Goal: Task Accomplishment & Management: Manage account settings

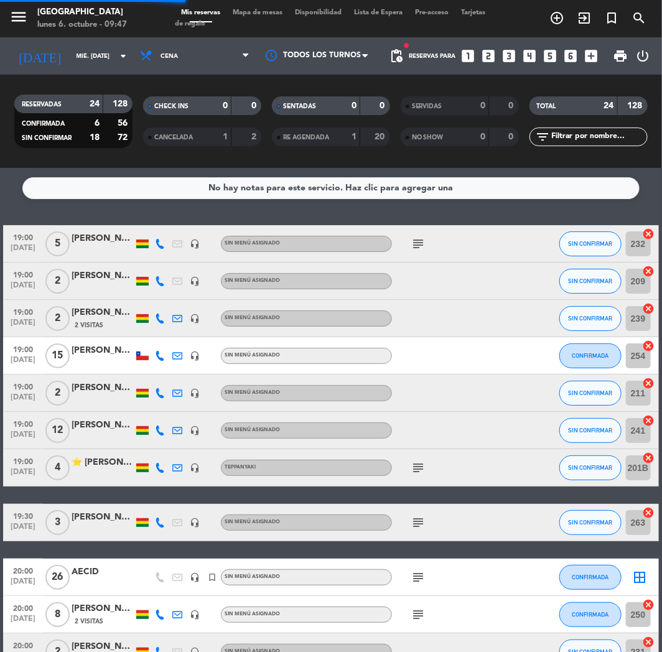
scroll to position [345, 0]
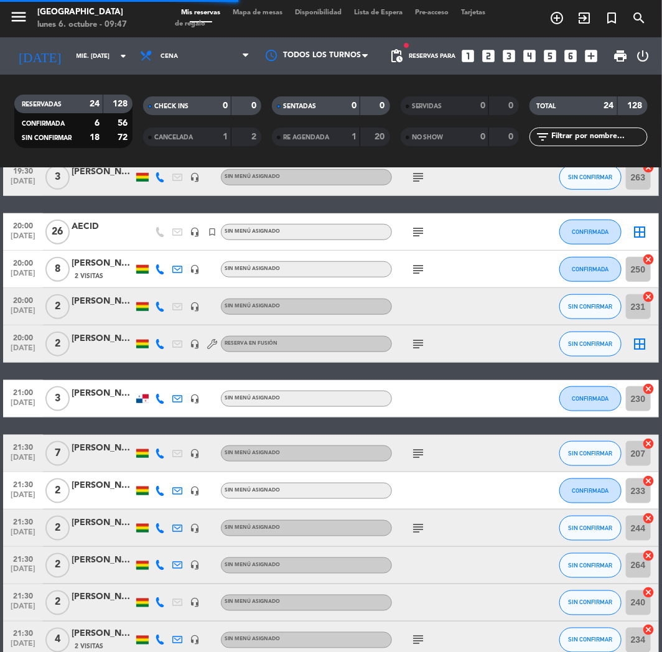
click at [571, 51] on icon "looks_6" at bounding box center [571, 56] width 16 height 16
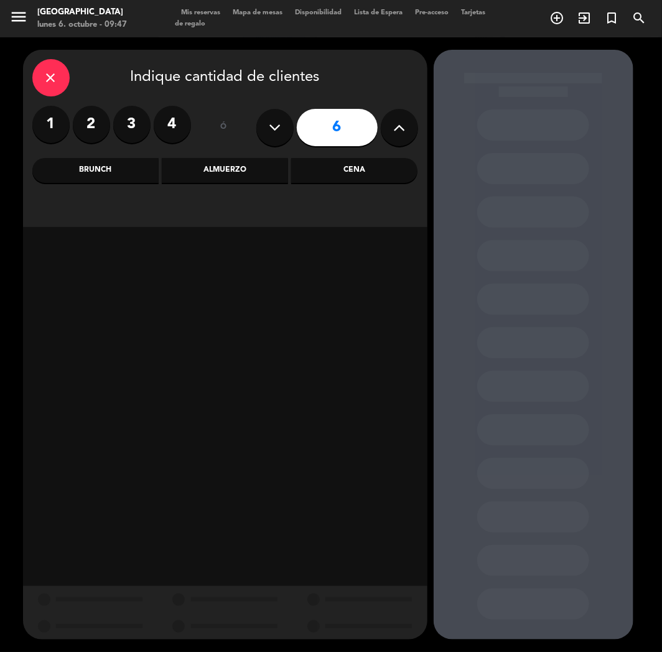
click at [247, 165] on div "Almuerzo" at bounding box center [225, 170] width 126 height 25
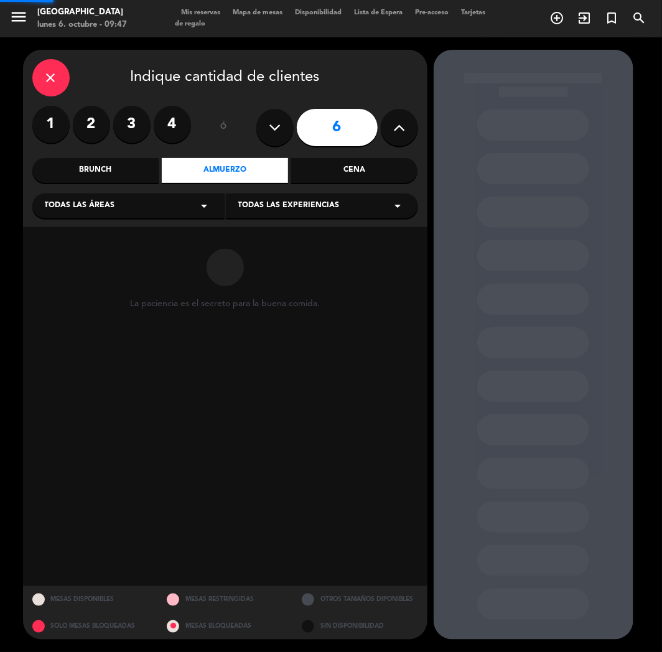
click at [247, 165] on div "Almuerzo" at bounding box center [225, 170] width 126 height 25
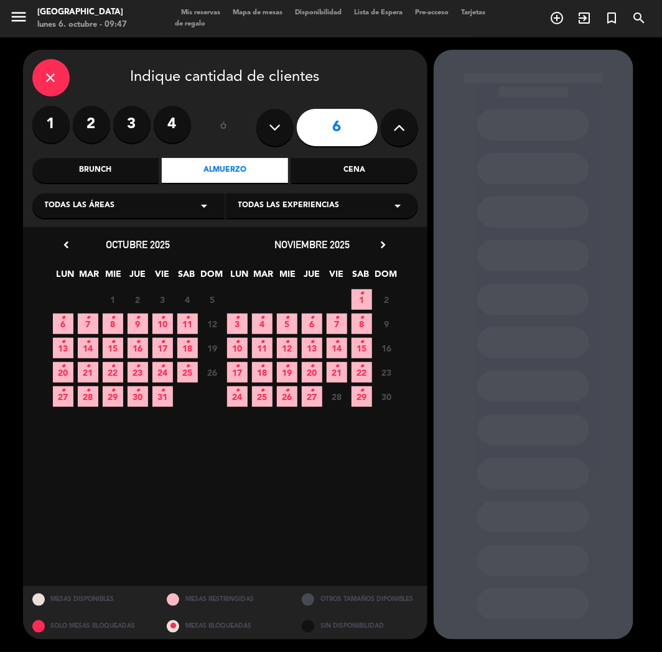
click at [95, 326] on span "7 •" at bounding box center [88, 324] width 21 height 21
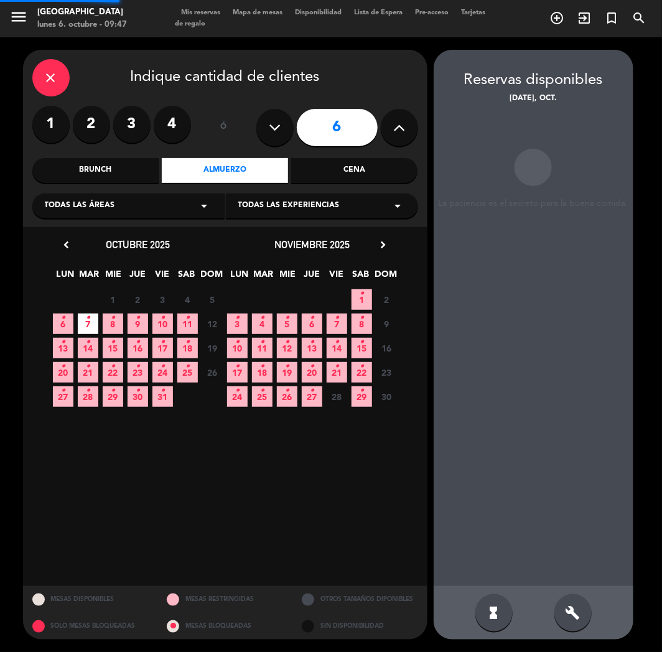
click at [95, 326] on span "7 •" at bounding box center [88, 324] width 21 height 21
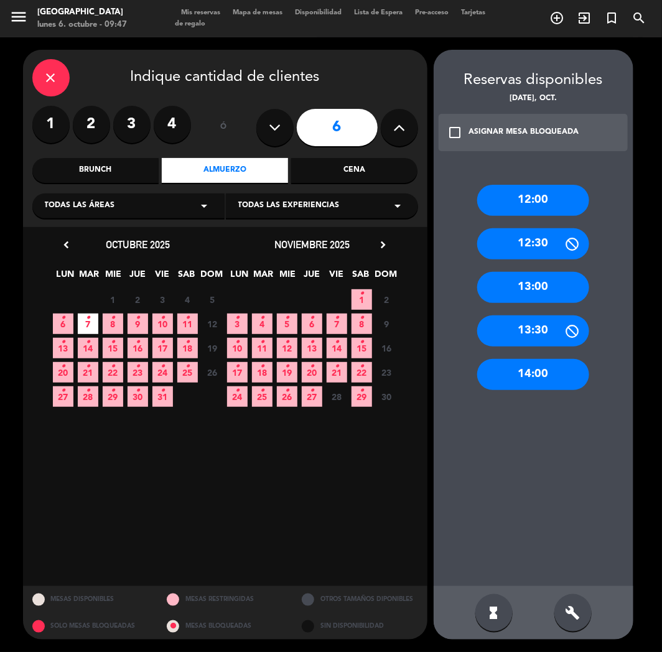
click at [514, 199] on div "12:00" at bounding box center [533, 200] width 112 height 31
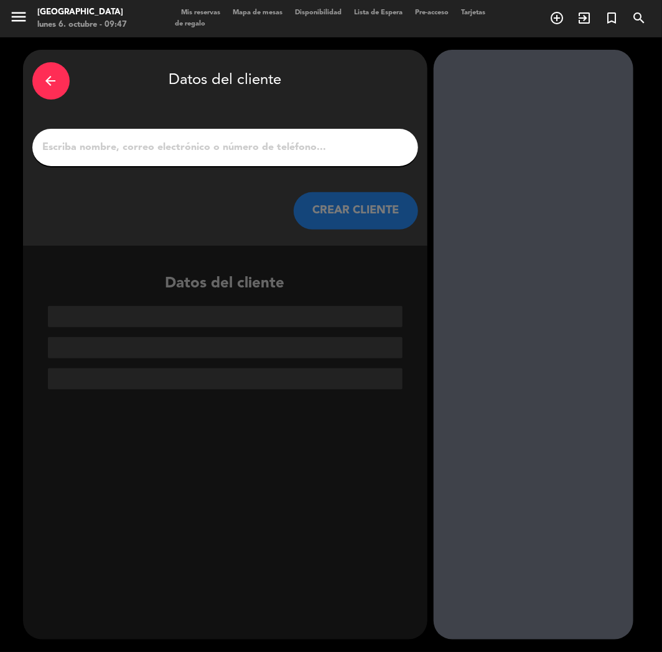
paste input "[PERSON_NAME]"
click at [244, 144] on input "[PERSON_NAME]" at bounding box center [225, 147] width 367 height 17
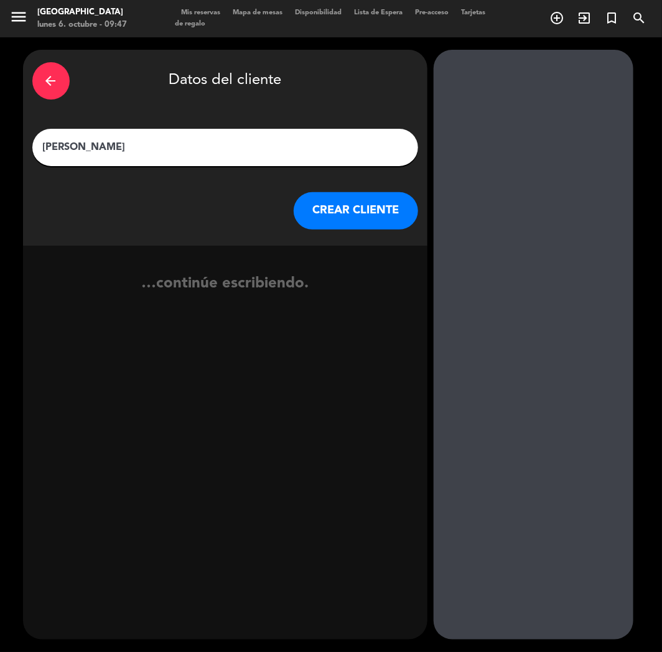
type input "[PERSON_NAME]"
click at [346, 213] on button "CREAR CLIENTE" at bounding box center [356, 210] width 124 height 37
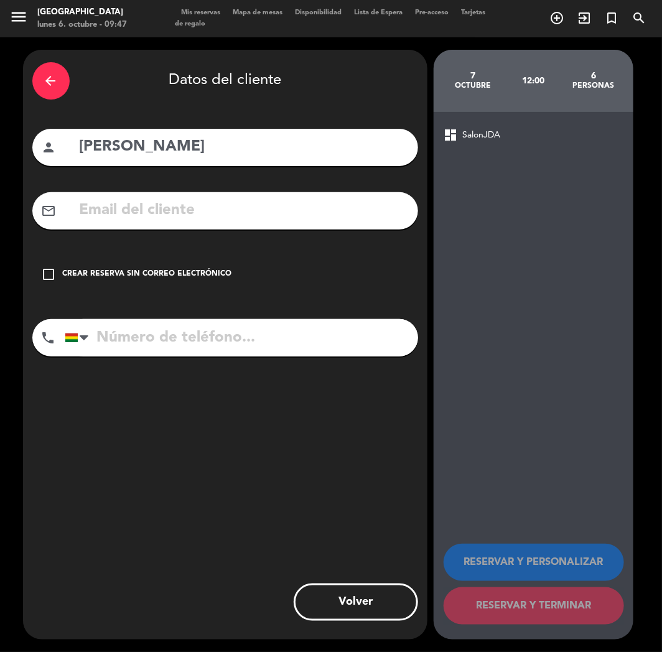
click at [115, 224] on div "mail_outline" at bounding box center [225, 210] width 386 height 37
paste input "[EMAIL_ADDRESS][DOMAIN_NAME]"
click at [122, 215] on input "[EMAIL_ADDRESS][DOMAIN_NAME]" at bounding box center [243, 211] width 331 height 26
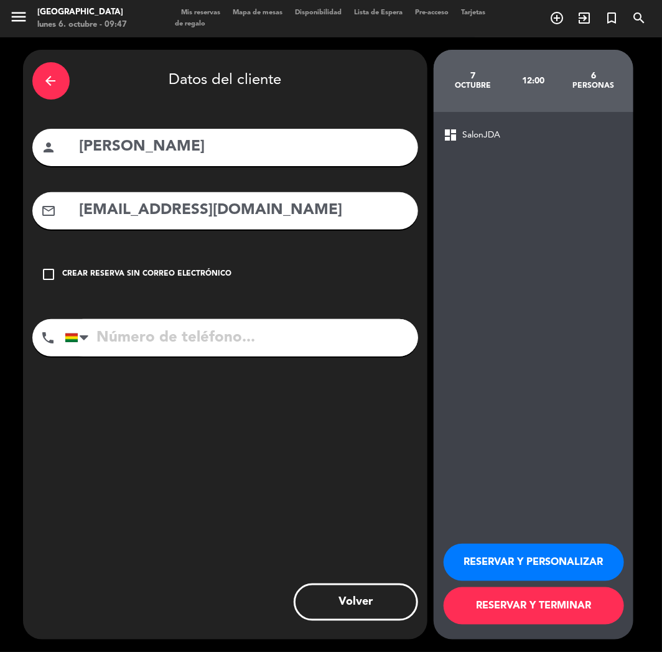
type input "[EMAIL_ADDRESS][DOMAIN_NAME]"
click at [159, 349] on input "tel" at bounding box center [242, 337] width 354 height 37
paste input "[PHONE_NUMBER]"
type input "[PHONE_NUMBER]"
click at [497, 552] on button "RESERVAR Y PERSONALIZAR" at bounding box center [534, 562] width 181 height 37
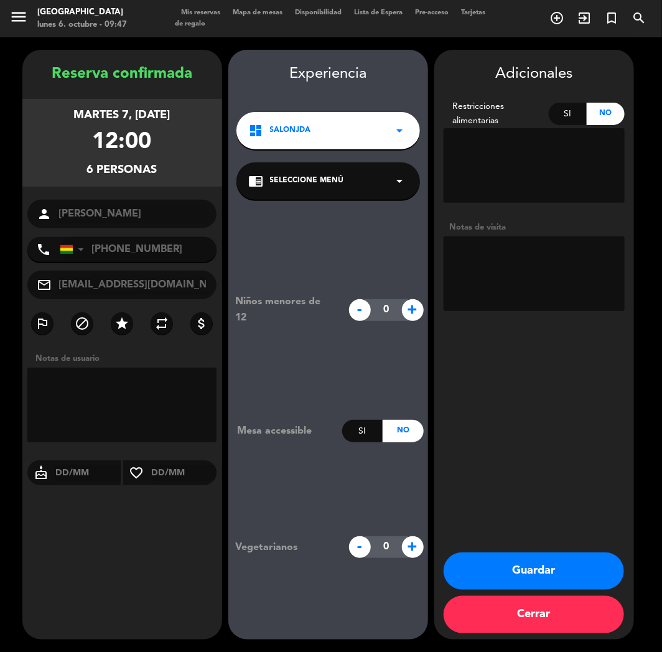
click at [536, 260] on textarea at bounding box center [534, 274] width 181 height 75
type textarea "CUMPLE"
drag, startPoint x: 177, startPoint y: 543, endPoint x: 238, endPoint y: 551, distance: 61.5
click at [177, 543] on div "Reserva confirmada martes 7, [DATE] 12:00 6 personas person [PERSON_NAME] phone…" at bounding box center [122, 357] width 200 height 590
drag, startPoint x: 511, startPoint y: 581, endPoint x: 7, endPoint y: 434, distance: 525.3
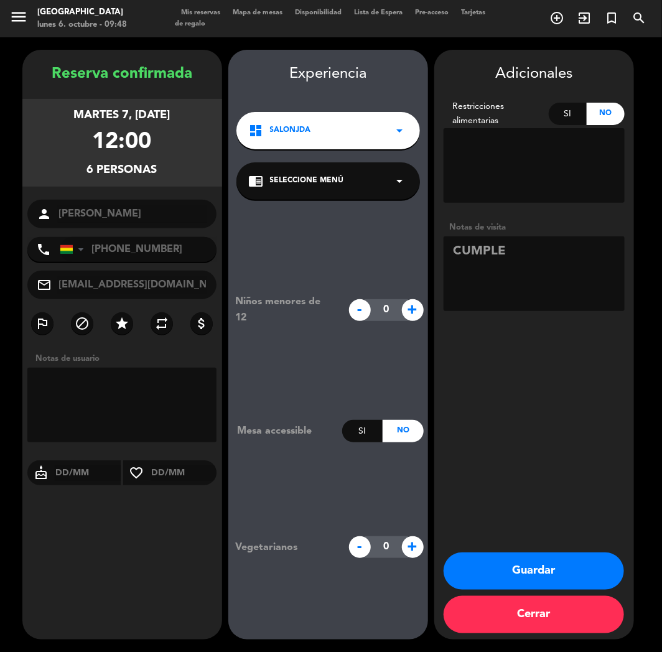
click at [480, 573] on button "Guardar" at bounding box center [534, 571] width 181 height 37
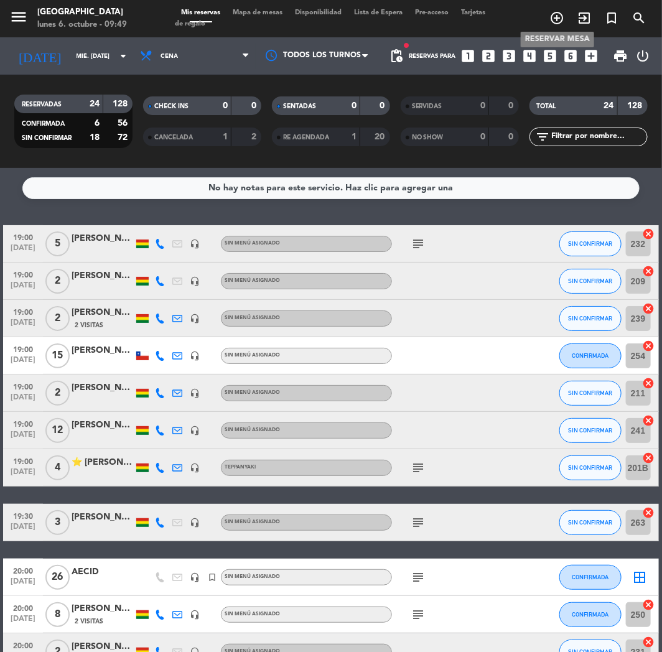
click at [558, 19] on icon "add_circle_outline" at bounding box center [557, 18] width 15 height 15
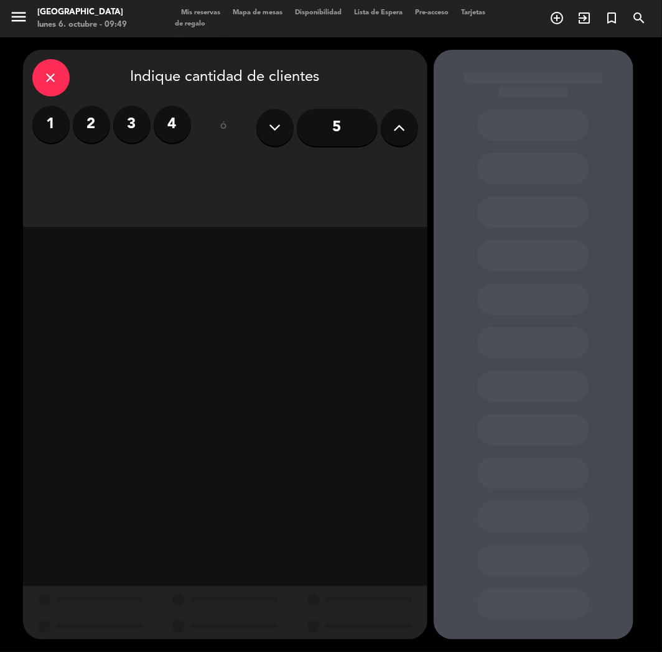
click at [132, 120] on label "3" at bounding box center [131, 124] width 37 height 37
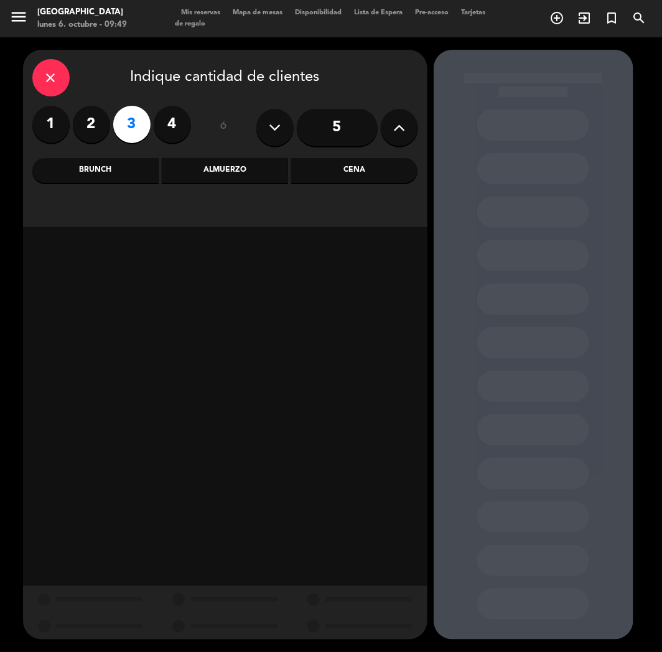
click at [237, 172] on div "Almuerzo" at bounding box center [225, 170] width 126 height 25
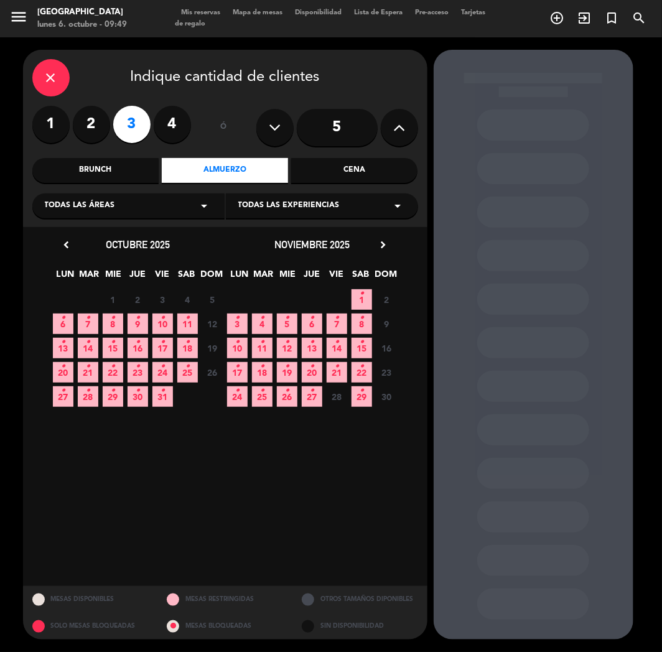
click at [70, 322] on span "6 •" at bounding box center [63, 324] width 21 height 21
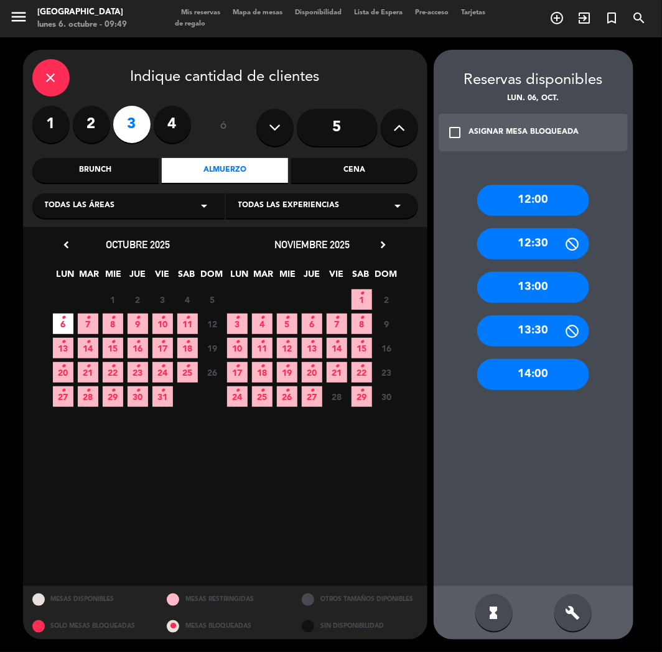
click at [548, 286] on div "13:00" at bounding box center [533, 287] width 112 height 31
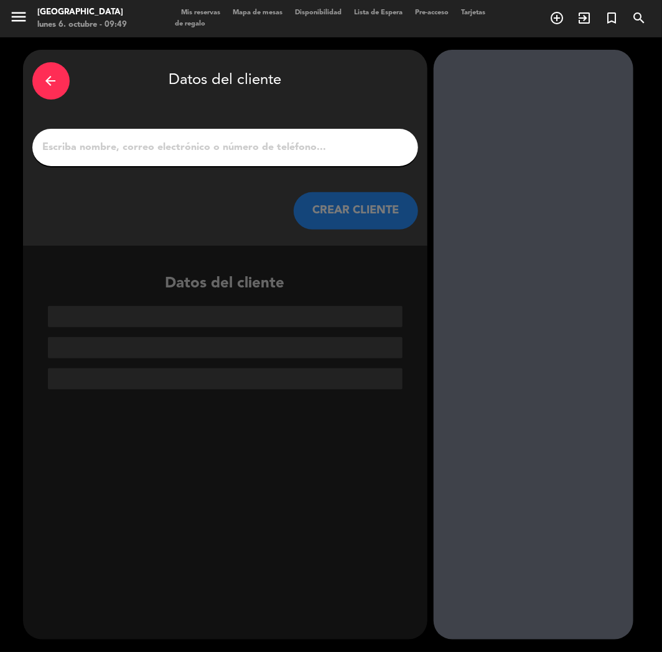
click at [291, 159] on div at bounding box center [225, 147] width 386 height 37
paste input "[PERSON_NAME]"
click at [290, 151] on input "[PERSON_NAME]" at bounding box center [225, 147] width 367 height 17
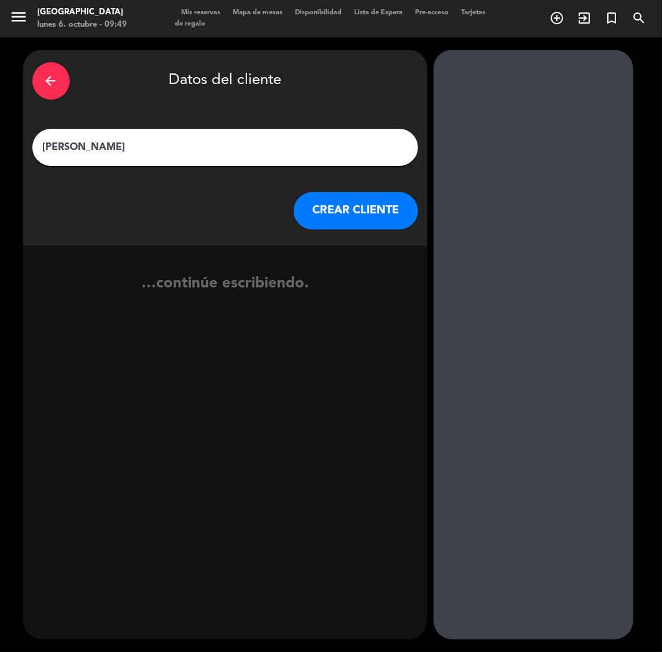
type input "[PERSON_NAME]"
click at [339, 209] on button "CREAR CLIENTE" at bounding box center [356, 210] width 124 height 37
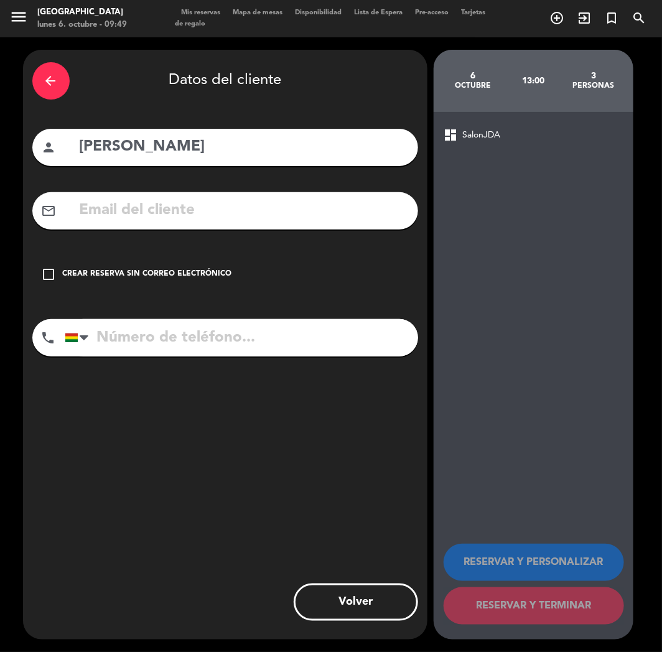
click at [176, 334] on input "tel" at bounding box center [242, 337] width 354 height 37
paste input "[PHONE_NUMBER]"
type input "[PHONE_NUMBER]"
click at [160, 276] on div "Crear reserva sin correo electrónico" at bounding box center [147, 274] width 169 height 12
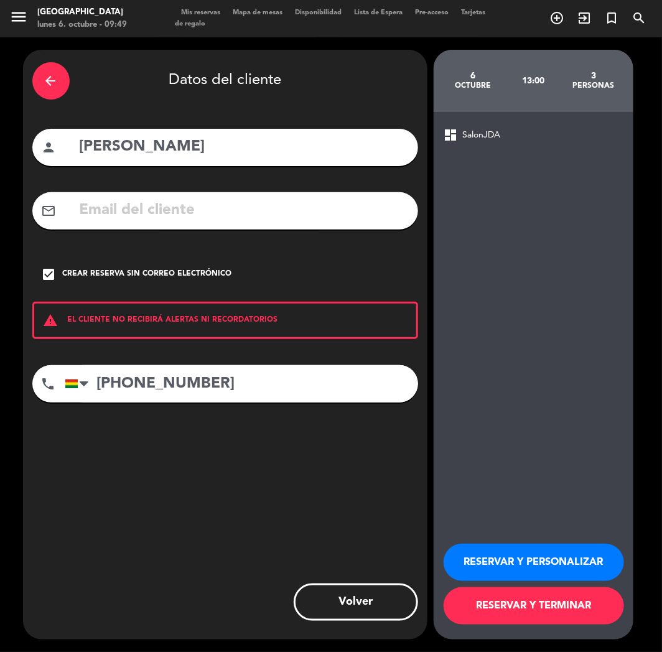
click at [547, 558] on button "RESERVAR Y PERSONALIZAR" at bounding box center [534, 562] width 181 height 37
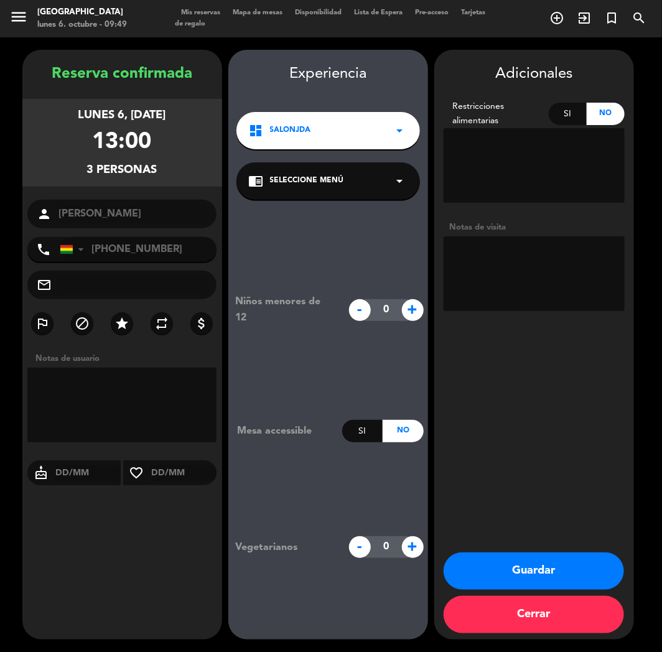
click at [501, 589] on button "Guardar" at bounding box center [534, 571] width 181 height 37
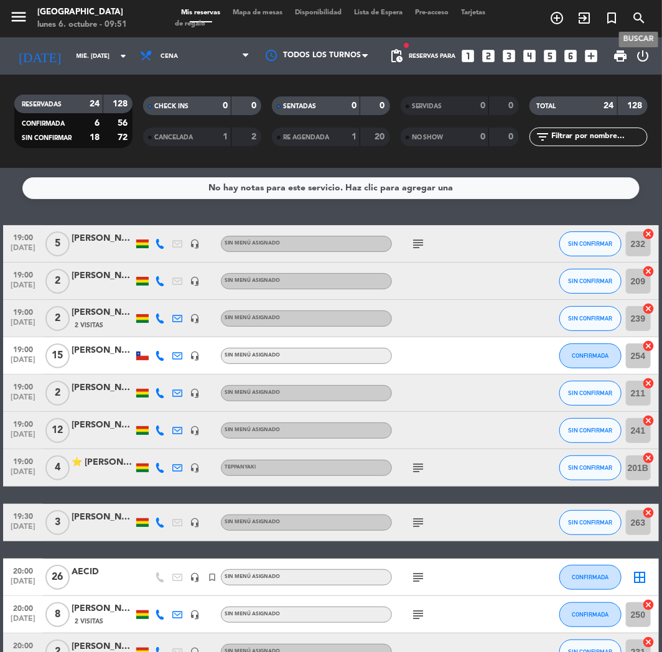
click at [640, 13] on icon "search" at bounding box center [639, 18] width 15 height 15
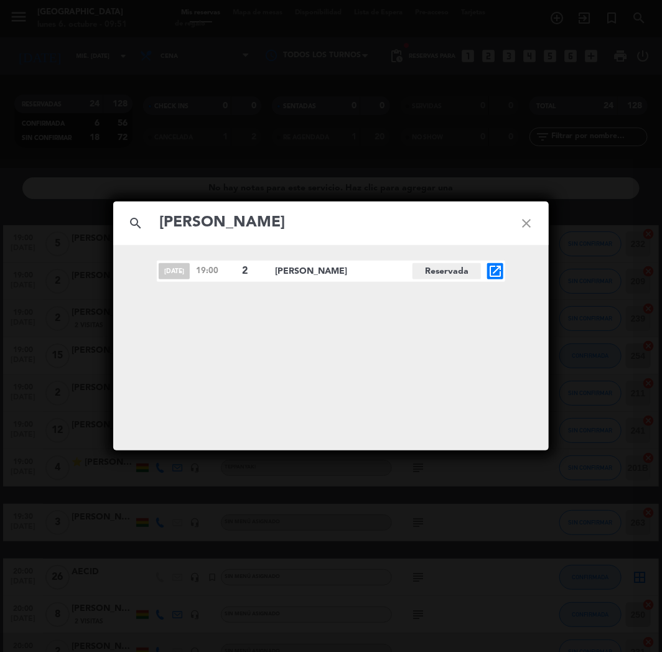
type input "[PERSON_NAME]"
click at [499, 271] on icon "open_in_new" at bounding box center [495, 271] width 15 height 15
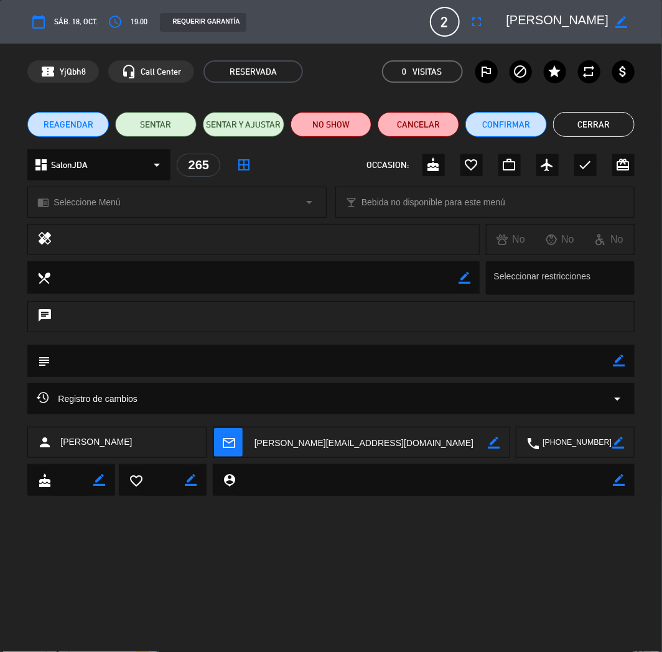
click at [88, 122] on span "REAGENDAR" at bounding box center [69, 124] width 50 height 13
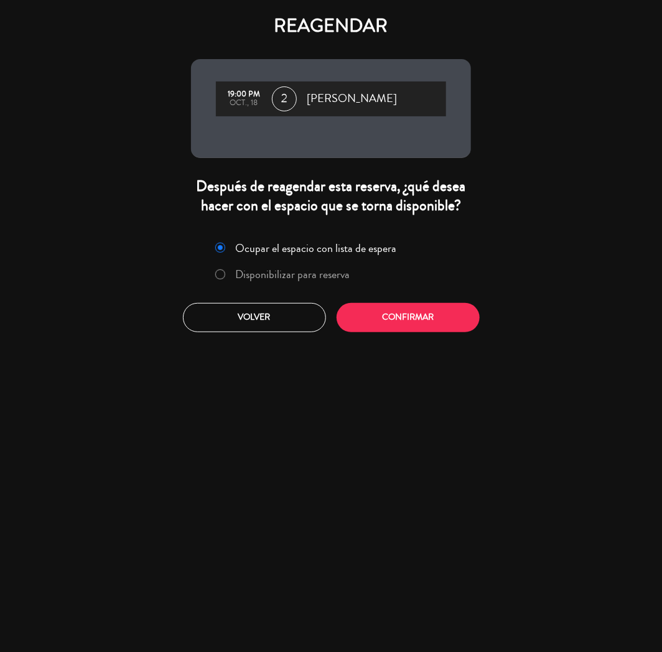
click at [243, 264] on label "Disponibilizar para reserva" at bounding box center [283, 275] width 148 height 22
click at [391, 321] on button "Confirmar" at bounding box center [408, 317] width 143 height 29
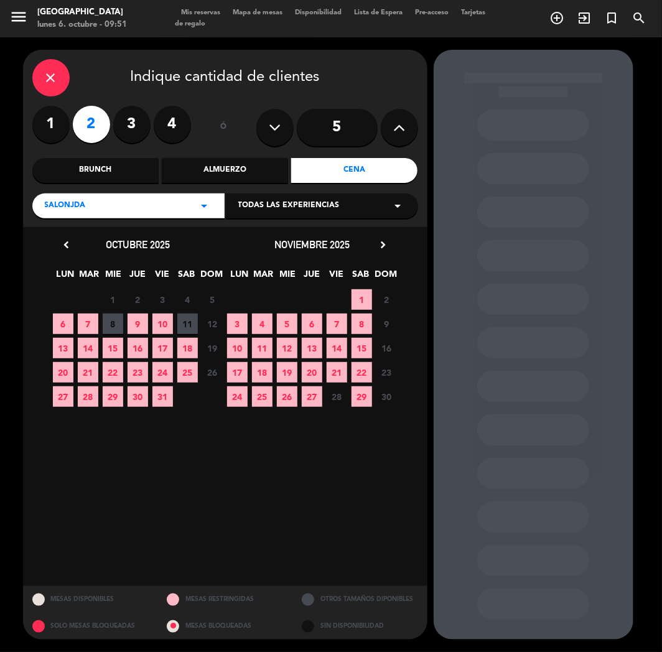
click at [162, 351] on span "17" at bounding box center [163, 348] width 21 height 21
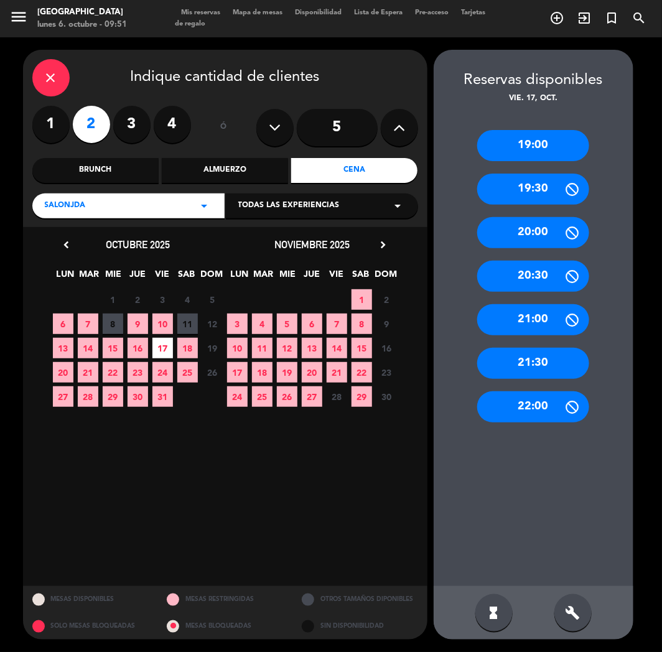
click at [533, 154] on div "19:00" at bounding box center [533, 145] width 112 height 31
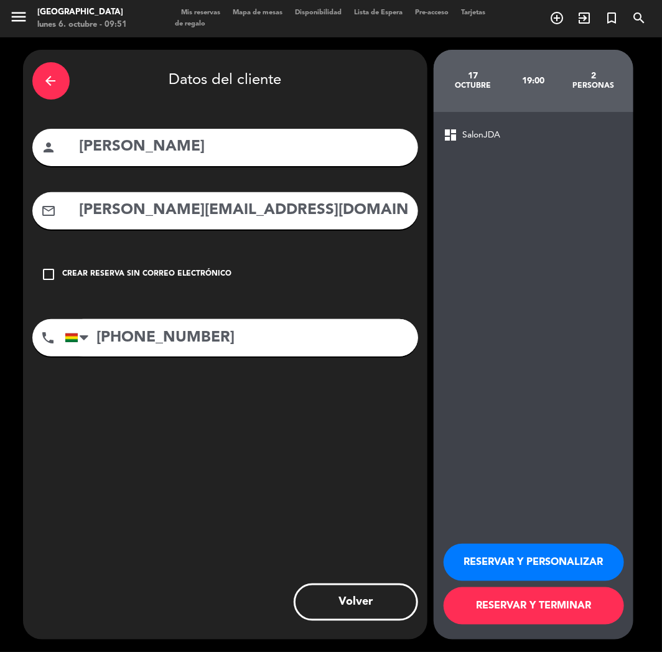
drag, startPoint x: 557, startPoint y: 552, endPoint x: 470, endPoint y: 577, distance: 90.8
click at [556, 552] on button "RESERVAR Y PERSONALIZAR" at bounding box center [534, 562] width 181 height 37
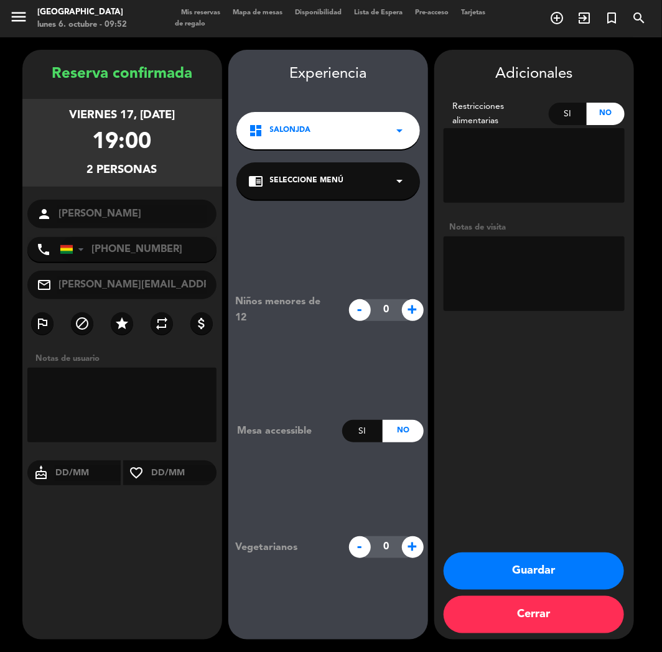
click at [540, 562] on button "Guardar" at bounding box center [534, 571] width 181 height 37
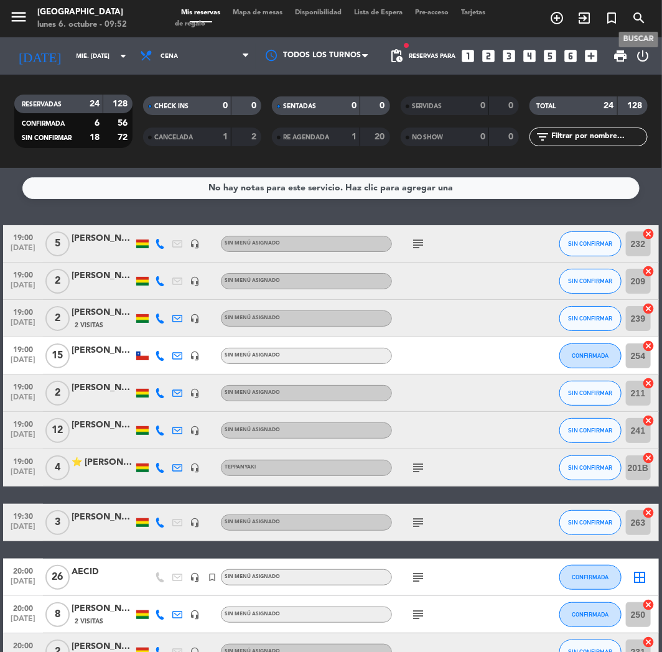
click at [639, 14] on icon "search" at bounding box center [639, 18] width 15 height 15
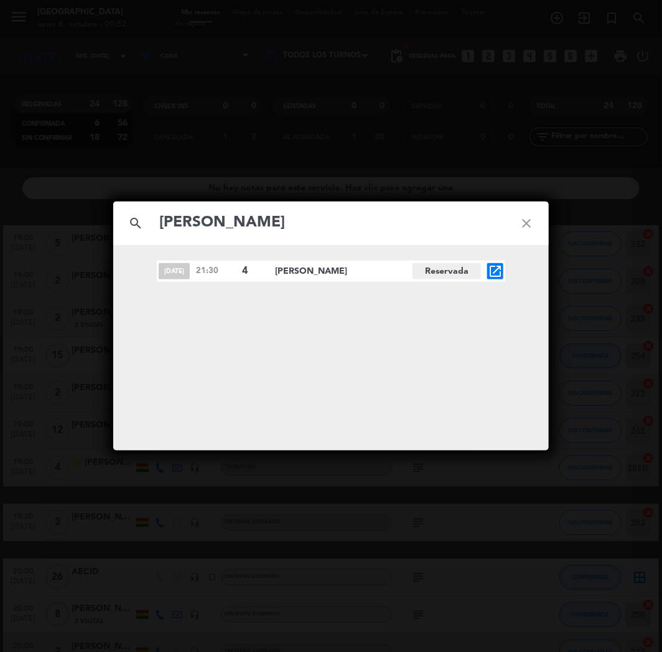
type input "[PERSON_NAME]"
click at [496, 272] on icon "open_in_new" at bounding box center [495, 271] width 15 height 15
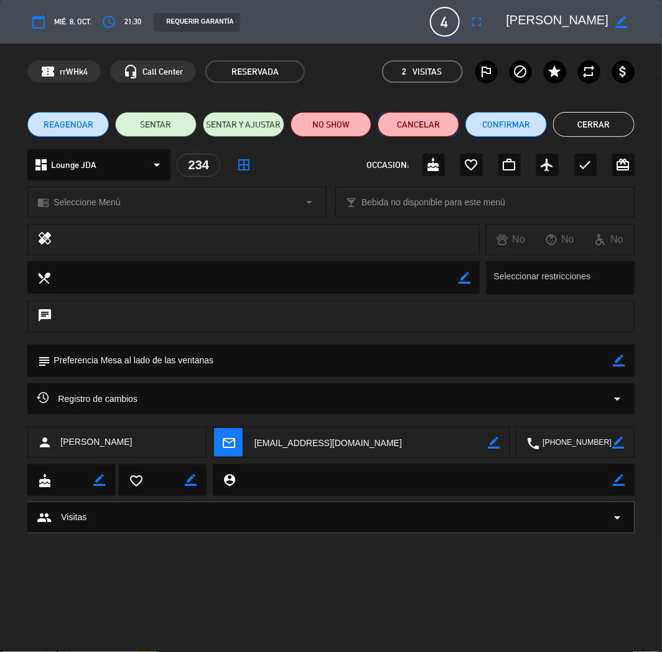
click at [437, 125] on button "Cancelar" at bounding box center [419, 124] width 82 height 25
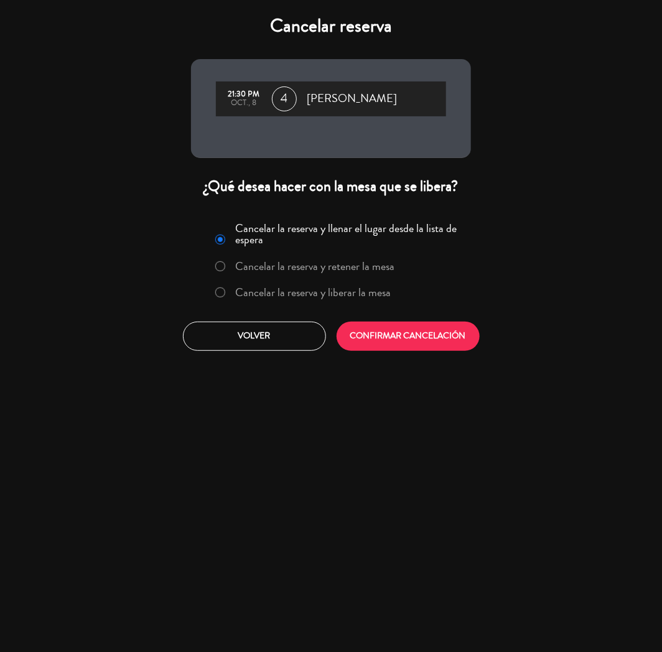
click at [362, 289] on label "Cancelar la reserva y liberar la mesa" at bounding box center [314, 292] width 156 height 11
click at [375, 331] on button "CONFIRMAR CANCELACIÓN" at bounding box center [408, 336] width 143 height 29
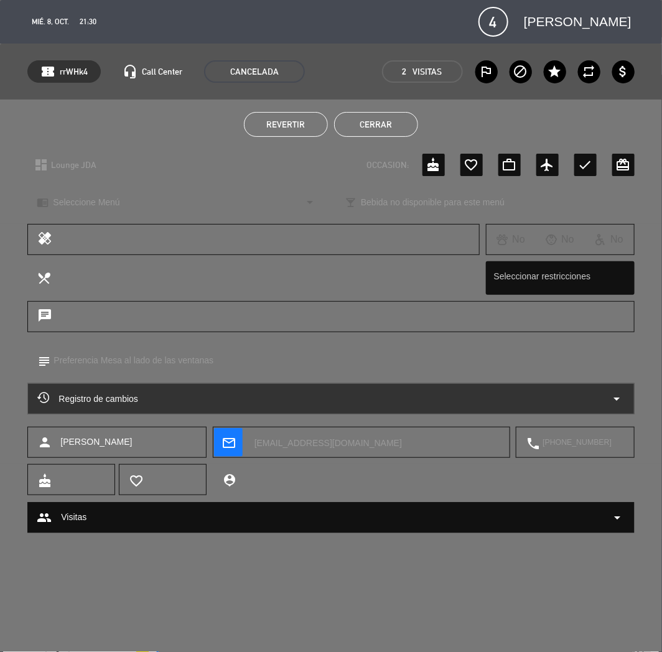
click at [375, 128] on button "Cerrar" at bounding box center [376, 124] width 84 height 25
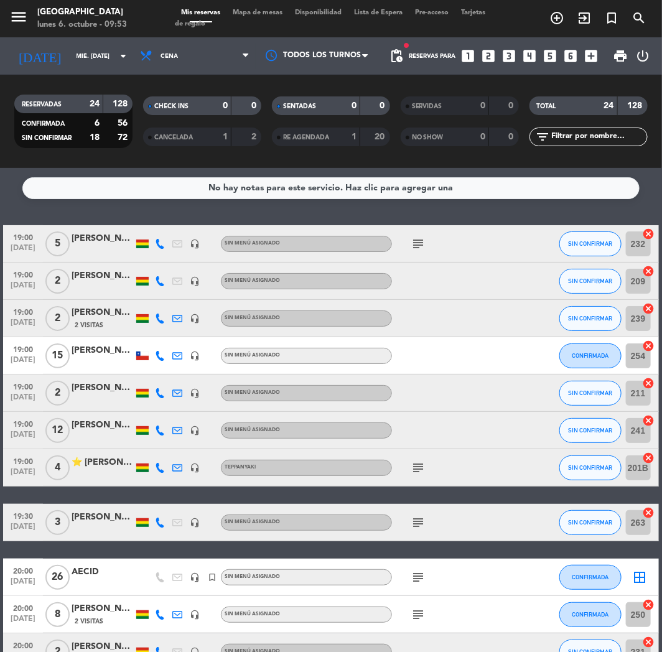
click at [492, 55] on icon "looks_two" at bounding box center [489, 56] width 16 height 16
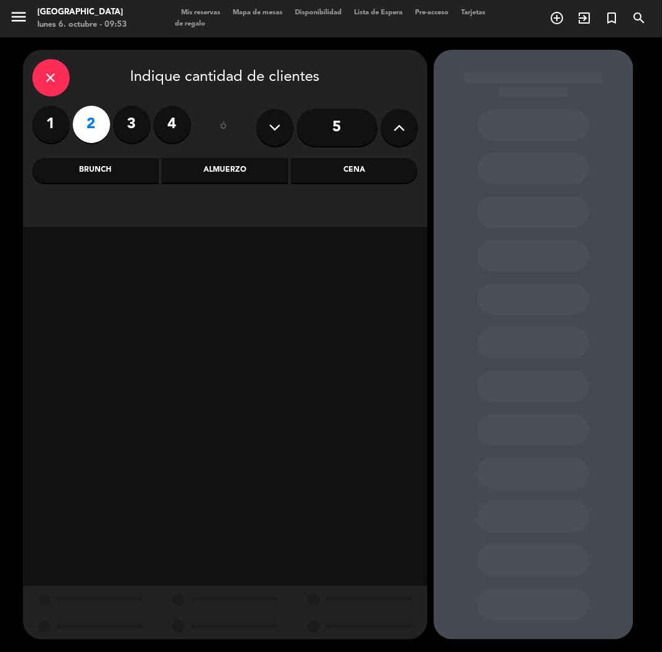
click at [343, 166] on div "Cena" at bounding box center [354, 170] width 126 height 25
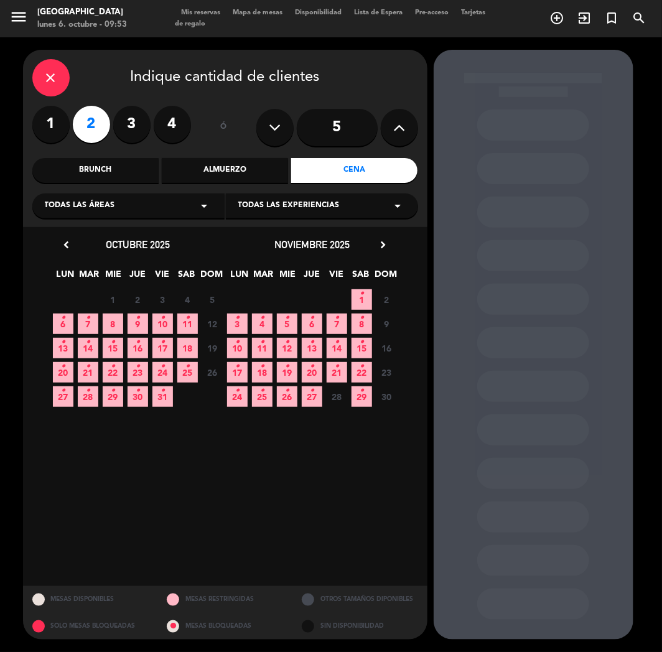
click at [307, 344] on span "13 •" at bounding box center [312, 348] width 21 height 21
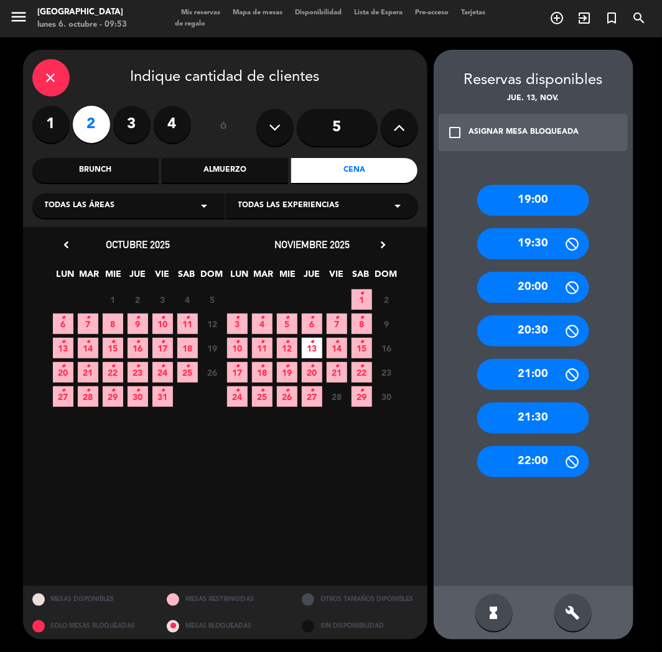
click at [540, 411] on div "21:30" at bounding box center [533, 418] width 112 height 31
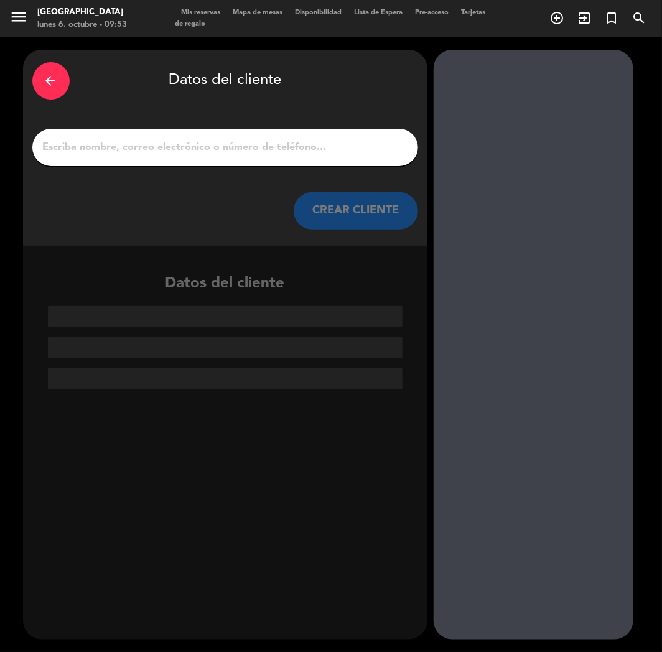
click at [179, 153] on input "1" at bounding box center [225, 147] width 367 height 17
paste input "[PERSON_NAME]"
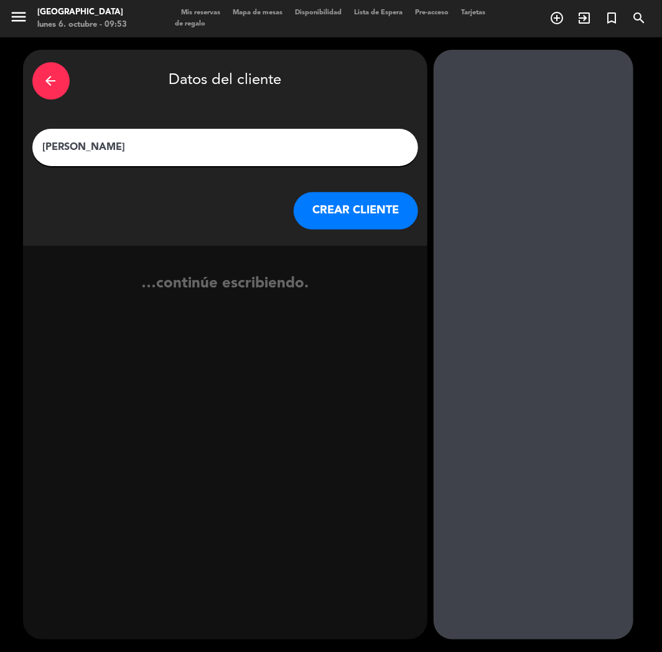
type input "[PERSON_NAME]"
drag, startPoint x: 363, startPoint y: 212, endPoint x: 1, endPoint y: 313, distance: 375.6
click at [340, 215] on button "CREAR CLIENTE" at bounding box center [356, 210] width 124 height 37
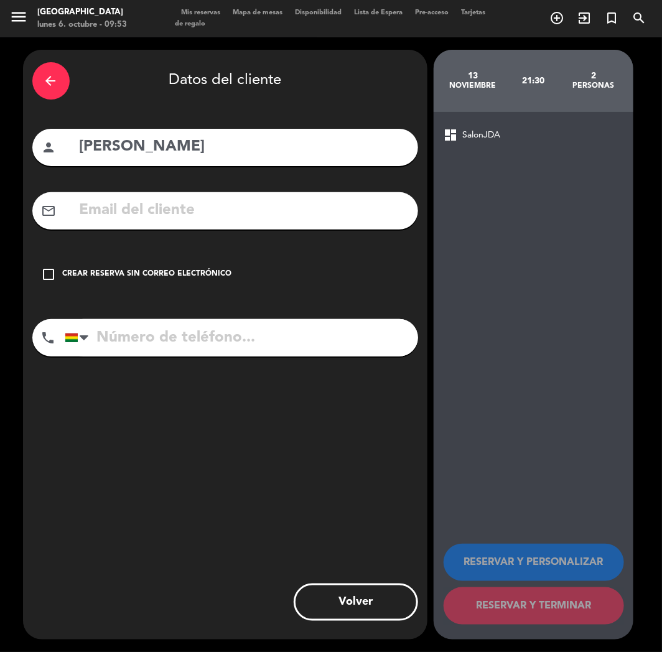
click at [132, 227] on div "mail_outline" at bounding box center [225, 210] width 386 height 37
paste input "[EMAIL_ADDRESS][DOMAIN_NAME]"
click at [136, 209] on input "[EMAIL_ADDRESS][DOMAIN_NAME]" at bounding box center [243, 211] width 331 height 26
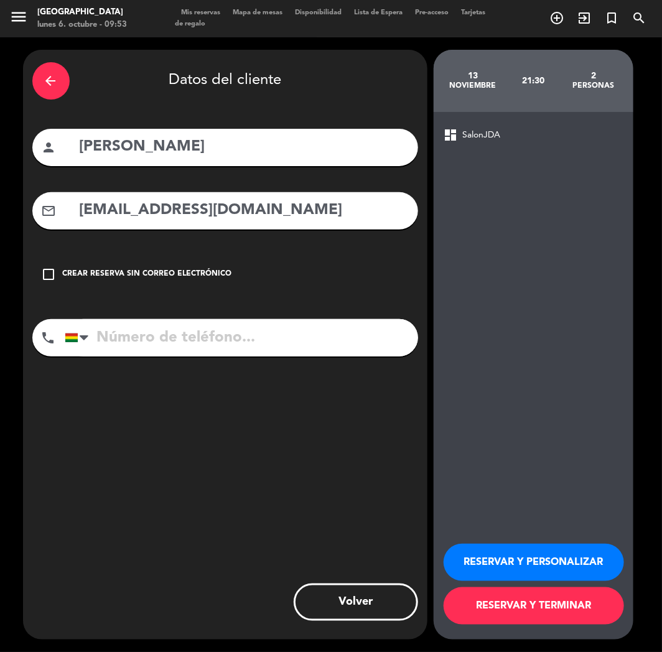
type input "[EMAIL_ADDRESS][DOMAIN_NAME]"
drag, startPoint x: 188, startPoint y: 358, endPoint x: 189, endPoint y: 346, distance: 11.9
click at [189, 357] on div "phone [GEOGRAPHIC_DATA] +1 [GEOGRAPHIC_DATA] +44 [GEOGRAPHIC_DATA] ([GEOGRAPHIC…" at bounding box center [225, 342] width 386 height 46
drag, startPoint x: 189, startPoint y: 345, endPoint x: 263, endPoint y: 376, distance: 79.5
click at [191, 345] on input "tel" at bounding box center [242, 337] width 354 height 37
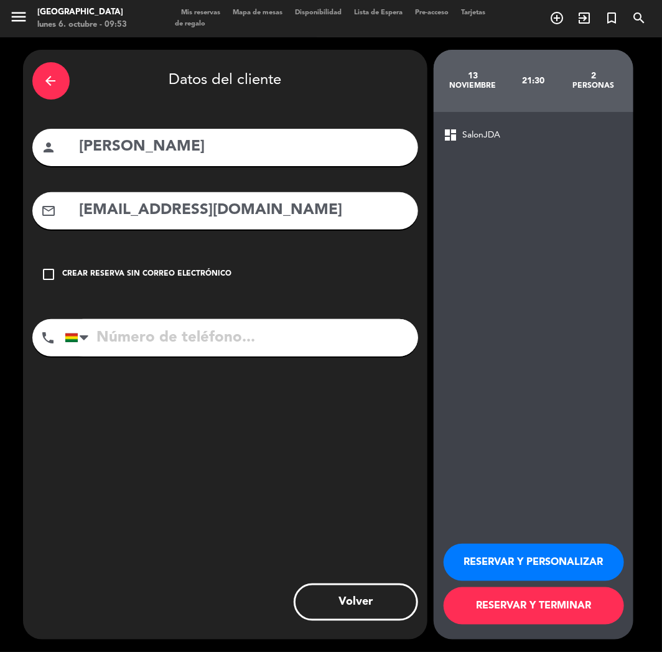
paste input "[PHONE_NUMBER]"
type input "[PHONE_NUMBER]"
click at [464, 552] on button "RESERVAR Y PERSONALIZAR" at bounding box center [534, 562] width 181 height 37
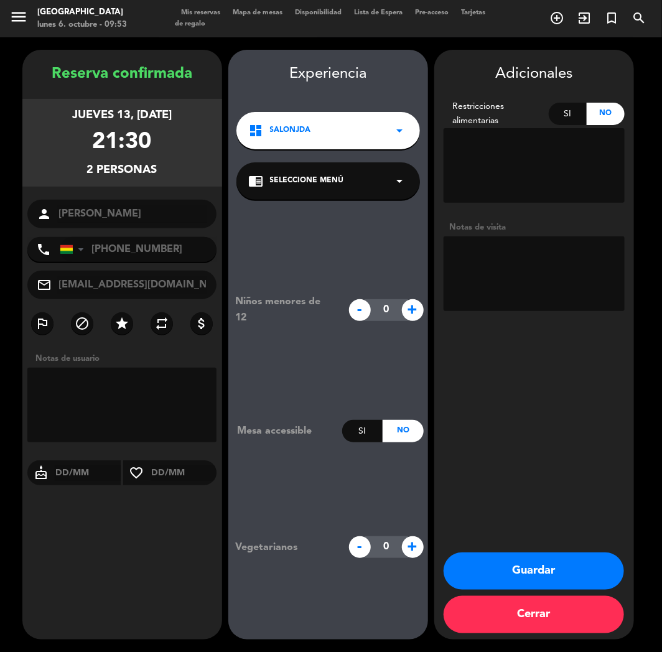
click at [558, 252] on textarea at bounding box center [534, 274] width 181 height 75
type textarea "CUMPLE"
drag, startPoint x: 515, startPoint y: 573, endPoint x: 367, endPoint y: 554, distance: 149.4
click at [505, 573] on button "Guardar" at bounding box center [534, 571] width 181 height 37
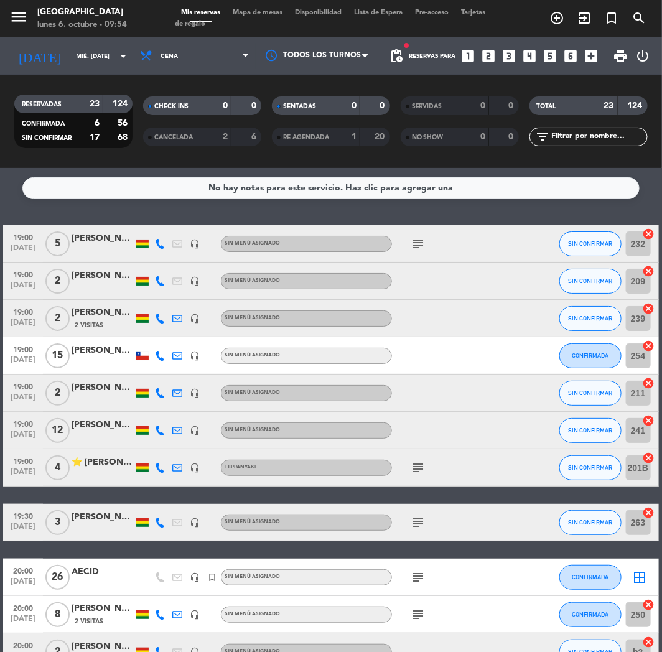
click at [494, 49] on icon "looks_two" at bounding box center [489, 56] width 16 height 16
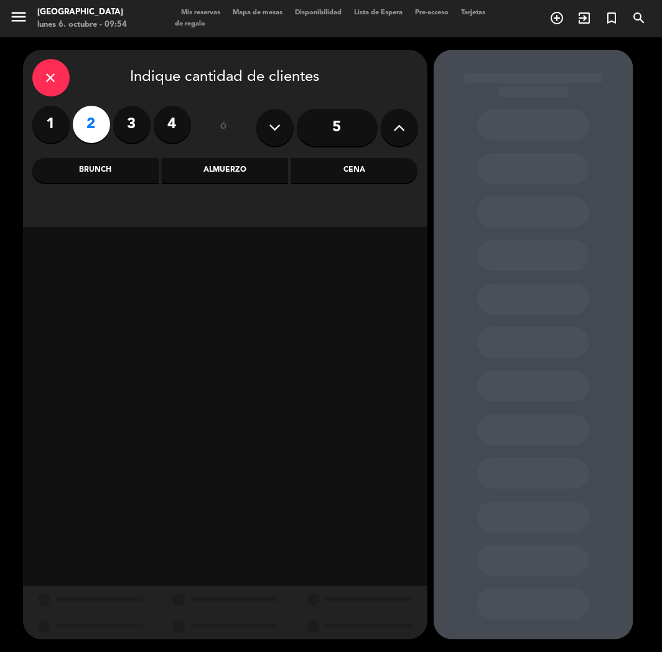
click at [334, 172] on div "Cena" at bounding box center [354, 170] width 126 height 25
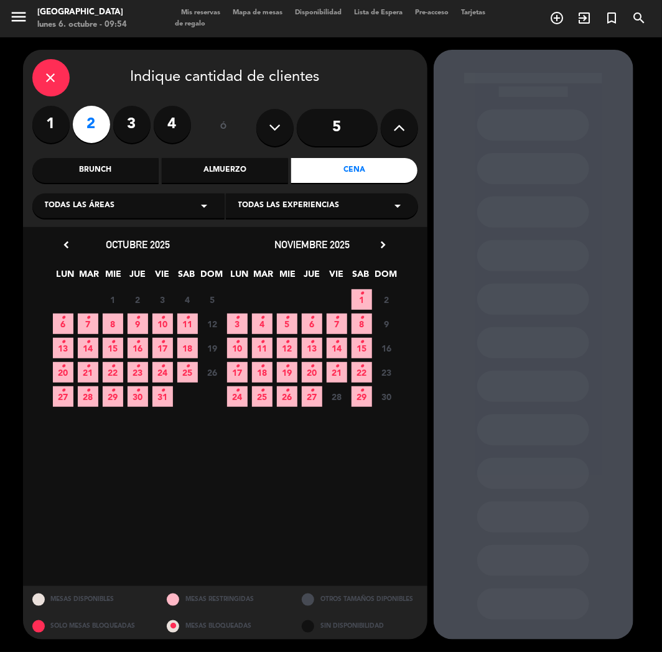
click at [86, 324] on icon "•" at bounding box center [88, 318] width 4 height 20
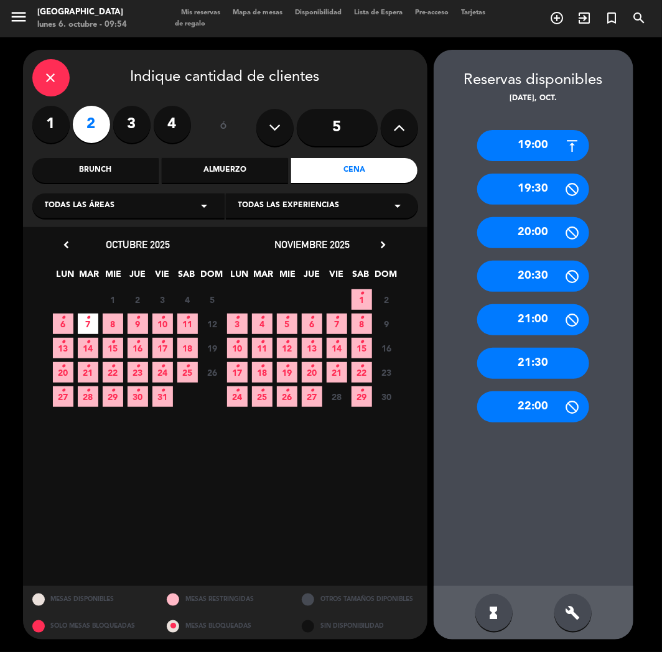
click at [531, 154] on div "19:00" at bounding box center [533, 145] width 112 height 31
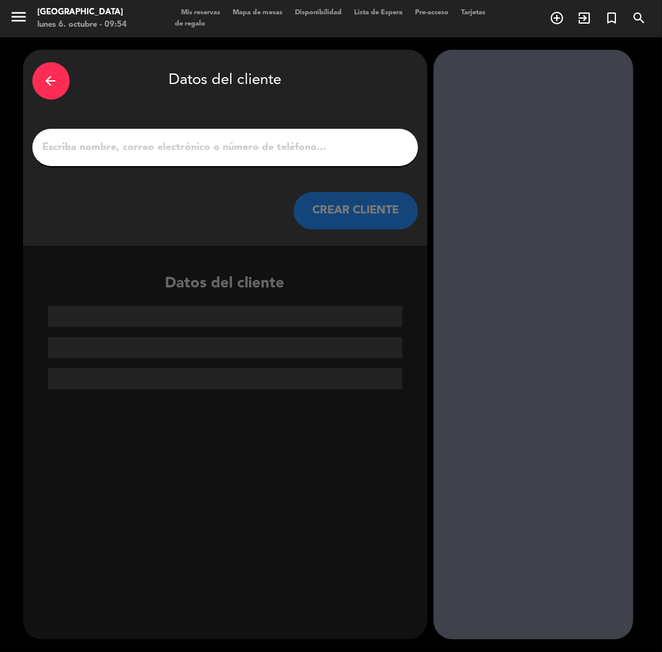
click at [249, 146] on input "1" at bounding box center [225, 147] width 367 height 17
paste input "[PERSON_NAME]"
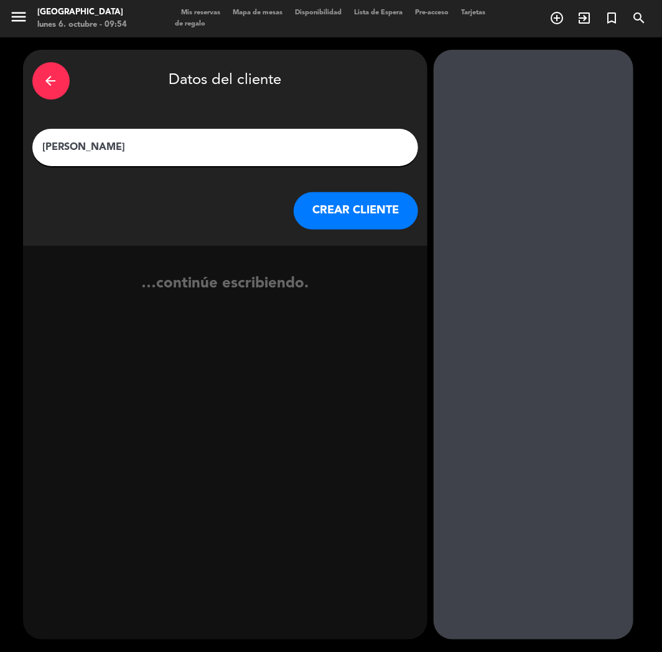
type input "[PERSON_NAME]"
click at [365, 204] on button "CREAR CLIENTE" at bounding box center [356, 210] width 124 height 37
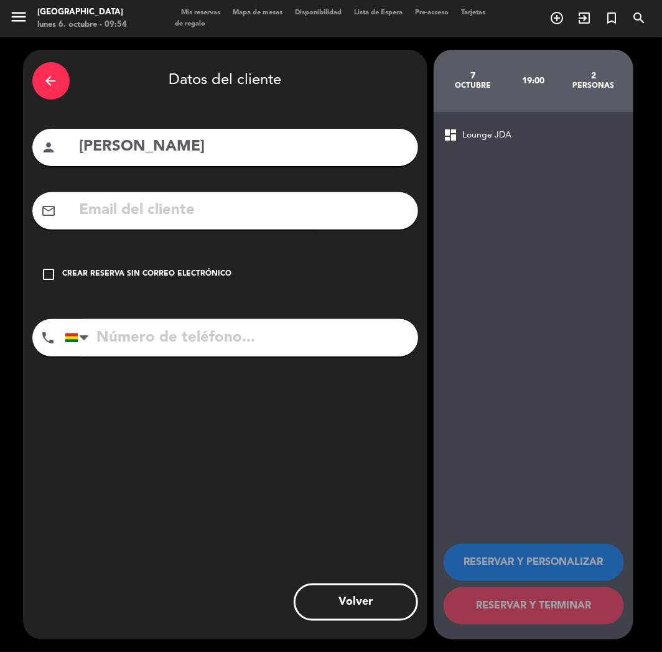
click at [144, 333] on input "tel" at bounding box center [242, 337] width 354 height 37
paste input "[PHONE_NUMBER]"
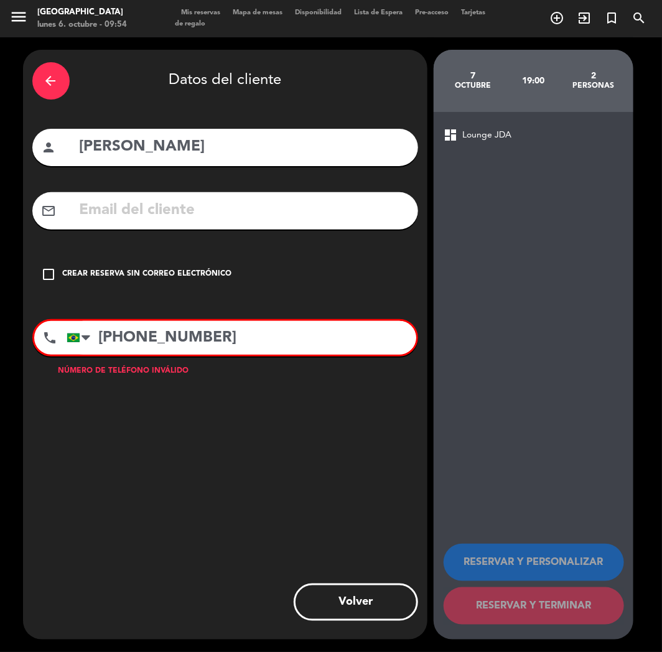
type input "[PHONE_NUMBER]"
drag, startPoint x: 134, startPoint y: 266, endPoint x: 159, endPoint y: 278, distance: 26.7
click at [139, 266] on div "check_box_outline_blank Crear reserva sin correo electrónico" at bounding box center [225, 274] width 386 height 37
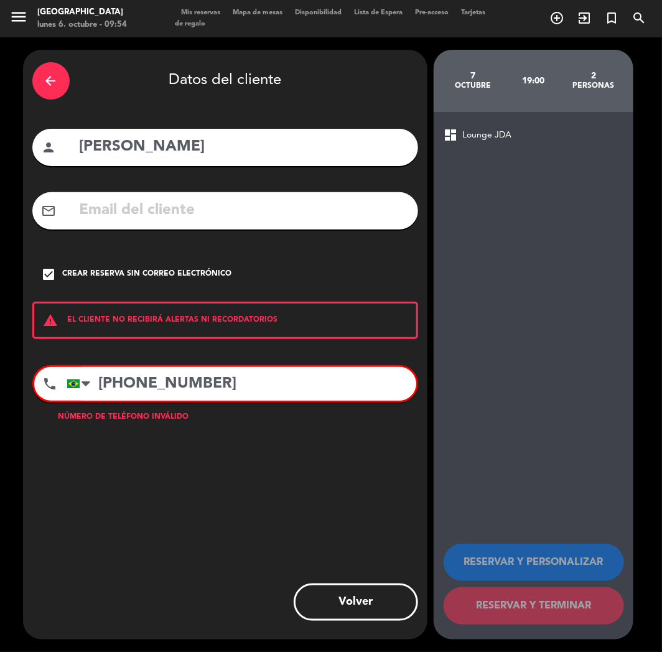
drag, startPoint x: 279, startPoint y: 383, endPoint x: 50, endPoint y: 375, distance: 229.2
click at [50, 375] on div "phone [GEOGRAPHIC_DATA] +1 [GEOGRAPHIC_DATA] +44 [GEOGRAPHIC_DATA] ([GEOGRAPHIC…" at bounding box center [225, 383] width 386 height 37
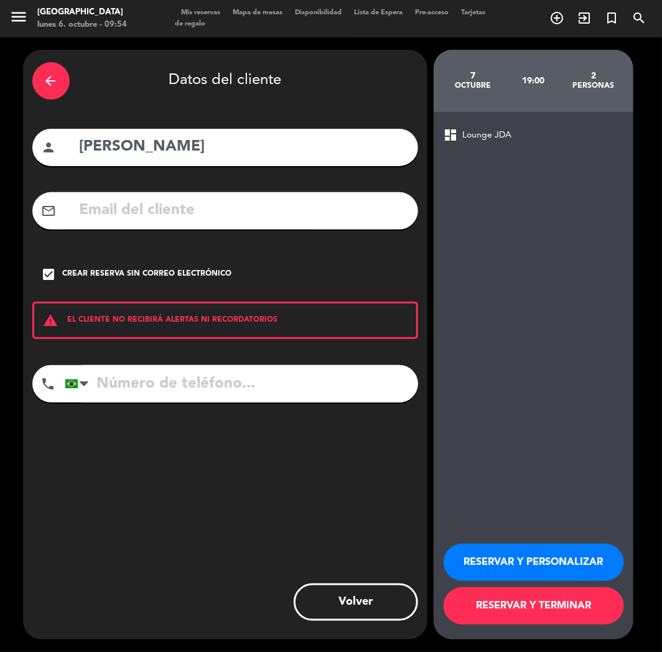
click at [543, 589] on button "RESERVAR Y TERMINAR" at bounding box center [534, 606] width 181 height 37
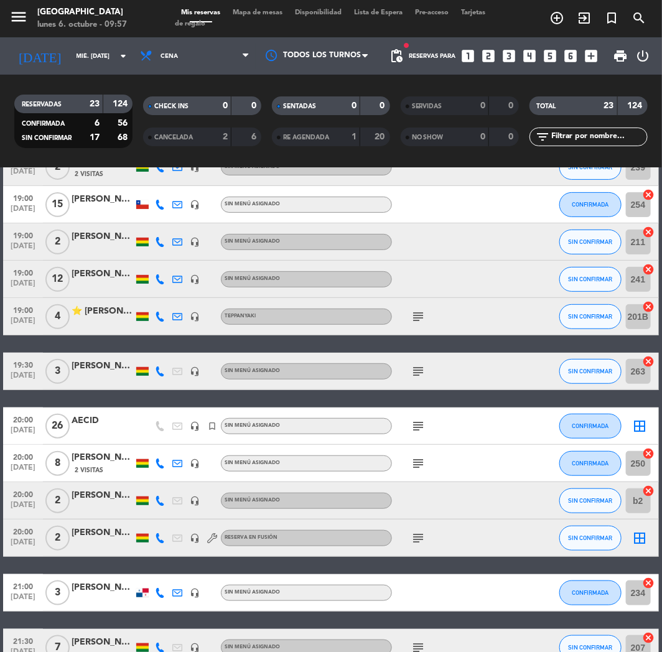
scroll to position [276, 0]
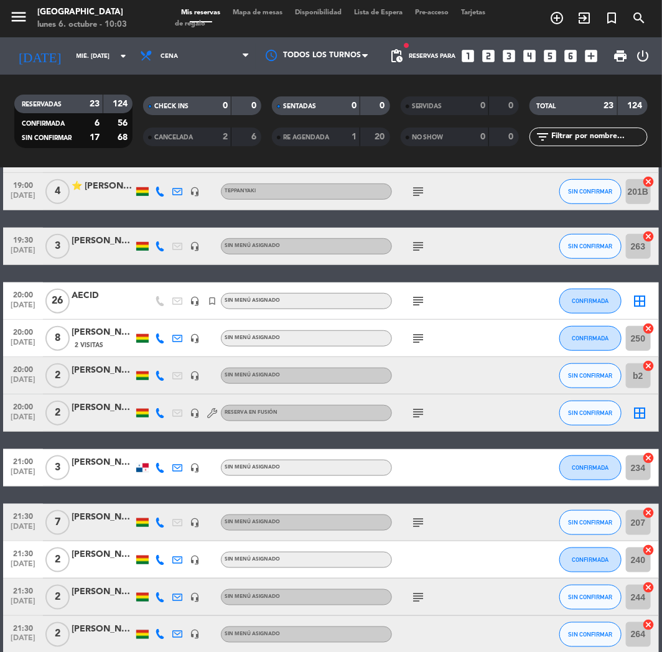
click at [615, 159] on div "RESERVADAS 23 124 CONFIRMADA 6 56 SIN CONFIRMAR 17 68 CHECK INS 0 0 CANCELADA 2…" at bounding box center [331, 121] width 662 height 93
click at [101, 68] on div "[DATE] mié. [DATE] arrow_drop_down" at bounding box center [71, 55] width 124 height 27
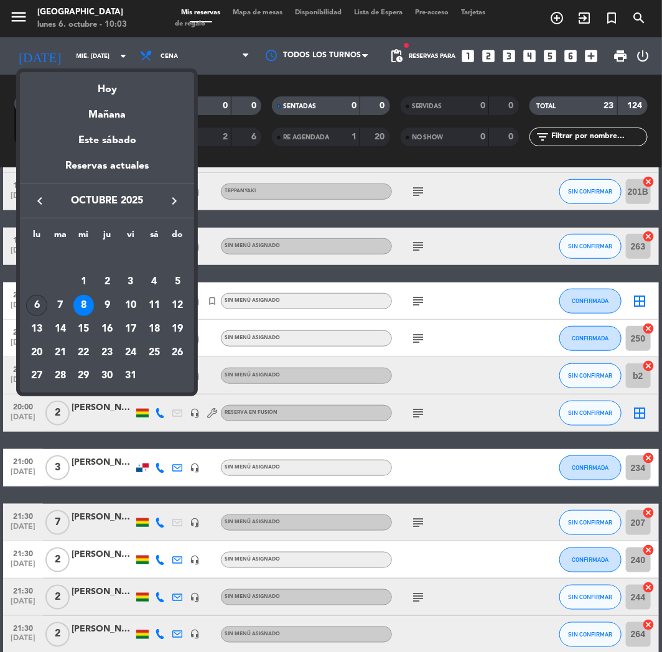
click at [39, 303] on div "6" at bounding box center [36, 305] width 21 height 21
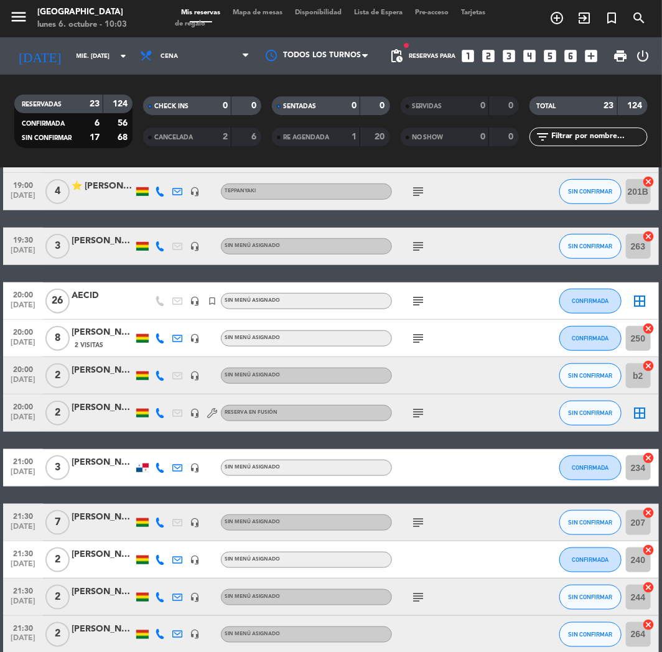
type input "lun. [DATE]"
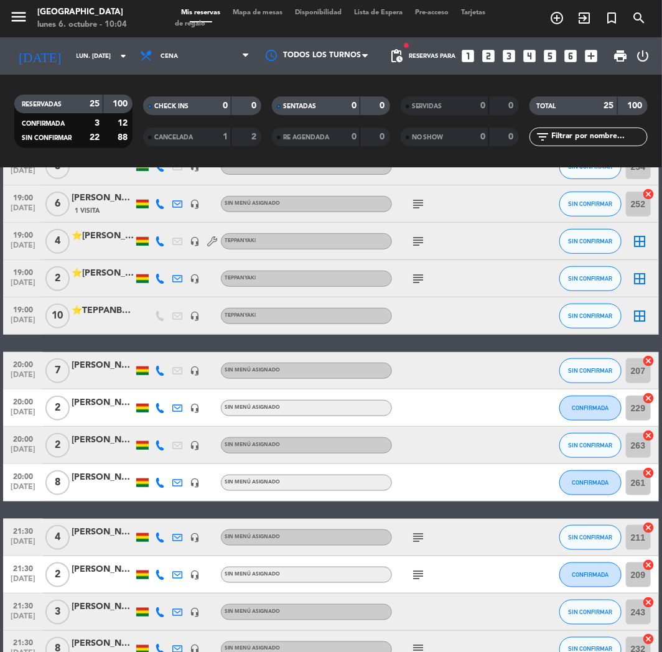
scroll to position [326, 0]
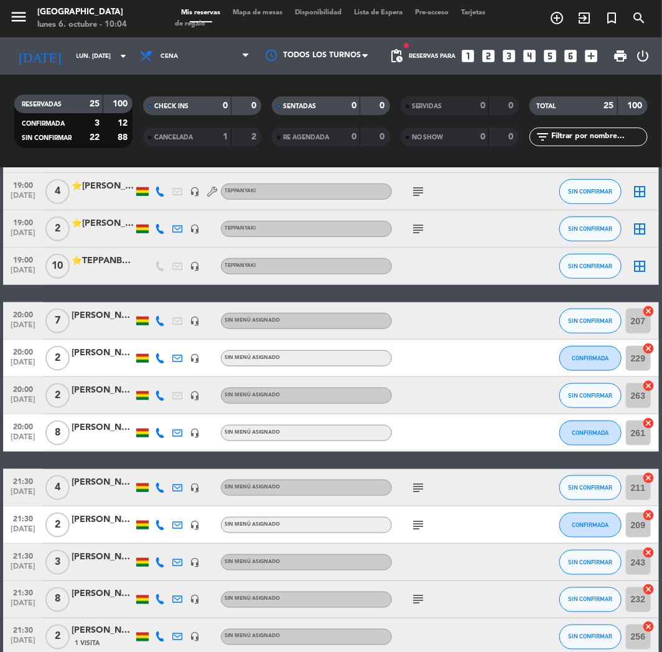
click at [489, 59] on icon "looks_two" at bounding box center [489, 56] width 16 height 16
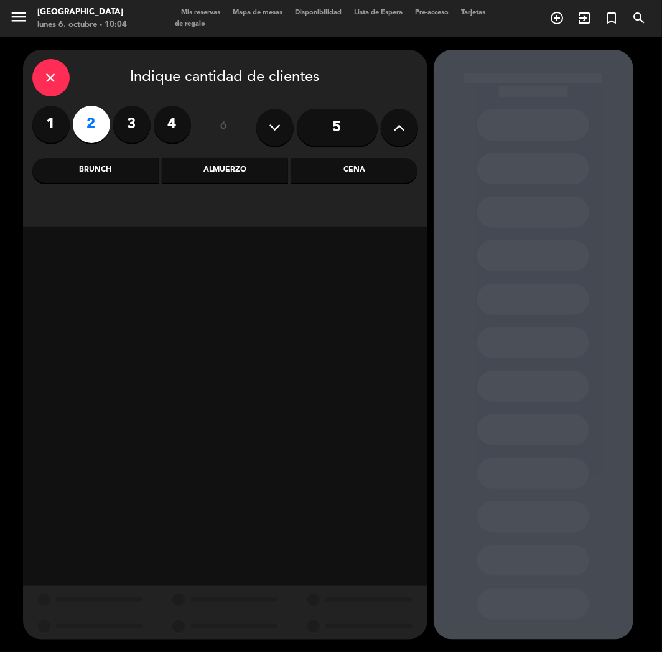
click at [339, 174] on div "Cena" at bounding box center [354, 170] width 126 height 25
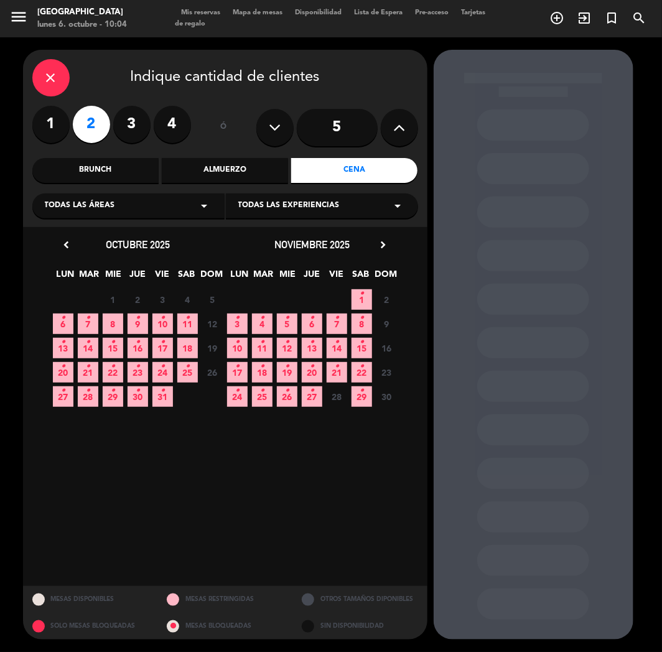
click at [91, 343] on span "14 •" at bounding box center [88, 348] width 21 height 21
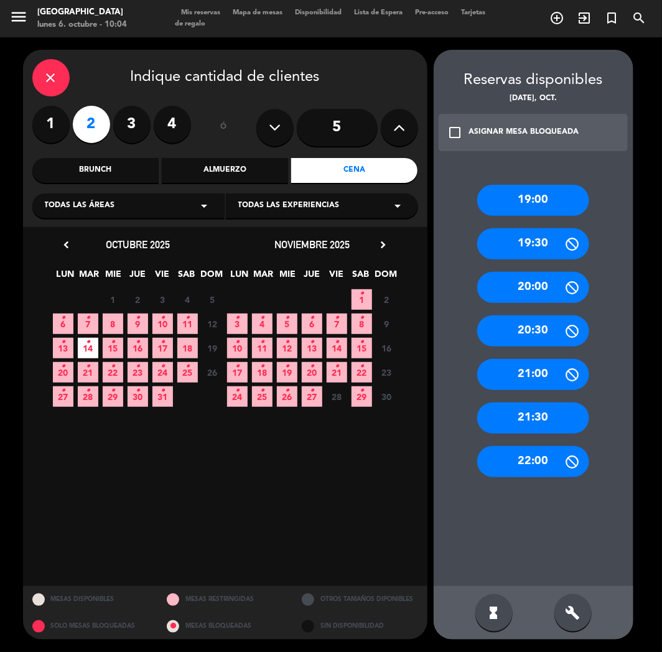
click at [523, 209] on div "19:00" at bounding box center [533, 200] width 112 height 31
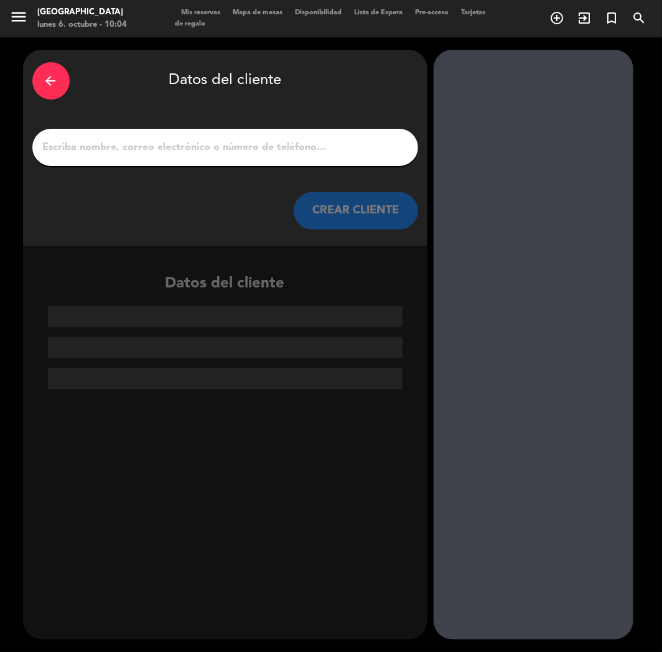
click at [228, 151] on input "1" at bounding box center [225, 147] width 367 height 17
paste input "[PERSON_NAME]"
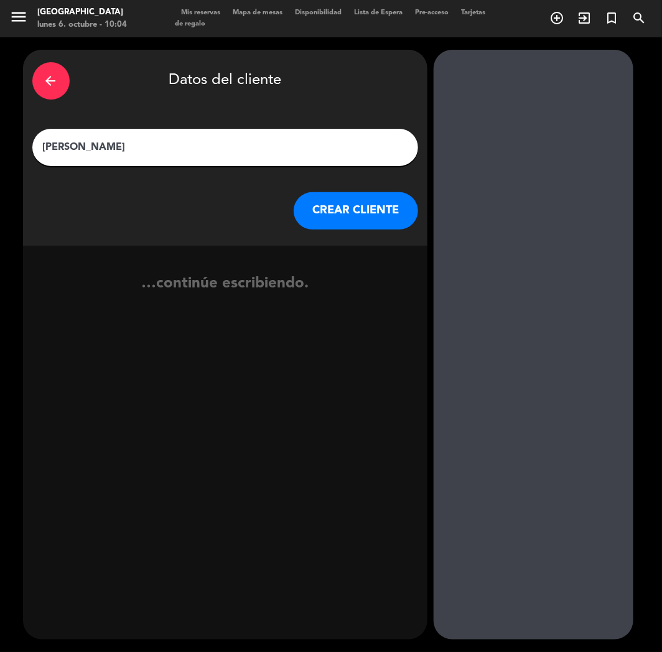
type input "[PERSON_NAME]"
click at [349, 218] on button "CREAR CLIENTE" at bounding box center [356, 210] width 124 height 37
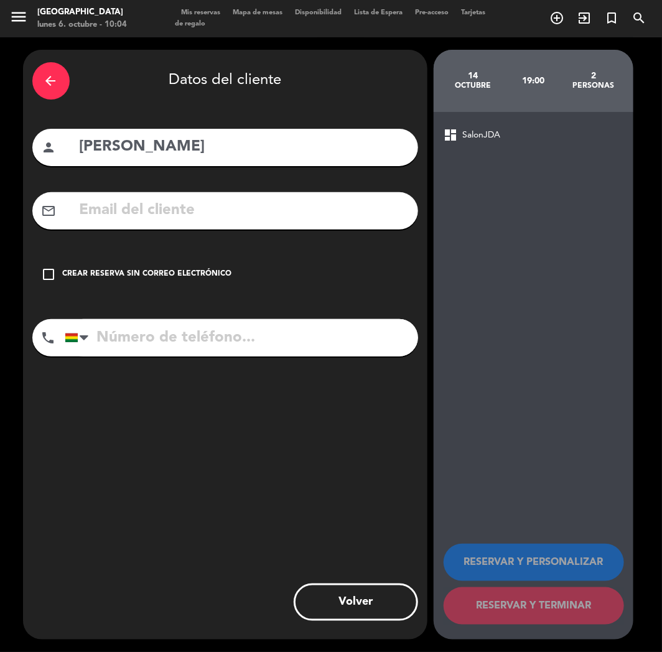
click at [165, 202] on input "text" at bounding box center [243, 211] width 331 height 26
paste input "[EMAIL_ADDRESS][DOMAIN_NAME]"
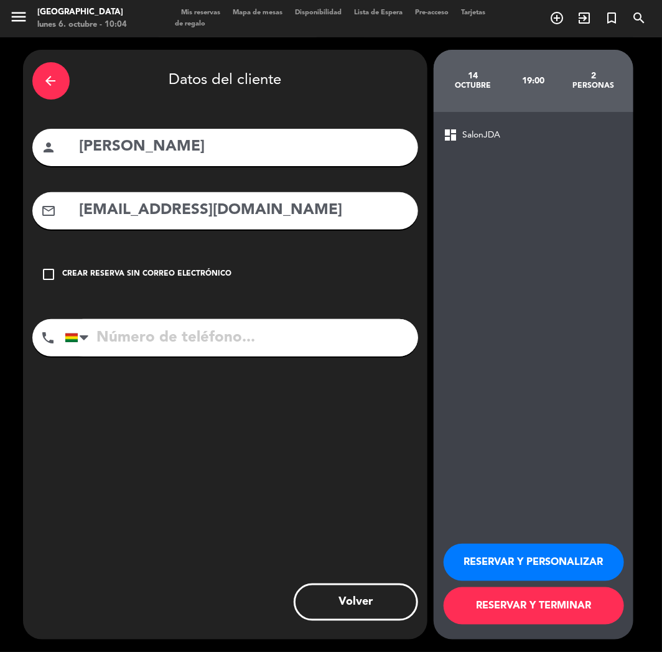
type input "[EMAIL_ADDRESS][DOMAIN_NAME]"
click at [184, 333] on input "tel" at bounding box center [242, 337] width 354 height 37
paste input "[PHONE_NUMBER]"
type input "[PHONE_NUMBER]"
click at [505, 547] on button "RESERVAR Y PERSONALIZAR" at bounding box center [534, 562] width 181 height 37
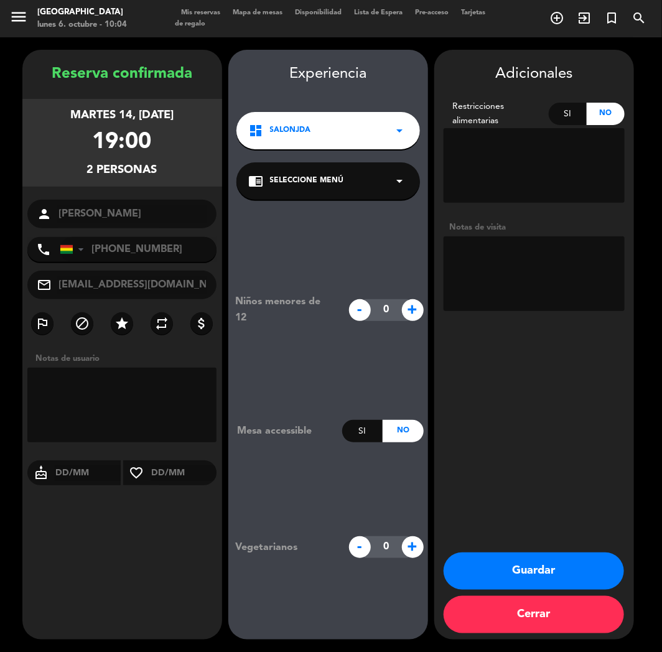
click at [491, 563] on button "Guardar" at bounding box center [534, 571] width 181 height 37
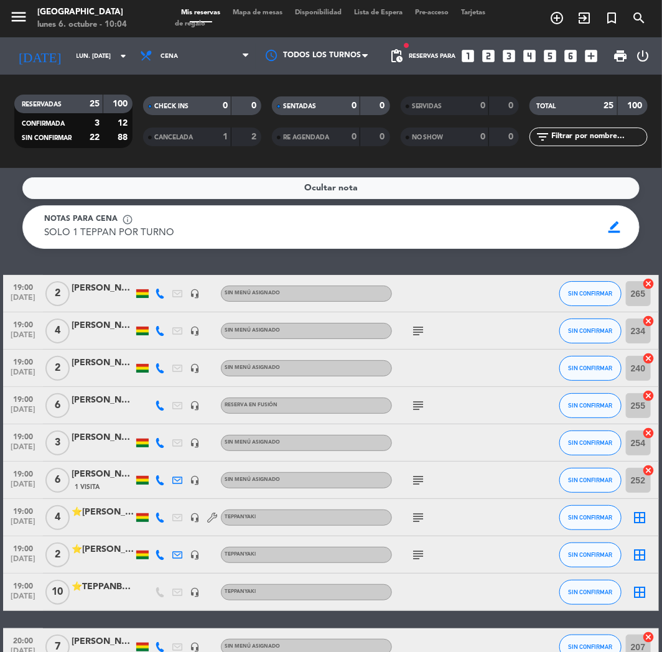
click at [490, 59] on icon "looks_two" at bounding box center [489, 56] width 16 height 16
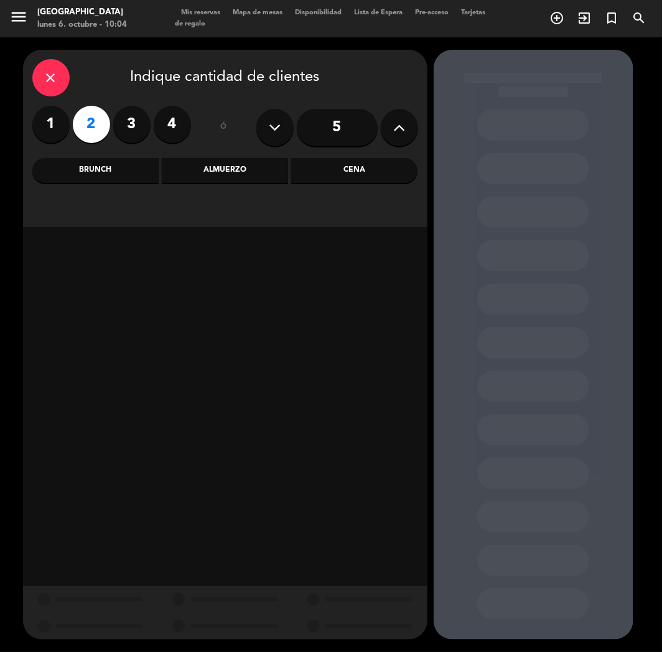
click at [380, 181] on div "Cena" at bounding box center [354, 170] width 126 height 25
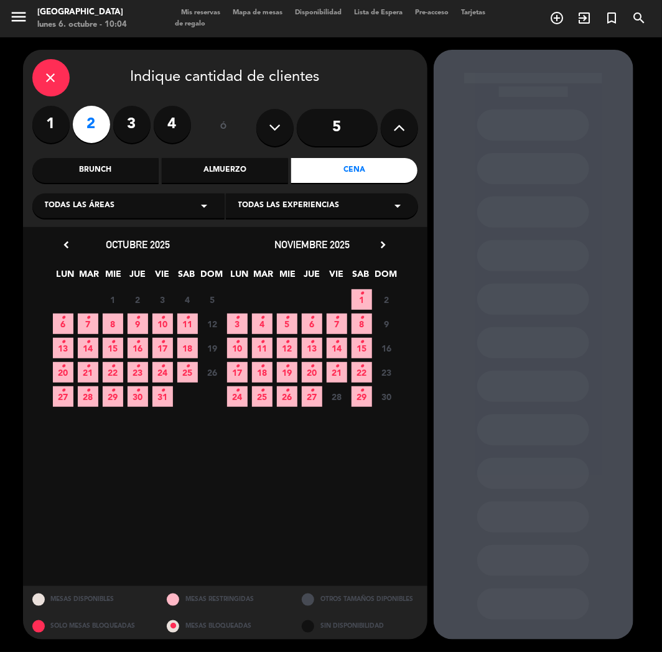
click at [98, 321] on div "6 • 7 • 8 9 • 10 • 11 • 12 Cerrado" at bounding box center [138, 324] width 174 height 24
drag, startPoint x: 92, startPoint y: 320, endPoint x: 127, endPoint y: 225, distance: 100.8
click at [92, 318] on span "7 •" at bounding box center [88, 324] width 21 height 21
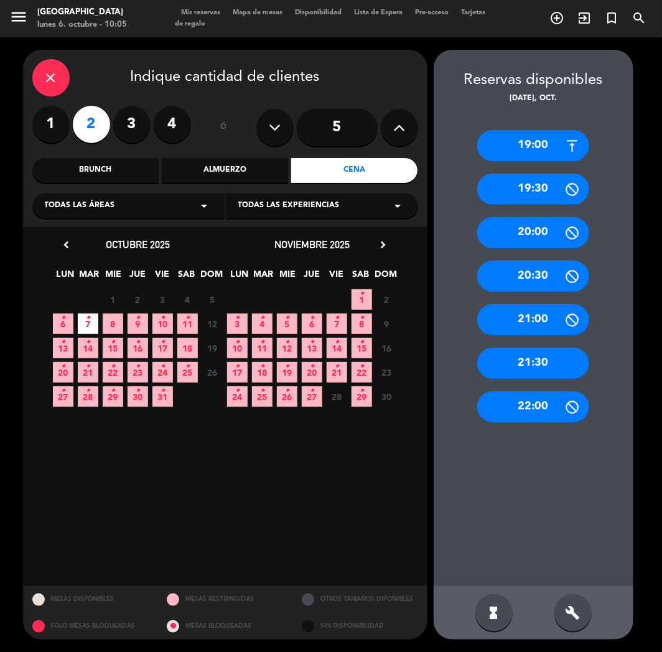
click at [540, 154] on div "19:00" at bounding box center [533, 145] width 112 height 31
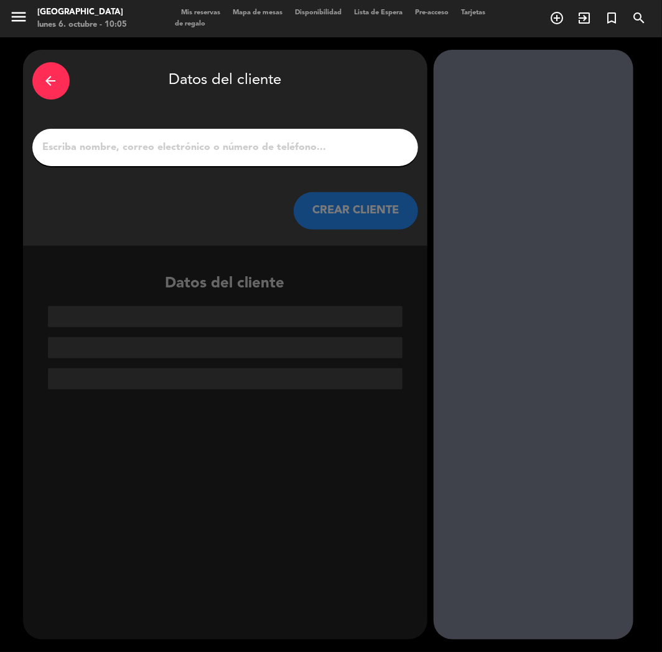
click at [209, 151] on input "1" at bounding box center [225, 147] width 367 height 17
paste input "[PERSON_NAME]"
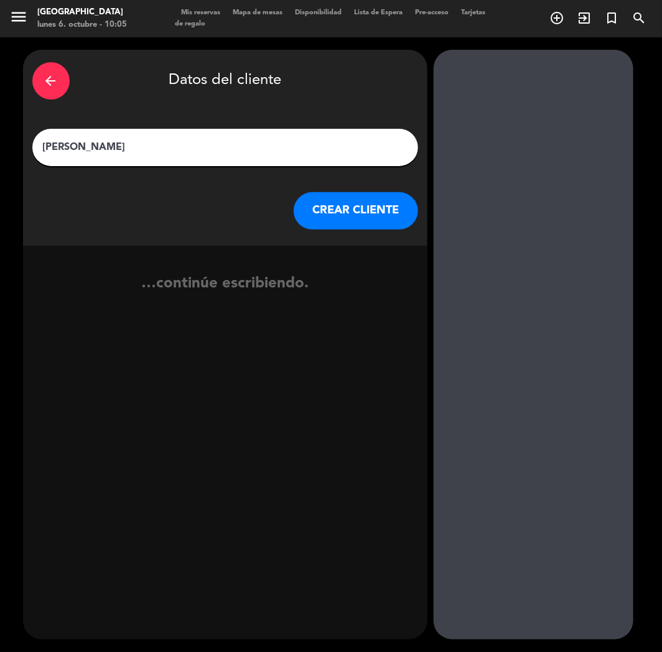
type input "[PERSON_NAME]"
drag, startPoint x: 352, startPoint y: 212, endPoint x: 334, endPoint y: 220, distance: 20.4
click at [334, 220] on button "CREAR CLIENTE" at bounding box center [356, 210] width 124 height 37
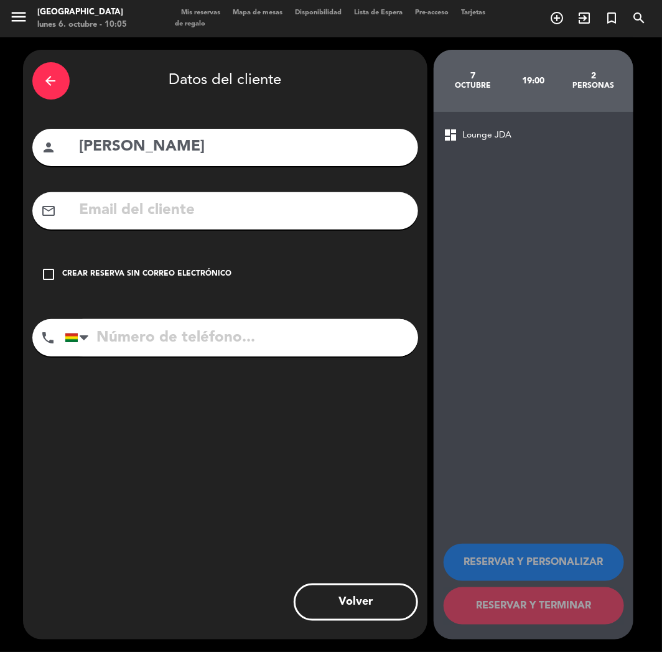
click at [128, 218] on input "text" at bounding box center [243, 211] width 331 height 26
paste input "[EMAIL_ADDRESS][DOMAIN_NAME]"
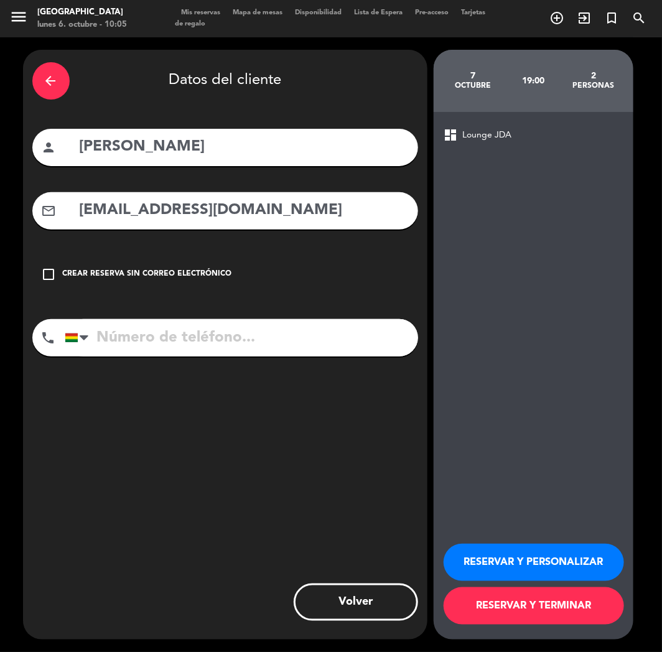
type input "[EMAIL_ADDRESS][DOMAIN_NAME]"
click at [197, 355] on input "tel" at bounding box center [242, 337] width 354 height 37
paste input "[PHONE_NUMBER]"
type input "[PHONE_NUMBER]"
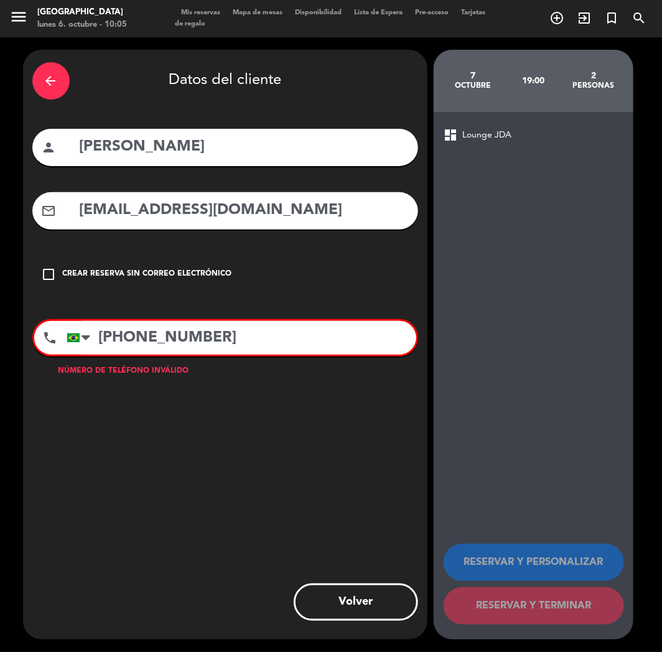
click at [215, 339] on input "[PHONE_NUMBER]" at bounding box center [242, 338] width 350 height 34
click at [214, 339] on input "[PHONE_NUMBER]" at bounding box center [242, 338] width 350 height 34
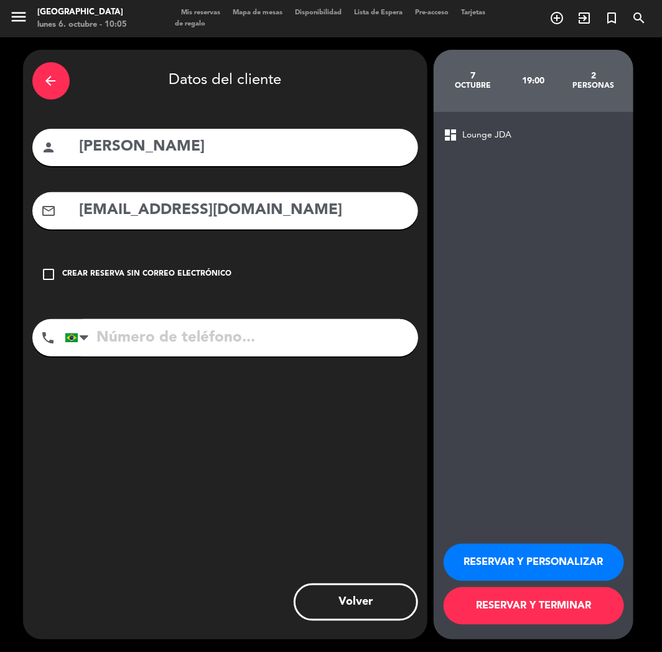
click at [462, 575] on button "RESERVAR Y PERSONALIZAR" at bounding box center [534, 562] width 181 height 37
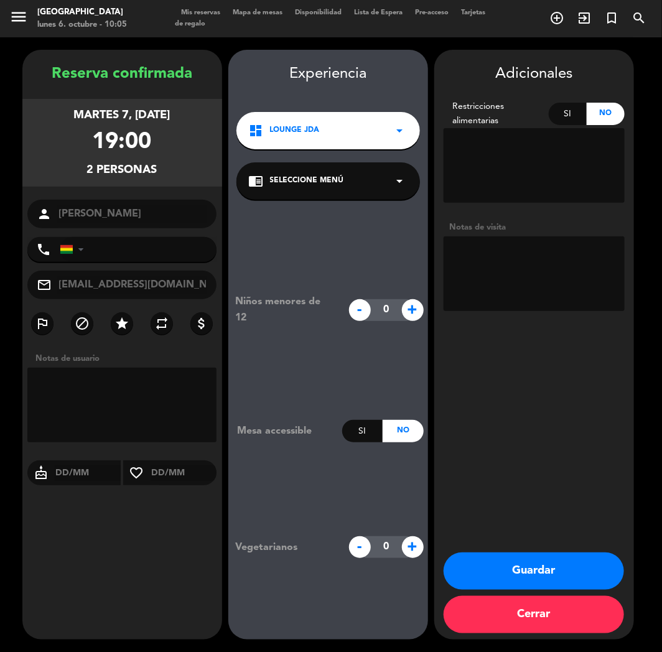
click at [129, 258] on input "tel" at bounding box center [138, 249] width 157 height 25
paste input "[PHONE_NUMBER]"
type input "[PHONE_NUMBER]"
drag, startPoint x: 514, startPoint y: 581, endPoint x: 284, endPoint y: 584, distance: 230.3
click at [513, 583] on button "Guardar" at bounding box center [534, 571] width 181 height 37
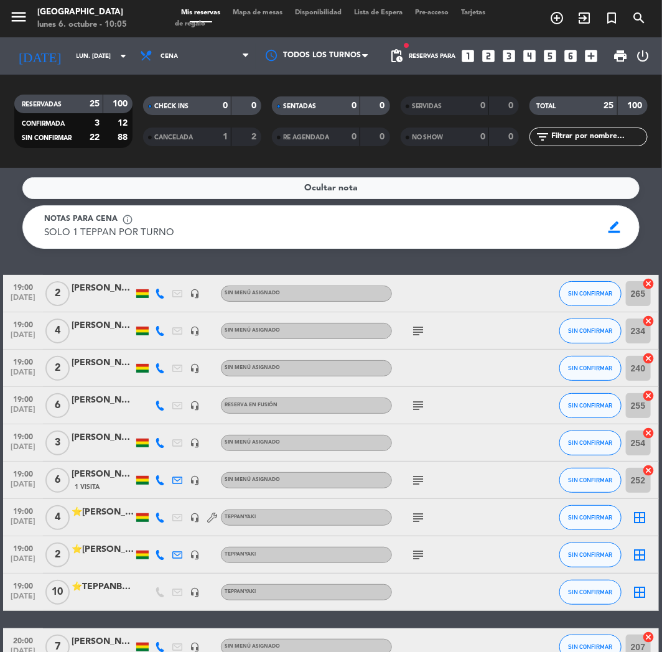
click at [487, 52] on icon "looks_two" at bounding box center [489, 56] width 16 height 16
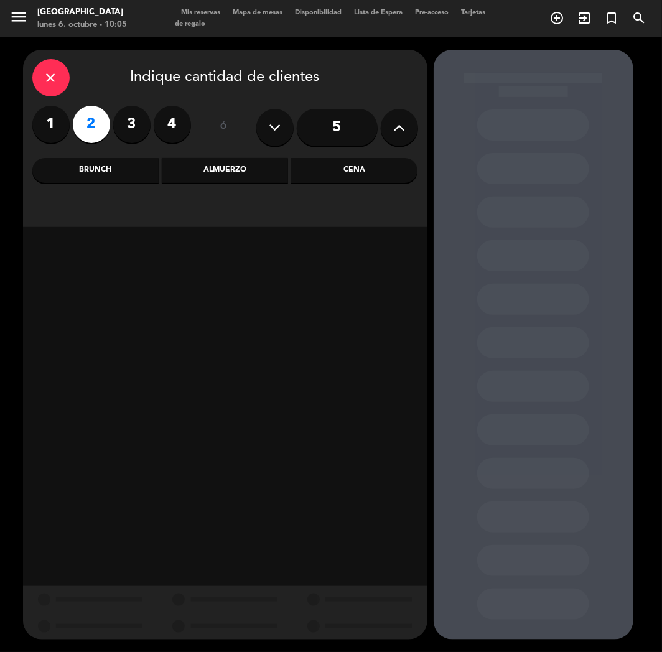
click at [365, 176] on div "Cena" at bounding box center [354, 170] width 126 height 25
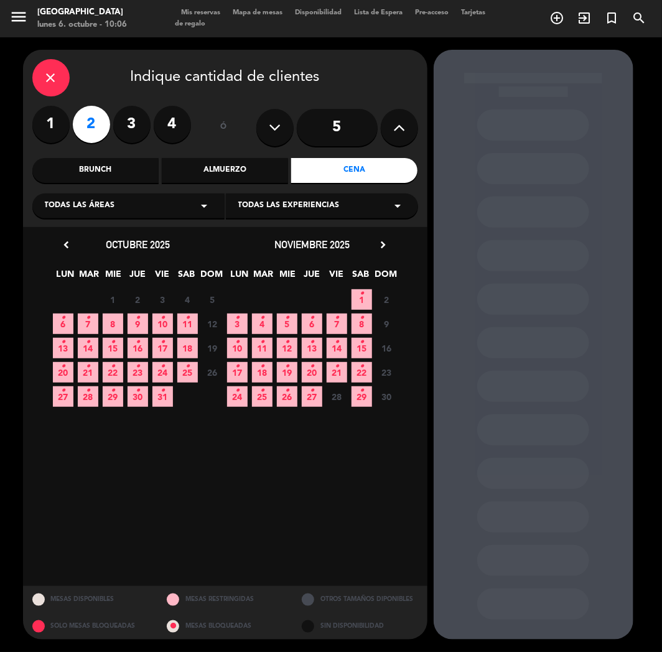
click at [90, 317] on span "7 •" at bounding box center [88, 324] width 21 height 21
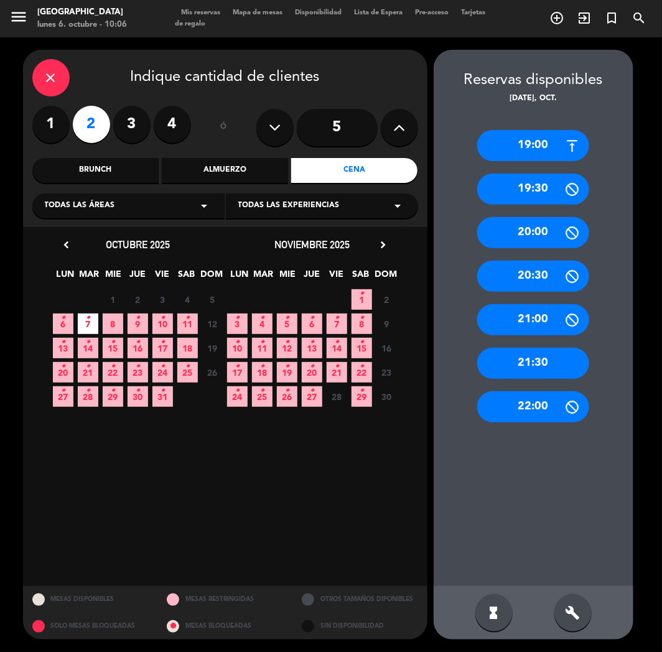
click at [542, 230] on div "20:00" at bounding box center [533, 232] width 112 height 31
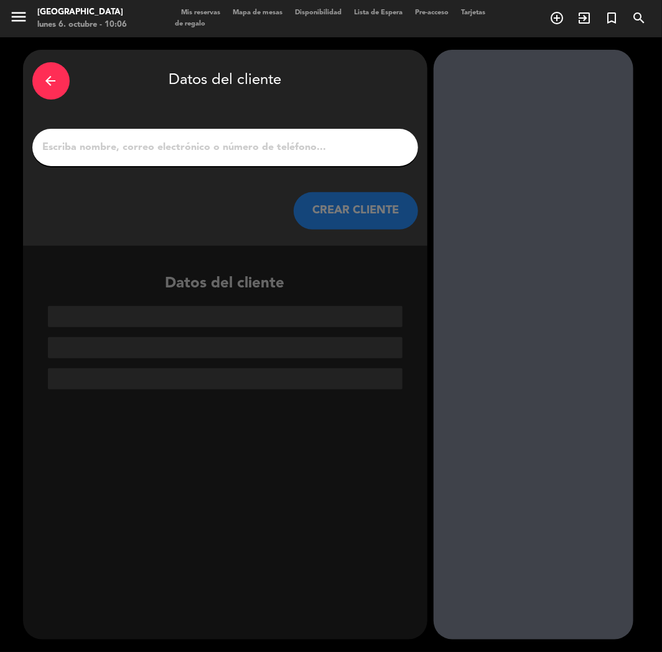
click at [167, 145] on input "1" at bounding box center [225, 147] width 367 height 17
paste input "[PERSON_NAME]"
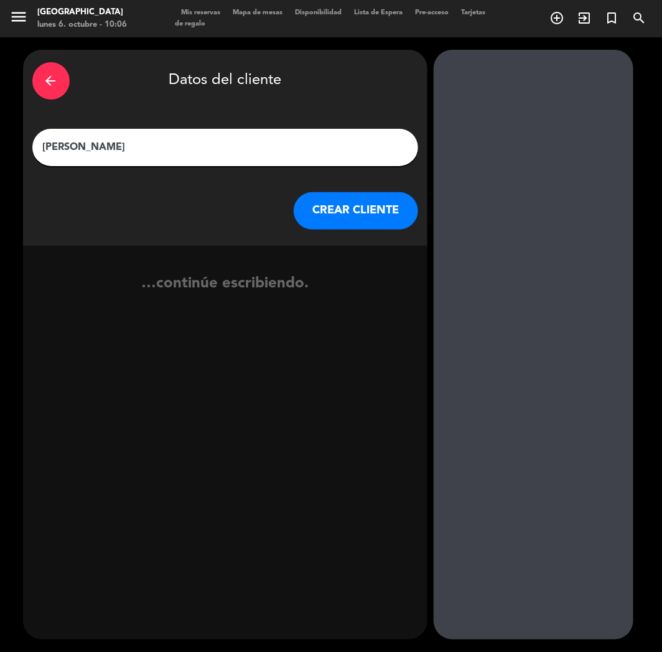
type input "[PERSON_NAME]"
click at [345, 210] on button "CREAR CLIENTE" at bounding box center [356, 210] width 124 height 37
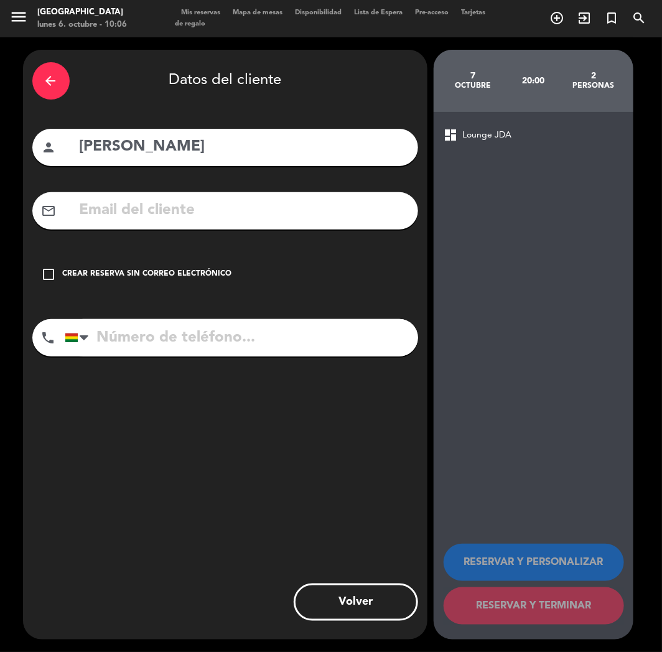
click at [151, 342] on input "tel" at bounding box center [242, 337] width 354 height 37
paste input "[PHONE_NUMBER]"
type input "[PHONE_NUMBER]"
drag, startPoint x: 128, startPoint y: 264, endPoint x: 146, endPoint y: 273, distance: 20.0
click at [136, 268] on div "check_box_outline_blank Crear reserva sin correo electrónico" at bounding box center [225, 274] width 386 height 37
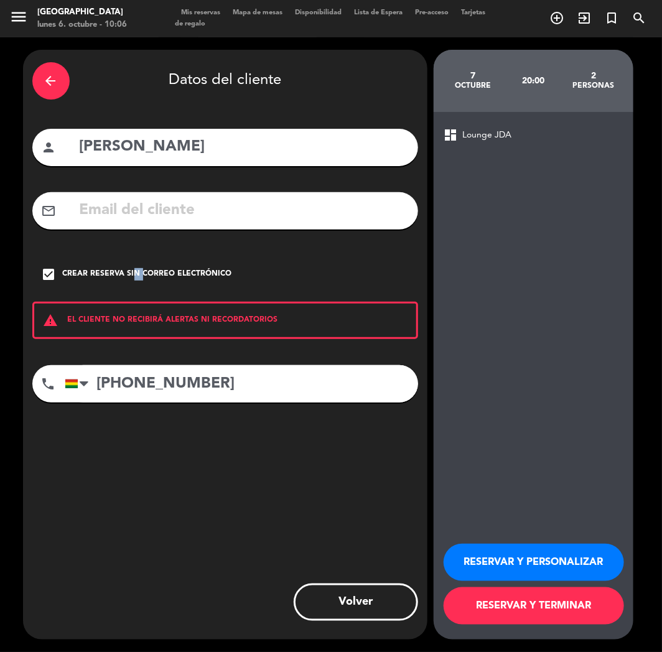
drag, startPoint x: 507, startPoint y: 553, endPoint x: 461, endPoint y: 559, distance: 46.5
click at [505, 553] on button "RESERVAR Y PERSONALIZAR" at bounding box center [534, 562] width 181 height 37
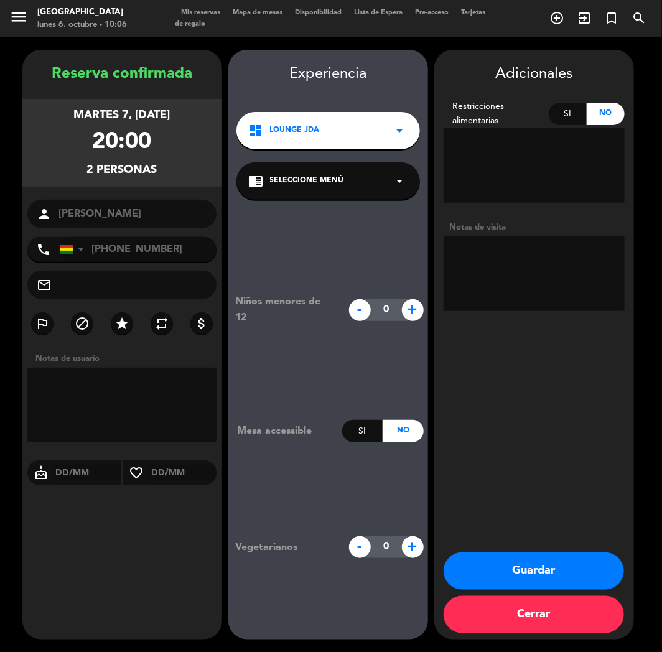
click at [512, 552] on div "Adicionales Restricciones alimentarias Si No Notas de visita Guardar Cerrar" at bounding box center [534, 345] width 200 height 590
click at [506, 573] on button "Guardar" at bounding box center [534, 571] width 181 height 37
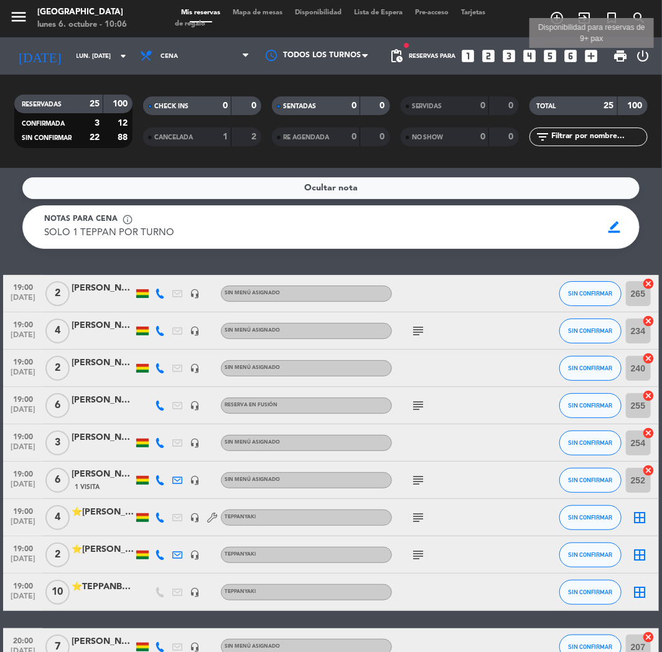
click at [584, 52] on icon "add_box" at bounding box center [592, 56] width 16 height 16
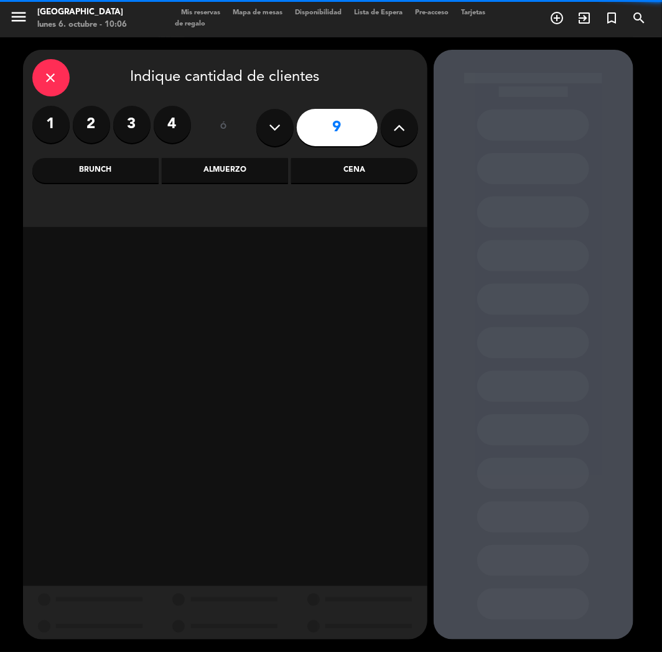
click at [283, 120] on button at bounding box center [274, 127] width 37 height 37
type input "7"
click at [369, 168] on div "Cena" at bounding box center [354, 170] width 126 height 25
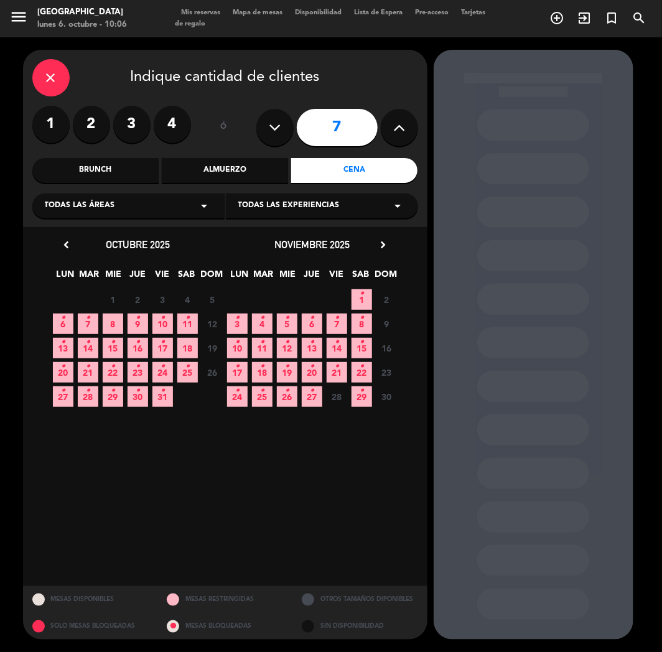
click at [168, 371] on span "24 •" at bounding box center [163, 372] width 21 height 21
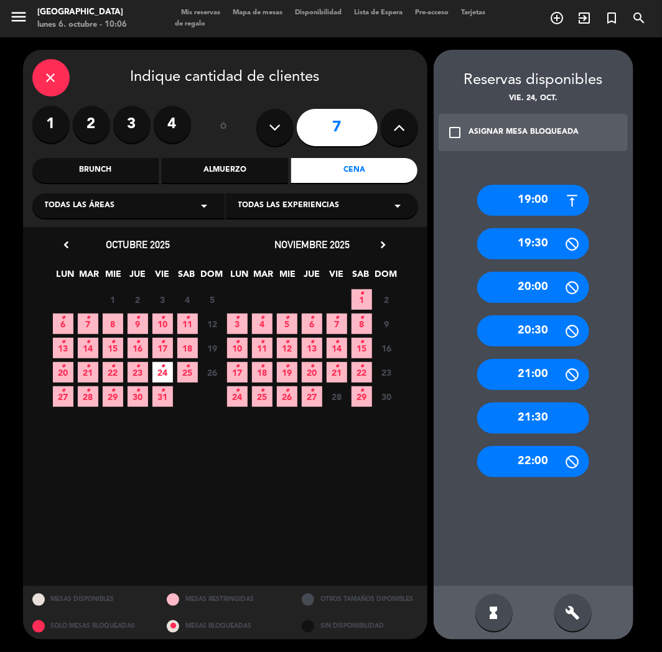
drag, startPoint x: 544, startPoint y: 411, endPoint x: 403, endPoint y: 277, distance: 194.6
click at [545, 410] on div "21:30" at bounding box center [533, 418] width 112 height 31
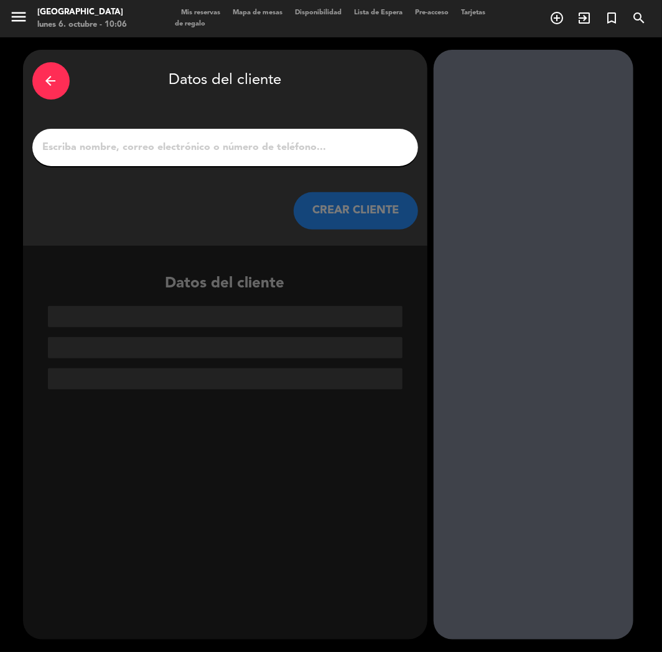
drag, startPoint x: 216, startPoint y: 139, endPoint x: 212, endPoint y: 146, distance: 7.8
click at [213, 146] on input "1" at bounding box center [225, 147] width 367 height 17
paste input "[PERSON_NAME] [PERSON_NAME]"
click at [212, 146] on input "[PERSON_NAME] [PERSON_NAME]" at bounding box center [225, 147] width 367 height 17
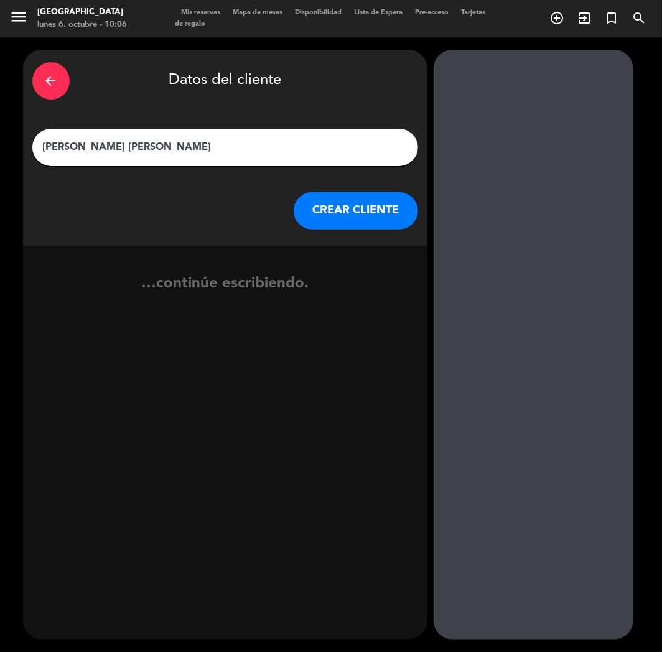
type input "[PERSON_NAME] [PERSON_NAME]"
click at [365, 242] on div "arrow_back Datos del cliente [PERSON_NAME] [PERSON_NAME] [PERSON_NAME] CLIENTE" at bounding box center [225, 148] width 405 height 196
click at [355, 209] on button "CREAR CLIENTE" at bounding box center [356, 210] width 124 height 37
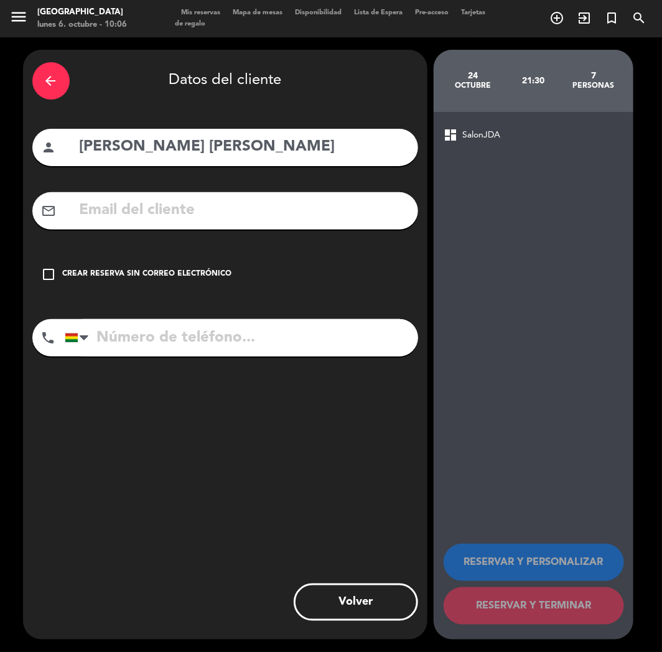
paste input "[EMAIL_ADDRESS][DOMAIN_NAME]"
click at [170, 214] on input "[EMAIL_ADDRESS][DOMAIN_NAME]" at bounding box center [243, 211] width 331 height 26
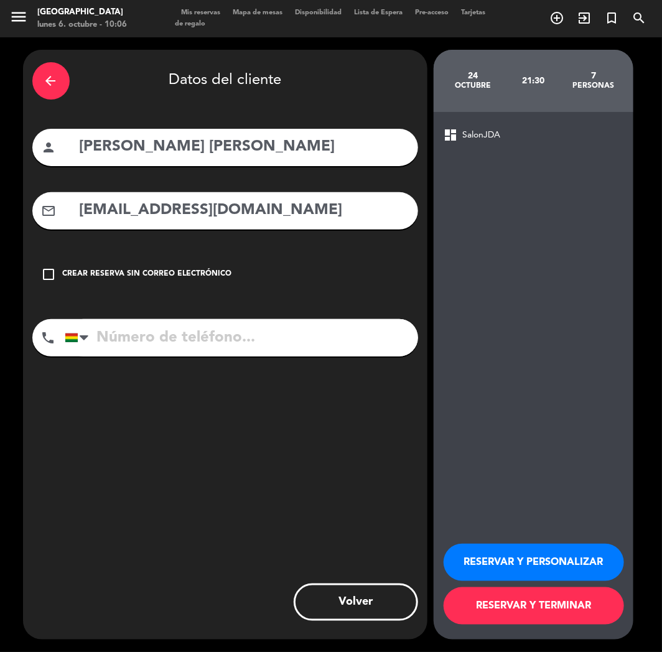
type input "[EMAIL_ADDRESS][DOMAIN_NAME]"
drag, startPoint x: 175, startPoint y: 345, endPoint x: 243, endPoint y: 363, distance: 70.2
click at [176, 345] on input "tel" at bounding box center [242, 337] width 354 height 37
paste input "[PHONE_NUMBER]"
type input "[PHONE_NUMBER]"
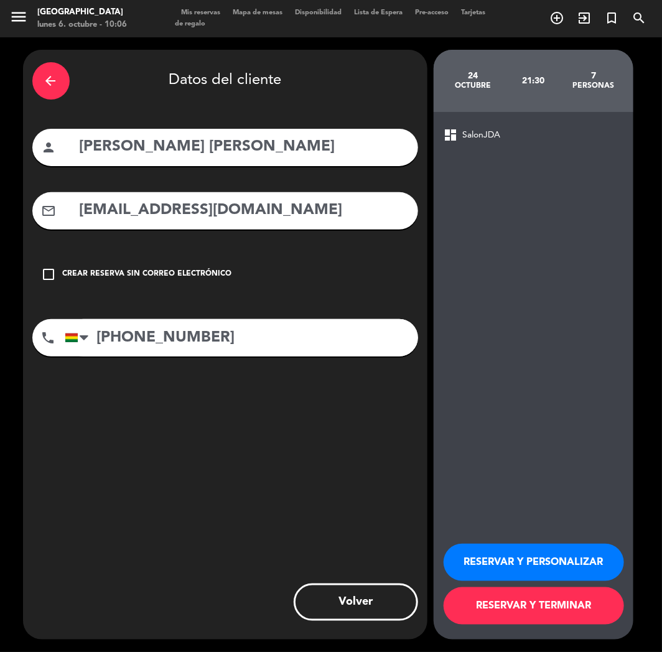
click at [555, 565] on button "RESERVAR Y PERSONALIZAR" at bounding box center [534, 562] width 181 height 37
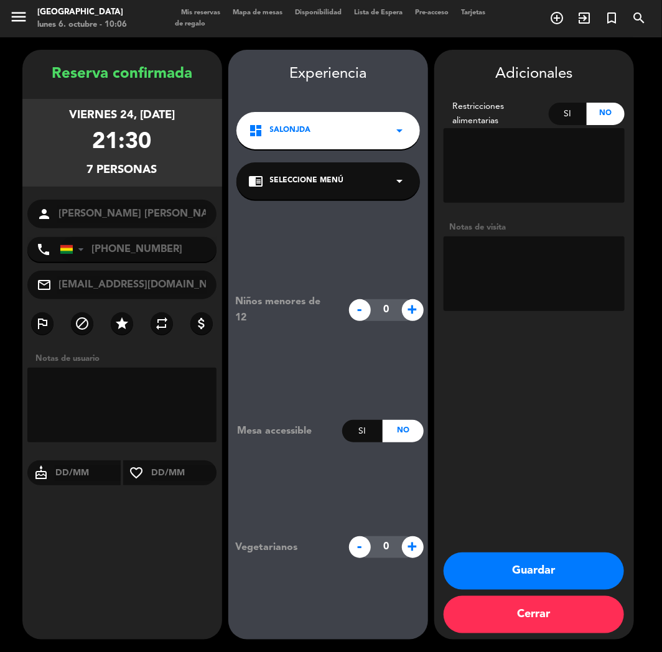
click at [506, 266] on textarea at bounding box center [534, 274] width 181 height 75
type textarea "CUMPLE"
click at [542, 567] on button "Guardar" at bounding box center [534, 571] width 181 height 37
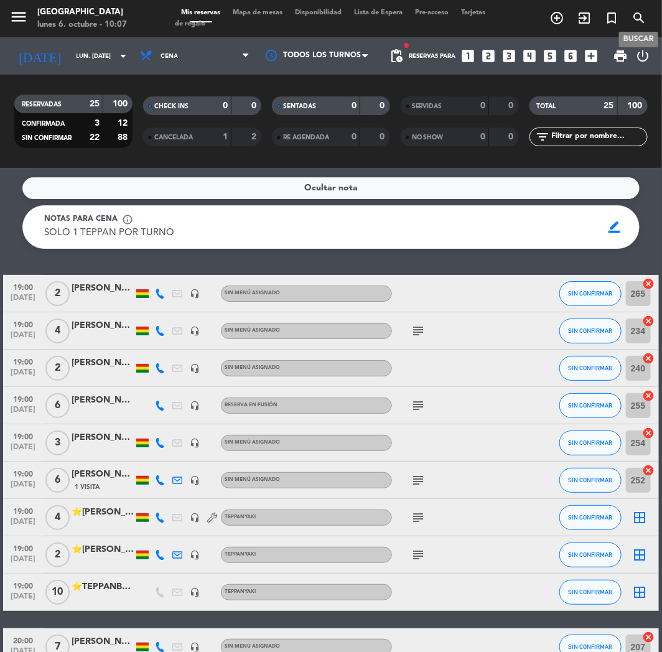
click at [612, 17] on icon "turned_in_not" at bounding box center [611, 18] width 15 height 15
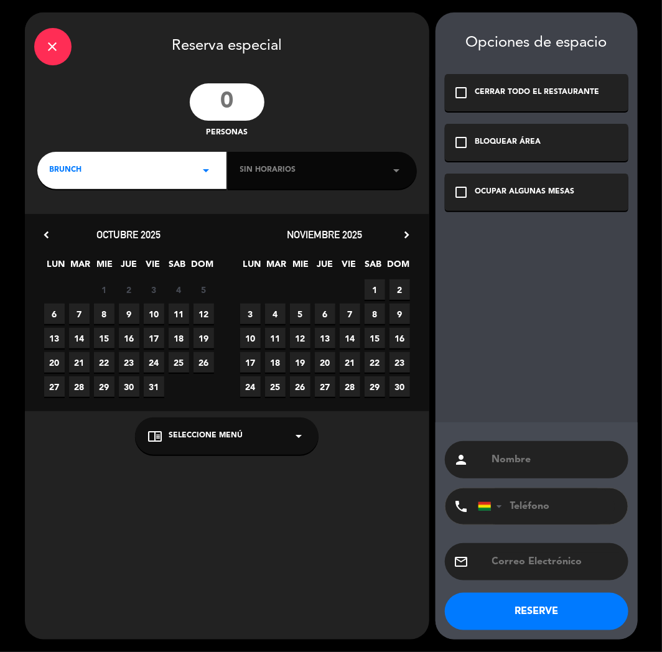
click at [65, 42] on div "close" at bounding box center [52, 46] width 37 height 37
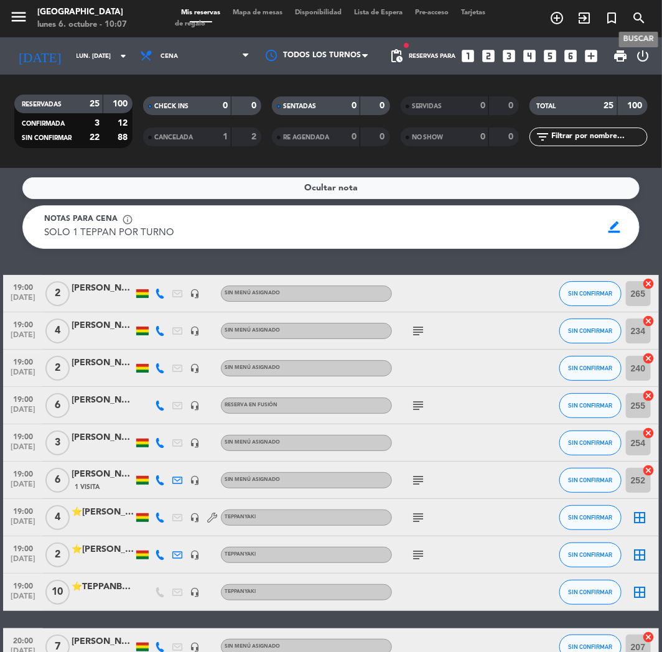
click at [637, 17] on icon "search" at bounding box center [639, 18] width 15 height 15
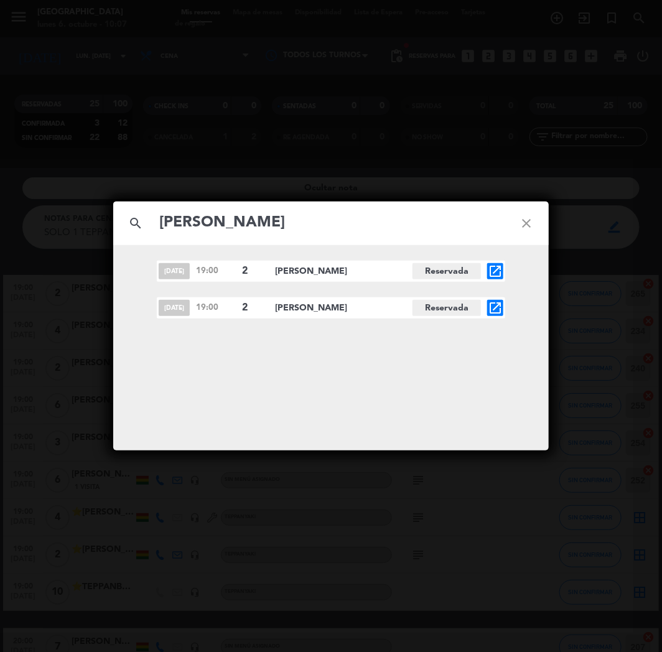
type input "[PERSON_NAME]"
click at [492, 305] on icon "open_in_new" at bounding box center [495, 308] width 15 height 15
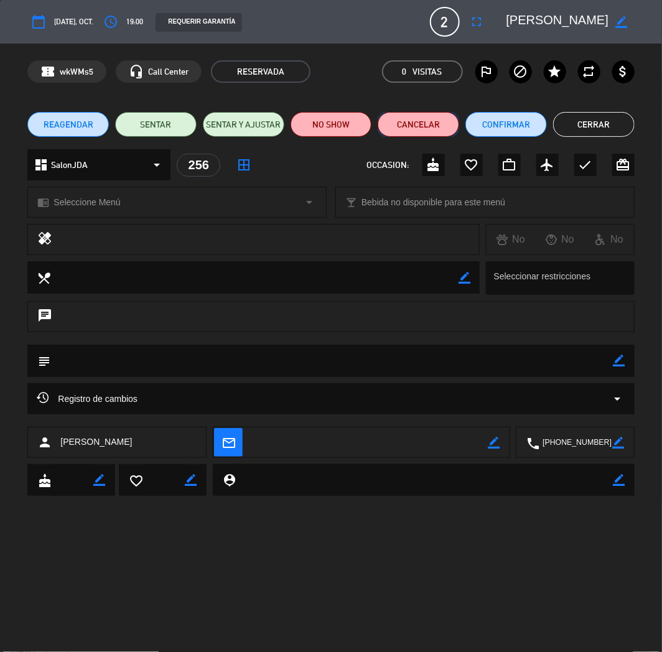
click at [401, 123] on button "Cancelar" at bounding box center [419, 124] width 82 height 25
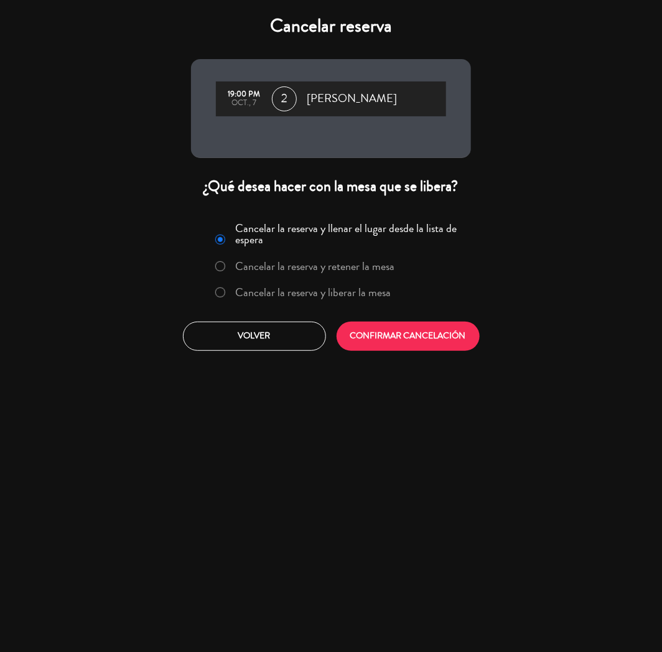
click at [349, 291] on label "Cancelar la reserva y liberar la mesa" at bounding box center [314, 292] width 156 height 11
click at [387, 345] on button "CONFIRMAR CANCELACIÓN" at bounding box center [408, 336] width 143 height 29
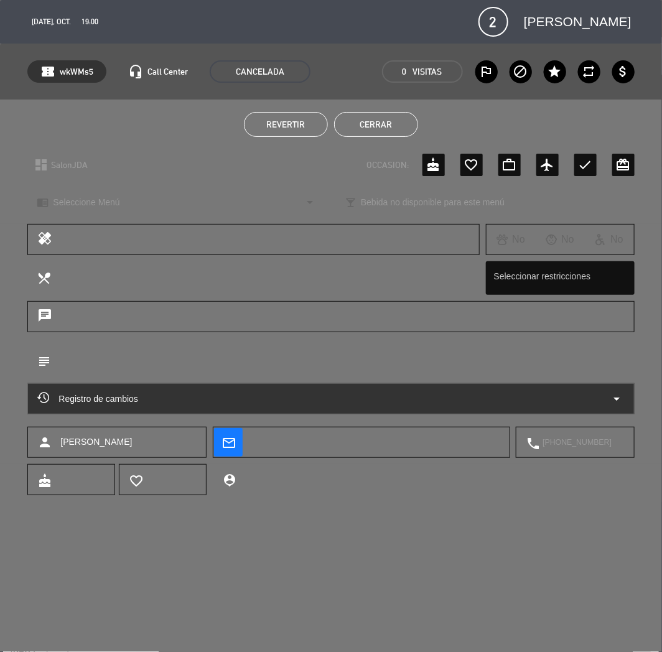
click at [373, 126] on button "Cerrar" at bounding box center [376, 124] width 84 height 25
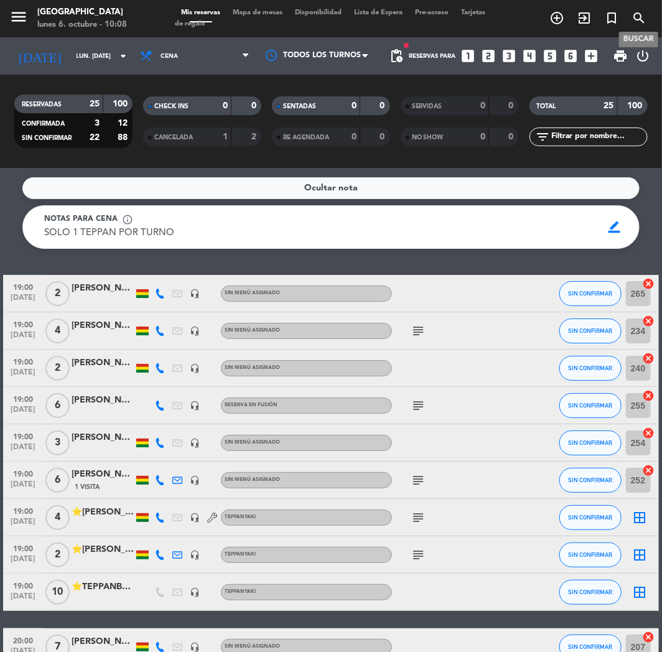
click at [637, 17] on icon "search" at bounding box center [639, 18] width 15 height 15
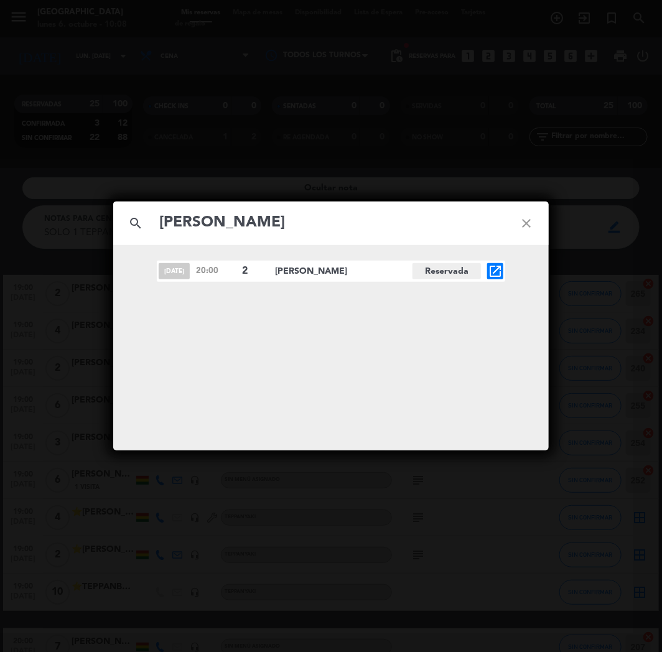
type input "[PERSON_NAME]"
click at [494, 270] on icon "open_in_new" at bounding box center [495, 271] width 15 height 15
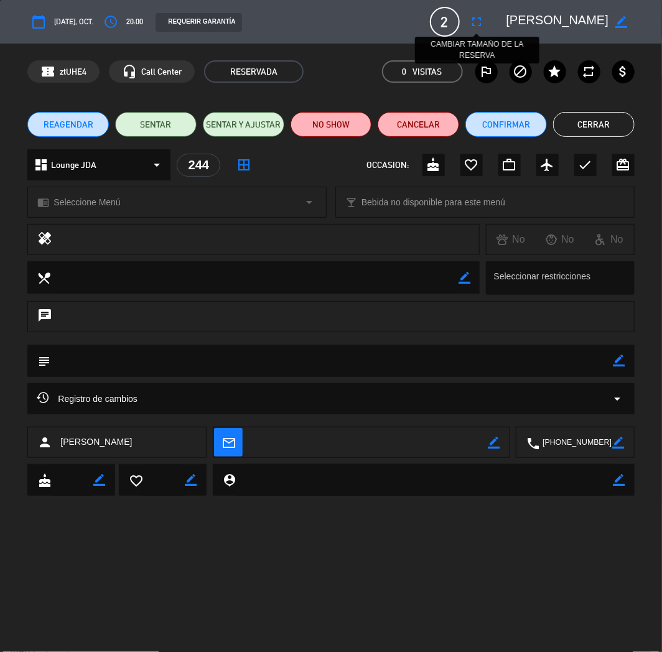
click at [473, 22] on icon "fullscreen" at bounding box center [477, 21] width 15 height 15
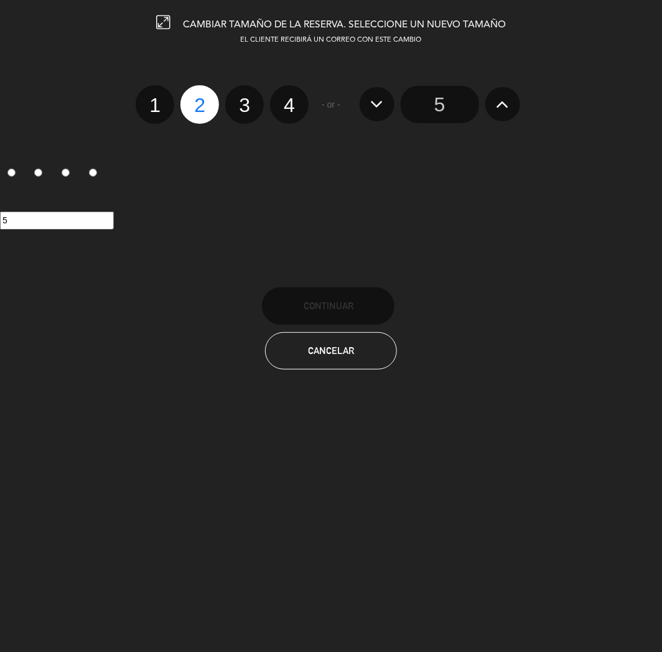
click at [300, 95] on label "4" at bounding box center [289, 104] width 39 height 39
click at [292, 95] on input "4" at bounding box center [288, 94] width 8 height 8
radio input "true"
radio input "false"
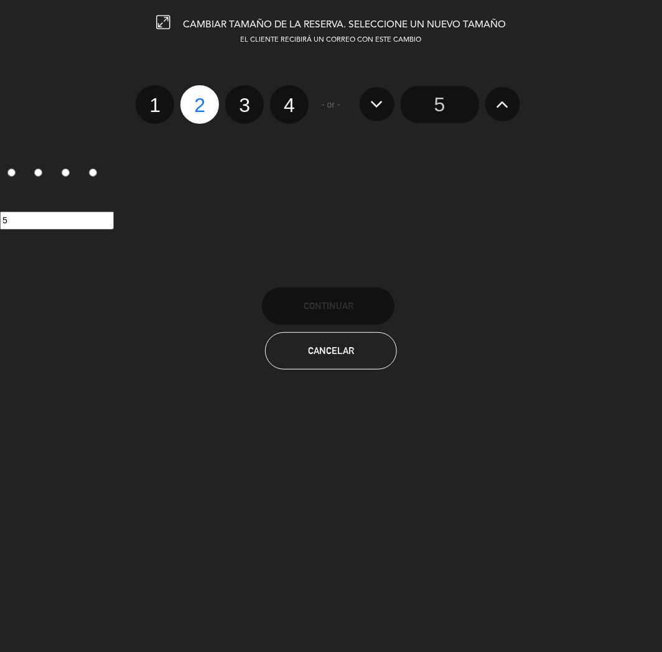
radio input "false"
radio input "true"
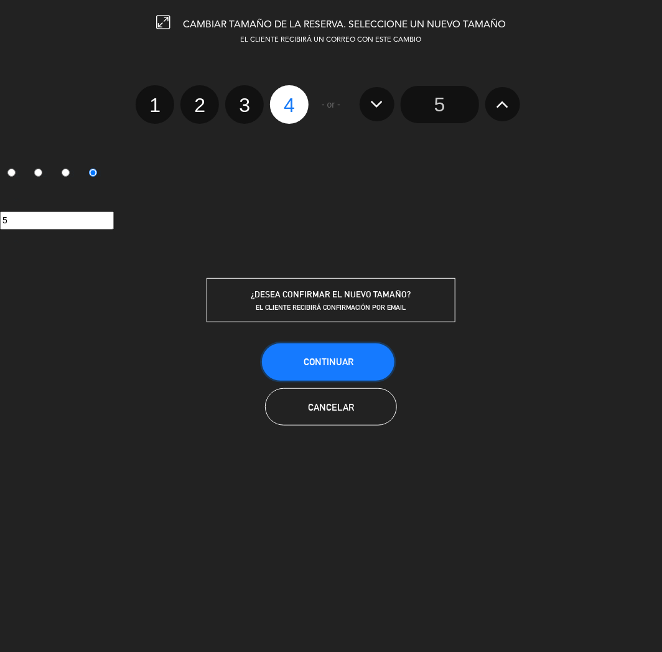
click at [337, 347] on button "Continuar" at bounding box center [328, 362] width 133 height 37
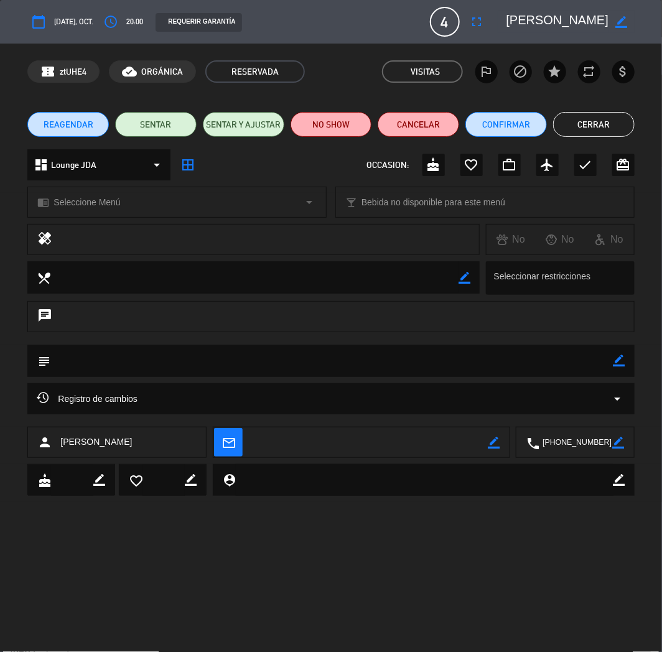
click at [85, 528] on div "calendar_today [DATE], oct. access_time 20:00 REQUERIR GARANTÍA 4 [PERSON_NAME]…" at bounding box center [331, 326] width 662 height 652
click at [570, 129] on button "Cerrar" at bounding box center [594, 124] width 82 height 25
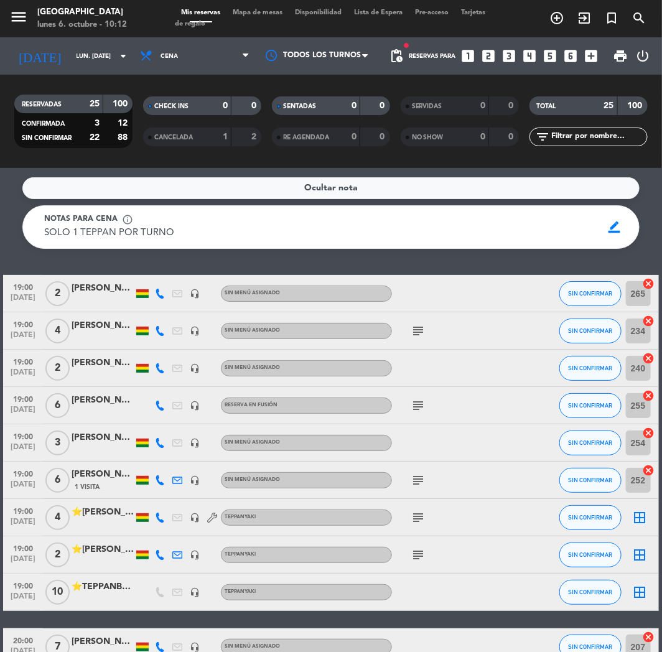
click at [491, 53] on icon "looks_two" at bounding box center [489, 56] width 16 height 16
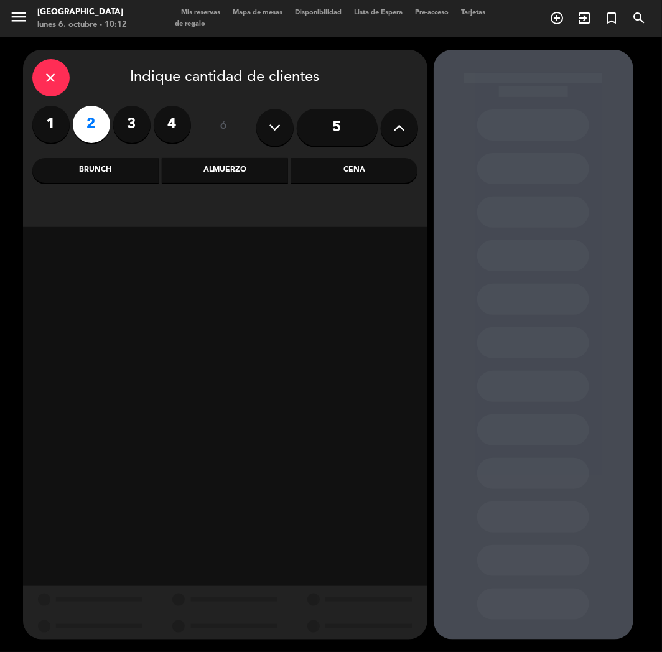
click at [246, 172] on div "Almuerzo" at bounding box center [225, 170] width 126 height 25
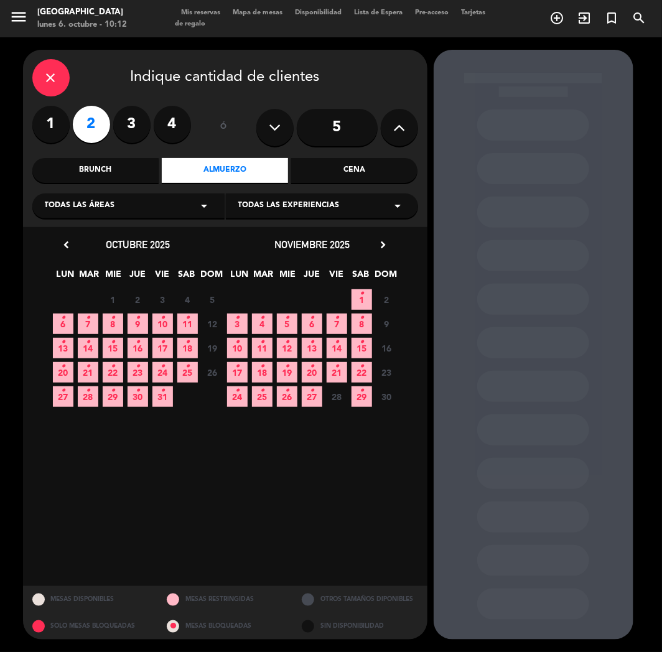
click at [116, 394] on span "29 •" at bounding box center [113, 397] width 21 height 21
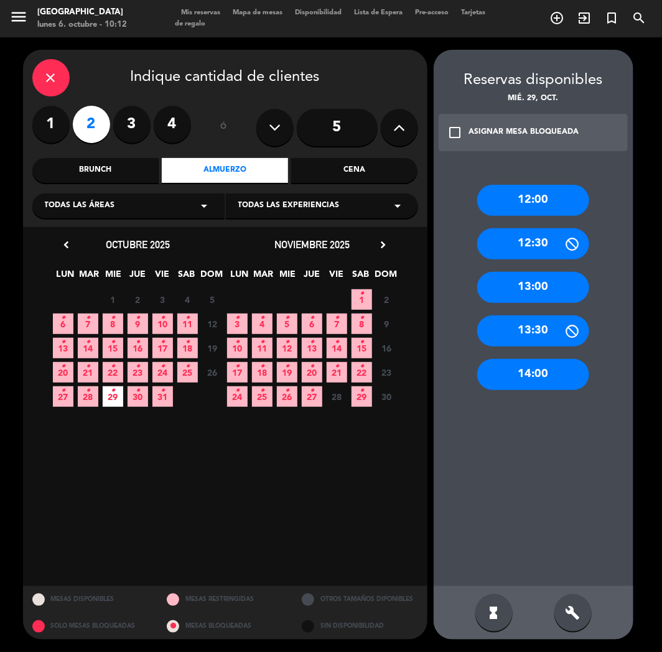
click at [540, 329] on div "13:30" at bounding box center [533, 331] width 112 height 31
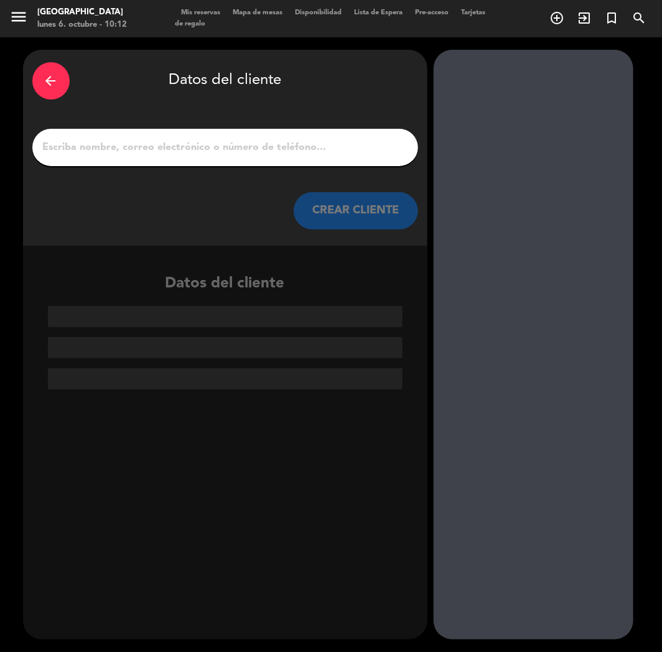
click at [189, 156] on div at bounding box center [225, 147] width 386 height 37
click at [286, 157] on div at bounding box center [225, 147] width 386 height 37
click at [286, 151] on input "1" at bounding box center [225, 147] width 367 height 17
paste input "[PERSON_NAME]"
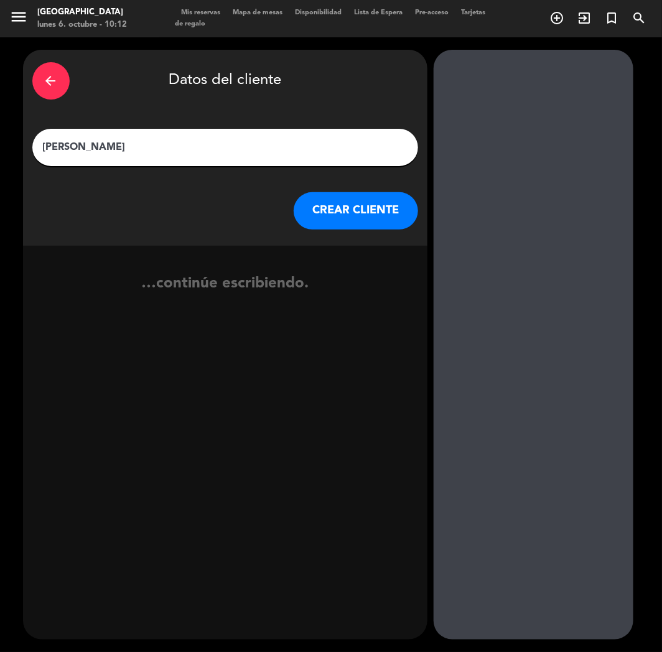
type input "[PERSON_NAME]"
click at [352, 209] on button "CREAR CLIENTE" at bounding box center [356, 210] width 124 height 37
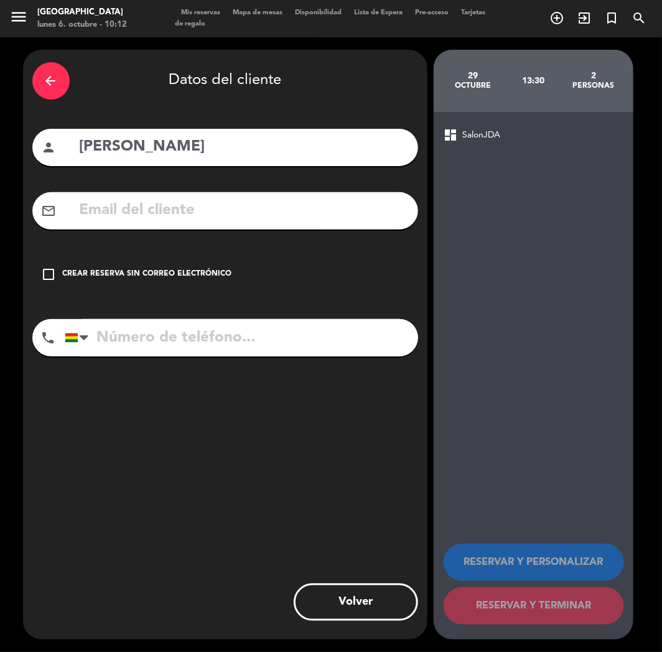
click at [233, 334] on input "tel" at bounding box center [242, 337] width 354 height 37
paste input "[PHONE_NUMBER]"
type input "[PHONE_NUMBER]"
click at [207, 275] on div "Crear reserva sin correo electrónico" at bounding box center [147, 274] width 169 height 12
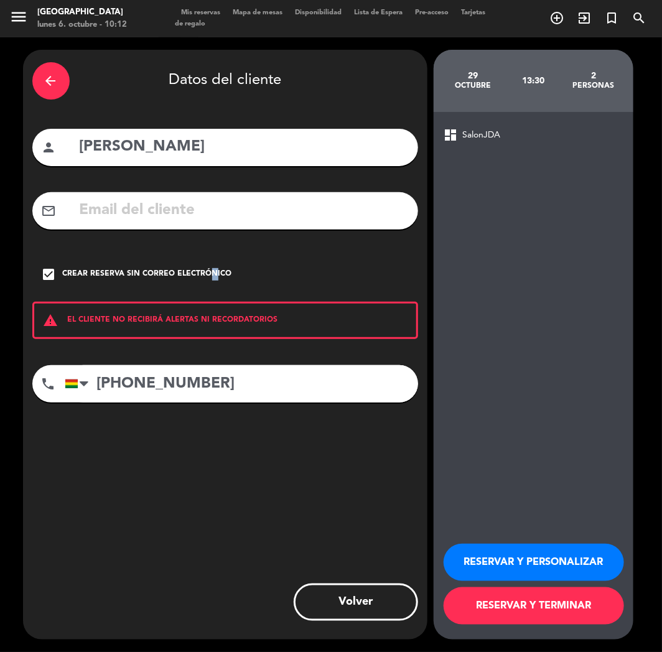
drag, startPoint x: 477, startPoint y: 562, endPoint x: 354, endPoint y: 568, distance: 124.0
click at [464, 563] on button "RESERVAR Y PERSONALIZAR" at bounding box center [534, 562] width 181 height 37
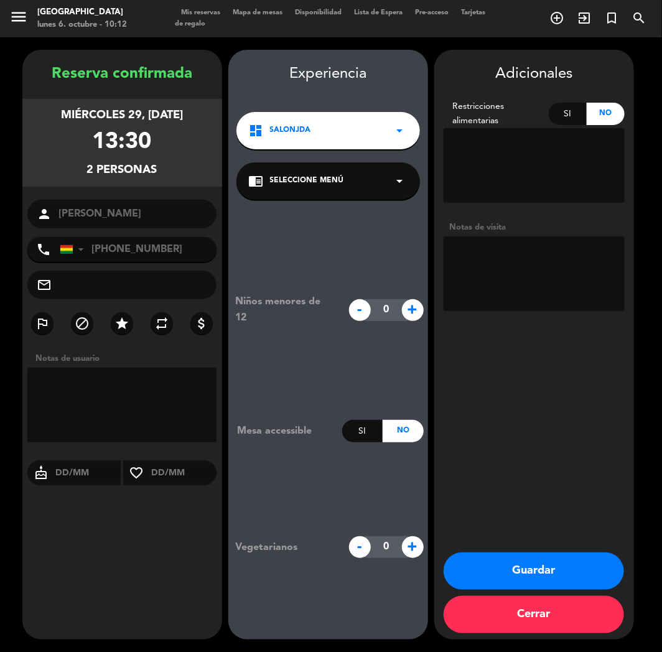
click at [571, 548] on div "Adicionales Restricciones alimentarias Si No Notas de visita Guardar Cerrar" at bounding box center [534, 345] width 200 height 590
drag, startPoint x: 554, startPoint y: 571, endPoint x: 524, endPoint y: 564, distance: 30.8
click at [538, 568] on button "Guardar" at bounding box center [534, 571] width 181 height 37
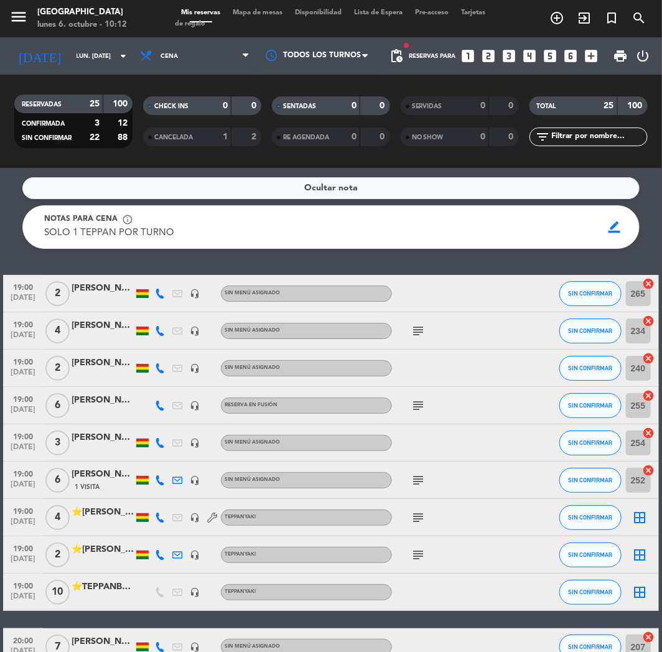
click at [486, 54] on icon "looks_two" at bounding box center [489, 56] width 16 height 16
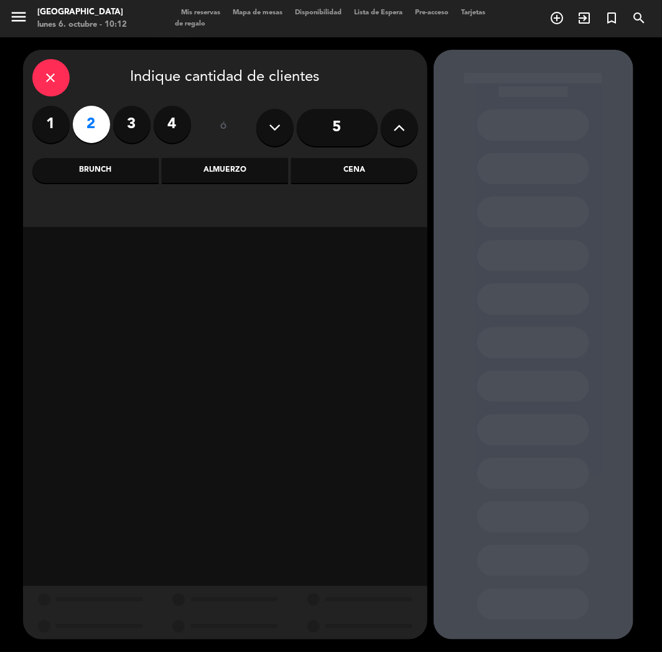
drag, startPoint x: 377, startPoint y: 176, endPoint x: 325, endPoint y: 178, distance: 51.7
click at [376, 176] on div "Cena" at bounding box center [354, 170] width 126 height 25
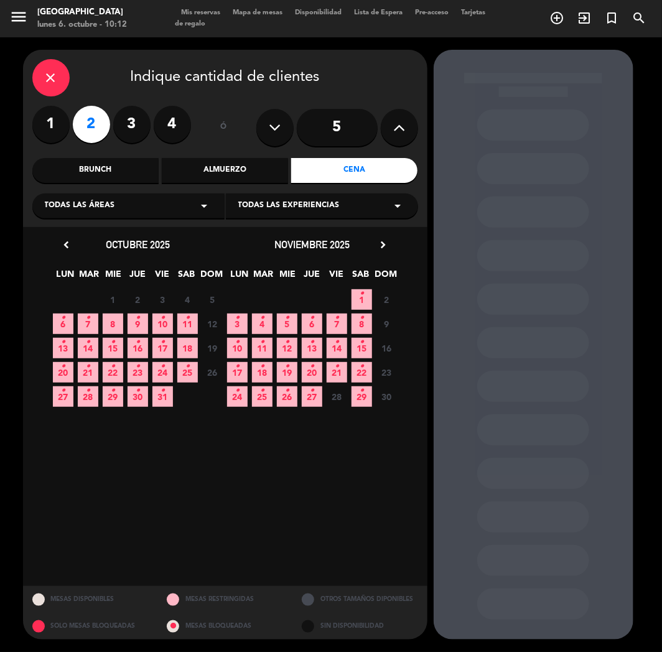
click at [83, 321] on span "7 •" at bounding box center [88, 324] width 21 height 21
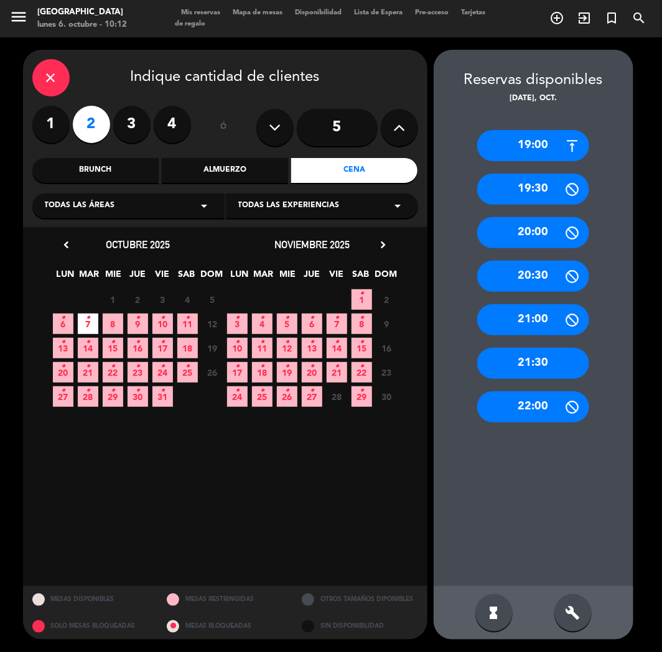
click at [494, 138] on div "19:00" at bounding box center [533, 145] width 112 height 31
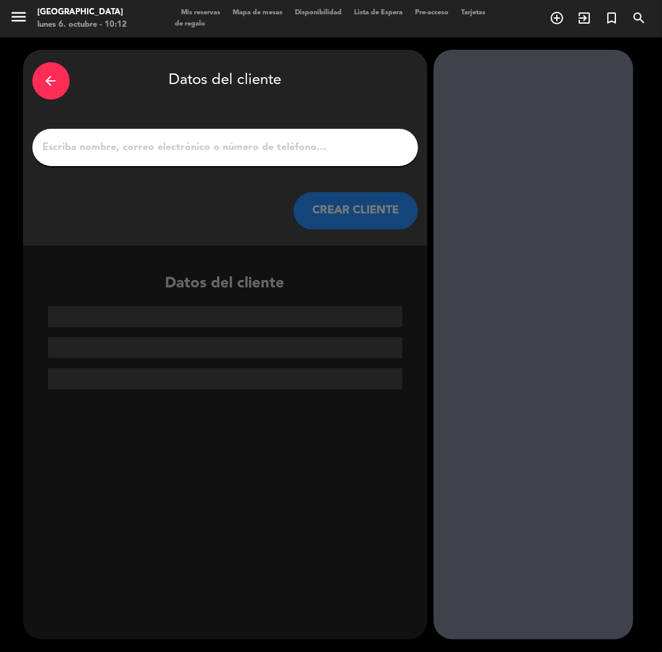
click at [278, 151] on input "1" at bounding box center [225, 147] width 367 height 17
paste input "[PERSON_NAME] [PERSON_NAME]"
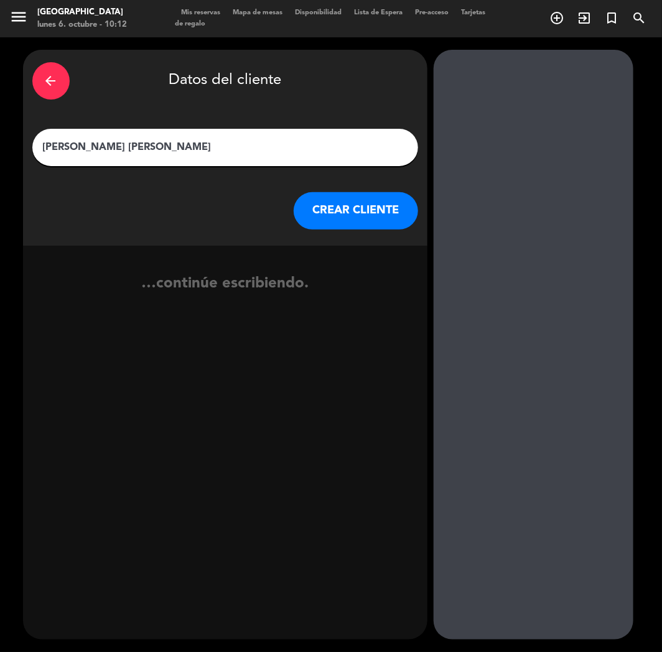
type input "[PERSON_NAME] [PERSON_NAME]"
click at [372, 222] on button "CREAR CLIENTE" at bounding box center [356, 210] width 124 height 37
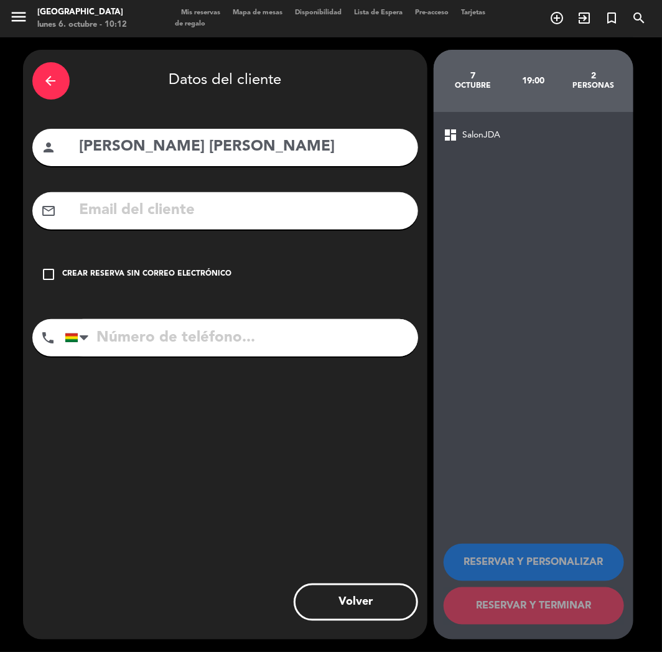
click at [114, 206] on input "text" at bounding box center [243, 211] width 331 height 26
paste input "[EMAIL_ADDRESS][DOMAIN_NAME]"
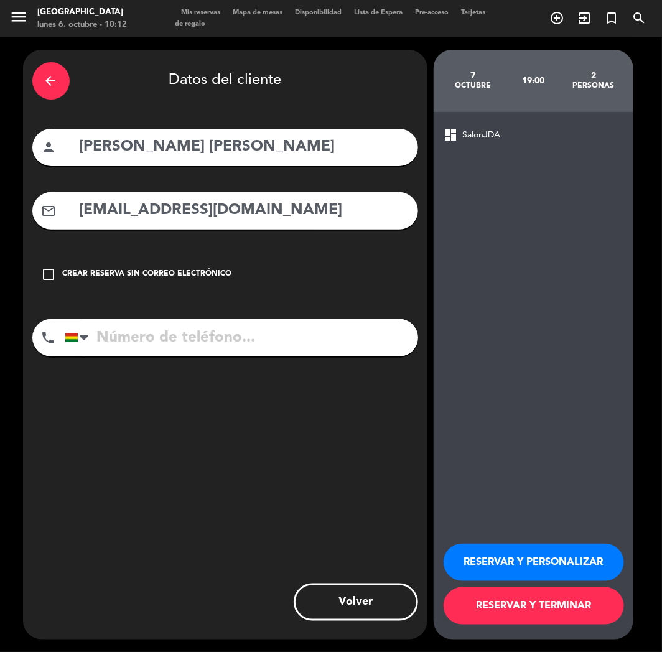
type input "[EMAIL_ADDRESS][DOMAIN_NAME]"
drag, startPoint x: 150, startPoint y: 321, endPoint x: 197, endPoint y: 335, distance: 48.8
click at [154, 324] on input "tel" at bounding box center [242, 337] width 354 height 37
paste input "[PHONE_NUMBER]"
type input "[PHONE_NUMBER]"
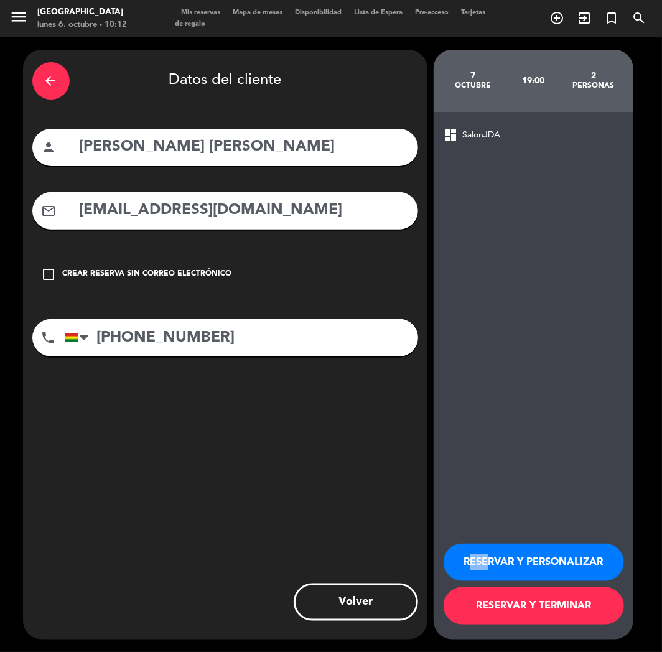
click at [483, 555] on div "RESERVAR Y PERSONALIZAR RESERVAR Y TERMINAR" at bounding box center [534, 579] width 180 height 122
drag, startPoint x: 573, startPoint y: 558, endPoint x: 148, endPoint y: 205, distance: 552.6
click at [569, 558] on button "RESERVAR Y PERSONALIZAR" at bounding box center [534, 562] width 181 height 37
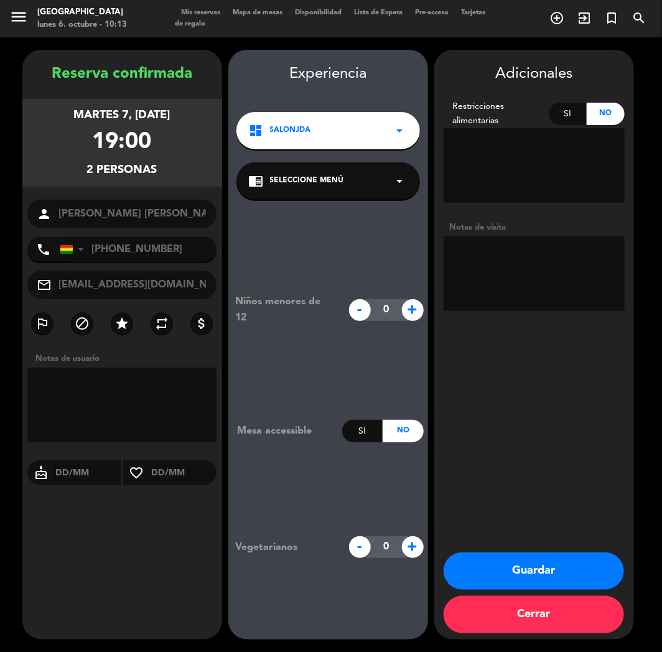
click at [447, 558] on div "Guardar Cerrar" at bounding box center [534, 596] width 200 height 87
drag, startPoint x: 493, startPoint y: 570, endPoint x: 358, endPoint y: 550, distance: 136.5
click at [491, 570] on button "Guardar" at bounding box center [534, 571] width 181 height 37
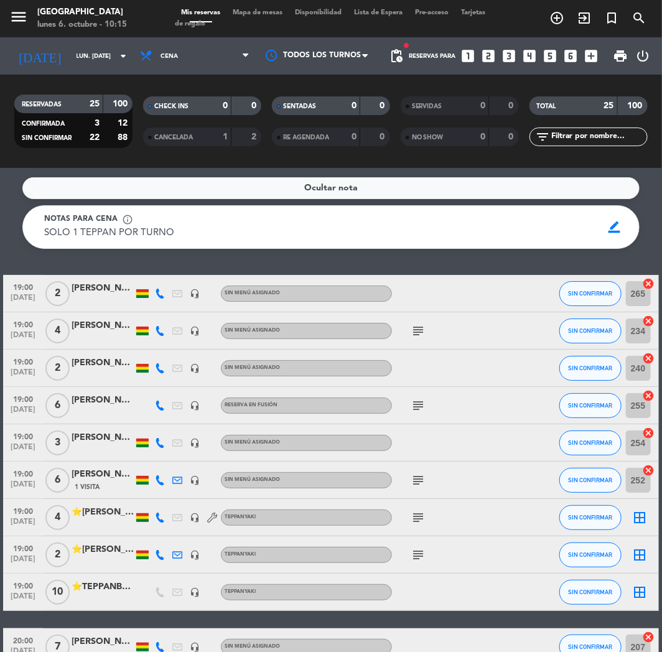
click at [494, 57] on icon "looks_two" at bounding box center [489, 56] width 16 height 16
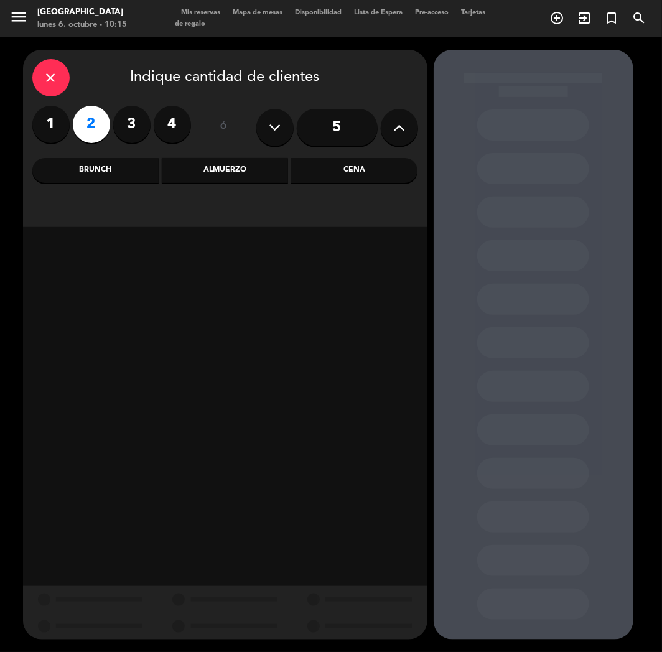
click at [359, 169] on div "Cena" at bounding box center [354, 170] width 126 height 25
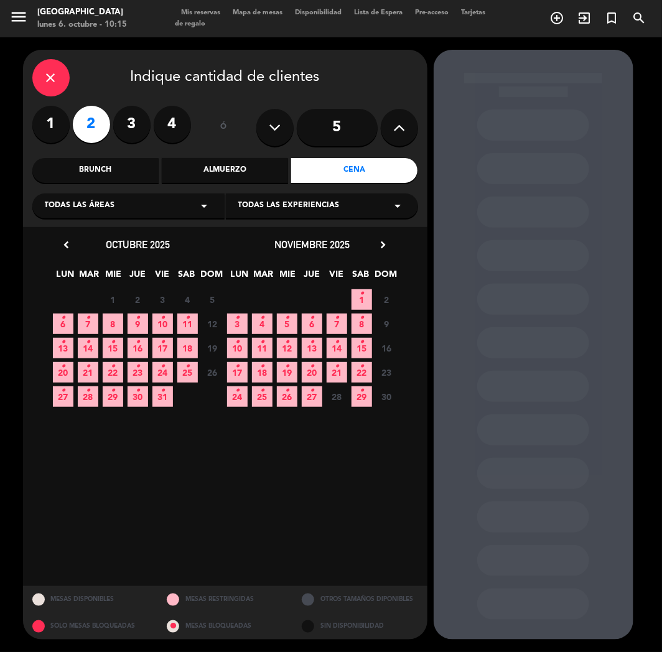
click at [72, 319] on span "6 •" at bounding box center [63, 324] width 21 height 21
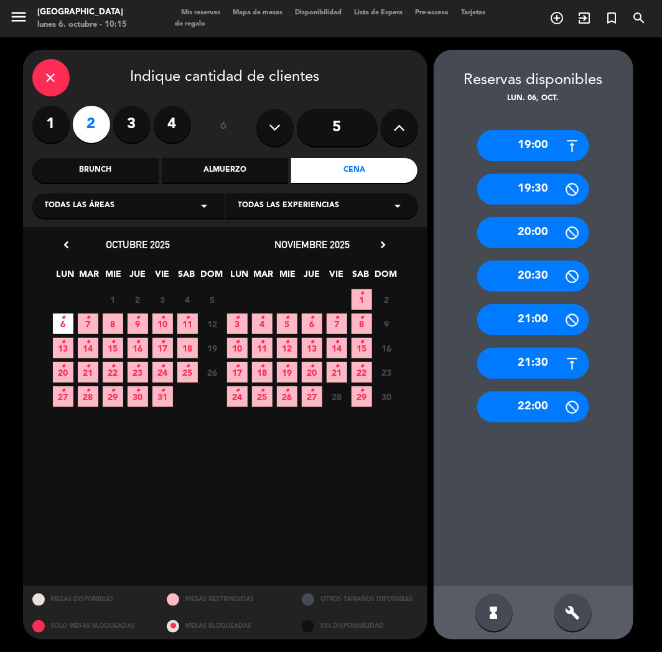
click at [519, 149] on div "19:00" at bounding box center [533, 145] width 112 height 31
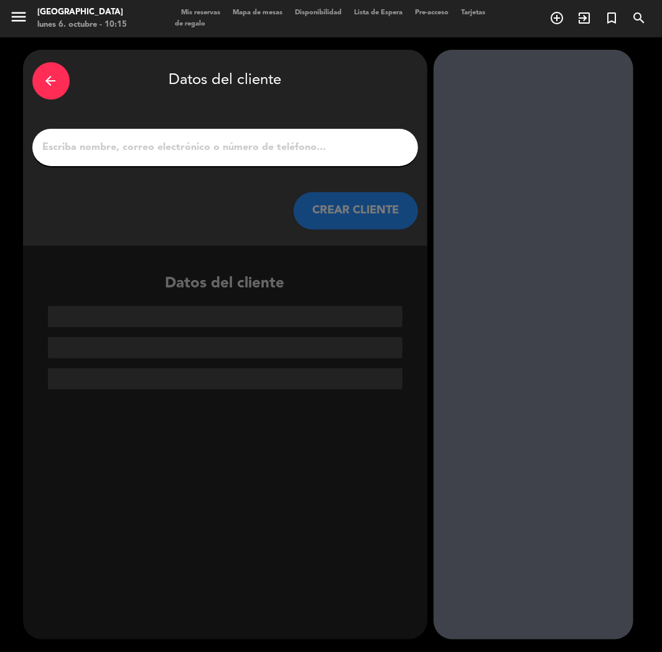
click at [307, 154] on input "1" at bounding box center [225, 147] width 367 height 17
paste input "[PERSON_NAME]"
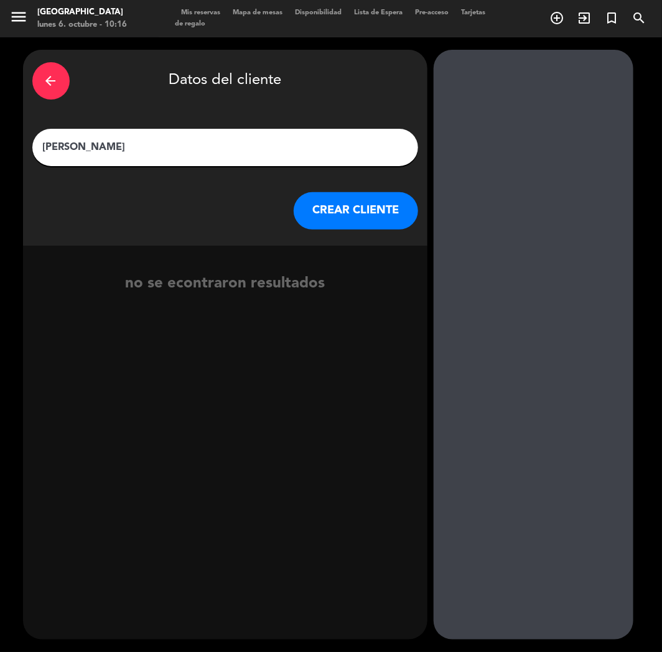
type input "[PERSON_NAME]"
click at [368, 227] on button "CREAR CLIENTE" at bounding box center [356, 210] width 124 height 37
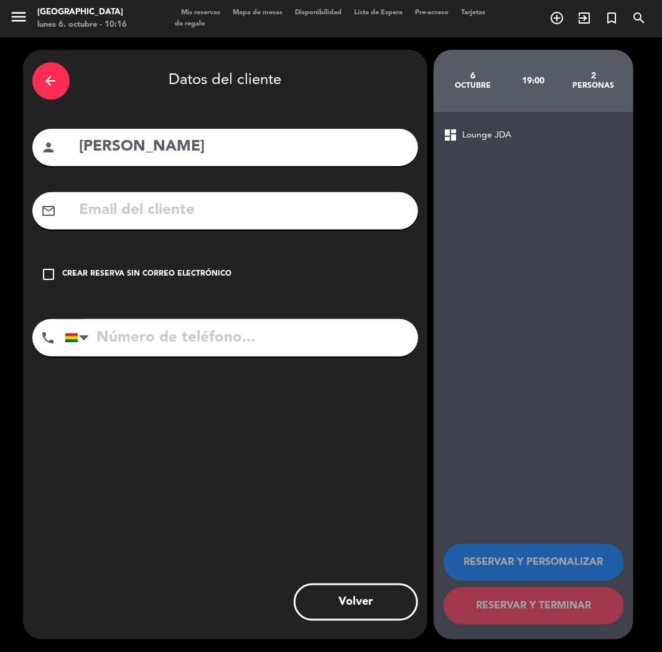
click at [154, 219] on input "text" at bounding box center [243, 211] width 331 height 26
paste input "[EMAIL_ADDRESS][DOMAIN_NAME]"
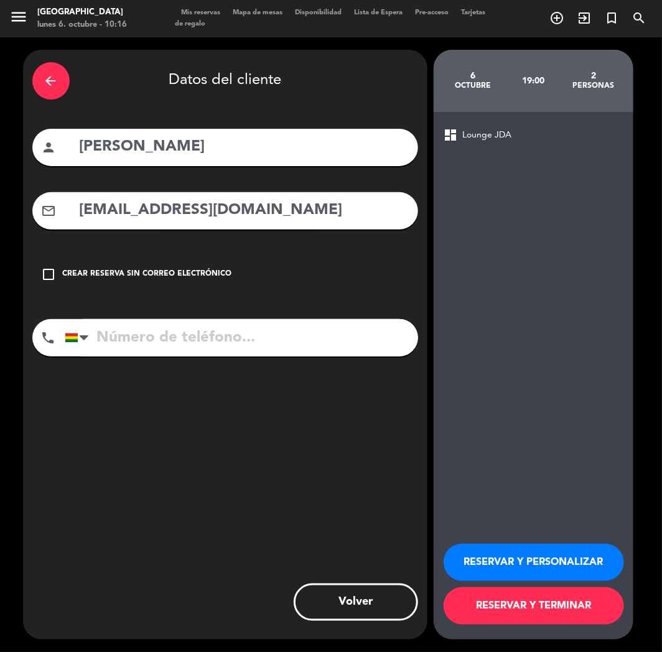
type input "[EMAIL_ADDRESS][DOMAIN_NAME]"
click at [122, 336] on input "tel" at bounding box center [242, 337] width 354 height 37
click at [171, 344] on input "tel" at bounding box center [242, 337] width 354 height 37
paste input "[PHONE_NUMBER]"
type input "[PHONE_NUMBER]"
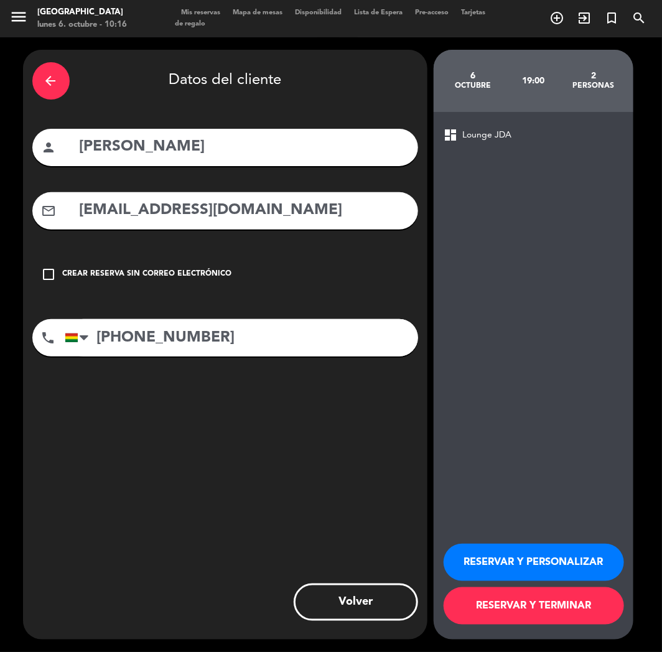
drag, startPoint x: 494, startPoint y: 554, endPoint x: 406, endPoint y: 480, distance: 114.8
click at [495, 555] on button "RESERVAR Y PERSONALIZAR" at bounding box center [534, 562] width 181 height 37
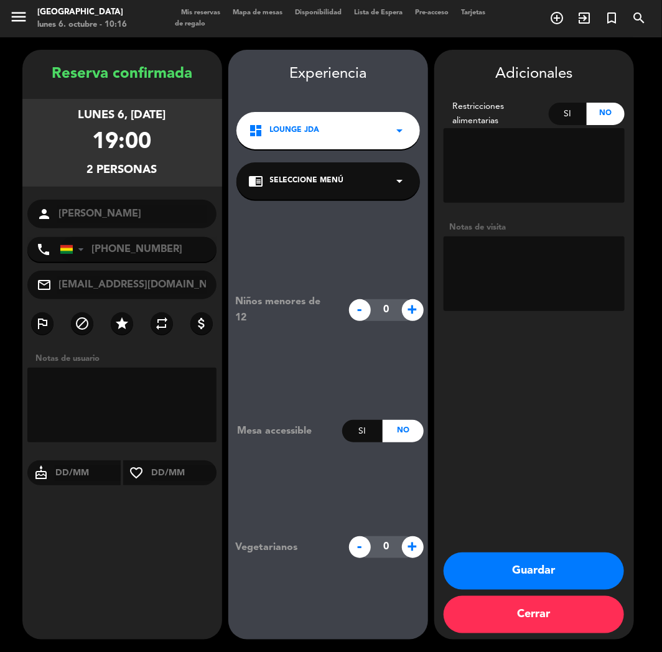
click at [545, 288] on textarea at bounding box center [534, 274] width 181 height 75
type textarea "cumple"
drag, startPoint x: 552, startPoint y: 571, endPoint x: 469, endPoint y: 550, distance: 85.5
click at [548, 569] on button "Guardar" at bounding box center [534, 571] width 181 height 37
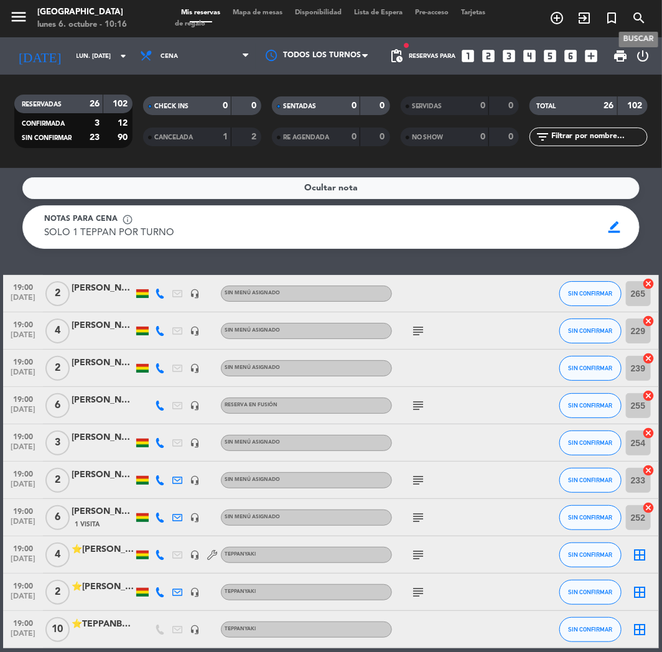
click at [637, 17] on icon "search" at bounding box center [639, 18] width 15 height 15
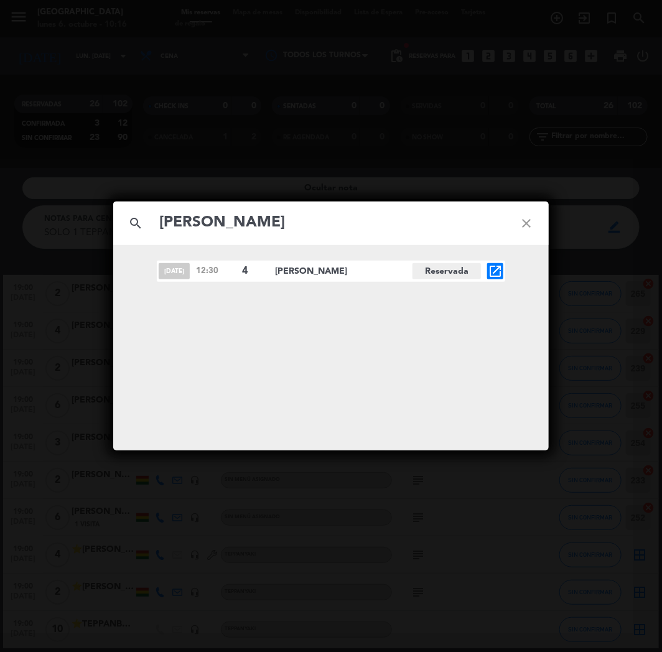
type input "[PERSON_NAME]"
click at [488, 275] on icon "open_in_new" at bounding box center [495, 271] width 15 height 15
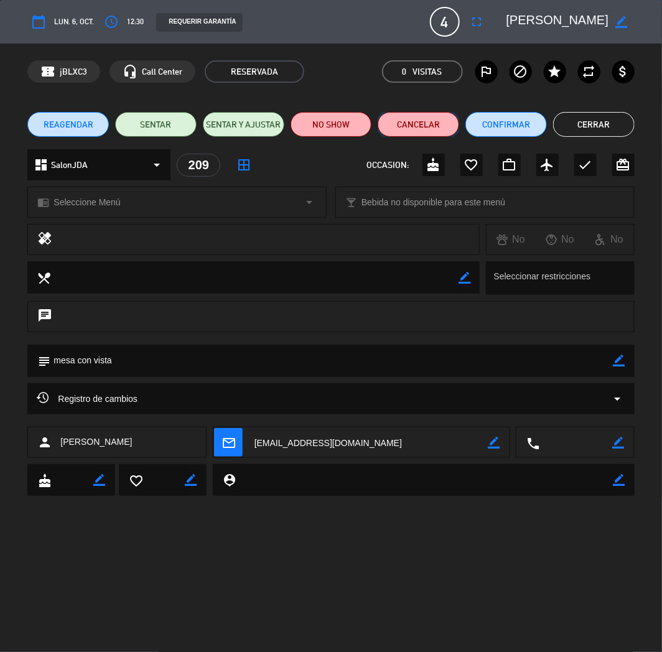
click at [431, 122] on button "Cancelar" at bounding box center [419, 124] width 82 height 25
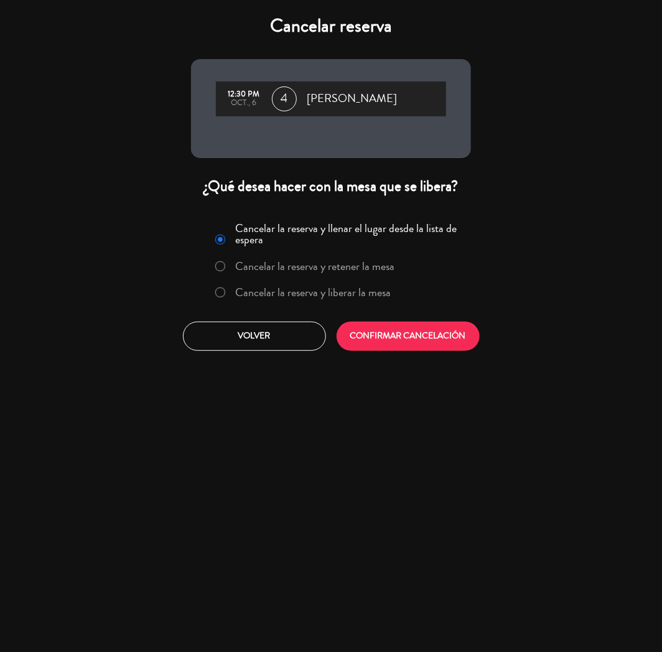
click at [300, 291] on label "Cancelar la reserva y liberar la mesa" at bounding box center [314, 292] width 156 height 11
click at [378, 349] on button "CONFIRMAR CANCELACIÓN" at bounding box center [408, 336] width 143 height 29
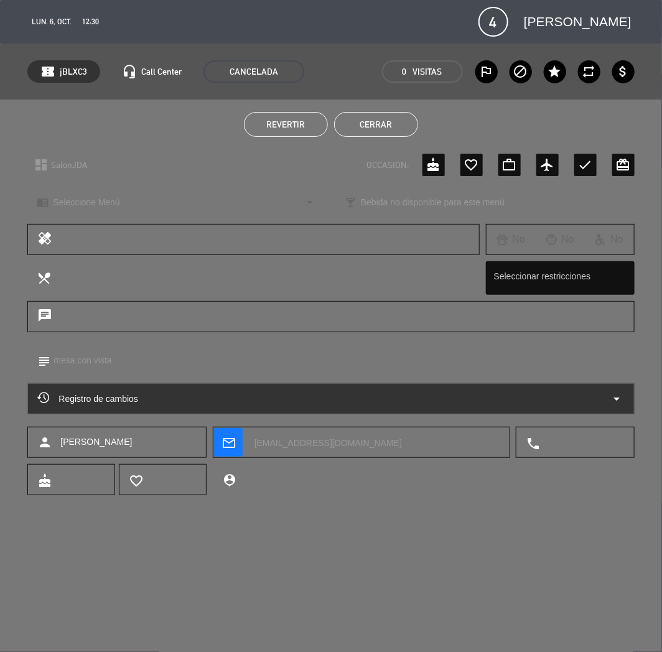
drag, startPoint x: 355, startPoint y: 113, endPoint x: 355, endPoint y: 123, distance: 9.3
click at [355, 122] on button "Cerrar" at bounding box center [376, 124] width 84 height 25
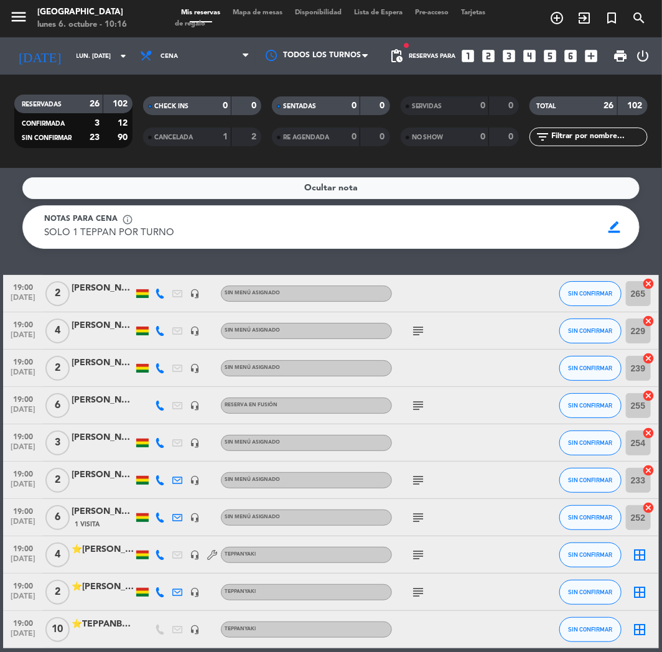
click at [355, 124] on div "SENTADAS 0 0" at bounding box center [331, 111] width 129 height 31
click at [580, 54] on div "Reservas para looks_one looks_two looks_3 looks_4 looks_5 looks_6 add_box" at bounding box center [507, 55] width 195 height 37
click at [576, 57] on icon "looks_6" at bounding box center [571, 56] width 16 height 16
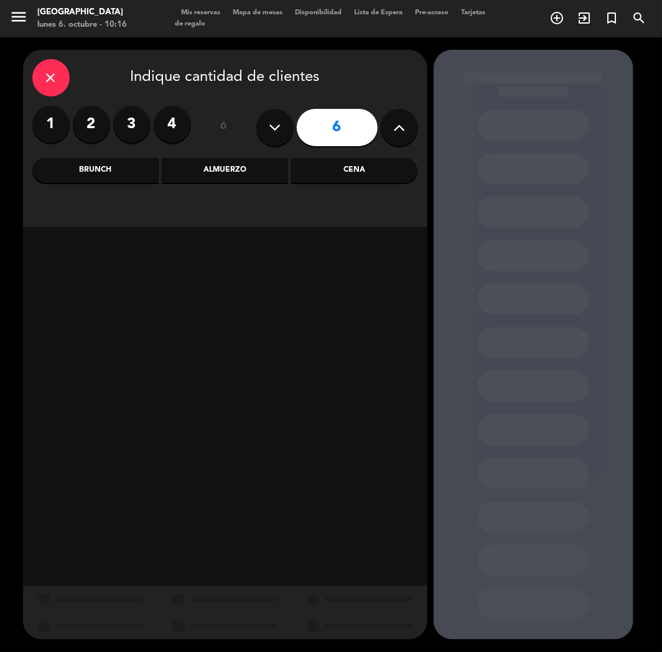
click at [337, 171] on div "Cena" at bounding box center [354, 170] width 126 height 25
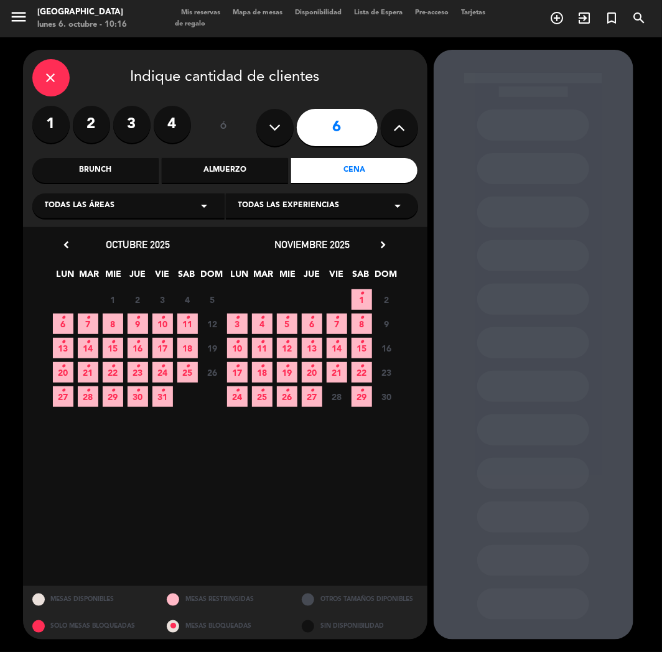
click at [83, 324] on span "7 •" at bounding box center [88, 324] width 21 height 21
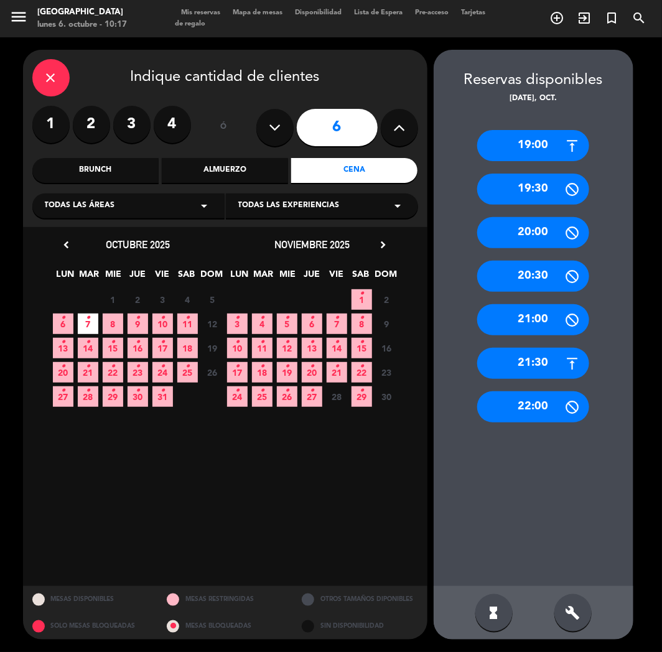
click at [551, 161] on div "19:00 19:30 20:00 20:30 21:00 21:30 22:00" at bounding box center [534, 345] width 200 height 481
click at [546, 147] on div "19:00" at bounding box center [533, 145] width 112 height 31
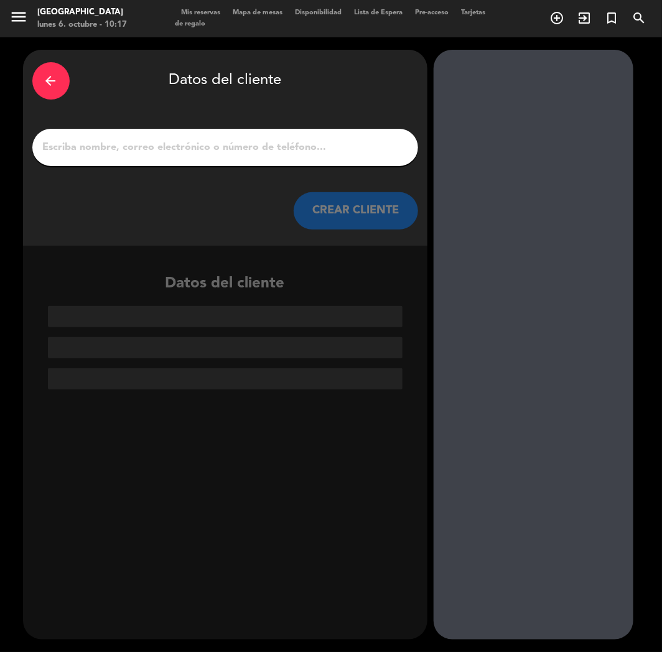
paste input "[PERSON_NAME]"
click at [321, 146] on input "1" at bounding box center [225, 147] width 367 height 17
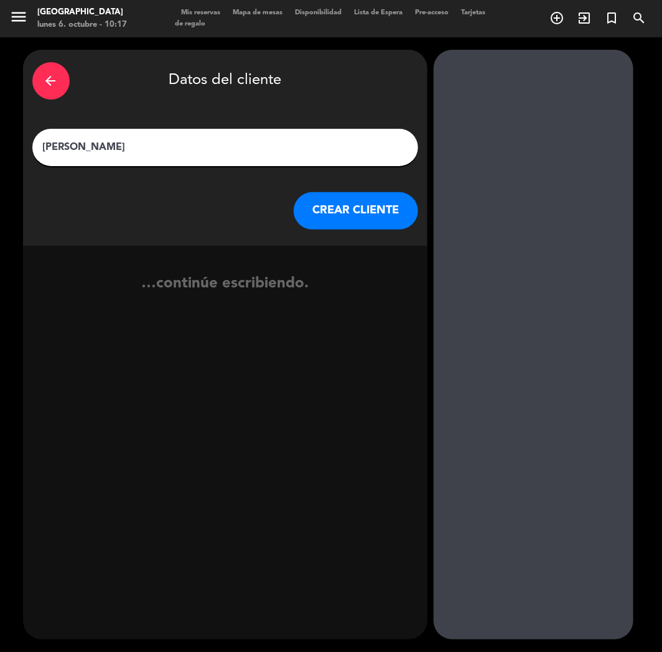
type input "[PERSON_NAME]"
click at [311, 215] on button "CREAR CLIENTE" at bounding box center [356, 210] width 124 height 37
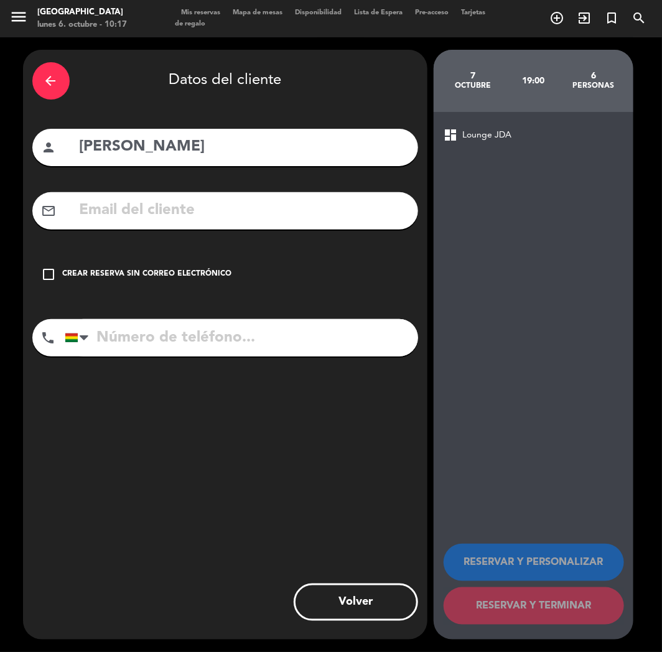
paste input "[EMAIL_ADDRESS][DOMAIN_NAME]"
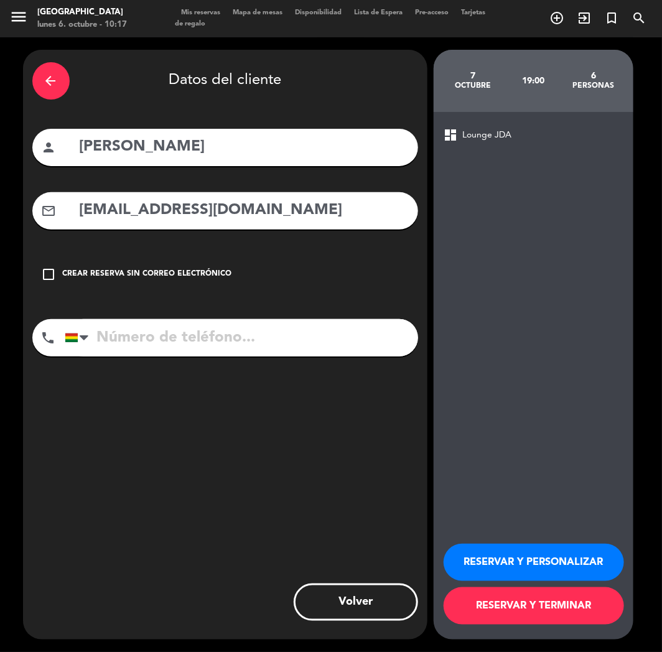
click at [125, 207] on input "[EMAIL_ADDRESS][DOMAIN_NAME]" at bounding box center [243, 211] width 331 height 26
type input "[EMAIL_ADDRESS][DOMAIN_NAME]"
drag, startPoint x: 138, startPoint y: 357, endPoint x: 140, endPoint y: 332, distance: 25.0
click at [138, 355] on div "phone [GEOGRAPHIC_DATA] +1 [GEOGRAPHIC_DATA] +44 [GEOGRAPHIC_DATA] ([GEOGRAPHIC…" at bounding box center [225, 342] width 386 height 46
click at [141, 332] on input "tel" at bounding box center [242, 337] width 354 height 37
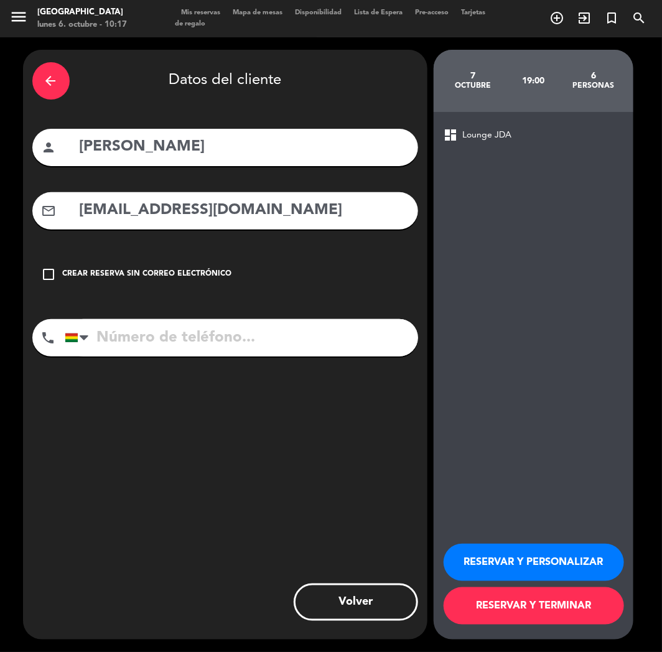
click at [162, 339] on input "tel" at bounding box center [242, 337] width 354 height 37
paste input "[PHONE_NUMBER]"
type input "[PHONE_NUMBER]"
drag, startPoint x: 514, startPoint y: 579, endPoint x: 446, endPoint y: 542, distance: 77.7
click at [500, 571] on button "RESERVAR Y PERSONALIZAR" at bounding box center [534, 562] width 181 height 37
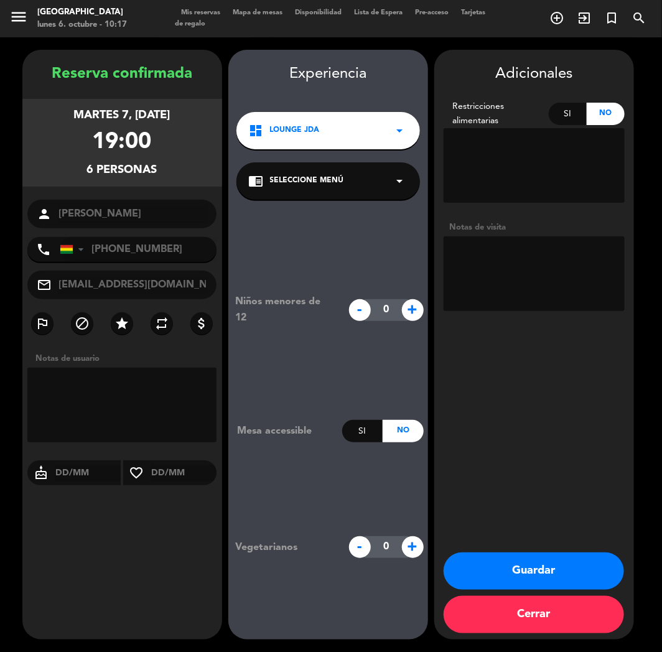
drag, startPoint x: 30, startPoint y: 632, endPoint x: 60, endPoint y: 624, distance: 31.0
click at [39, 631] on div "Reserva confirmada martes 7, [DATE] 19:00 6 personas person [PERSON_NAME] phone…" at bounding box center [122, 357] width 200 height 590
click at [552, 580] on button "Guardar" at bounding box center [534, 571] width 181 height 37
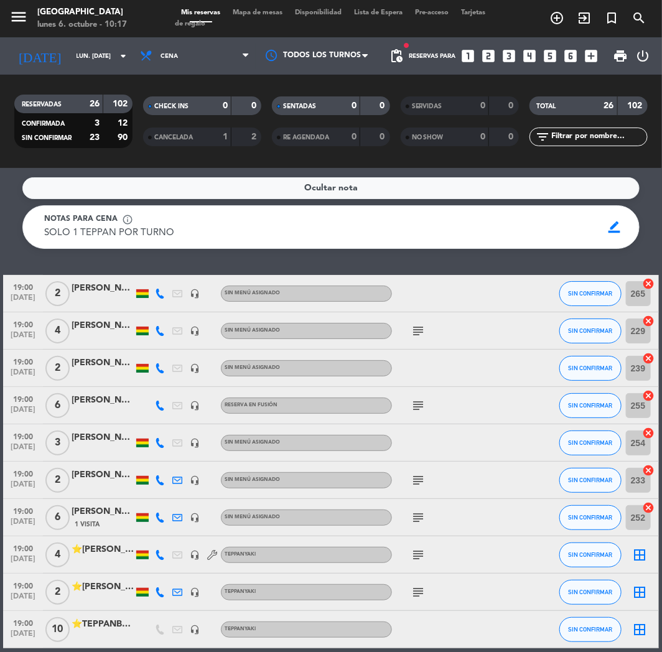
click at [487, 57] on icon "looks_two" at bounding box center [489, 56] width 16 height 16
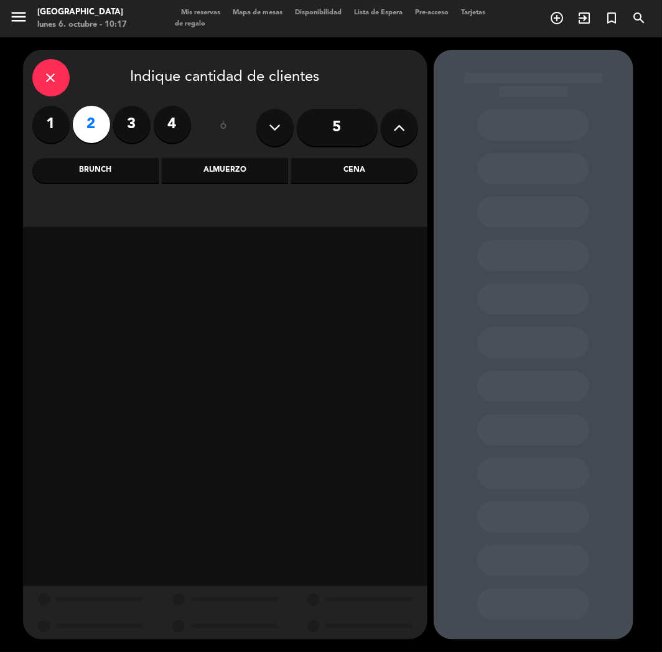
click at [309, 175] on div "Cena" at bounding box center [354, 170] width 126 height 25
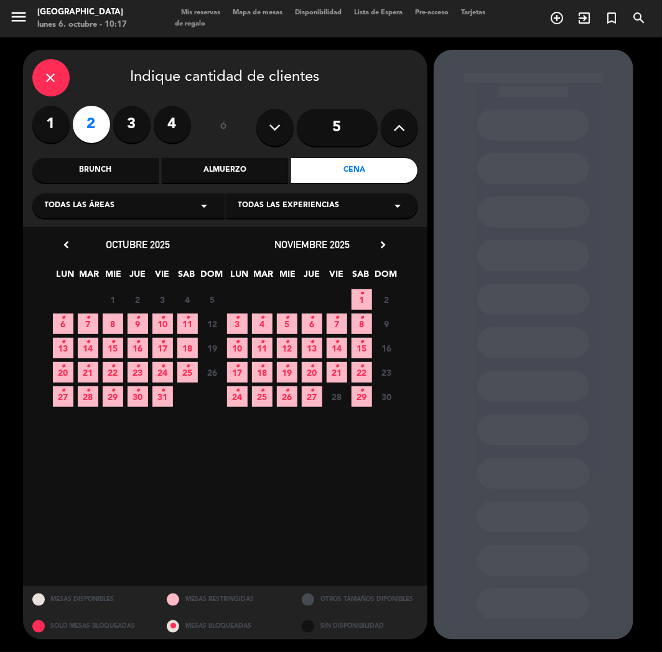
click at [81, 324] on span "7 •" at bounding box center [88, 324] width 21 height 21
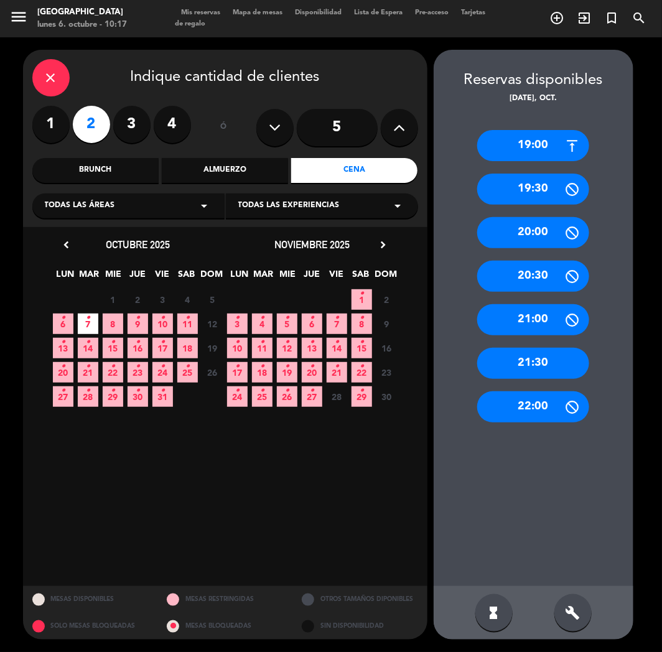
click at [532, 151] on div "19:00" at bounding box center [533, 145] width 112 height 31
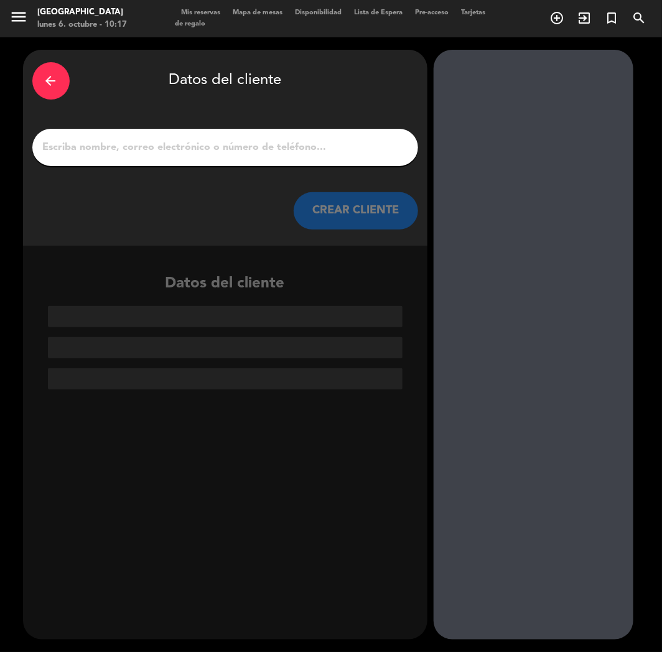
click at [169, 149] on input "1" at bounding box center [225, 147] width 367 height 17
click at [128, 146] on input "1" at bounding box center [225, 147] width 367 height 17
click at [158, 153] on input "1" at bounding box center [225, 147] width 367 height 17
click at [119, 148] on input "1" at bounding box center [225, 147] width 367 height 17
paste input "[PERSON_NAME]"
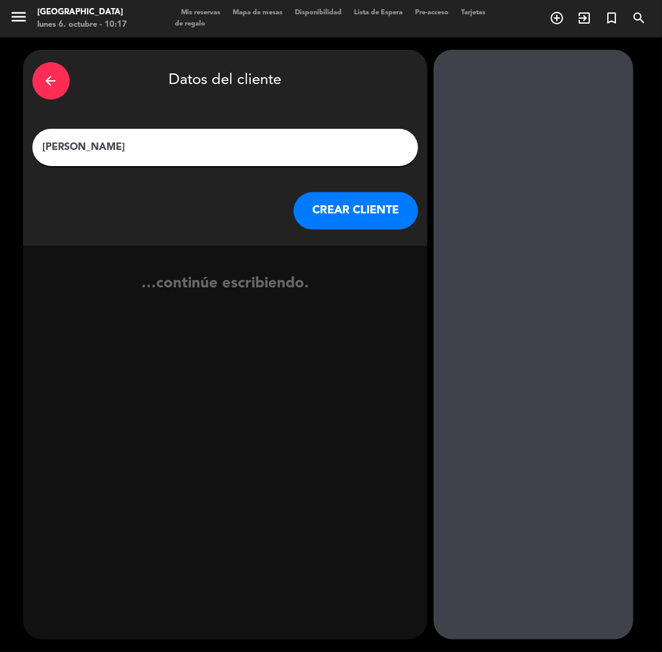
type input "[PERSON_NAME]"
click at [334, 204] on button "CREAR CLIENTE" at bounding box center [356, 210] width 124 height 37
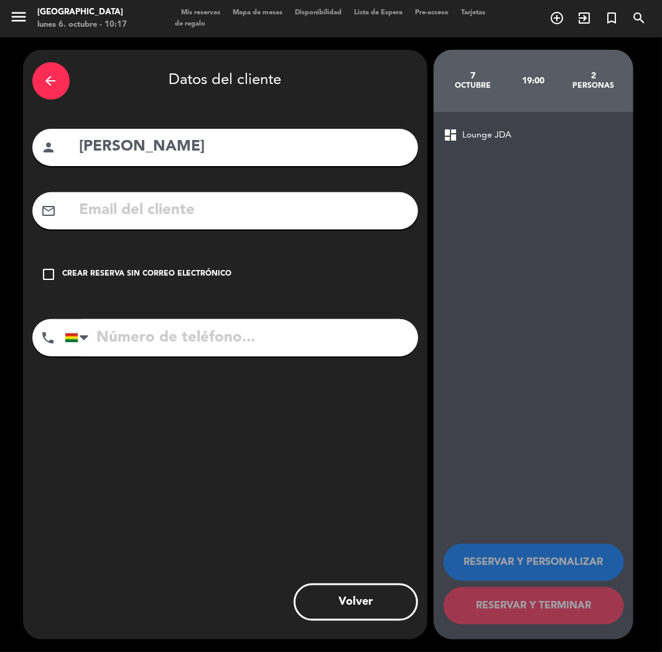
paste input "[EMAIL_ADDRESS][DOMAIN_NAME]"
click at [108, 210] on input "text" at bounding box center [243, 211] width 331 height 26
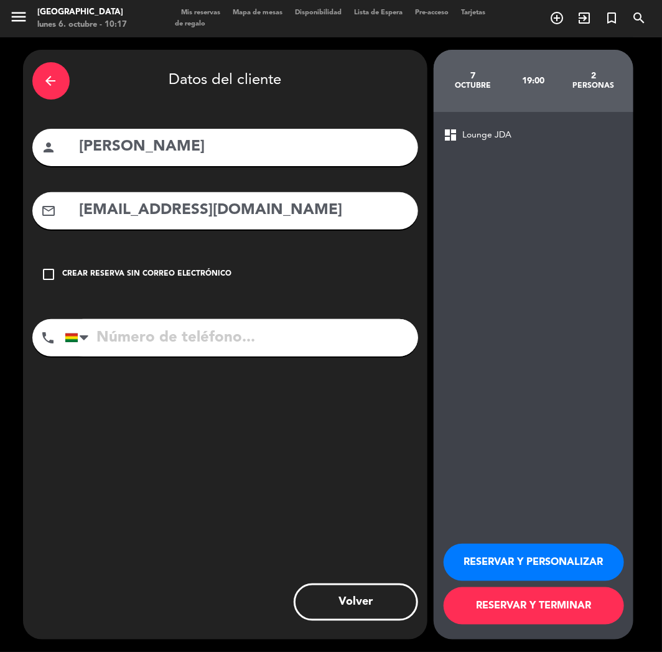
type input "[EMAIL_ADDRESS][DOMAIN_NAME]"
click at [138, 336] on input "tel" at bounding box center [242, 337] width 354 height 37
paste input "[PHONE_NUMBER]"
type input "[PHONE_NUMBER]"
drag, startPoint x: 500, startPoint y: 561, endPoint x: 293, endPoint y: 408, distance: 257.8
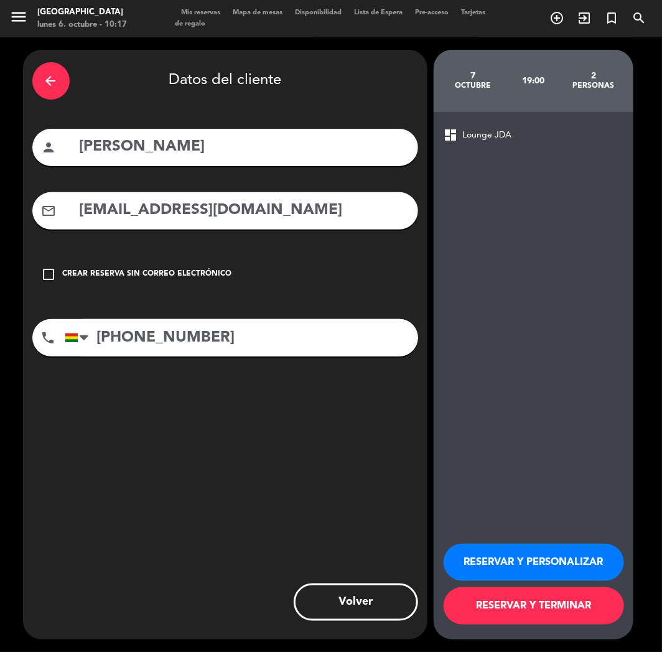
click at [501, 561] on button "RESERVAR Y PERSONALIZAR" at bounding box center [534, 562] width 181 height 37
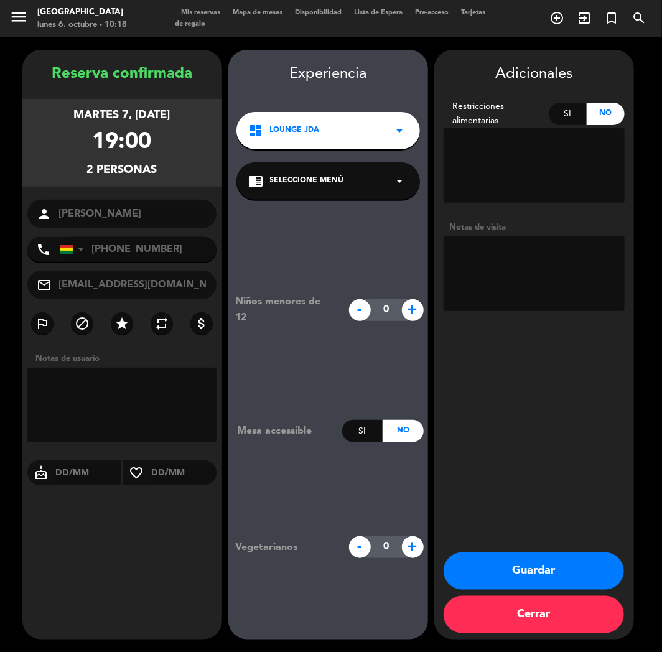
click at [507, 281] on textarea at bounding box center [534, 274] width 181 height 75
type textarea "cumple"
click at [476, 568] on button "Guardar" at bounding box center [534, 571] width 181 height 37
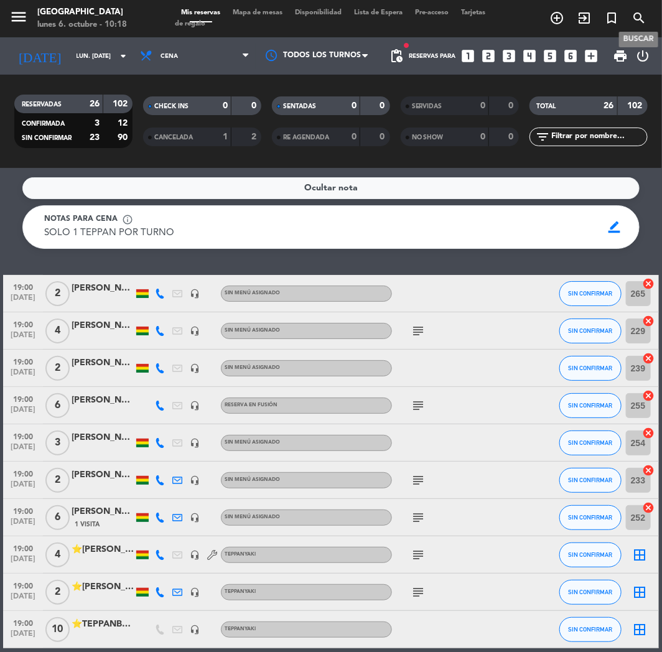
click at [642, 17] on icon "search" at bounding box center [639, 18] width 15 height 15
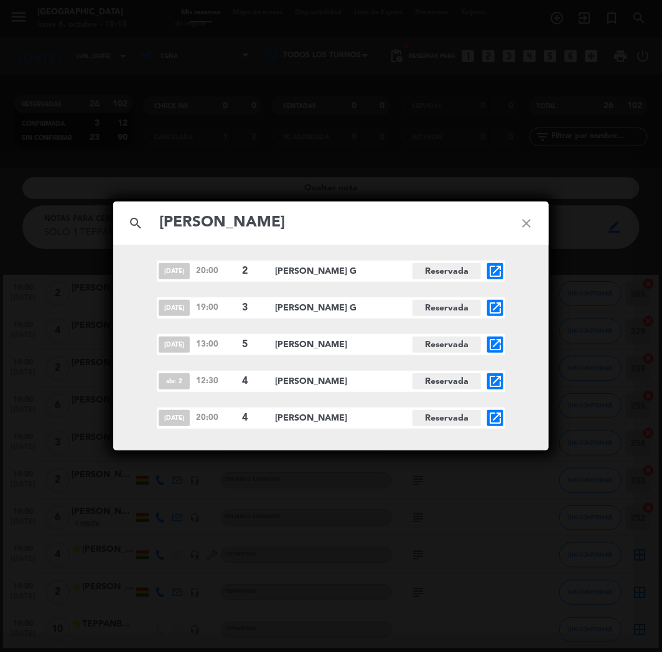
type input "[PERSON_NAME]"
click at [490, 421] on icon "open_in_new" at bounding box center [495, 418] width 15 height 15
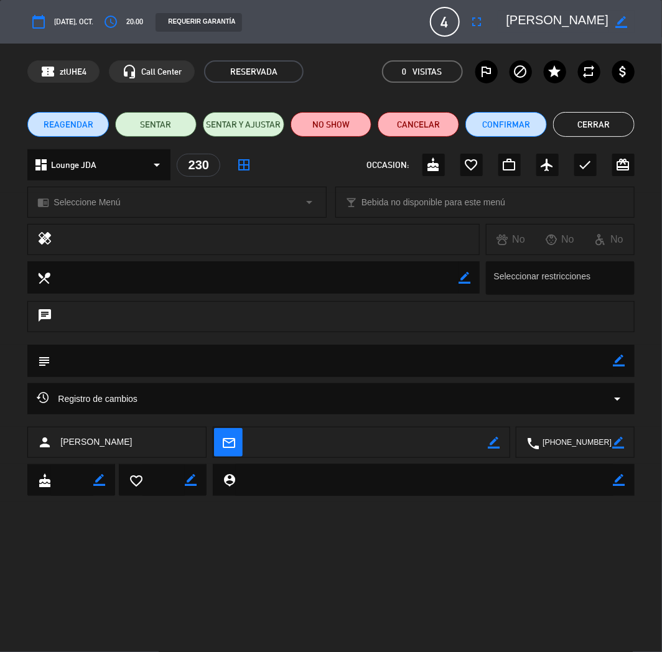
click at [565, 124] on button "Cerrar" at bounding box center [594, 124] width 82 height 25
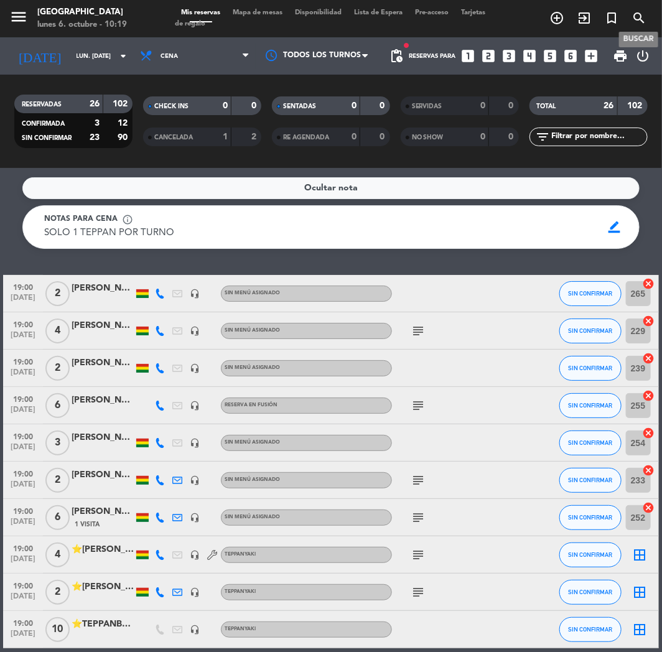
click at [637, 9] on span "search" at bounding box center [639, 17] width 27 height 21
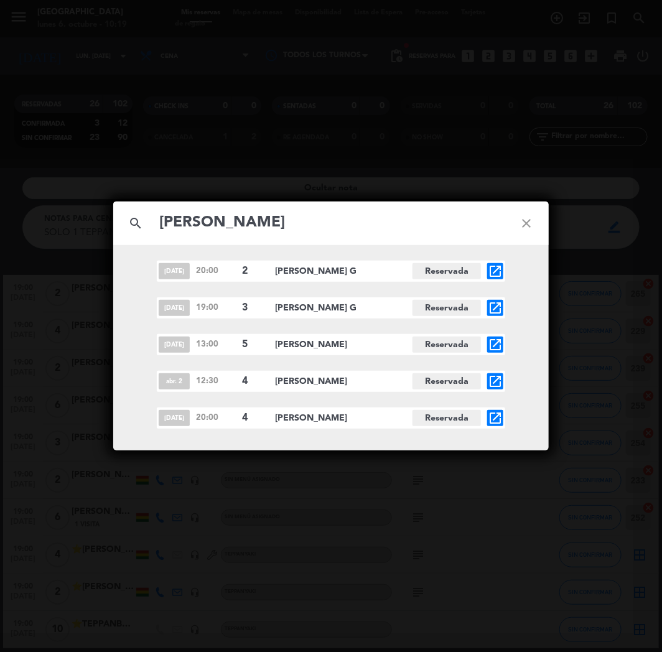
type input "[PERSON_NAME]"
click at [497, 423] on icon "open_in_new" at bounding box center [495, 418] width 15 height 15
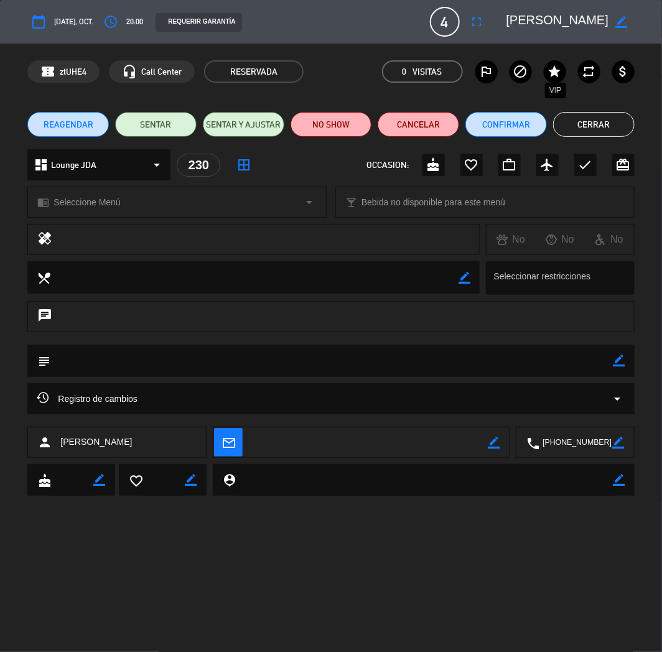
click at [557, 69] on icon "star" at bounding box center [555, 71] width 15 height 15
drag, startPoint x: 602, startPoint y: 123, endPoint x: 168, endPoint y: 191, distance: 439.1
click at [601, 123] on button "Cerrar" at bounding box center [594, 124] width 82 height 25
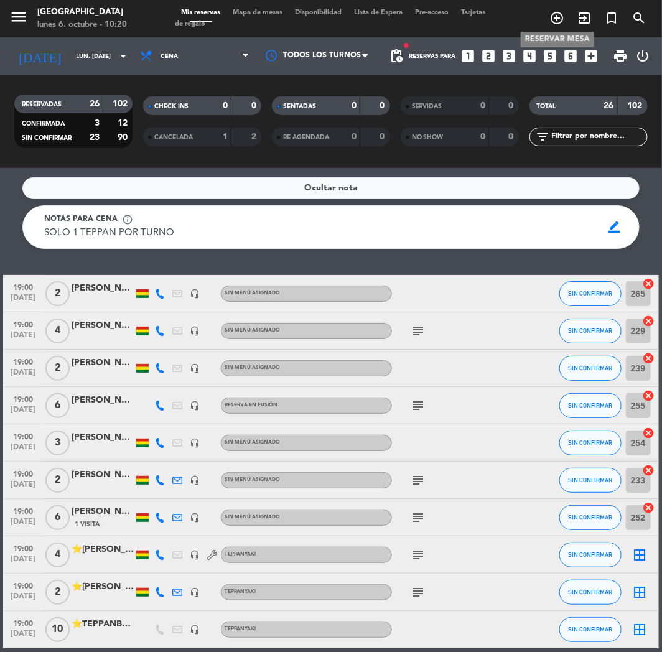
click at [553, 17] on icon "add_circle_outline" at bounding box center [557, 18] width 15 height 15
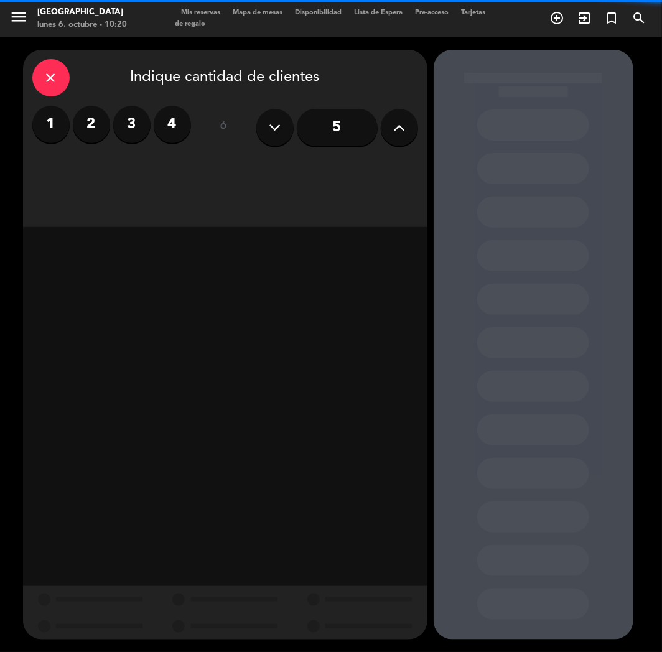
click at [397, 137] on button at bounding box center [399, 127] width 37 height 37
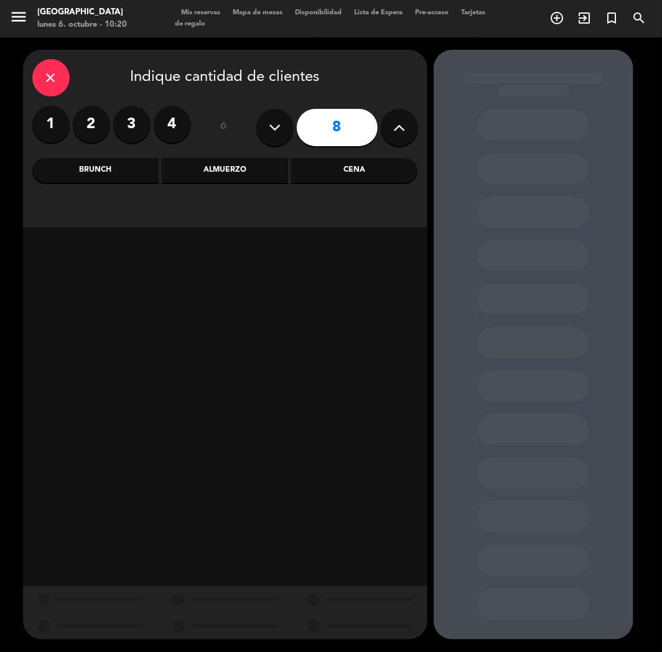
click at [281, 132] on button at bounding box center [274, 127] width 37 height 37
type input "7"
drag, startPoint x: 375, startPoint y: 170, endPoint x: 190, endPoint y: 228, distance: 193.9
click at [374, 171] on div "Cena" at bounding box center [354, 170] width 126 height 25
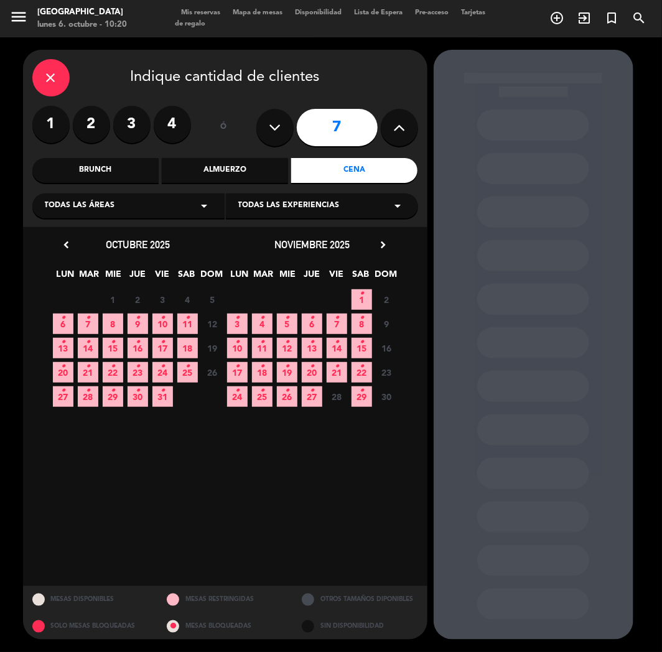
click at [88, 324] on icon "•" at bounding box center [88, 318] width 4 height 20
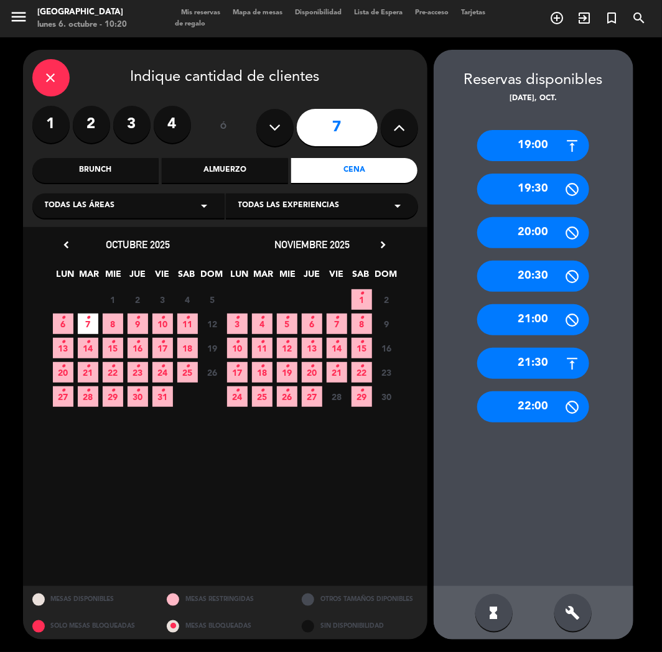
click at [529, 222] on div "20:00" at bounding box center [533, 232] width 112 height 31
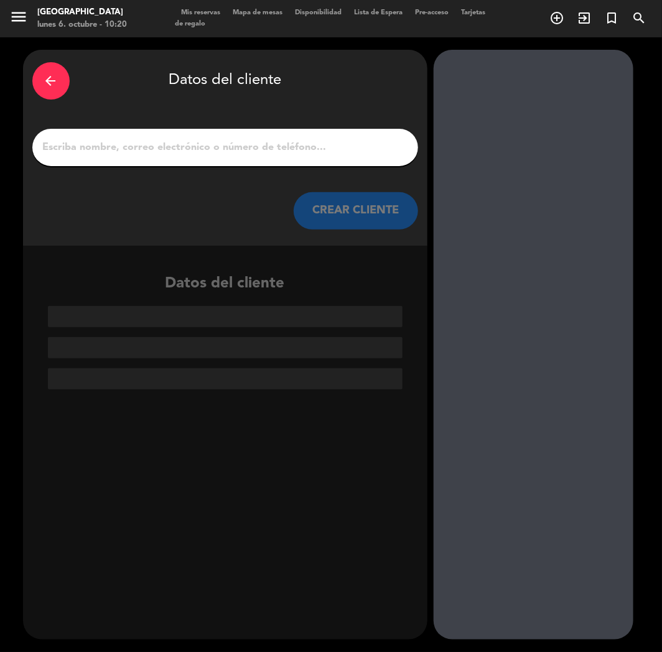
click at [252, 134] on div at bounding box center [225, 147] width 386 height 37
click at [249, 141] on input "1" at bounding box center [225, 147] width 367 height 17
paste input "[PERSON_NAME]"
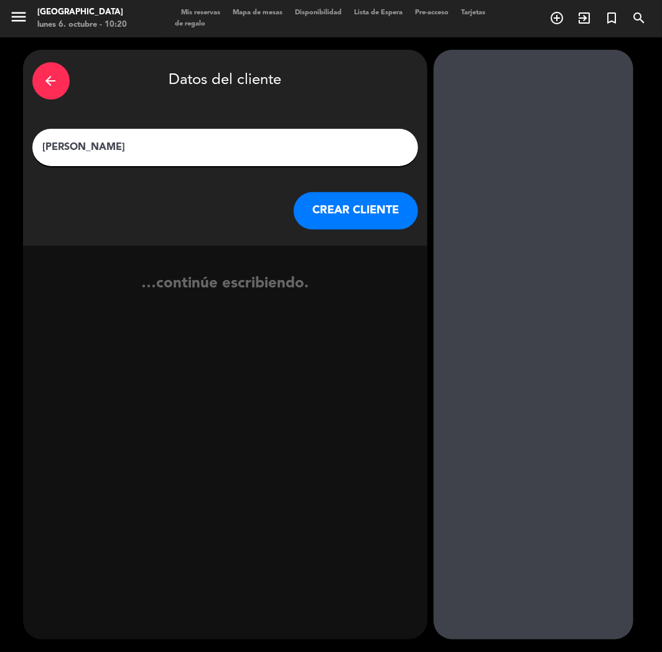
type input "[PERSON_NAME]"
click at [347, 215] on button "CREAR CLIENTE" at bounding box center [356, 210] width 124 height 37
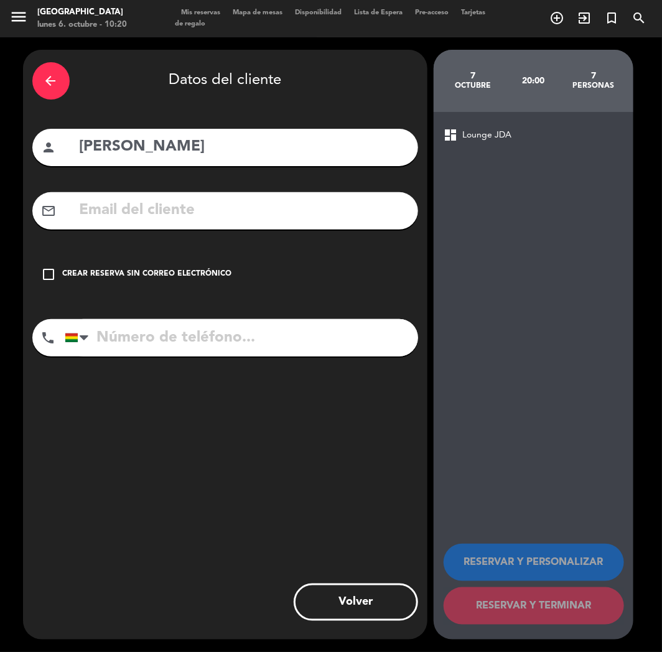
paste input "[EMAIL_ADDRESS][DOMAIN_NAME]"
click at [154, 210] on input "[EMAIL_ADDRESS][DOMAIN_NAME]" at bounding box center [243, 211] width 331 height 26
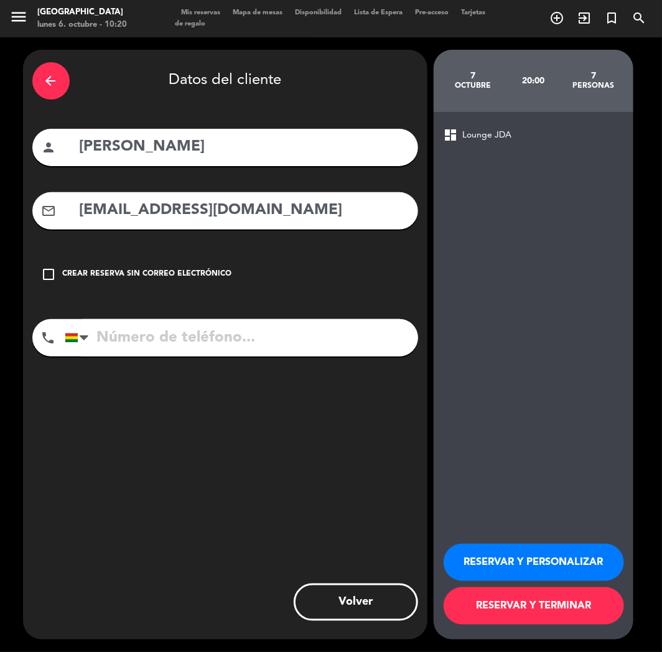
type input "[EMAIL_ADDRESS][DOMAIN_NAME]"
paste input "[PHONE_NUMBER]"
drag, startPoint x: 166, startPoint y: 341, endPoint x: 187, endPoint y: 357, distance: 26.6
click at [174, 350] on input "[PHONE_NUMBER]" at bounding box center [242, 337] width 354 height 37
type input "[PHONE_NUMBER]"
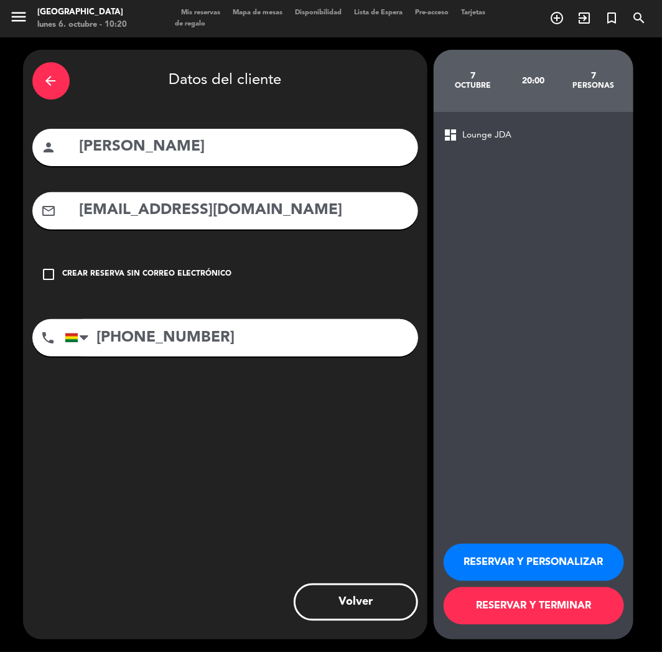
click at [484, 558] on button "RESERVAR Y PERSONALIZAR" at bounding box center [534, 562] width 181 height 37
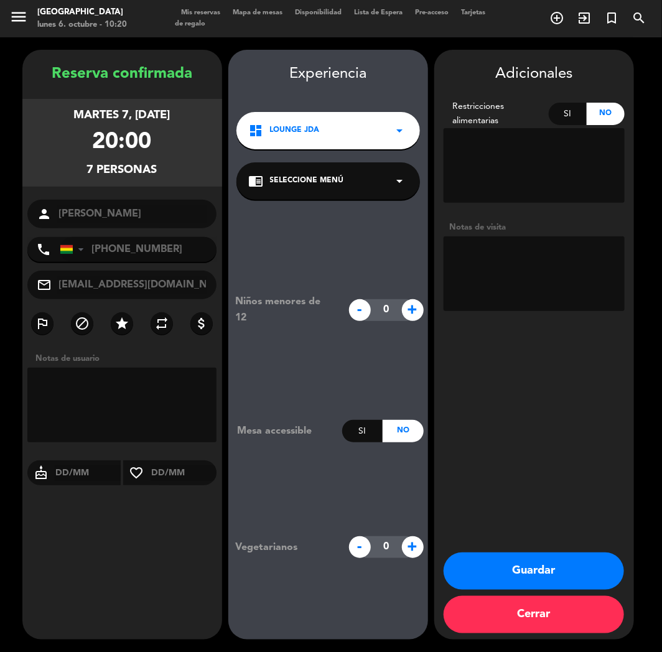
click at [464, 276] on textarea at bounding box center [534, 274] width 181 height 75
type textarea "cumple"
drag, startPoint x: 515, startPoint y: 592, endPoint x: 523, endPoint y: 581, distance: 13.0
click at [523, 581] on div "Guardar Cerrar" at bounding box center [534, 596] width 200 height 87
click at [522, 573] on button "Guardar" at bounding box center [534, 571] width 181 height 37
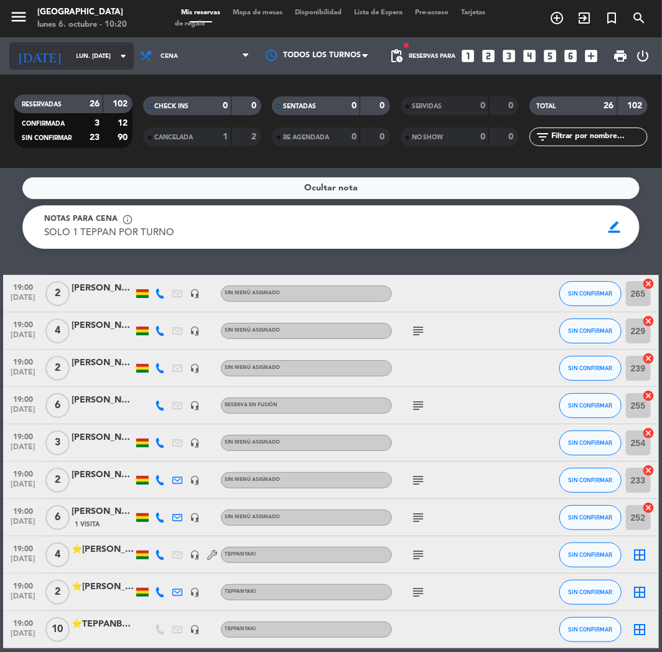
click at [85, 47] on input "lun. [DATE]" at bounding box center [112, 56] width 84 height 19
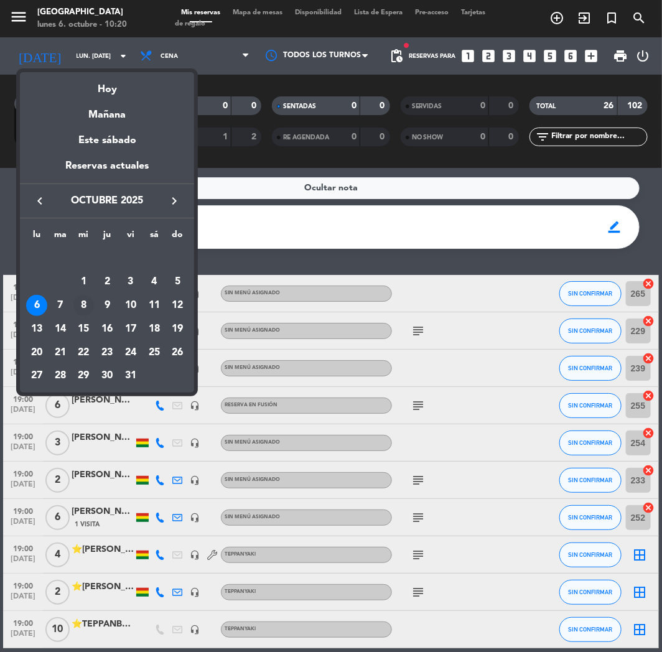
click at [85, 306] on div "8" at bounding box center [83, 305] width 21 height 21
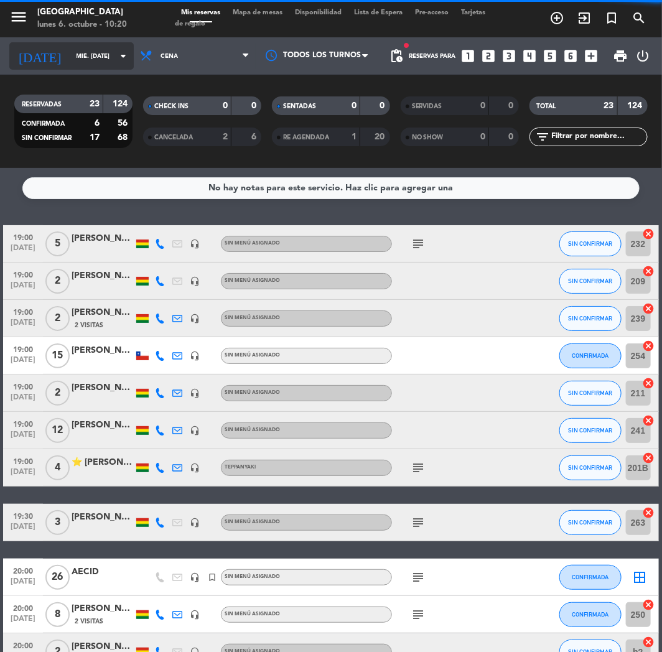
click at [88, 53] on input "mié. [DATE]" at bounding box center [112, 56] width 84 height 19
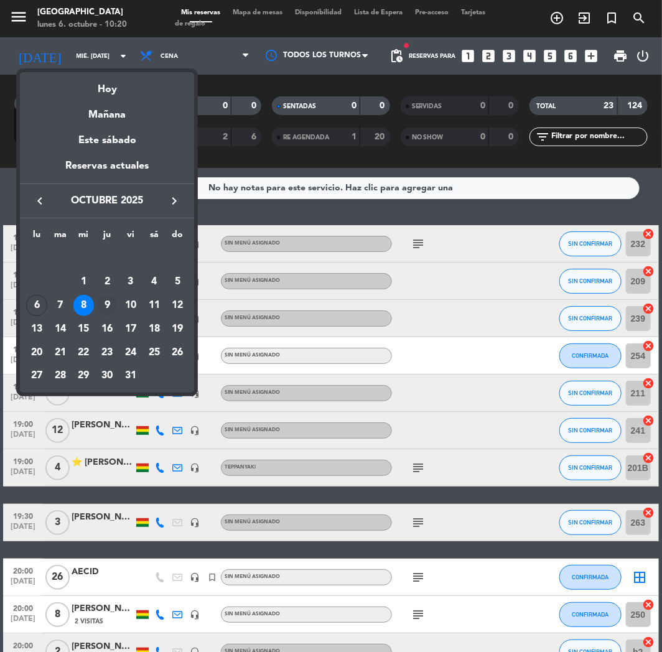
click at [109, 300] on div "9" at bounding box center [106, 305] width 21 height 21
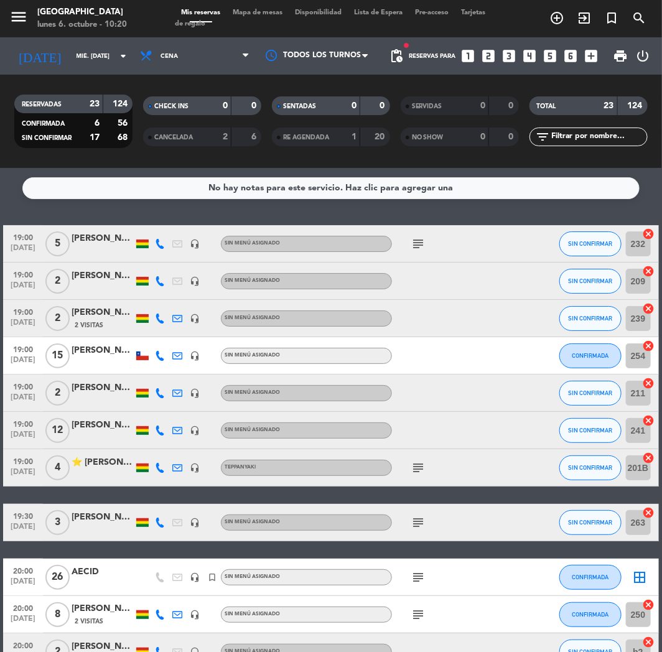
type input "[DEMOGRAPHIC_DATA] [DATE]"
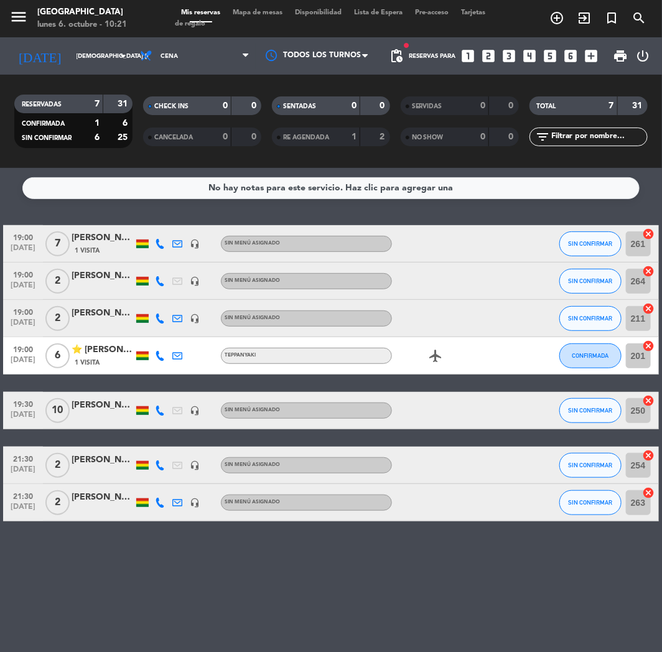
click at [479, 55] on div "Reservas para looks_one looks_two looks_3 looks_4 looks_5 looks_6 add_box" at bounding box center [507, 55] width 195 height 37
click at [487, 55] on icon "looks_two" at bounding box center [489, 56] width 16 height 16
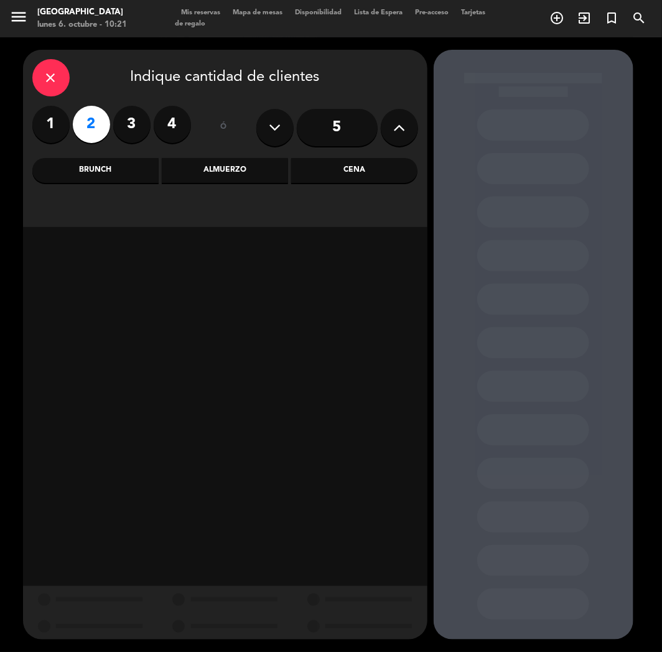
click at [389, 160] on div "Cena" at bounding box center [354, 170] width 126 height 25
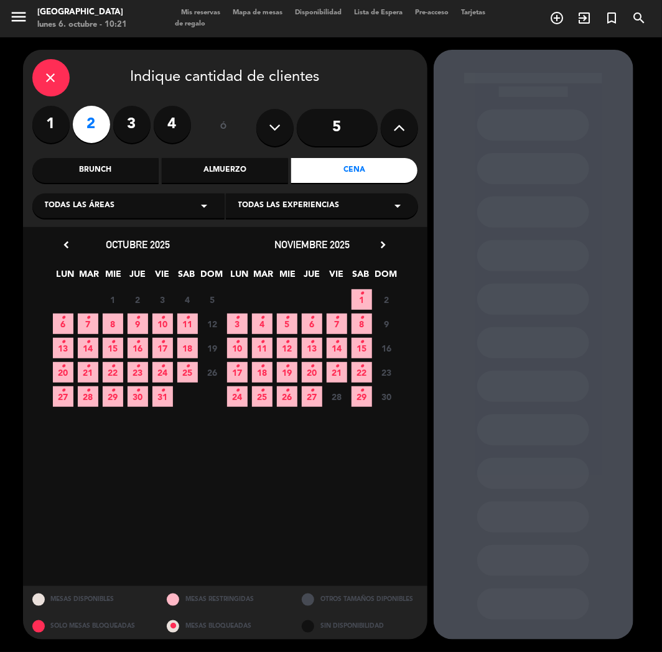
click at [161, 319] on icon "•" at bounding box center [163, 318] width 4 height 20
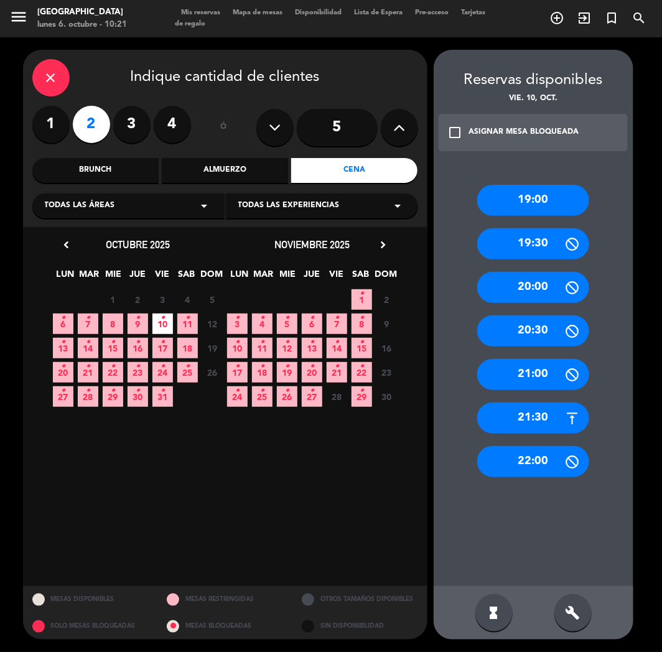
click at [528, 199] on div "19:00" at bounding box center [533, 200] width 112 height 31
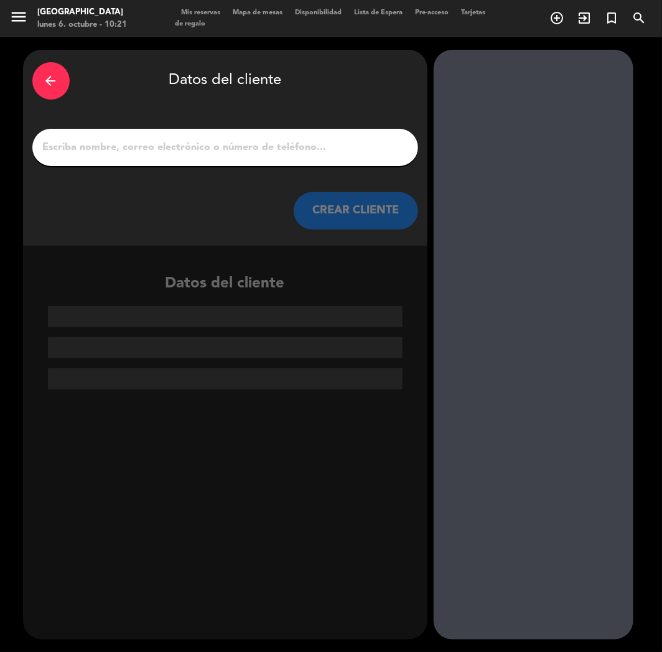
click at [253, 145] on input "1" at bounding box center [225, 147] width 367 height 17
paste input "Thiago"
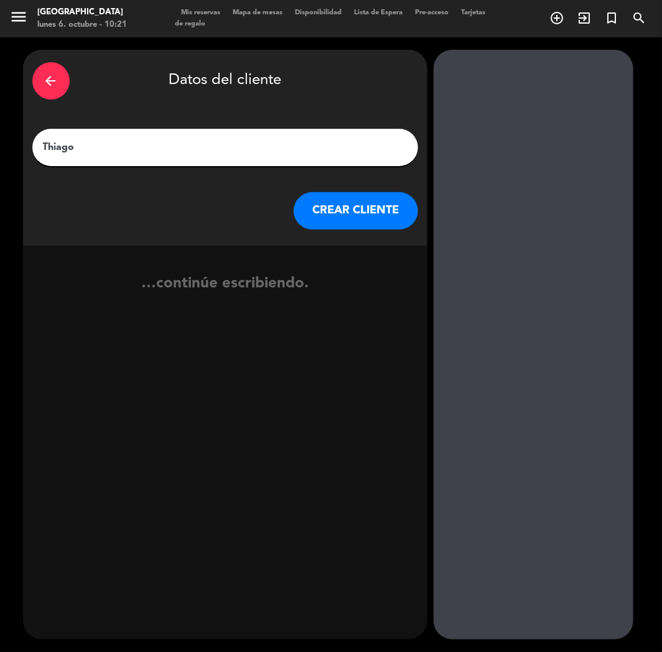
type input "Thiago"
click at [330, 206] on button "CREAR CLIENTE" at bounding box center [356, 210] width 124 height 37
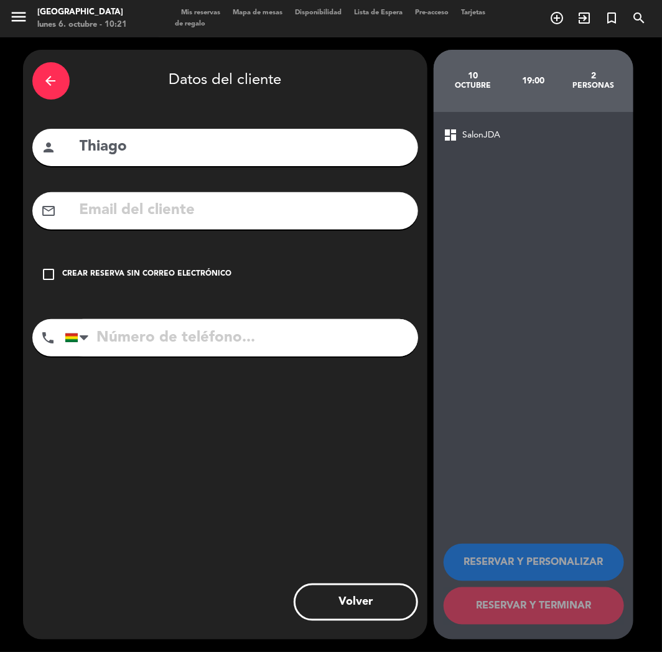
click at [141, 216] on input "text" at bounding box center [243, 211] width 331 height 26
paste input "[EMAIL_ADDRESS][DOMAIN_NAME]"
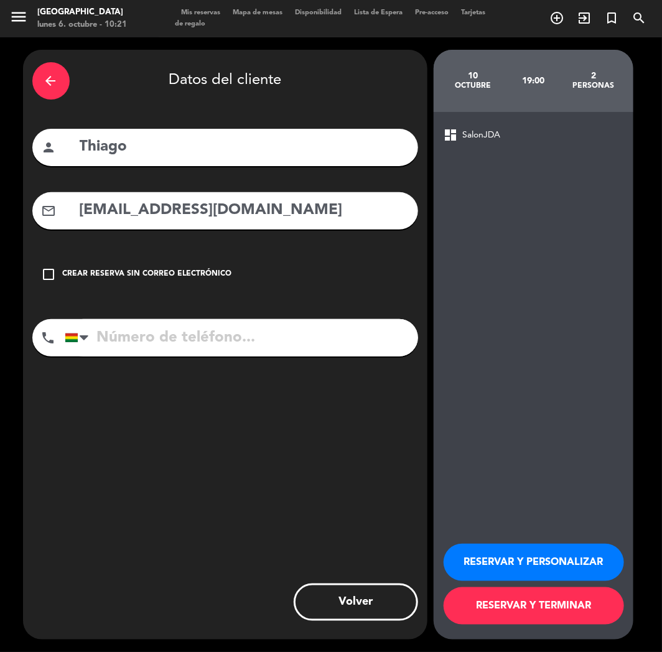
type input "[EMAIL_ADDRESS][DOMAIN_NAME]"
paste input "[PHONE_NUMBER]"
drag, startPoint x: 162, startPoint y: 332, endPoint x: 278, endPoint y: 405, distance: 136.8
click at [166, 333] on input "tel" at bounding box center [242, 337] width 354 height 37
type input "[PHONE_NUMBER]"
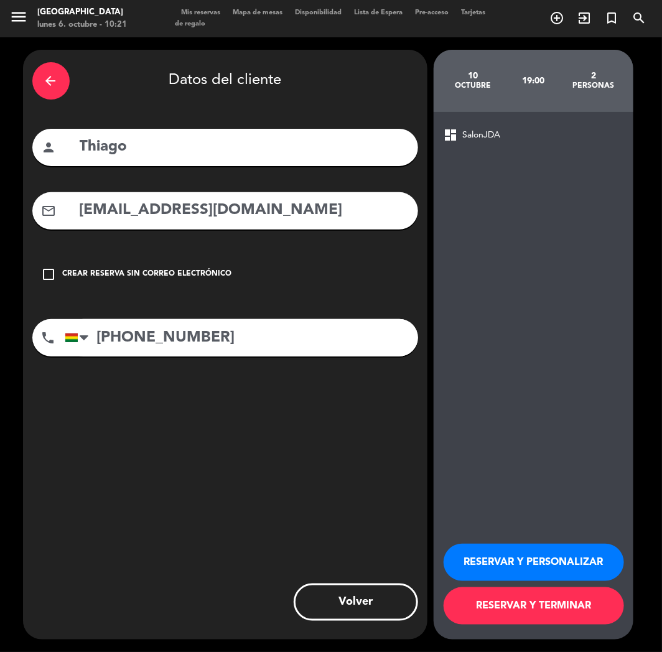
drag, startPoint x: 481, startPoint y: 563, endPoint x: 298, endPoint y: 453, distance: 213.8
click at [481, 562] on button "RESERVAR Y PERSONALIZAR" at bounding box center [534, 562] width 181 height 37
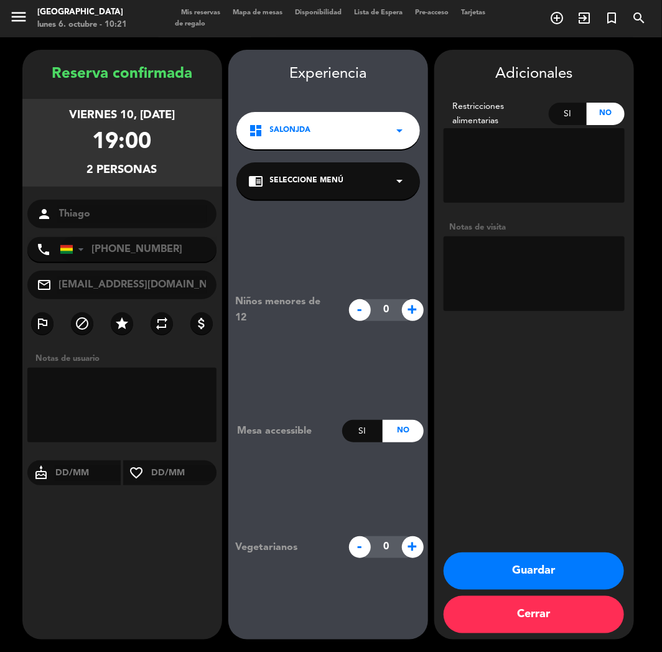
click at [482, 273] on textarea at bounding box center [534, 274] width 181 height 75
type textarea "cumple"
click at [495, 581] on button "Guardar" at bounding box center [534, 571] width 181 height 37
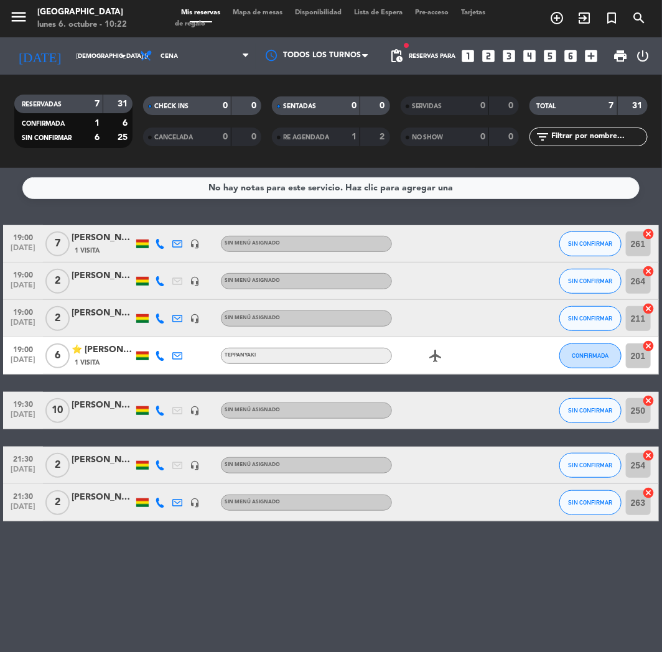
click at [479, 52] on div "Reservas para looks_one looks_two looks_3 looks_4 looks_5 looks_6 add_box" at bounding box center [507, 55] width 195 height 37
click at [484, 55] on icon "looks_two" at bounding box center [489, 56] width 16 height 16
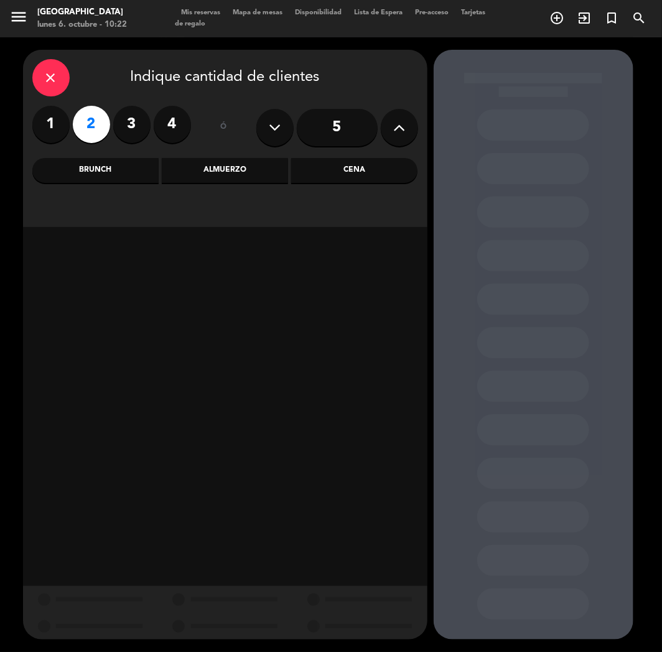
click at [349, 164] on div "Cena" at bounding box center [354, 170] width 126 height 25
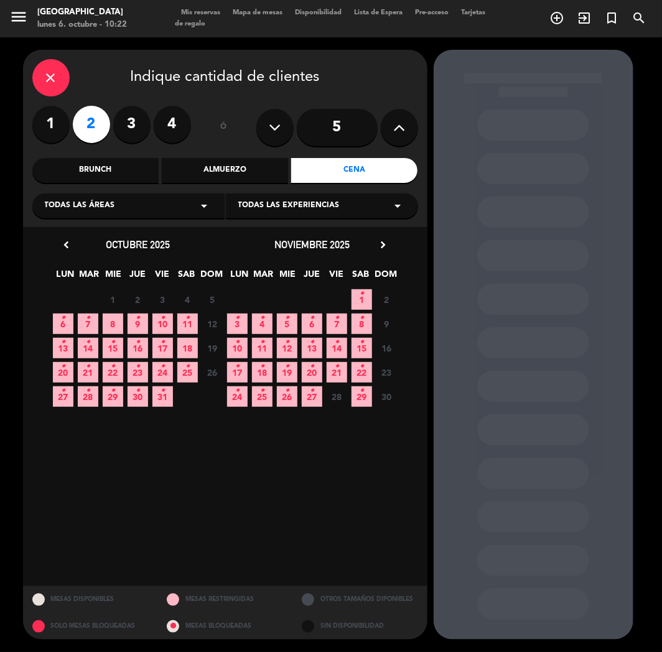
click at [92, 326] on span "7 •" at bounding box center [88, 324] width 21 height 21
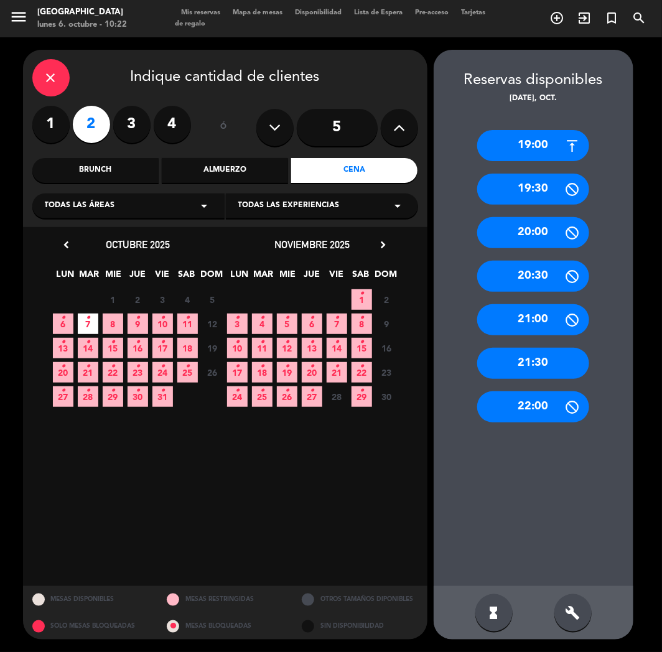
click at [560, 135] on div "19:00" at bounding box center [533, 145] width 112 height 31
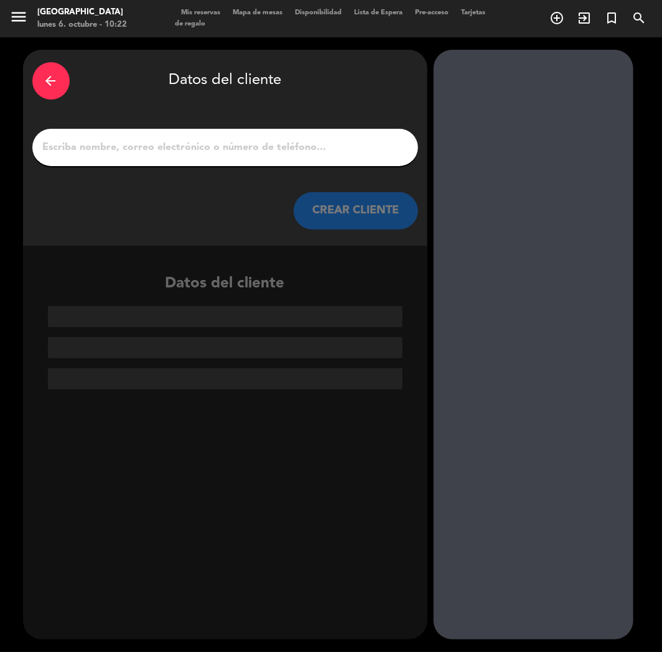
click at [237, 153] on input "1" at bounding box center [225, 147] width 367 height 17
paste input "[PERSON_NAME]"
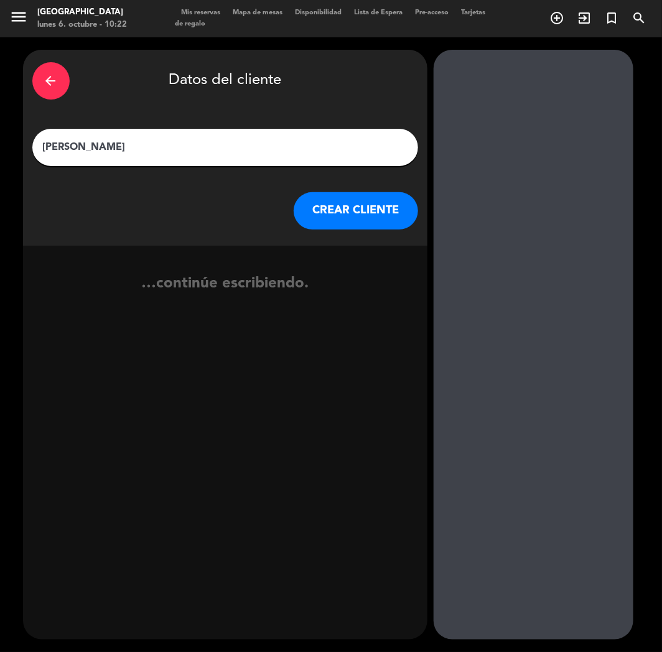
type input "[PERSON_NAME]"
drag, startPoint x: 376, startPoint y: 218, endPoint x: 367, endPoint y: 220, distance: 9.1
click at [367, 220] on button "CREAR CLIENTE" at bounding box center [356, 210] width 124 height 37
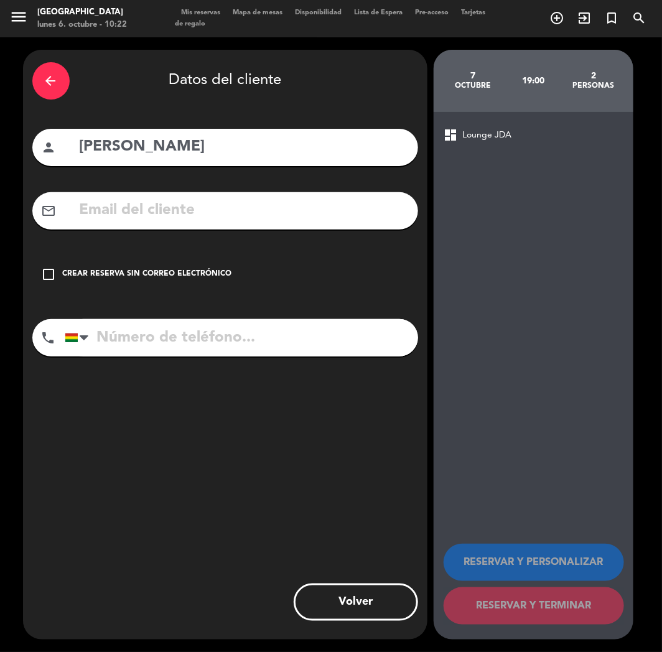
click at [217, 336] on input "tel" at bounding box center [242, 337] width 354 height 37
paste input "[PHONE_NUMBER]"
type input "[PHONE_NUMBER]"
click at [208, 272] on div "Crear reserva sin correo electrónico" at bounding box center [147, 274] width 169 height 12
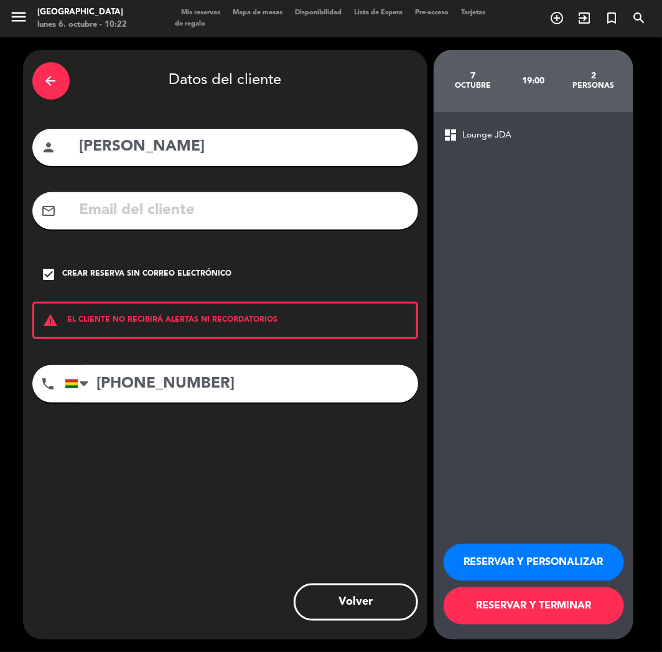
drag, startPoint x: 507, startPoint y: 568, endPoint x: 499, endPoint y: 558, distance: 13.2
click at [507, 567] on button "RESERVAR Y PERSONALIZAR" at bounding box center [534, 562] width 181 height 37
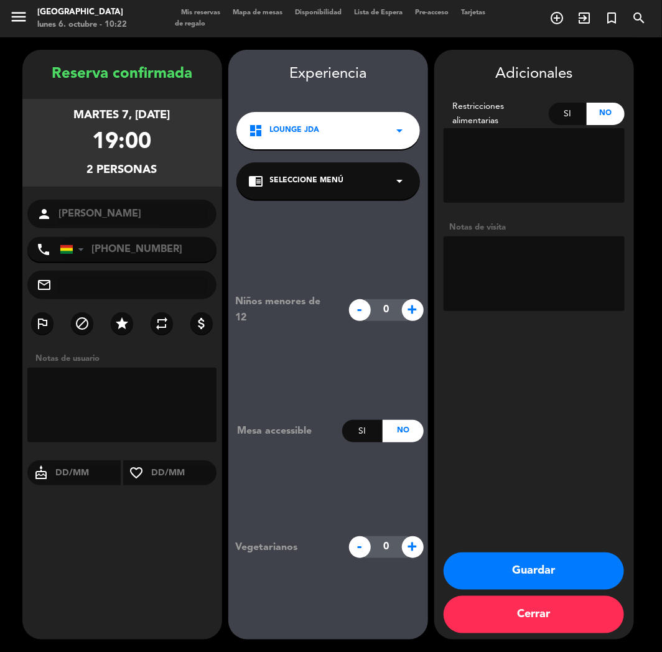
click at [538, 567] on button "Guardar" at bounding box center [534, 571] width 181 height 37
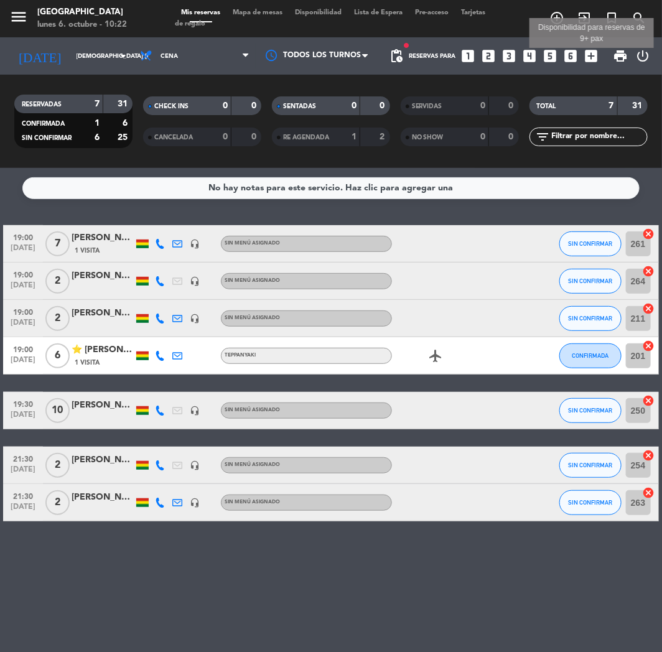
click at [589, 51] on icon "add_box" at bounding box center [592, 56] width 16 height 16
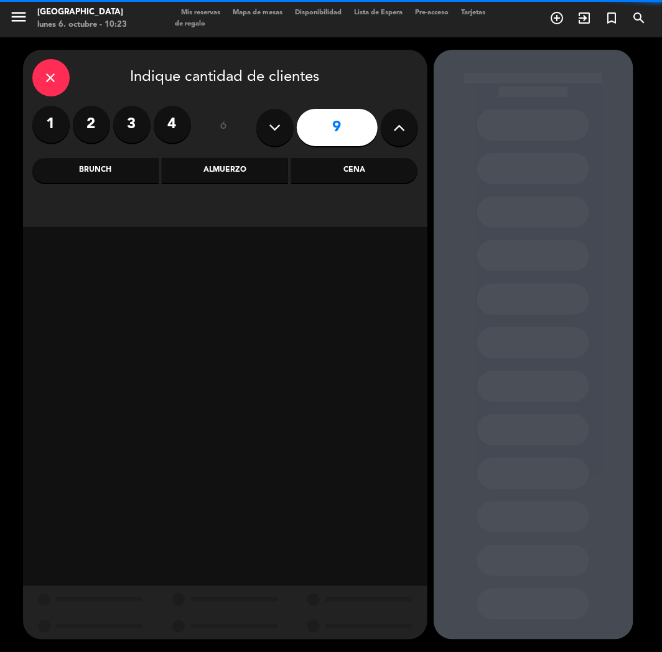
click at [409, 123] on button at bounding box center [399, 127] width 37 height 37
type input "10"
drag, startPoint x: 374, startPoint y: 175, endPoint x: 349, endPoint y: 187, distance: 28.4
click at [374, 176] on div "Cena" at bounding box center [354, 170] width 126 height 25
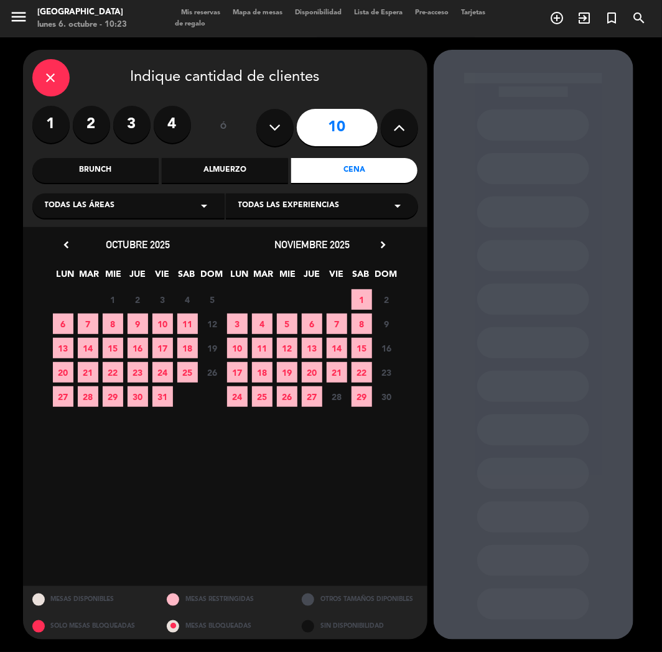
click at [65, 347] on span "13" at bounding box center [63, 348] width 21 height 21
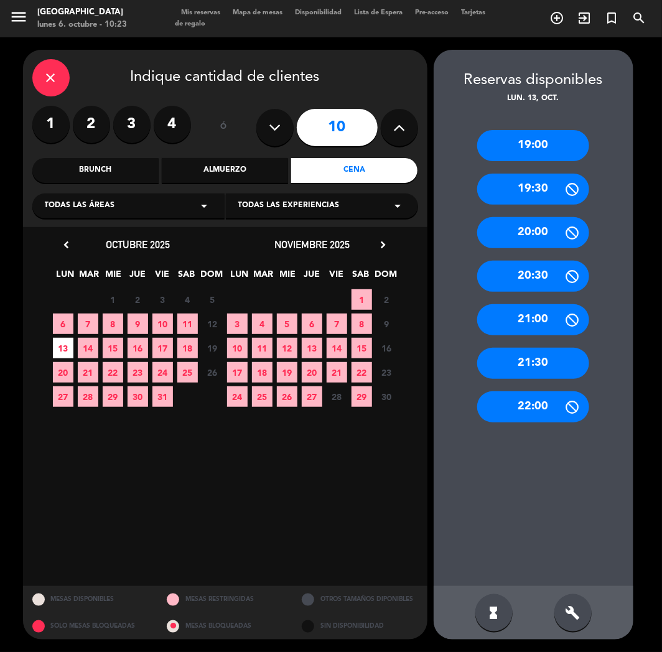
drag, startPoint x: 555, startPoint y: 370, endPoint x: 418, endPoint y: 275, distance: 166.3
click at [553, 370] on div "21:30" at bounding box center [533, 363] width 112 height 31
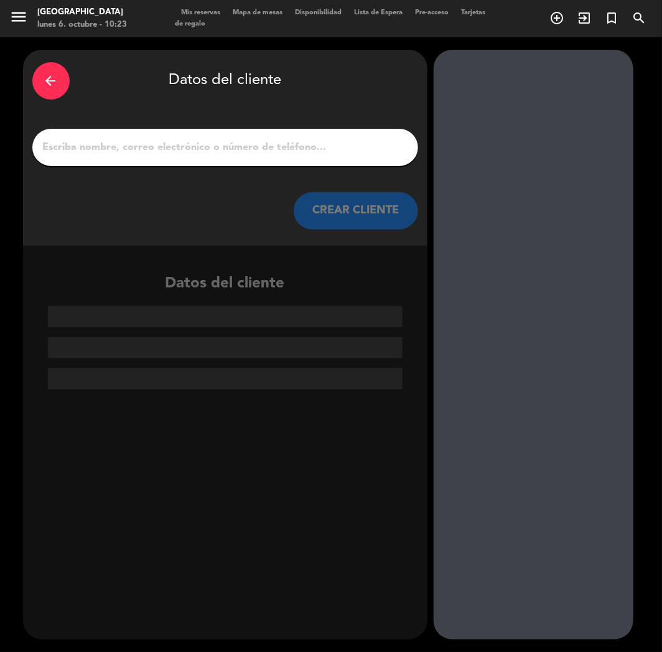
click at [282, 154] on input "1" at bounding box center [225, 147] width 367 height 17
paste input "[PERSON_NAME]"
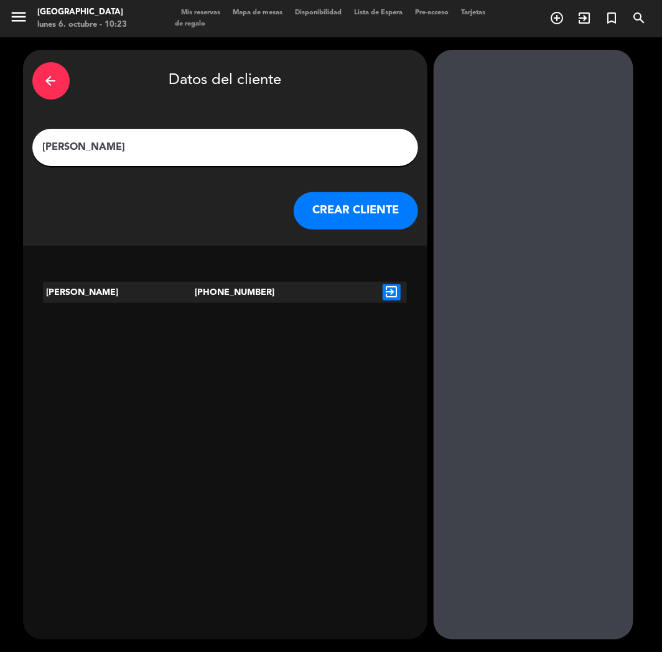
click at [46, 142] on input "[PERSON_NAME]" at bounding box center [225, 147] width 367 height 17
paste input "⭐"
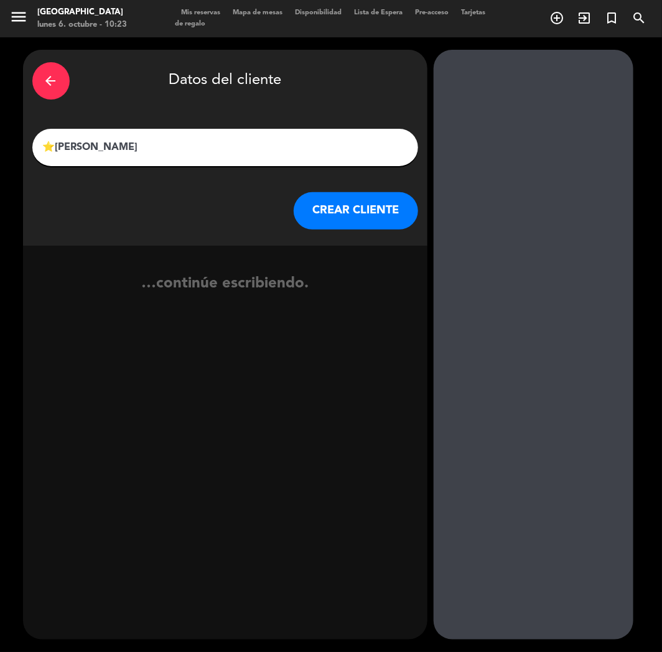
type input "⭐[PERSON_NAME]"
click at [382, 216] on button "CREAR CLIENTE" at bounding box center [356, 210] width 124 height 37
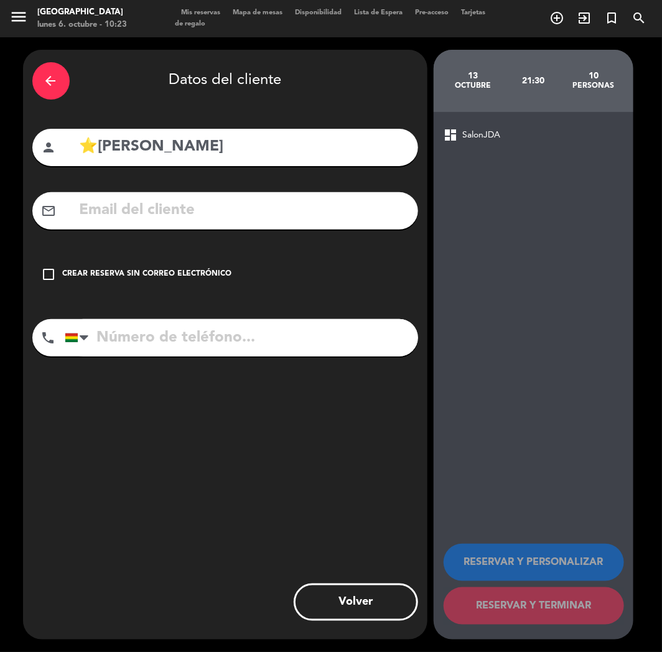
click at [172, 141] on input "⭐[PERSON_NAME]" at bounding box center [243, 147] width 331 height 26
type input "⭐[PERSON_NAME]"
click at [122, 326] on input "tel" at bounding box center [242, 337] width 354 height 37
paste input "[PHONE_NUMBER]"
click at [169, 336] on input "[PHONE_NUMBER]" at bounding box center [242, 337] width 354 height 37
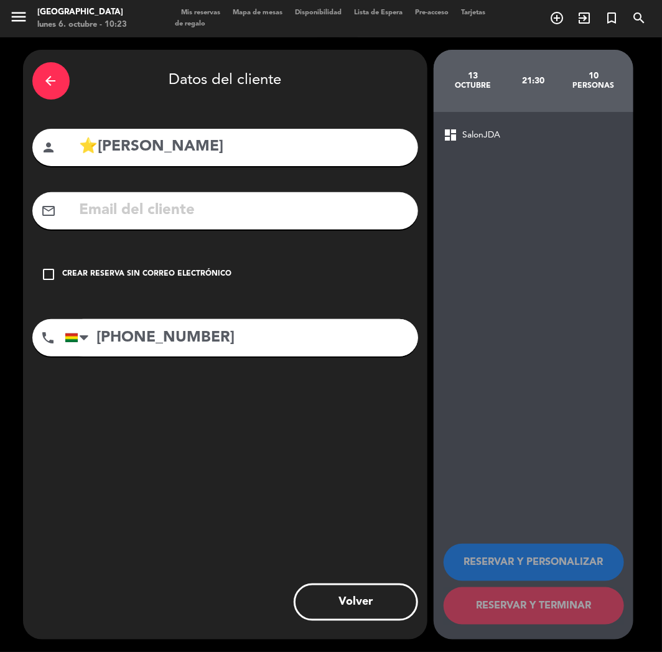
type input "[PHONE_NUMBER]"
drag, startPoint x: 171, startPoint y: 278, endPoint x: 489, endPoint y: 510, distance: 393.3
click at [187, 287] on div "check_box_outline_blank Crear reserva sin correo electrónico" at bounding box center [225, 274] width 386 height 37
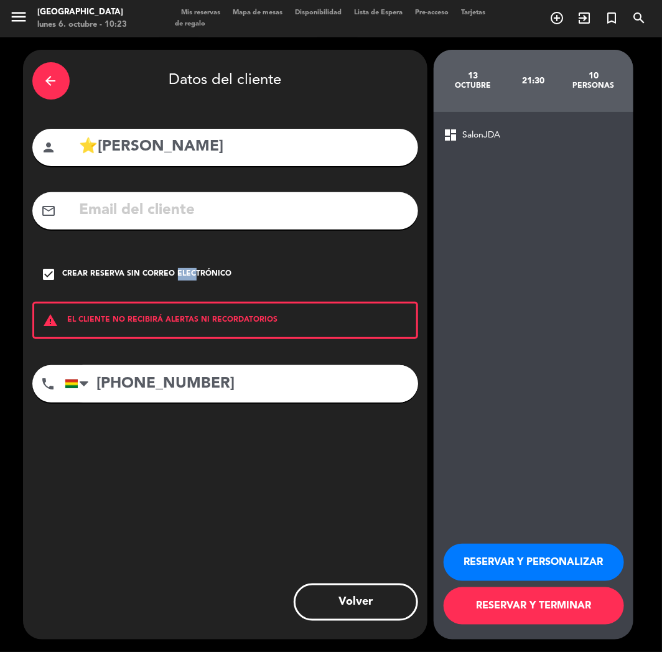
click at [517, 565] on button "RESERVAR Y PERSONALIZAR" at bounding box center [534, 562] width 181 height 37
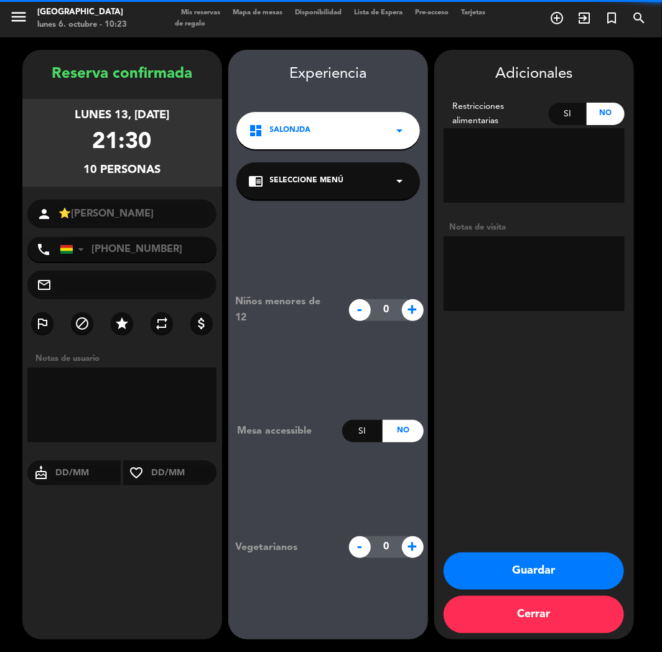
click at [324, 137] on div "dashboard SalonJDA arrow_drop_down" at bounding box center [329, 130] width 184 height 37
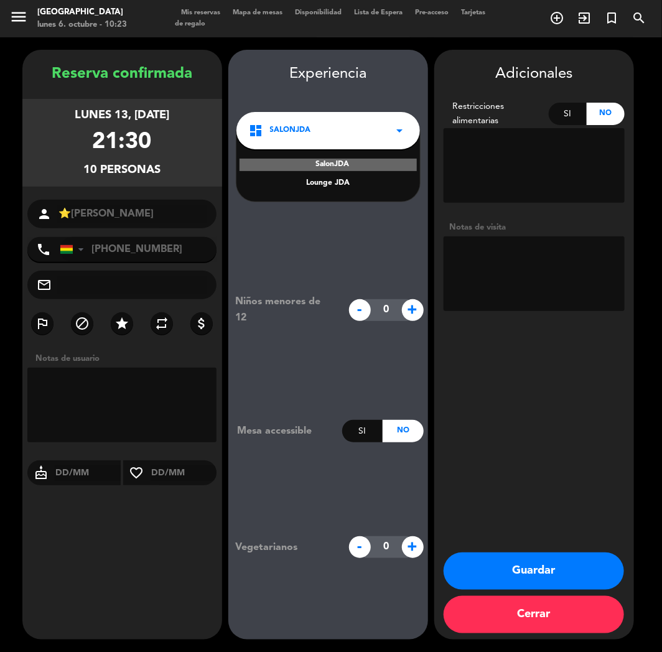
drag, startPoint x: 336, startPoint y: 223, endPoint x: 428, endPoint y: 250, distance: 96.1
click at [337, 225] on div "Niños menores de 12 - 0 + Mesa accessible Si No Vegetarianos - 0 +" at bounding box center [328, 426] width 200 height 453
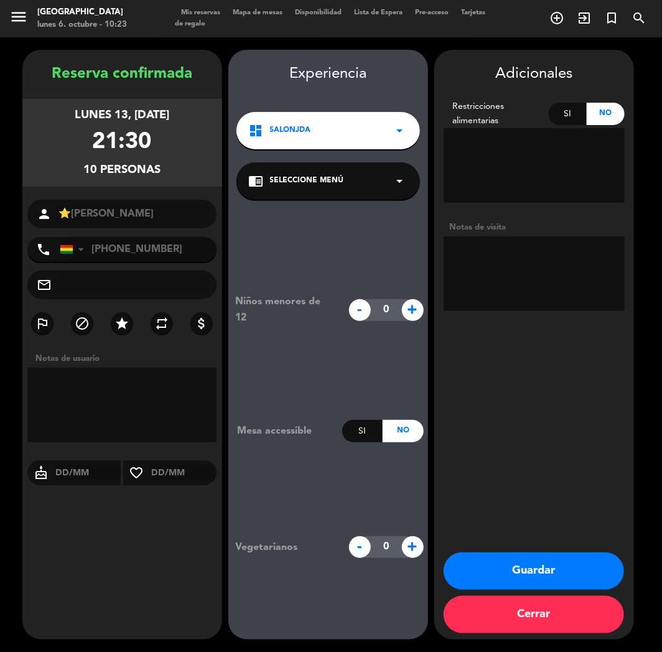
click at [538, 291] on textarea at bounding box center [534, 274] width 181 height 75
type textarea "teppan // cumple"
drag, startPoint x: 517, startPoint y: 581, endPoint x: 492, endPoint y: 586, distance: 25.5
click at [503, 583] on button "Guardar" at bounding box center [534, 571] width 181 height 37
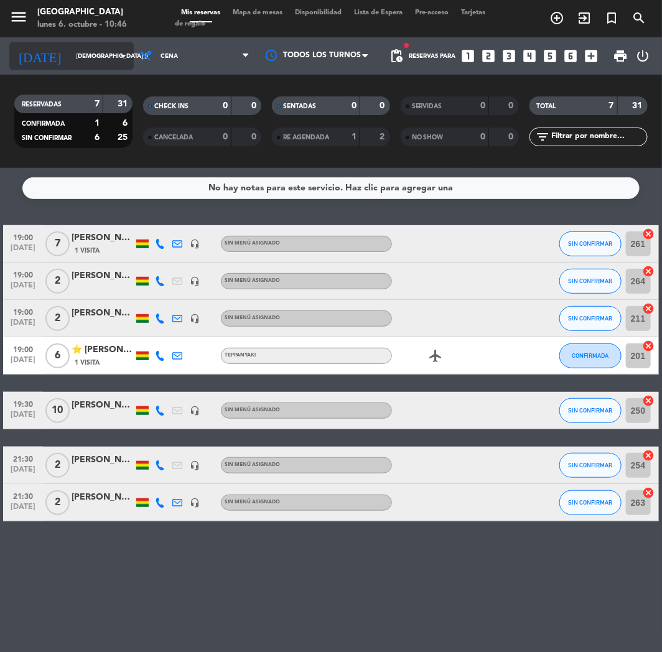
click at [120, 54] on icon "arrow_drop_down" at bounding box center [123, 56] width 15 height 15
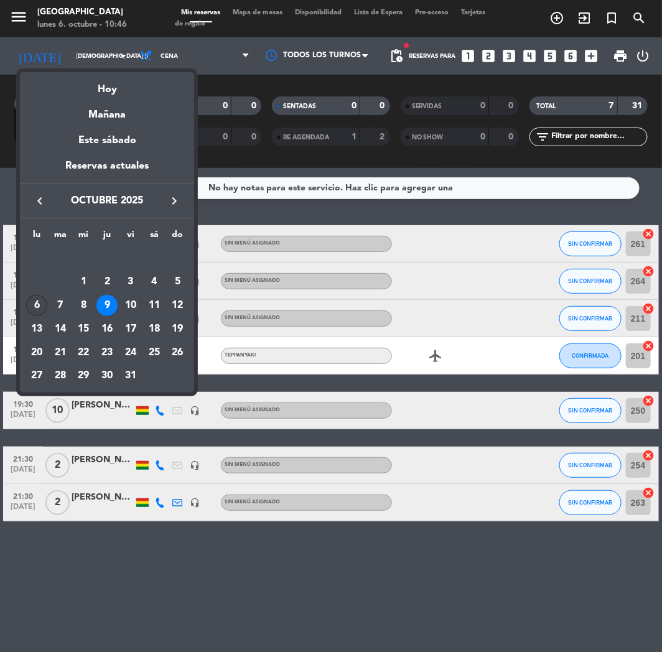
click at [42, 307] on div "6" at bounding box center [36, 305] width 21 height 21
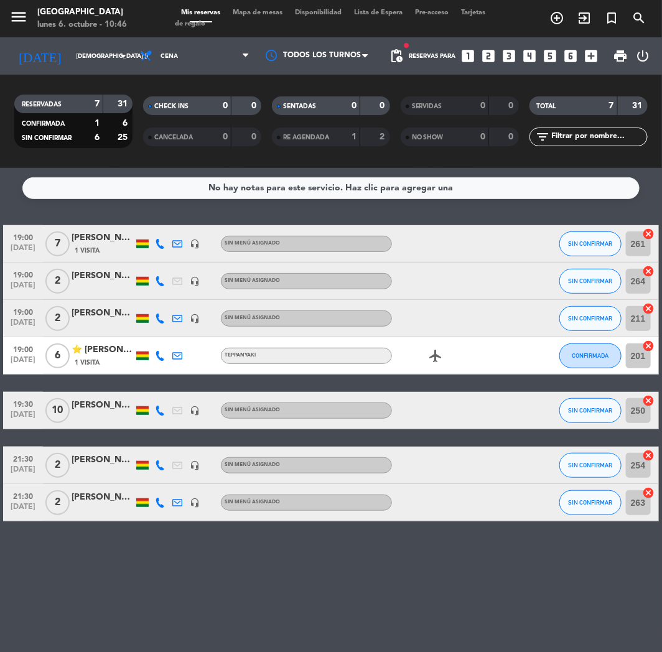
type input "lun. [DATE]"
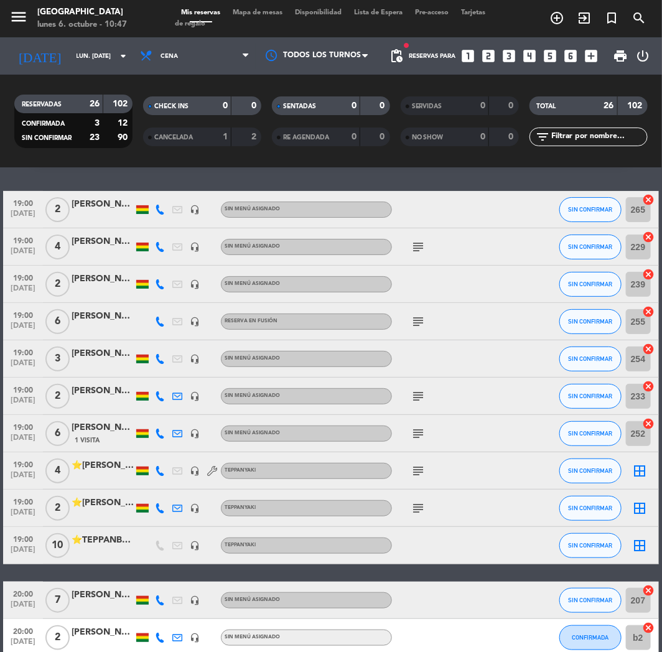
scroll to position [276, 0]
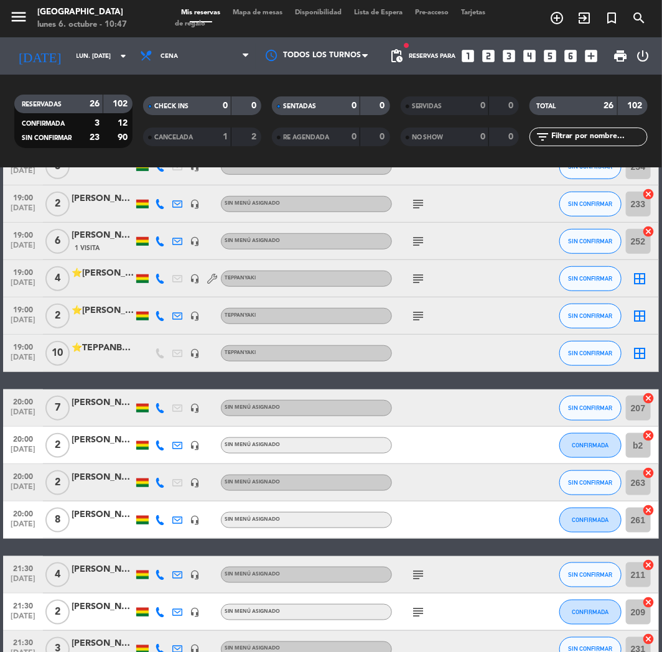
click at [110, 354] on div "⭐TEPPANBLOQUEADO" at bounding box center [103, 348] width 62 height 14
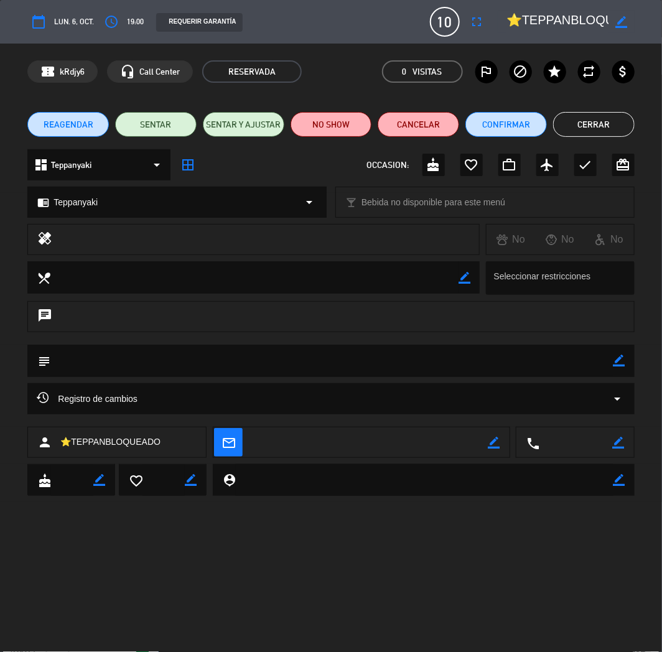
click at [562, 127] on button "Cerrar" at bounding box center [594, 124] width 82 height 25
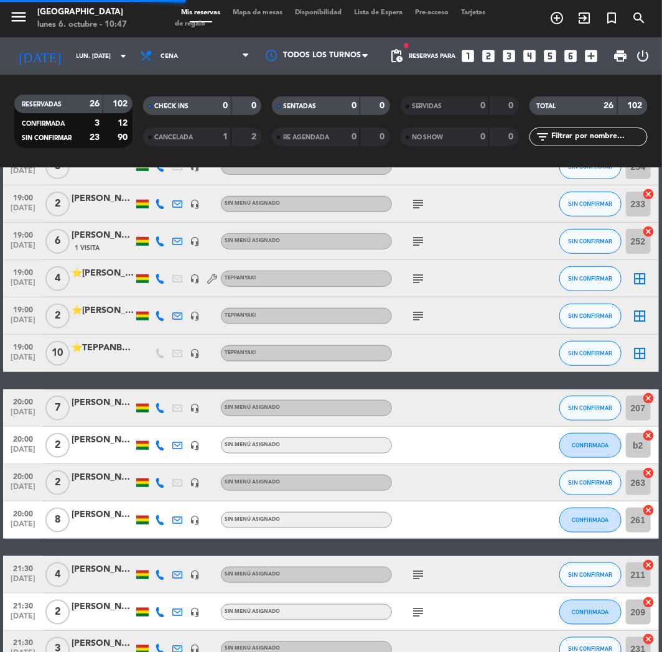
click at [106, 308] on div "chat" at bounding box center [330, 316] width 607 height 31
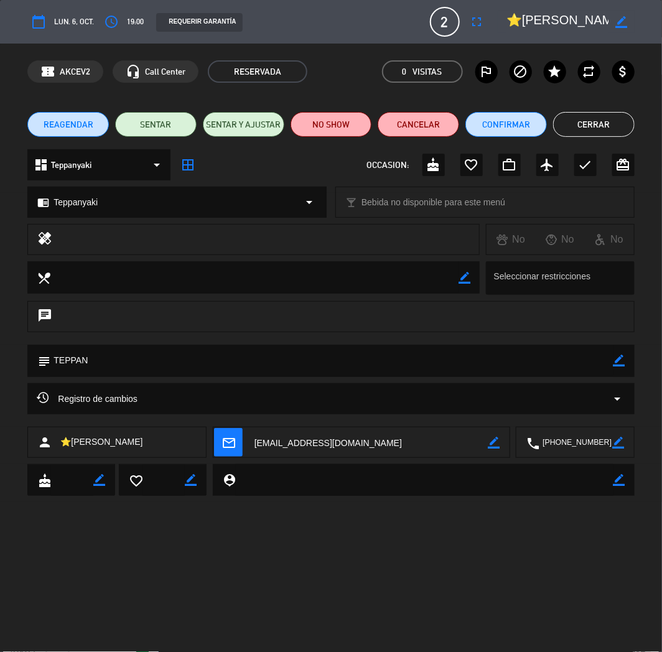
click at [593, 120] on button "Cerrar" at bounding box center [594, 124] width 82 height 25
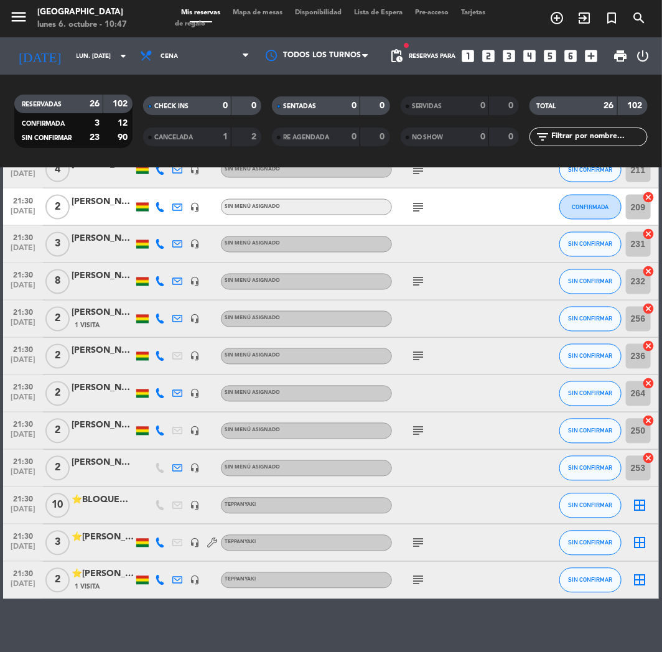
scroll to position [690, 0]
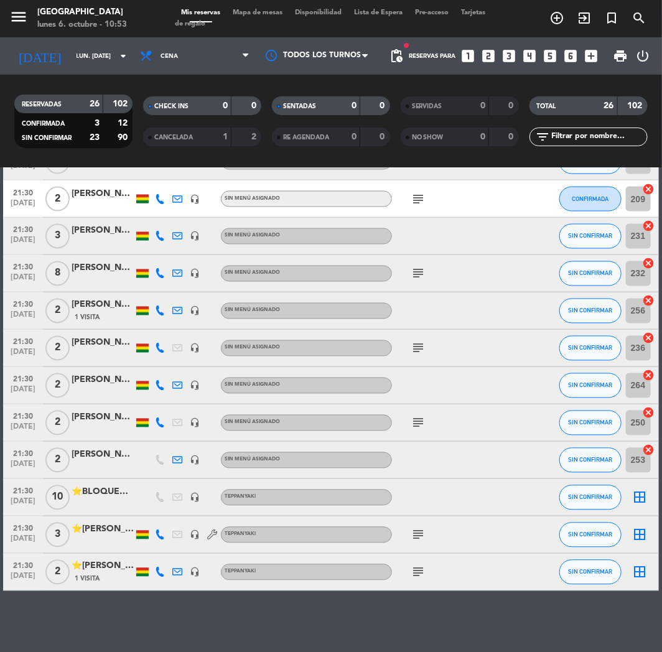
click at [527, 55] on icon "looks_4" at bounding box center [530, 56] width 16 height 16
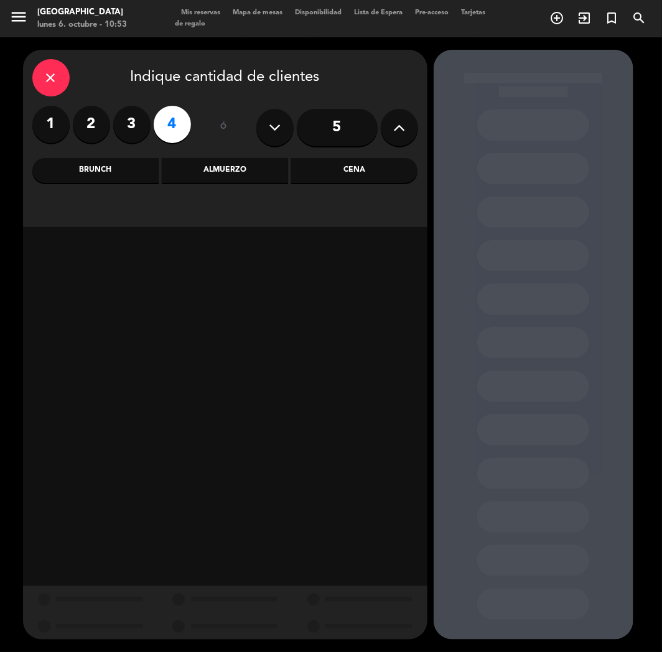
click at [332, 168] on div "Cena" at bounding box center [354, 170] width 126 height 25
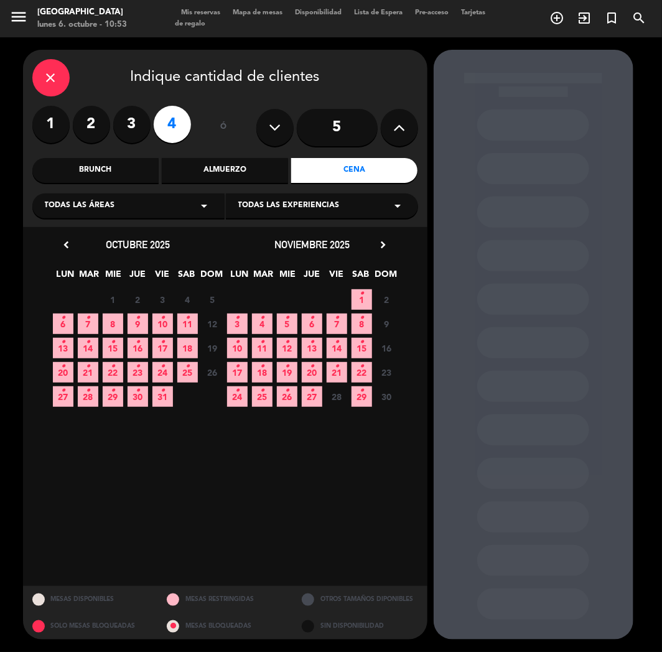
click at [54, 326] on span "6 •" at bounding box center [63, 324] width 21 height 21
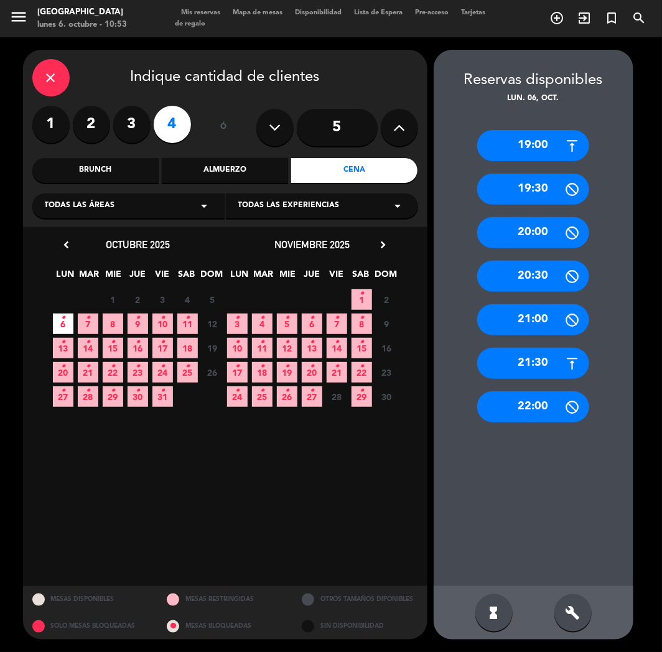
drag, startPoint x: 519, startPoint y: 148, endPoint x: 510, endPoint y: 146, distance: 8.9
click at [517, 147] on div "19:00" at bounding box center [533, 145] width 112 height 31
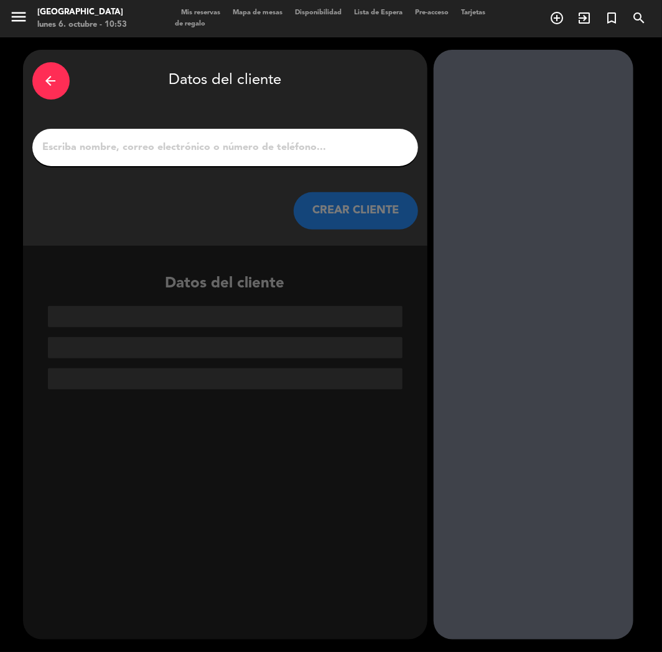
paste input "[PERSON_NAME]"
click at [284, 146] on input "1" at bounding box center [225, 147] width 367 height 17
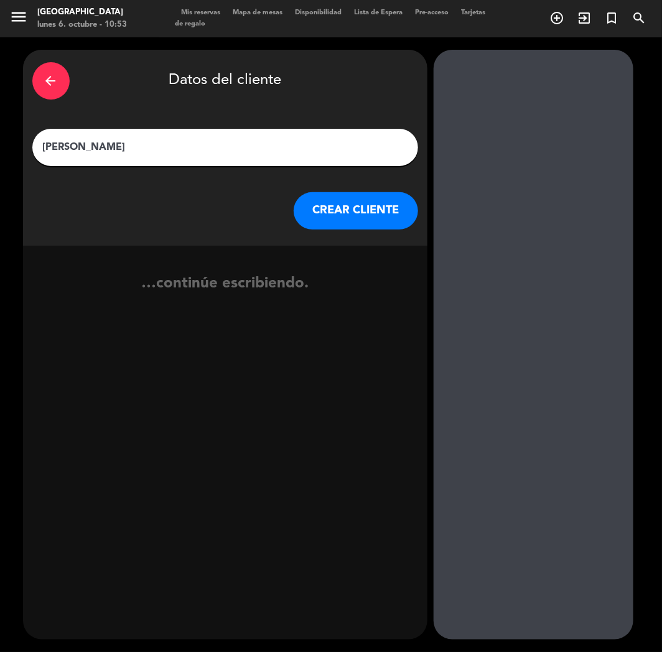
type input "[PERSON_NAME]"
drag, startPoint x: 372, startPoint y: 210, endPoint x: 362, endPoint y: 209, distance: 9.4
click at [362, 209] on button "CREAR CLIENTE" at bounding box center [356, 210] width 124 height 37
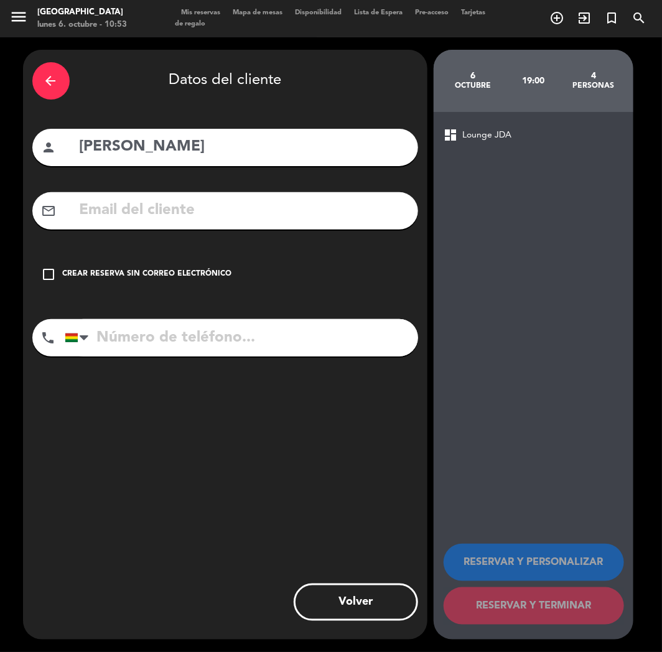
click at [94, 214] on input "text" at bounding box center [243, 211] width 331 height 26
paste input "[EMAIL_ADDRESS][DOMAIN_NAME]"
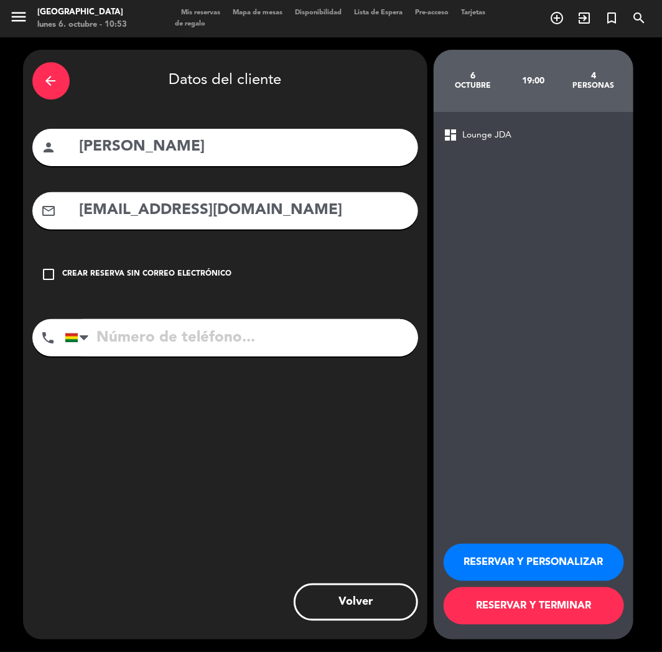
type input "[EMAIL_ADDRESS][DOMAIN_NAME]"
click at [153, 352] on input "tel" at bounding box center [242, 337] width 354 height 37
drag, startPoint x: 134, startPoint y: 324, endPoint x: 145, endPoint y: 329, distance: 11.7
click at [136, 324] on input "tel" at bounding box center [242, 337] width 354 height 37
paste input "[PHONE_NUMBER]"
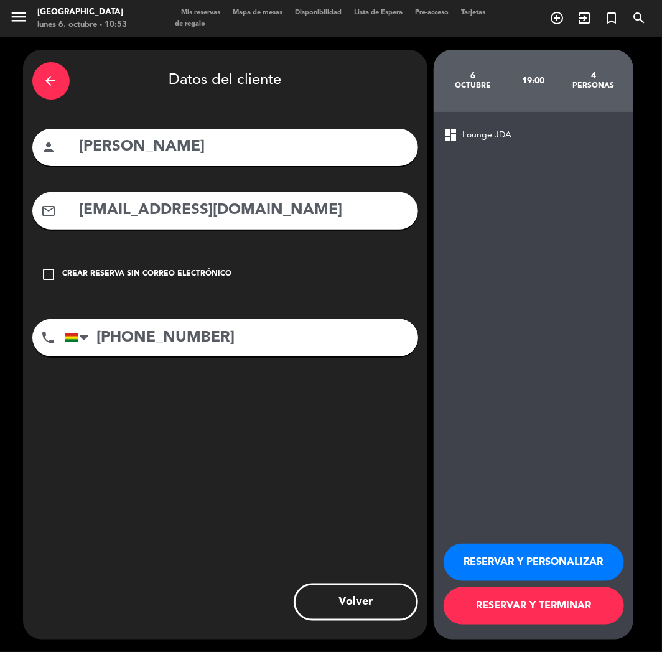
type input "[PHONE_NUMBER]"
drag, startPoint x: 536, startPoint y: 563, endPoint x: 461, endPoint y: 509, distance: 91.9
click at [532, 560] on button "RESERVAR Y PERSONALIZAR" at bounding box center [534, 562] width 181 height 37
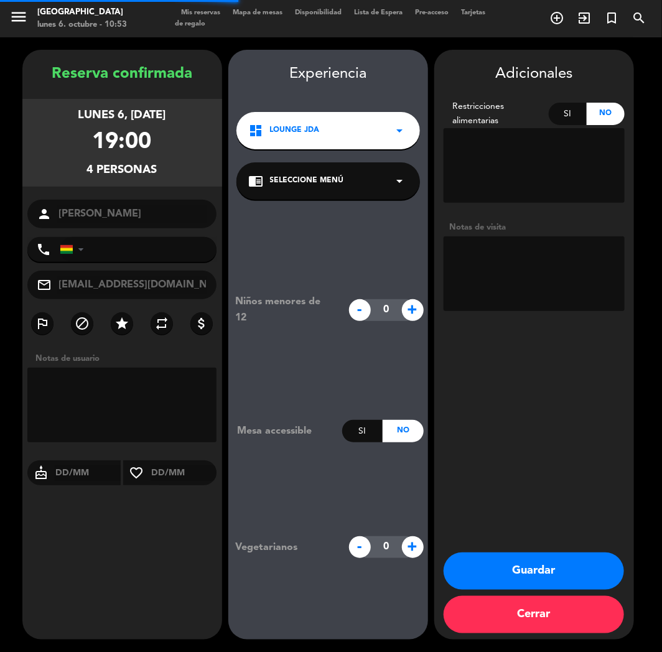
type input "[PHONE_NUMBER]"
click at [548, 309] on textarea at bounding box center [534, 274] width 181 height 75
type textarea "cumple"
click at [551, 566] on button "Guardar" at bounding box center [534, 571] width 181 height 37
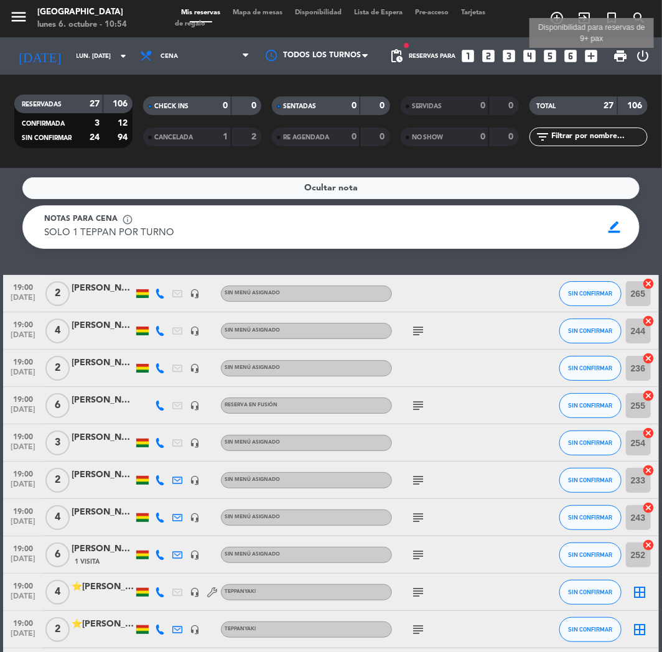
click at [586, 55] on icon "add_box" at bounding box center [592, 56] width 16 height 16
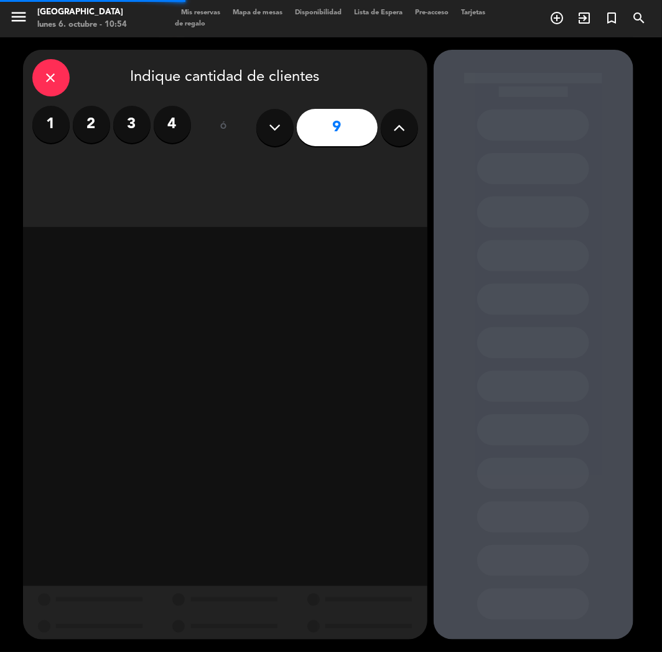
click at [396, 132] on icon at bounding box center [399, 127] width 12 height 19
type input "10"
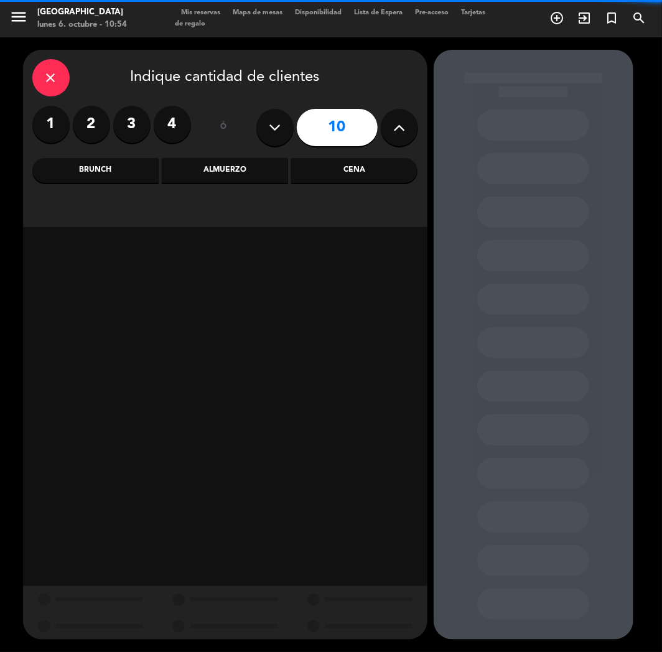
click at [355, 179] on div "Cena" at bounding box center [354, 170] width 126 height 25
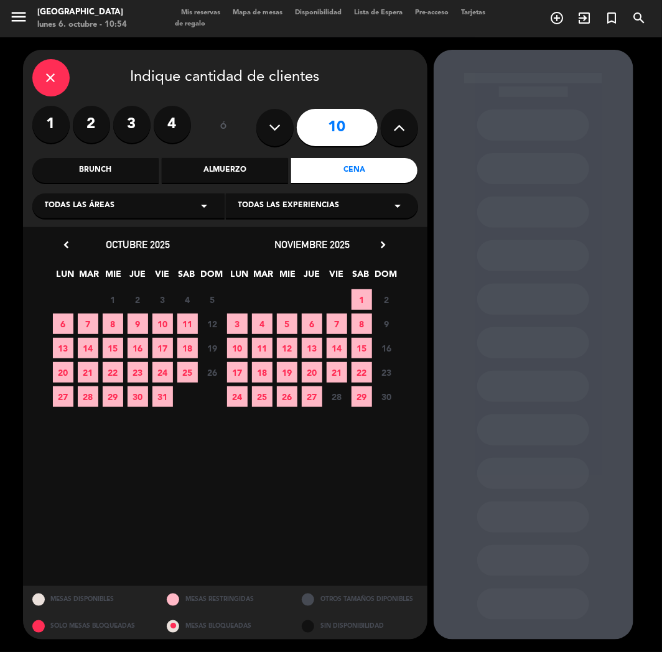
click at [134, 327] on span "9" at bounding box center [138, 324] width 21 height 21
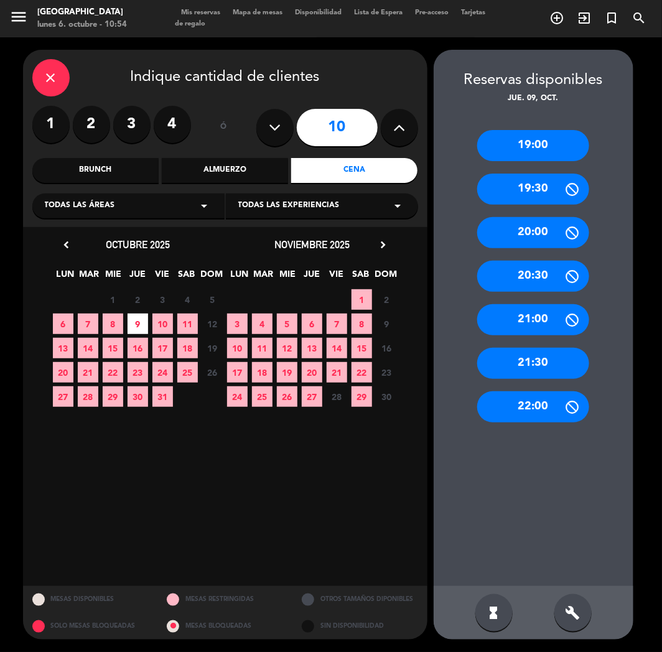
click at [534, 148] on div "19:00" at bounding box center [533, 145] width 112 height 31
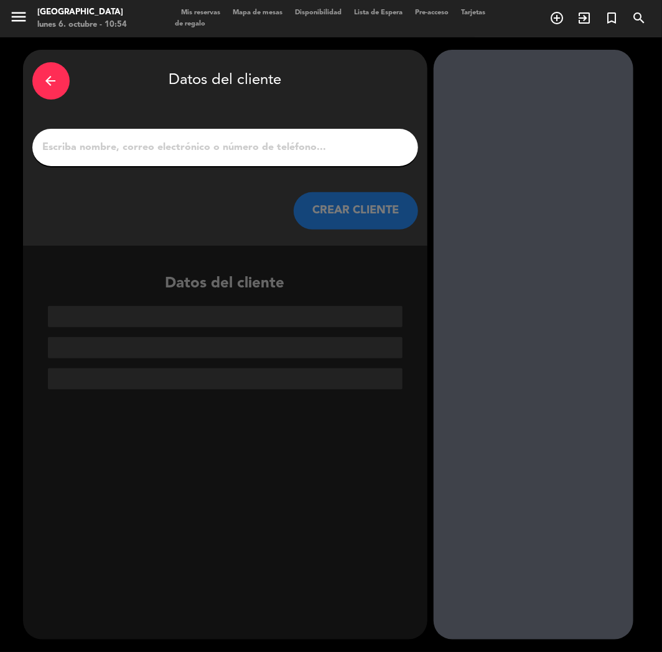
click at [177, 162] on div at bounding box center [225, 147] width 386 height 37
paste input "[PERSON_NAME]"
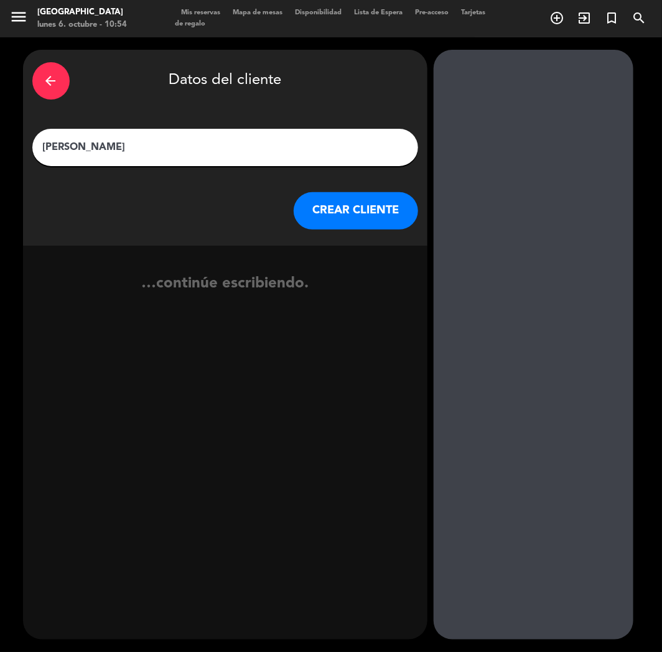
click at [179, 152] on input "[PERSON_NAME]" at bounding box center [225, 147] width 367 height 17
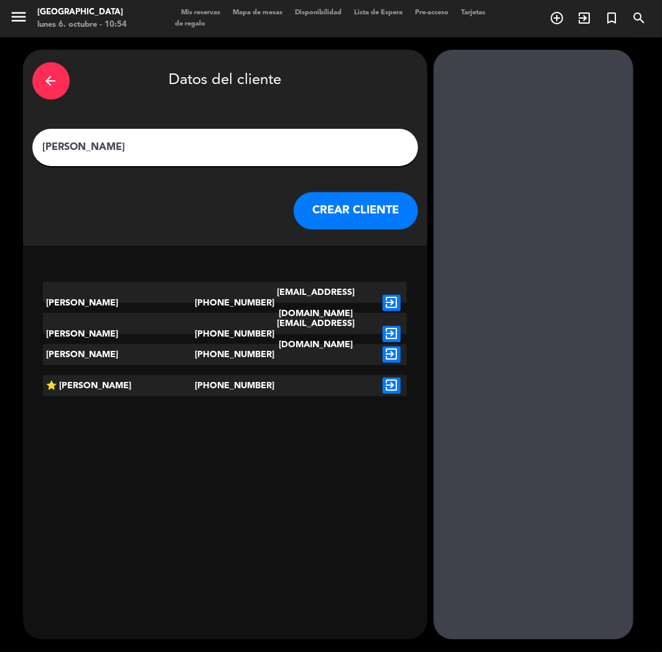
click at [42, 146] on div "[PERSON_NAME]" at bounding box center [225, 147] width 386 height 37
click at [44, 146] on input "[PERSON_NAME]" at bounding box center [225, 147] width 367 height 17
paste input "⭐"
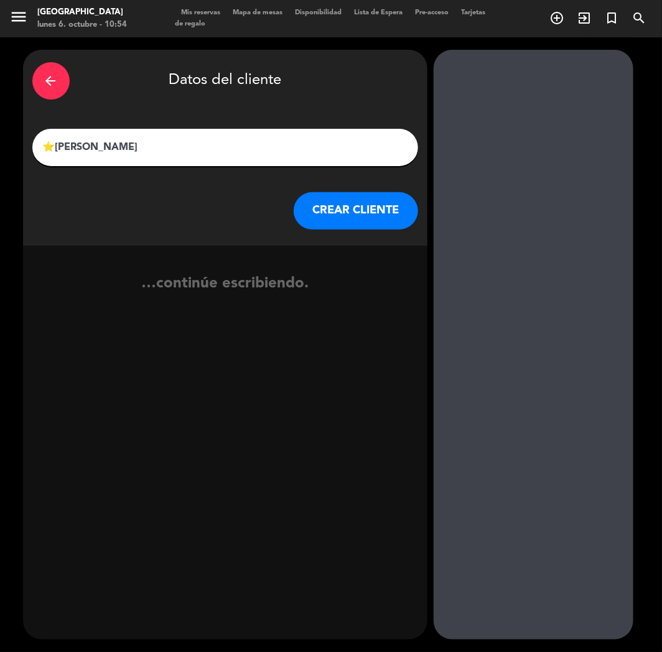
type input "⭐[PERSON_NAME]"
click at [365, 206] on button "CREAR CLIENTE" at bounding box center [356, 210] width 124 height 37
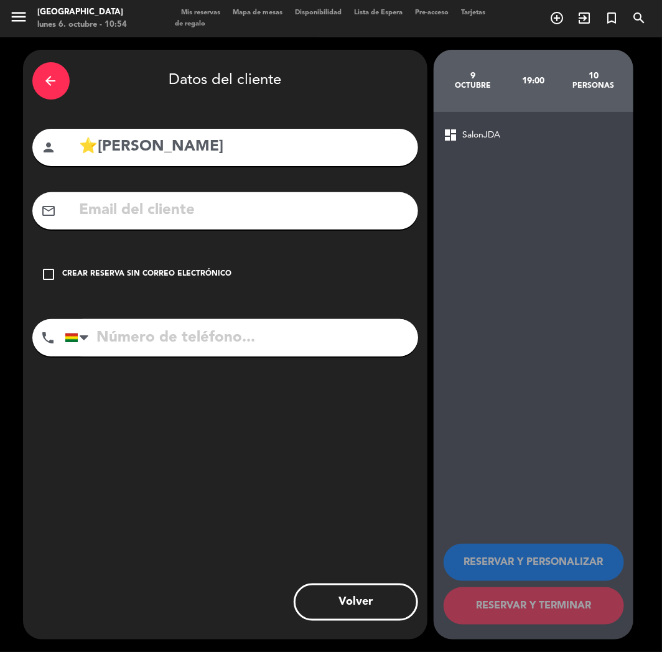
click at [123, 206] on input "text" at bounding box center [243, 211] width 331 height 26
paste input "[EMAIL_ADDRESS][DOMAIN_NAME]"
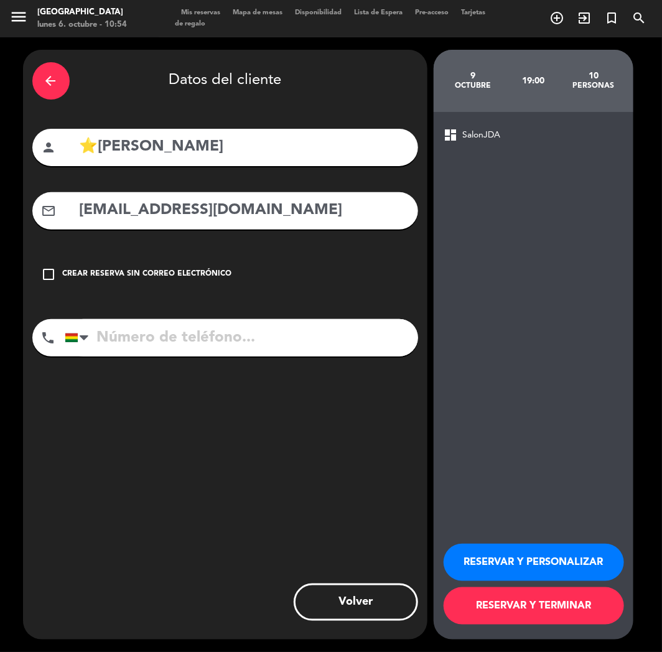
type input "[EMAIL_ADDRESS][DOMAIN_NAME]"
drag, startPoint x: 159, startPoint y: 349, endPoint x: 15, endPoint y: 222, distance: 192.2
click at [152, 341] on input "tel" at bounding box center [242, 337] width 354 height 37
click at [200, 350] on input "tel" at bounding box center [242, 337] width 354 height 37
paste input "[PHONE_NUMBER]"
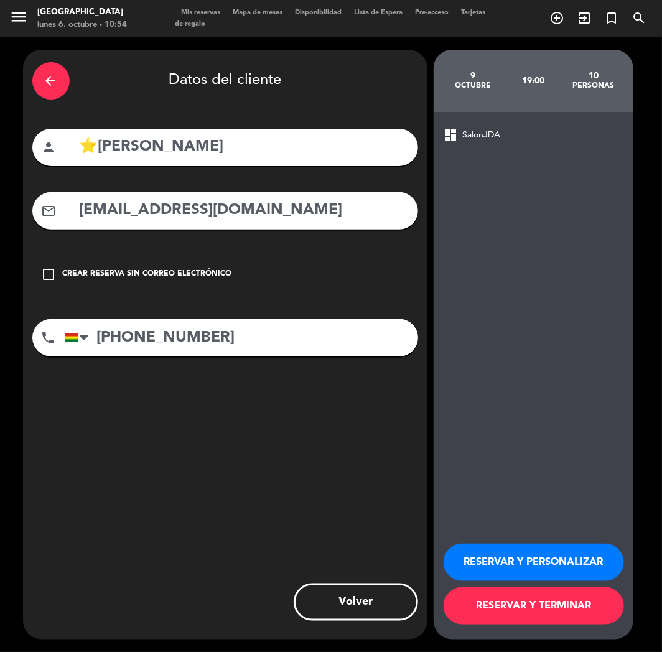
type input "[PHONE_NUMBER]"
click at [484, 550] on button "RESERVAR Y PERSONALIZAR" at bounding box center [534, 562] width 181 height 37
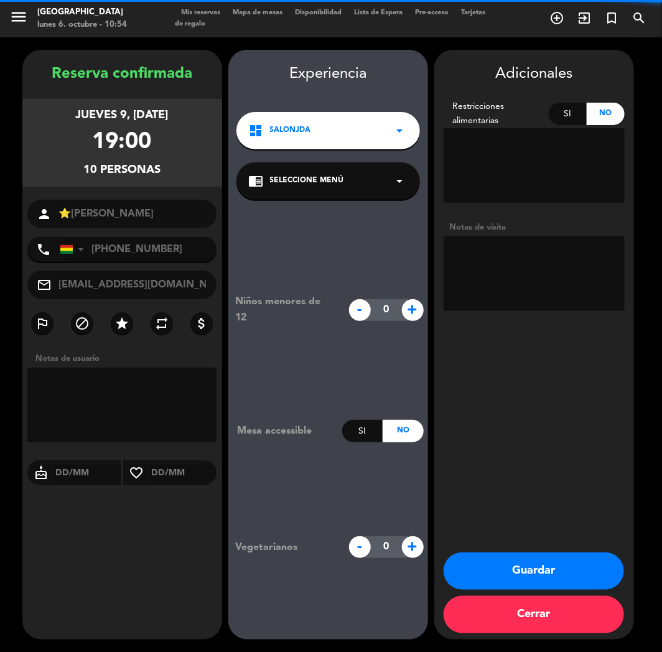
click at [315, 132] on div "dashboard SalonJDA arrow_drop_down" at bounding box center [329, 130] width 184 height 37
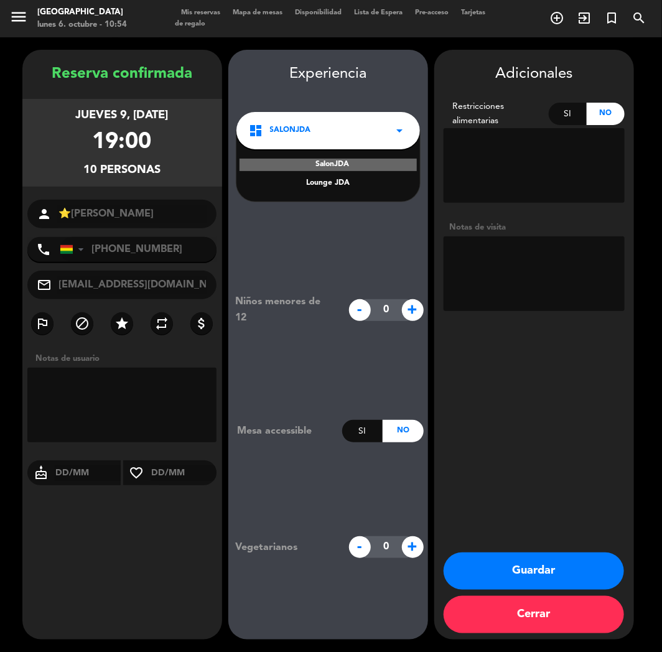
click at [515, 270] on textarea at bounding box center [534, 274] width 181 height 75
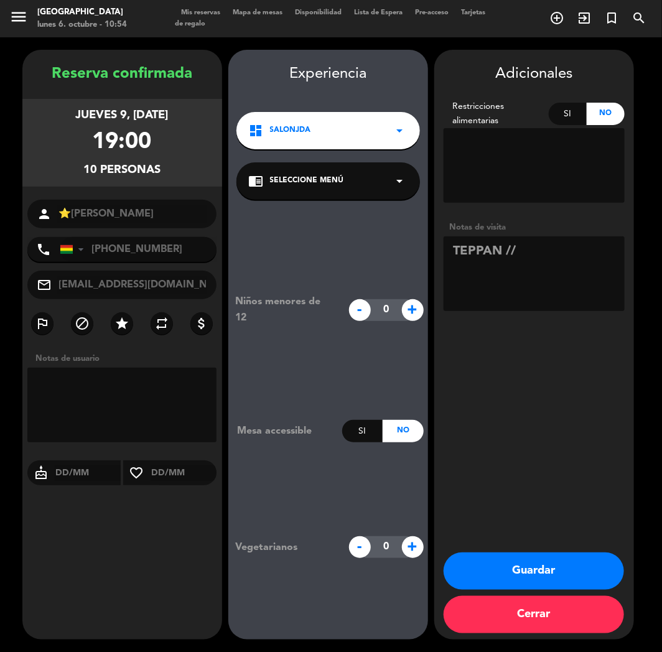
type textarea "TEPPAN //"
drag, startPoint x: 498, startPoint y: 569, endPoint x: 412, endPoint y: 585, distance: 87.4
click at [498, 568] on button "Guardar" at bounding box center [534, 571] width 181 height 37
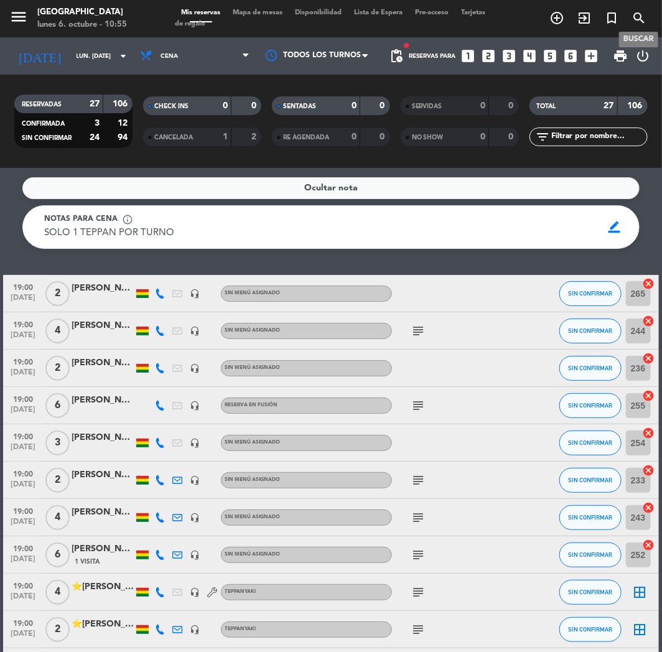
click at [632, 12] on icon "search" at bounding box center [639, 18] width 15 height 15
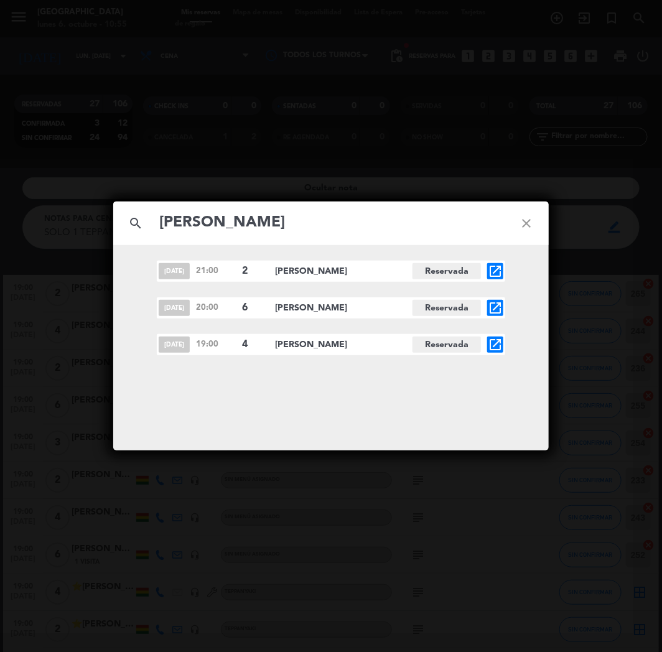
type input "[PERSON_NAME]"
click at [489, 345] on icon "open_in_new" at bounding box center [495, 344] width 15 height 15
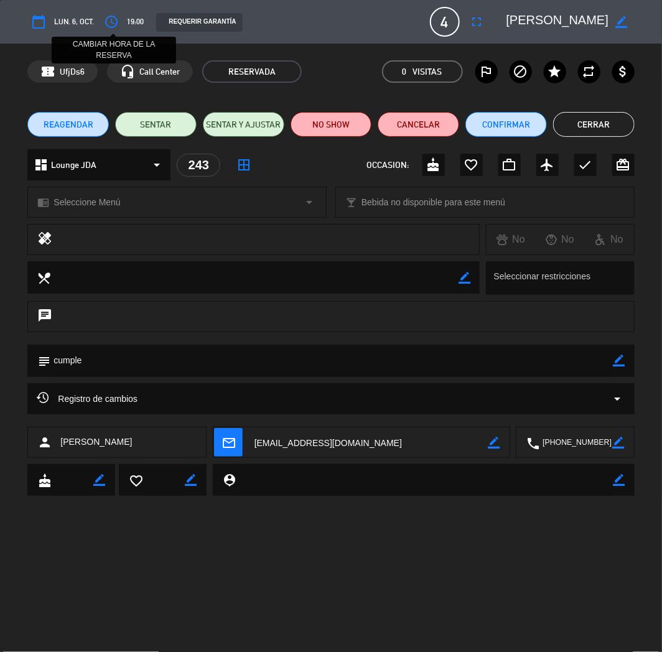
click at [101, 24] on button "access_time" at bounding box center [111, 22] width 22 height 22
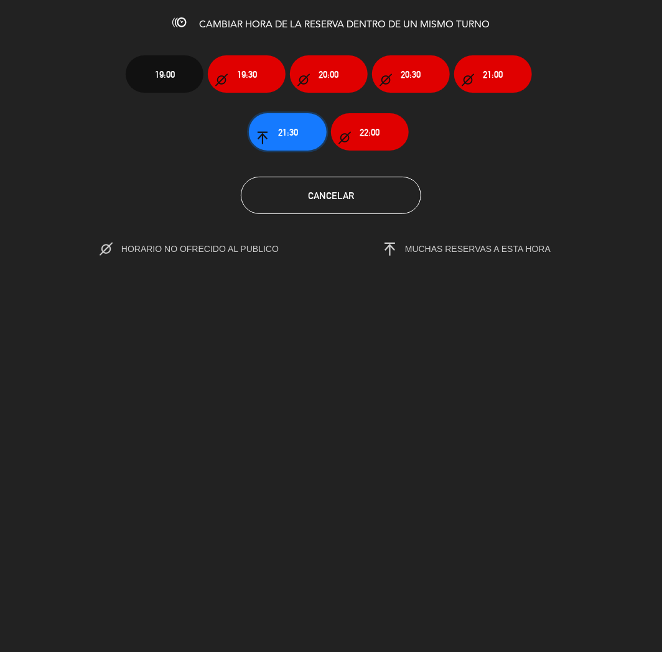
click at [297, 133] on span "21:30" at bounding box center [288, 132] width 20 height 14
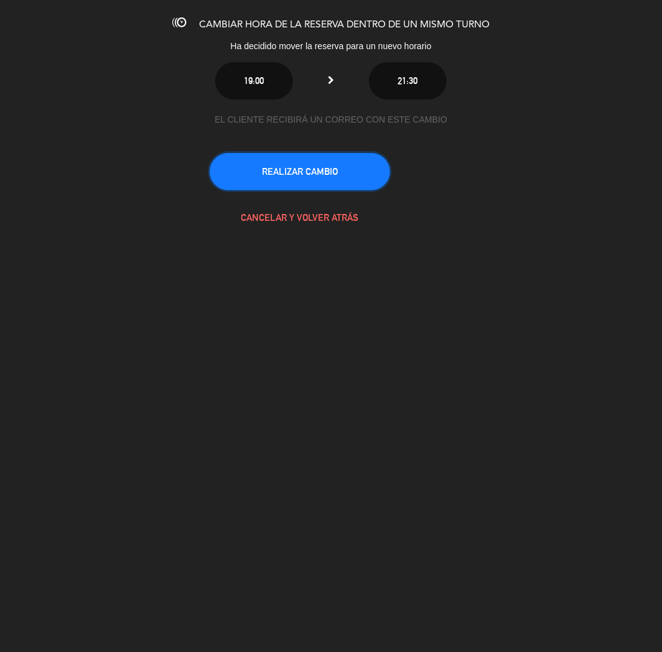
drag, startPoint x: 310, startPoint y: 172, endPoint x: 309, endPoint y: 178, distance: 6.3
click at [310, 172] on button "REALIZAR CAMBIO" at bounding box center [300, 171] width 181 height 37
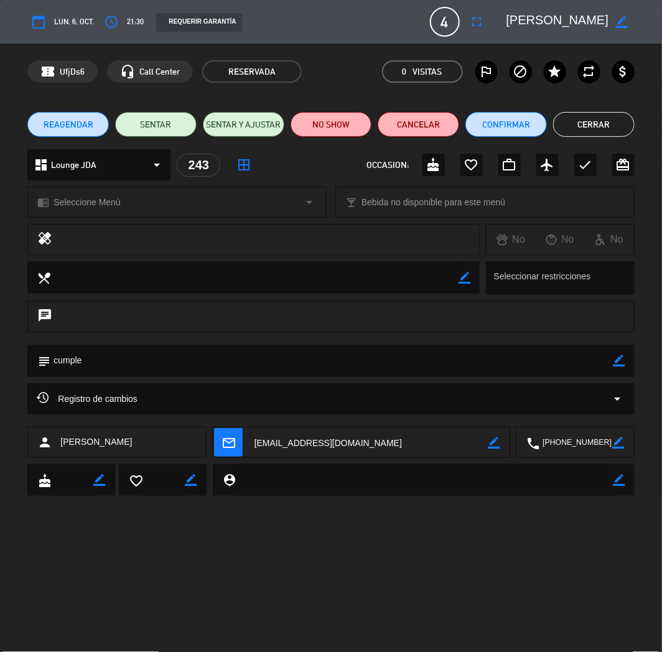
drag, startPoint x: 560, startPoint y: 183, endPoint x: 548, endPoint y: 161, distance: 25.6
click at [560, 183] on div "dashboard Lounge JDA arrow_drop_down 243 border_all OCCASION: cake favorite_bor…" at bounding box center [331, 171] width 662 height 44
click at [520, 126] on button "Confirmar" at bounding box center [507, 124] width 82 height 25
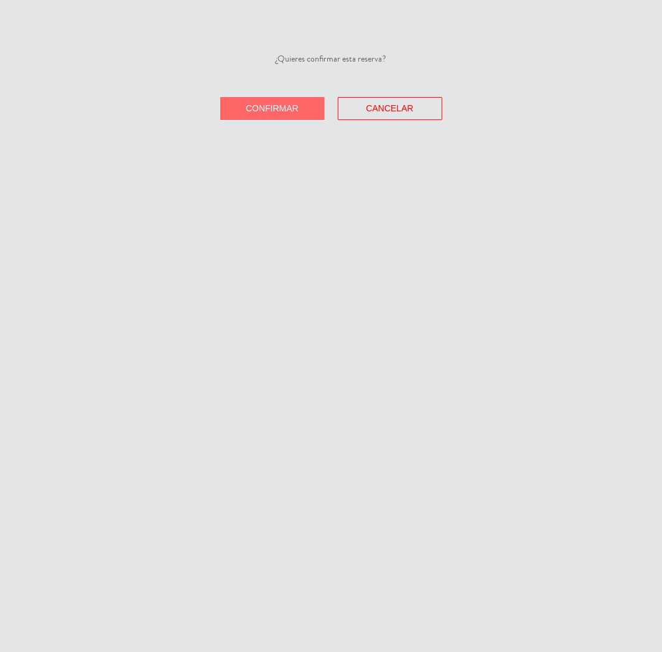
click at [271, 106] on span "Confirmar" at bounding box center [272, 108] width 53 height 10
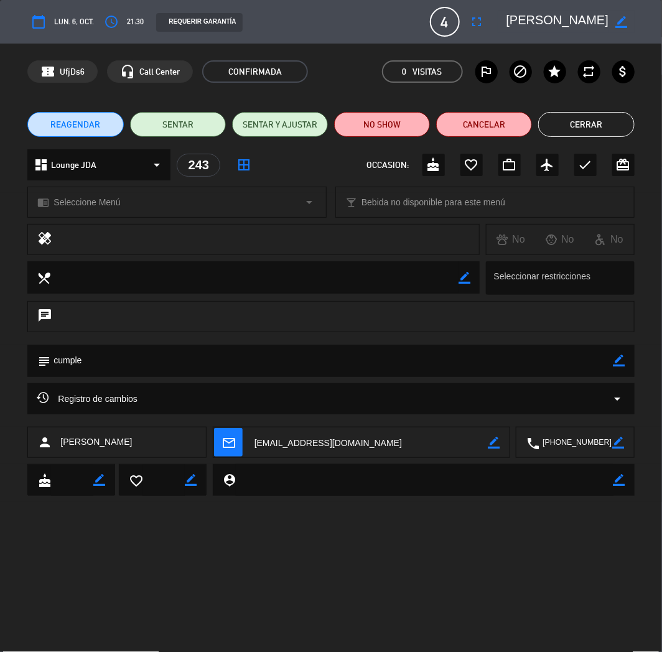
click at [587, 123] on button "Cerrar" at bounding box center [586, 124] width 96 height 25
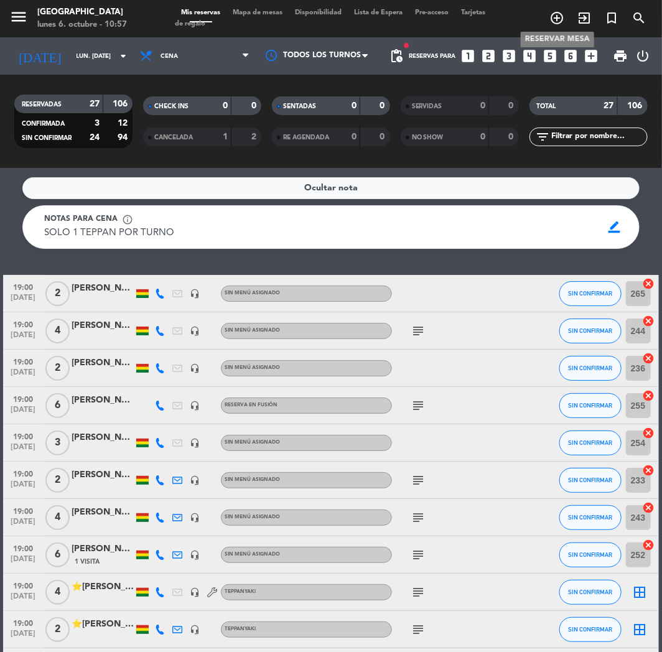
click at [556, 16] on icon "add_circle_outline" at bounding box center [557, 18] width 15 height 15
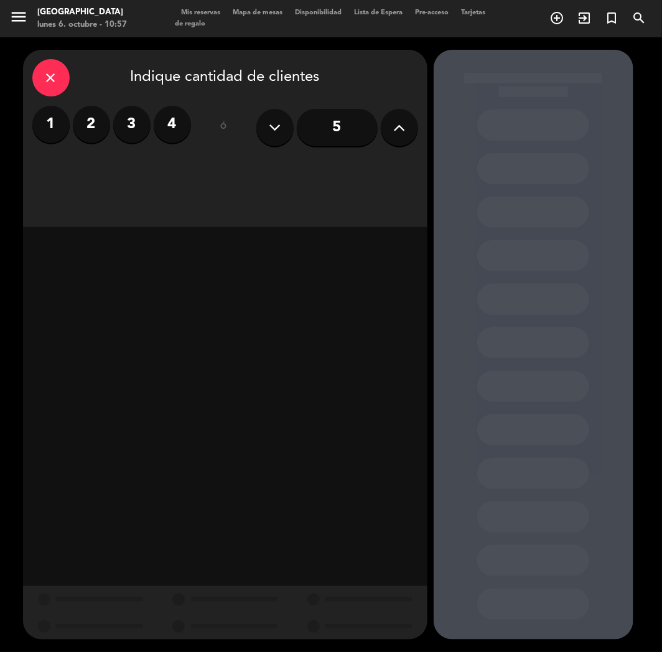
click at [25, 88] on div "close Indique cantidad de clientes 1 2 3 4 ó 5" at bounding box center [225, 138] width 405 height 177
click at [50, 76] on icon "close" at bounding box center [51, 77] width 15 height 15
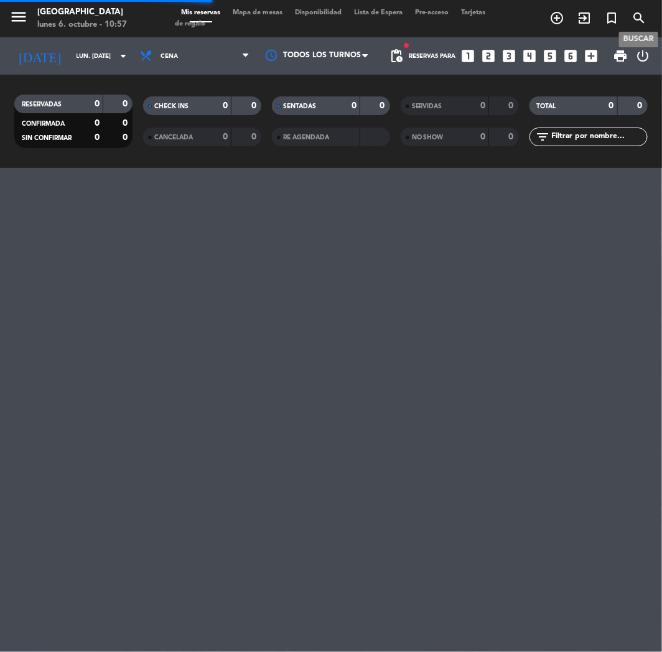
click at [644, 16] on icon "search" at bounding box center [639, 18] width 15 height 15
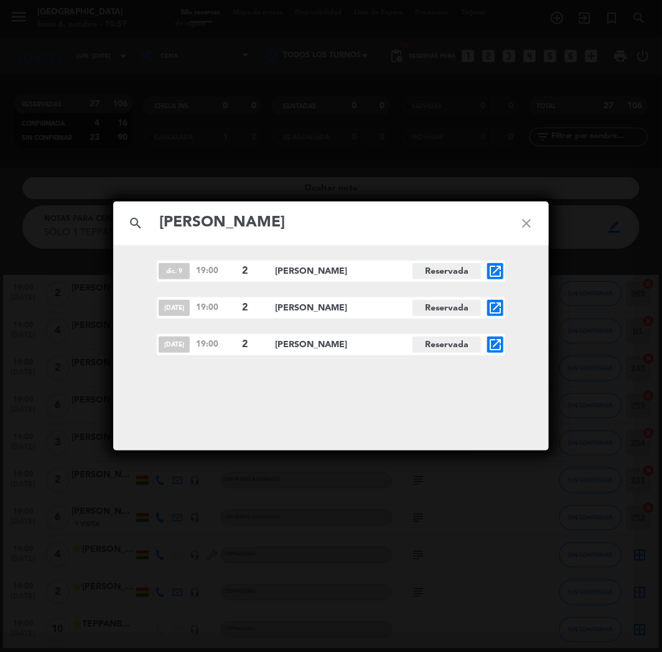
type input "[PERSON_NAME]"
click at [499, 340] on icon "open_in_new" at bounding box center [495, 344] width 15 height 15
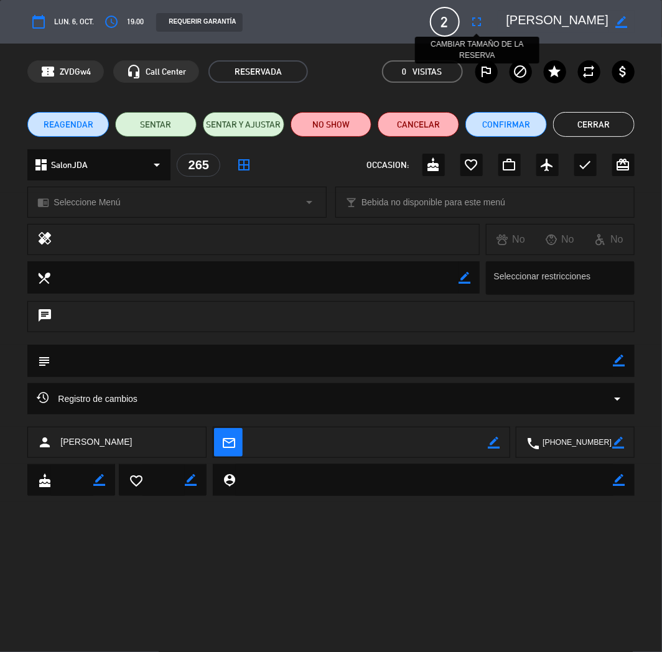
click at [470, 17] on icon "fullscreen" at bounding box center [477, 21] width 15 height 15
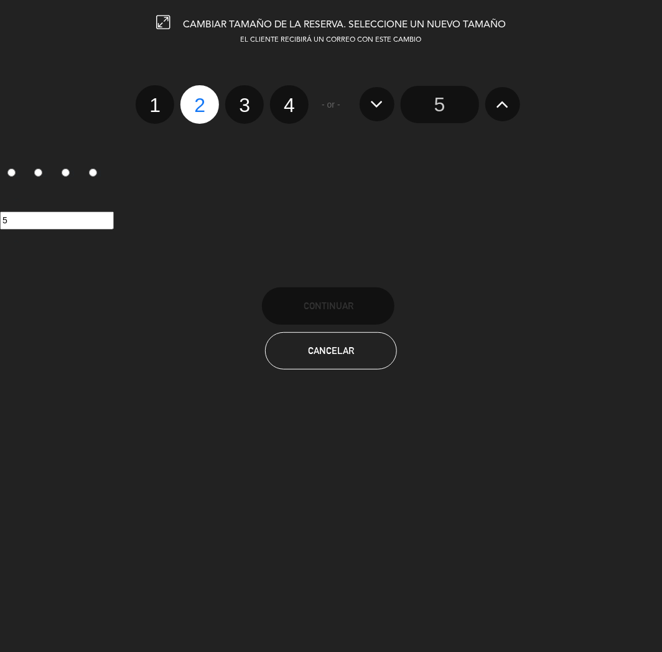
click at [245, 103] on label "3" at bounding box center [244, 104] width 39 height 39
click at [245, 98] on input "3" at bounding box center [243, 94] width 8 height 8
radio input "true"
radio input "false"
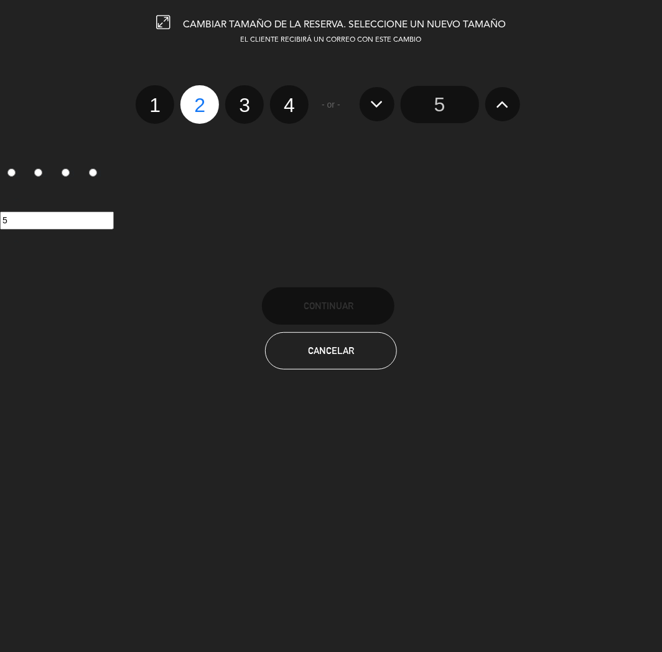
radio input "false"
radio input "true"
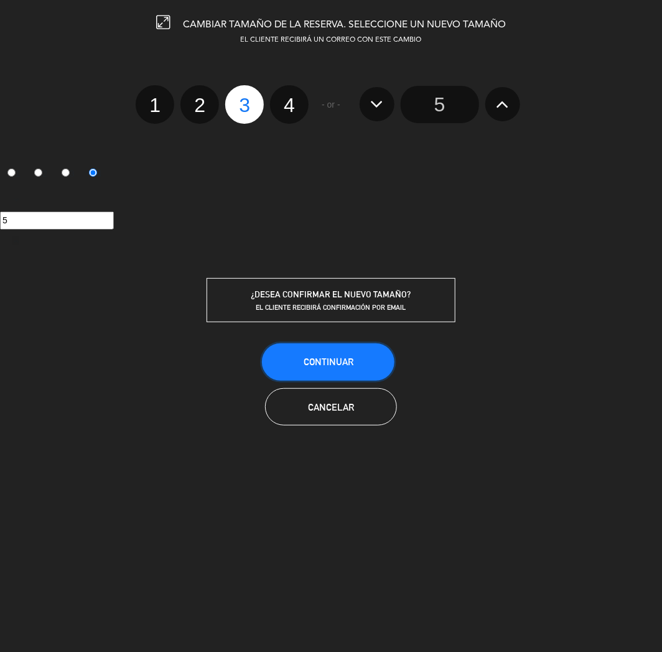
click at [334, 346] on button "Continuar" at bounding box center [328, 362] width 133 height 37
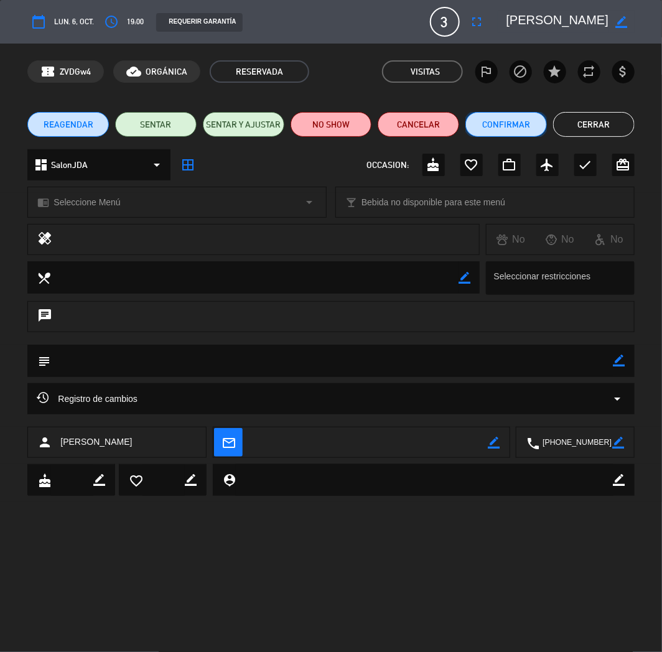
click at [525, 121] on button "Confirmar" at bounding box center [507, 124] width 82 height 25
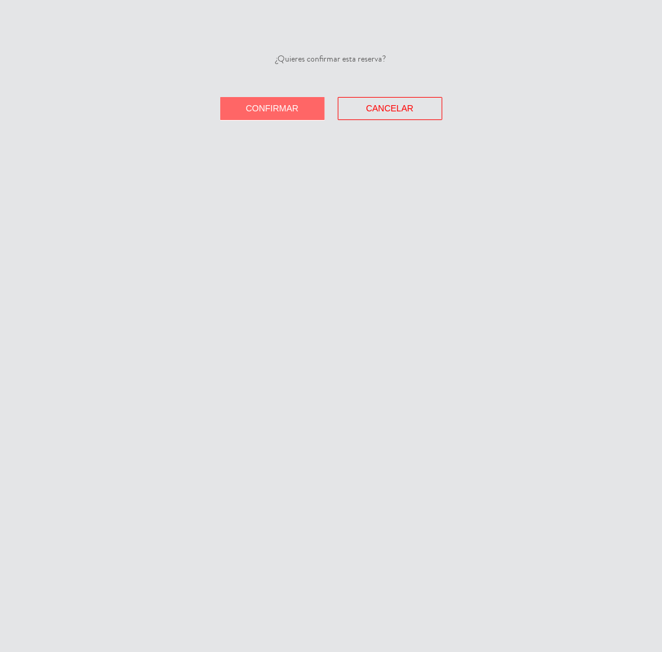
click at [296, 108] on span "Confirmar" at bounding box center [272, 108] width 53 height 10
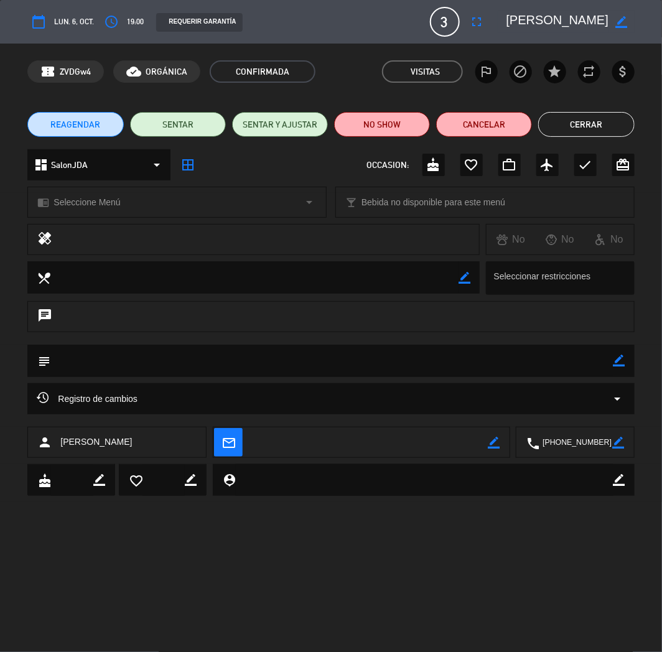
drag, startPoint x: 562, startPoint y: 110, endPoint x: 568, endPoint y: 115, distance: 7.5
click at [563, 110] on div "REAGENDAR SENTAR SENTAR Y AJUSTAR NO SHOW Cancelar Cerrar" at bounding box center [331, 125] width 662 height 50
click at [576, 126] on button "Cerrar" at bounding box center [586, 124] width 96 height 25
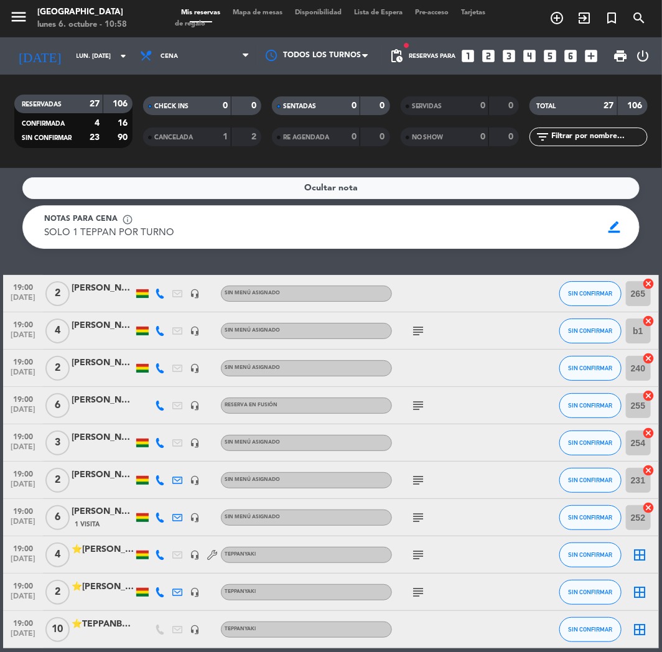
click at [514, 59] on icon "looks_3" at bounding box center [510, 56] width 16 height 16
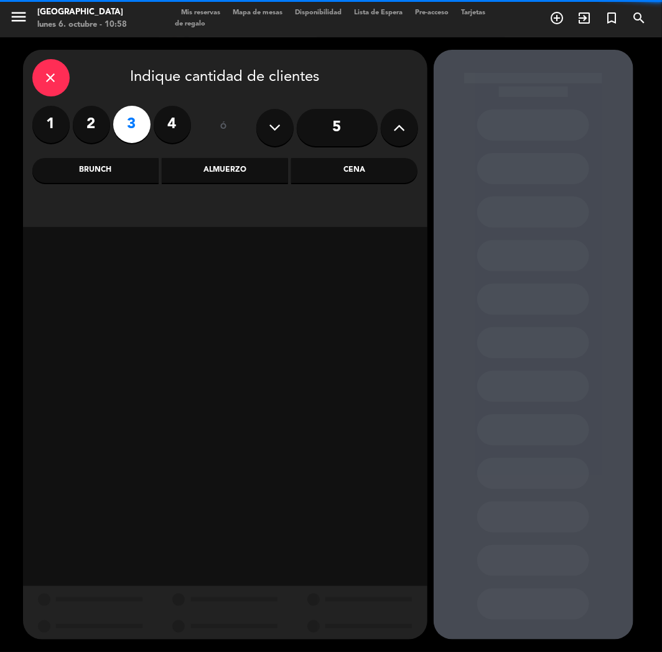
click at [222, 177] on div "Almuerzo" at bounding box center [225, 170] width 126 height 25
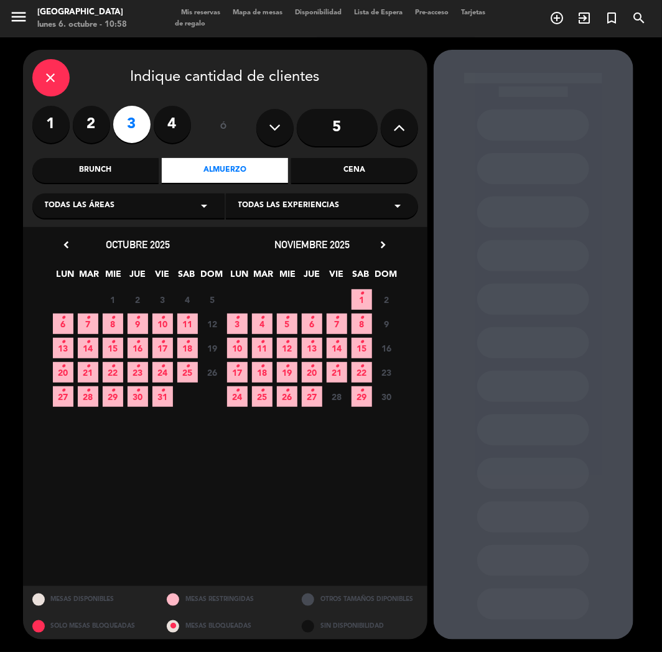
click at [59, 324] on span "6 •" at bounding box center [63, 324] width 21 height 21
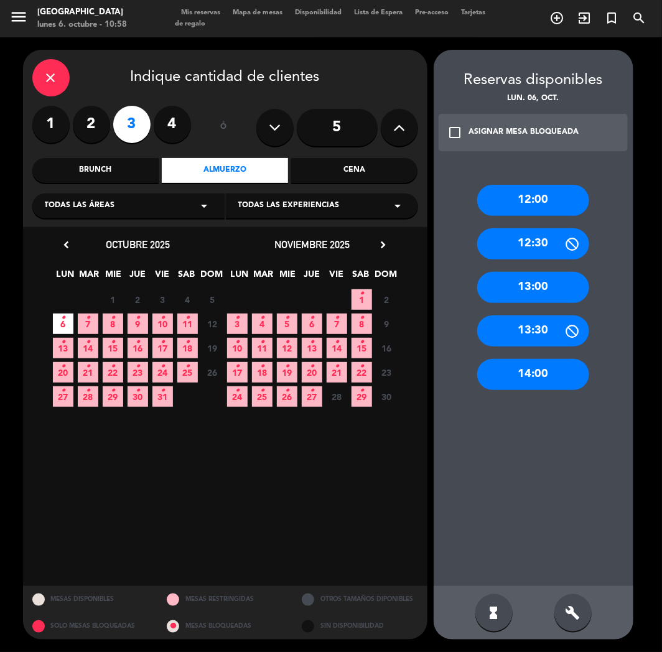
click at [532, 294] on div "13:00" at bounding box center [533, 287] width 112 height 31
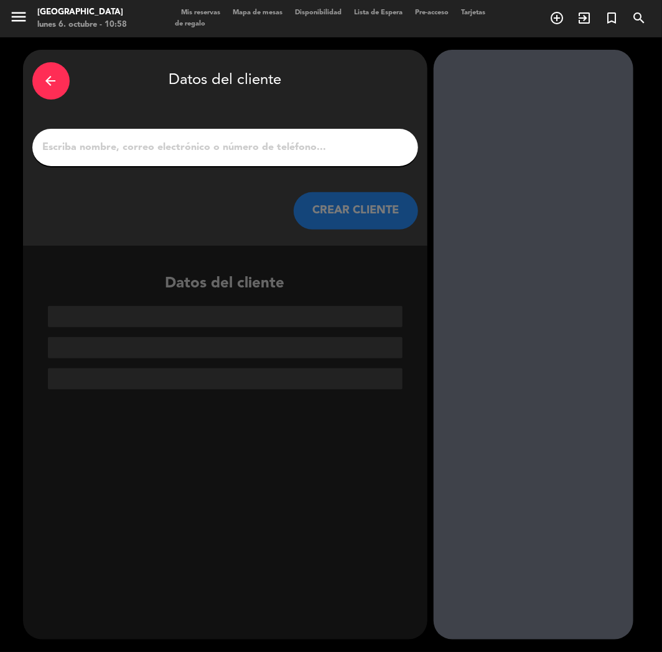
paste input "[PERSON_NAME],"
click at [226, 145] on input "1" at bounding box center [225, 147] width 367 height 17
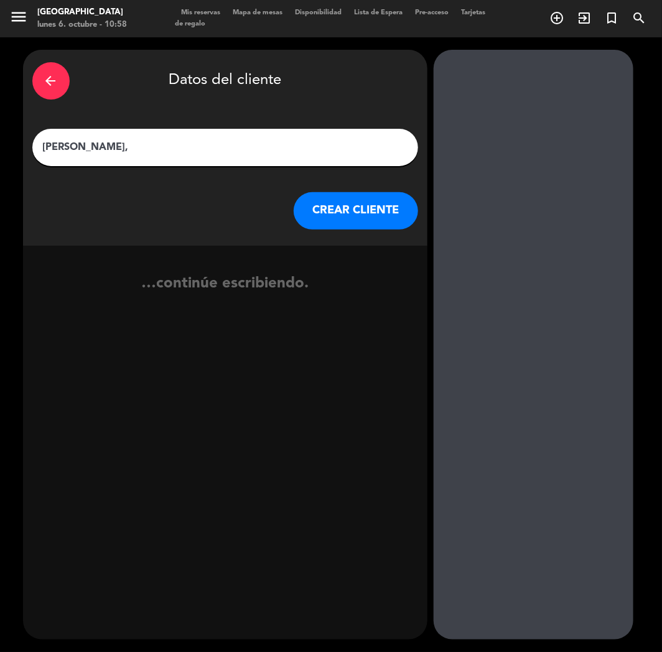
type input "[PERSON_NAME],"
click at [350, 217] on button "CREAR CLIENTE" at bounding box center [356, 210] width 124 height 37
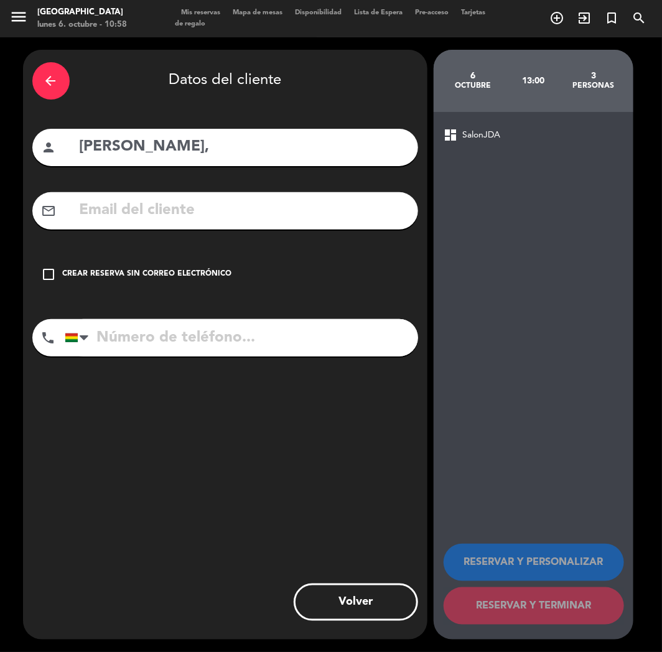
click at [105, 270] on div "Crear reserva sin correo electrónico" at bounding box center [147, 274] width 169 height 12
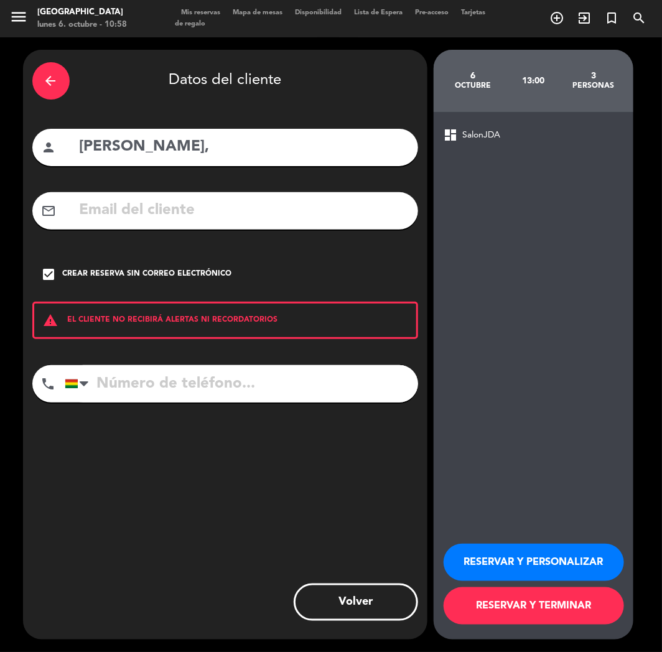
click at [481, 549] on button "RESERVAR Y PERSONALIZAR" at bounding box center [534, 562] width 181 height 37
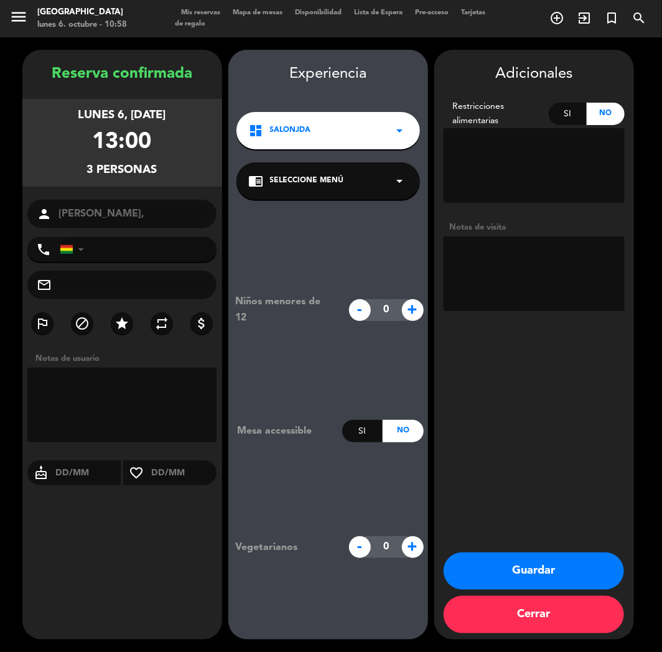
click at [489, 565] on button "Guardar" at bounding box center [534, 571] width 181 height 37
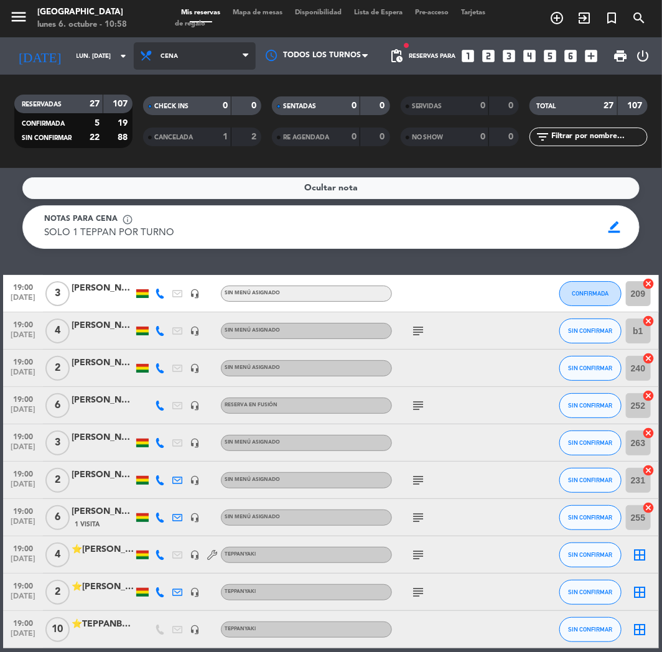
click at [213, 49] on span "Cena" at bounding box center [195, 55] width 122 height 27
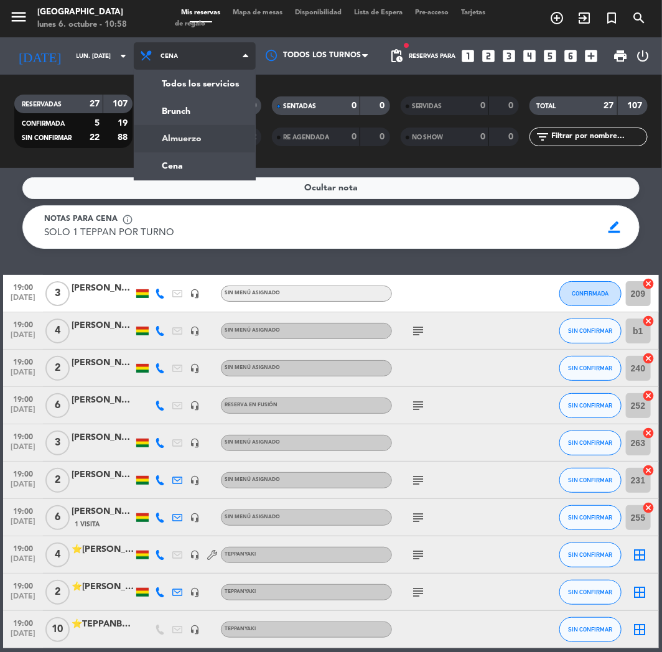
click at [195, 139] on div "menu Jardín de Asia lunes 6. octubre - 10:58 Mis reservas Mapa de mesas Disponi…" at bounding box center [331, 84] width 662 height 168
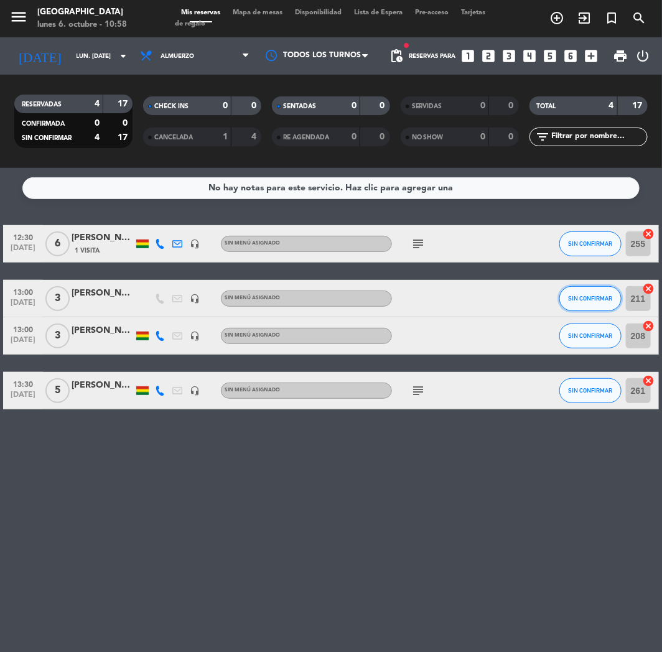
click at [595, 300] on span "SIN CONFIRMAR" at bounding box center [590, 298] width 44 height 7
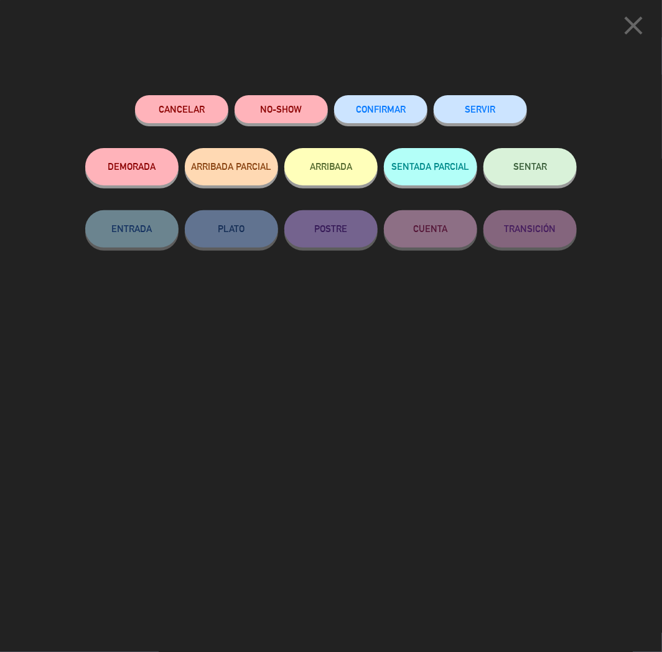
click at [372, 113] on span "CONFIRMAR" at bounding box center [381, 109] width 50 height 11
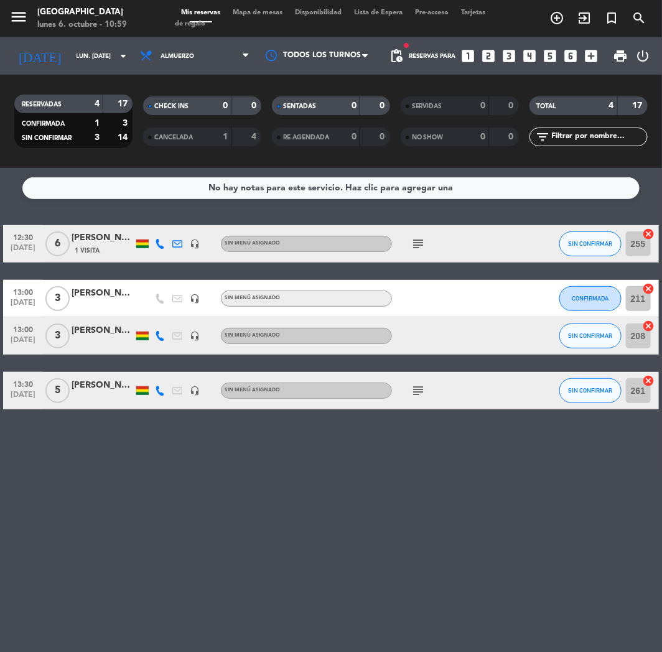
click at [482, 57] on icon "looks_two" at bounding box center [489, 56] width 16 height 16
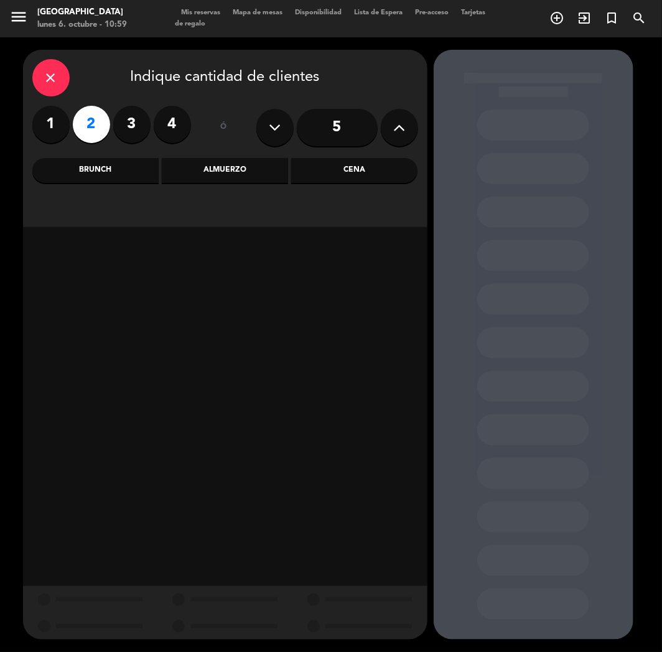
click at [333, 171] on div "Cena" at bounding box center [354, 170] width 126 height 25
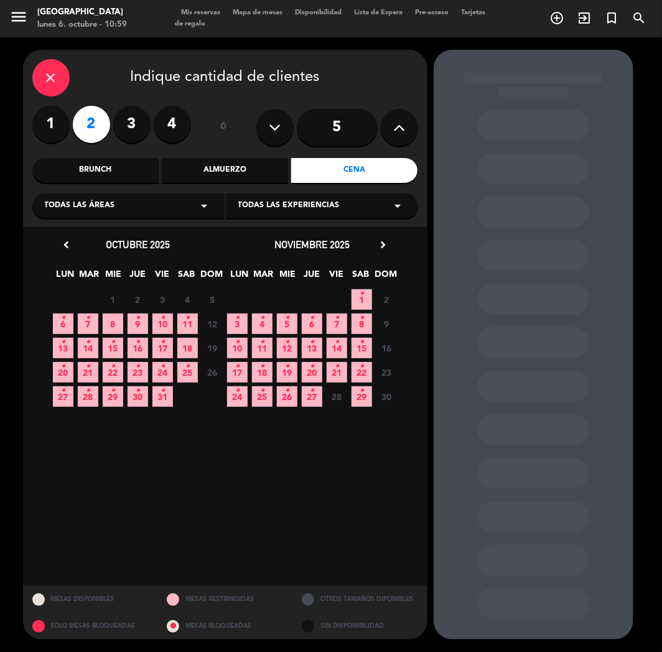
click at [214, 172] on div "Almuerzo" at bounding box center [225, 170] width 126 height 25
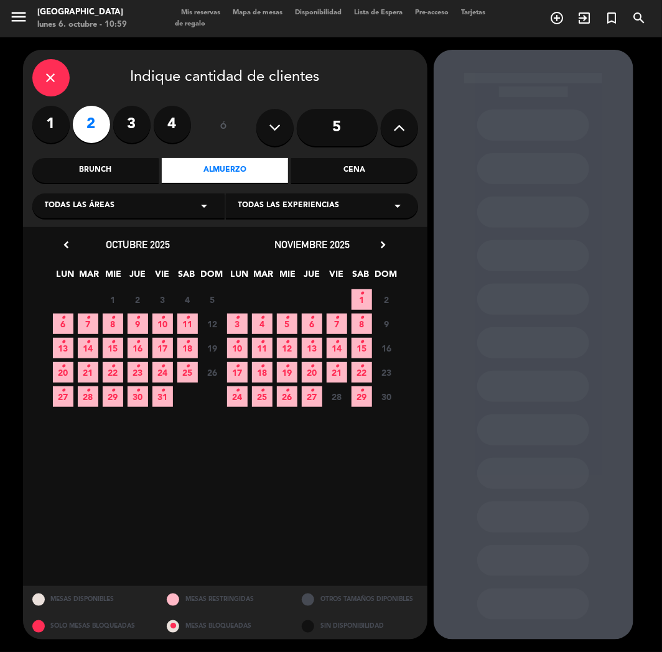
click at [68, 351] on span "13 •" at bounding box center [63, 348] width 21 height 21
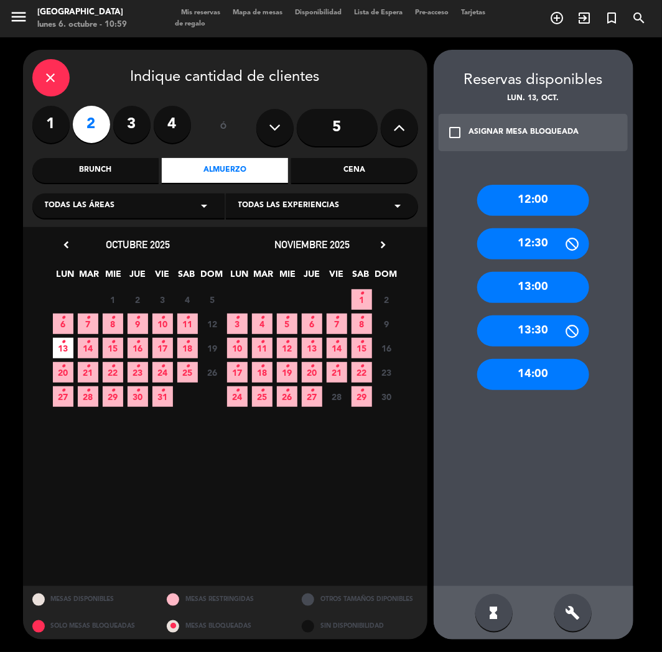
drag, startPoint x: 540, startPoint y: 283, endPoint x: 484, endPoint y: 240, distance: 70.6
click at [539, 283] on div "13:00" at bounding box center [533, 287] width 112 height 31
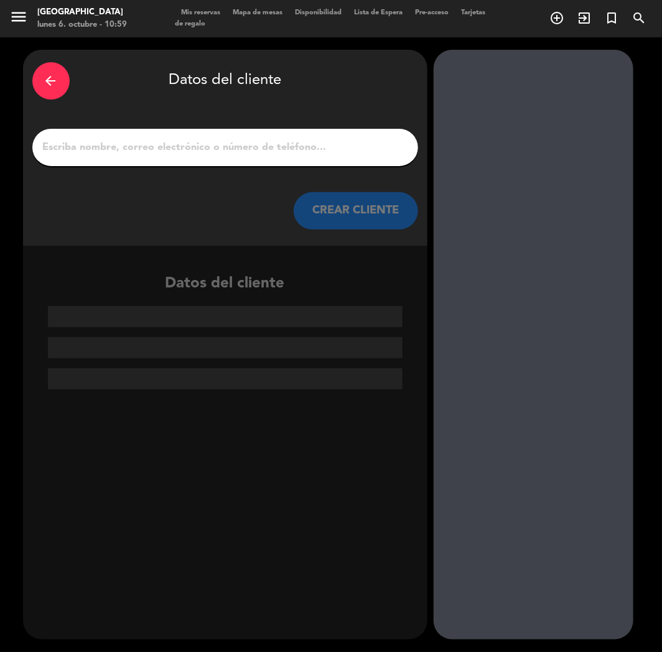
paste input ": [PERSON_NAME]"
click at [262, 152] on input ": [PERSON_NAME]" at bounding box center [225, 147] width 367 height 17
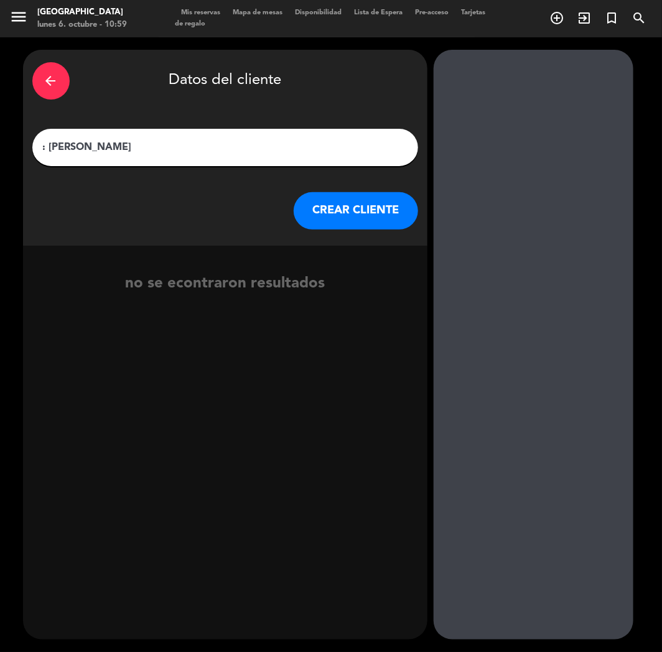
click at [50, 146] on input ": [PERSON_NAME]" at bounding box center [225, 147] width 367 height 17
type input "[PERSON_NAME]"
click at [377, 200] on button "CREAR CLIENTE" at bounding box center [356, 210] width 124 height 37
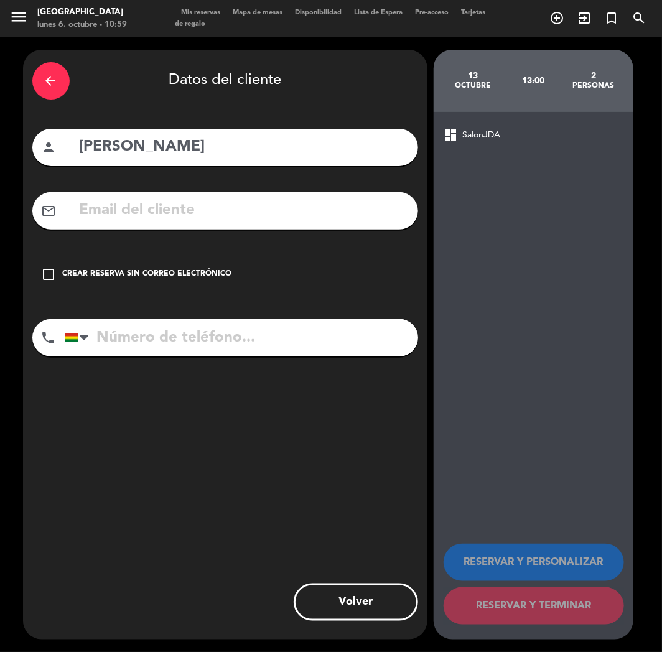
paste input "[EMAIL_ADDRESS][DOMAIN_NAME]"
click at [148, 210] on input "[EMAIL_ADDRESS][DOMAIN_NAME]" at bounding box center [243, 211] width 331 height 26
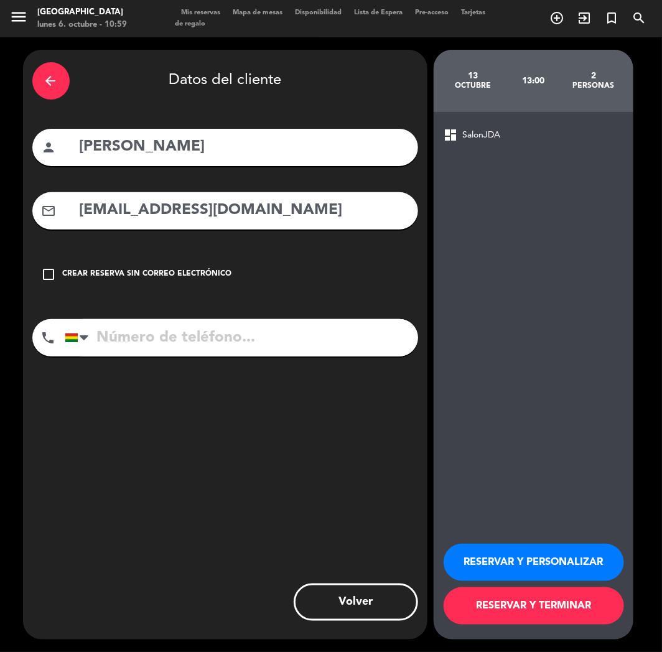
type input "[EMAIL_ADDRESS][DOMAIN_NAME]"
click at [190, 325] on input "tel" at bounding box center [242, 337] width 354 height 37
paste input "[PHONE_NUMBER]"
type input "[PHONE_NUMBER]"
drag, startPoint x: 528, startPoint y: 549, endPoint x: 198, endPoint y: 312, distance: 405.9
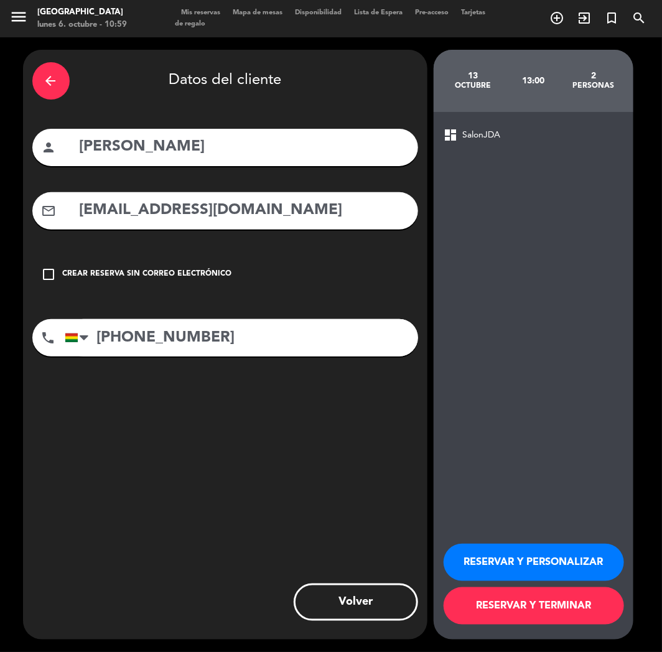
click at [525, 548] on button "RESERVAR Y PERSONALIZAR" at bounding box center [534, 562] width 181 height 37
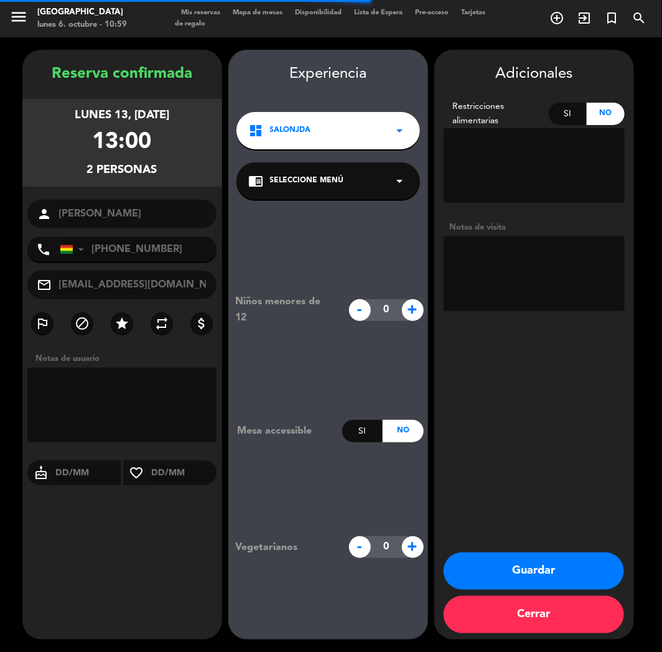
click at [509, 268] on textarea at bounding box center [534, 274] width 181 height 75
type textarea "CUMPLE"
click at [561, 283] on textarea at bounding box center [534, 274] width 181 height 75
drag, startPoint x: 515, startPoint y: 561, endPoint x: 493, endPoint y: 568, distance: 22.8
click at [515, 563] on button "Guardar" at bounding box center [534, 571] width 181 height 37
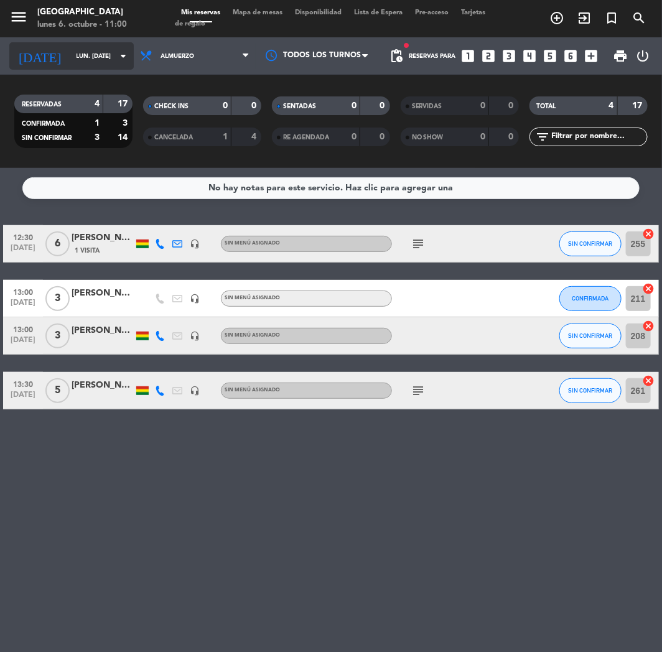
click at [98, 53] on input "lun. [DATE]" at bounding box center [112, 56] width 84 height 19
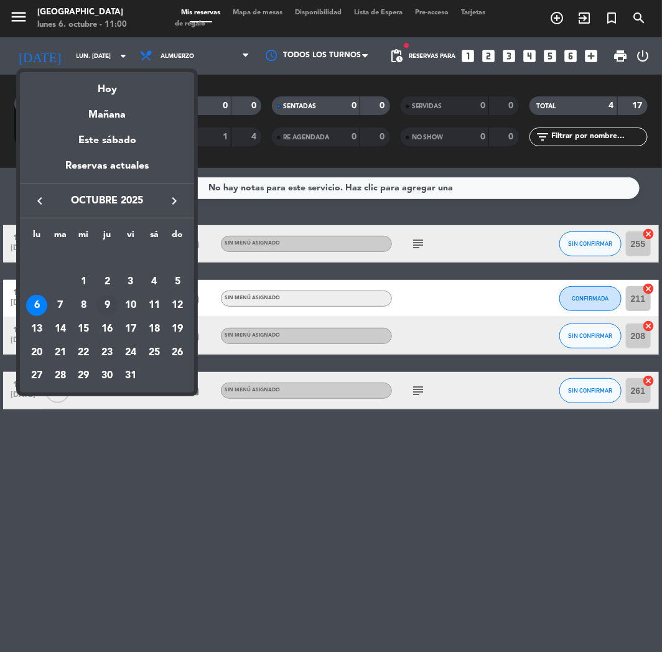
click at [108, 306] on div "9" at bounding box center [106, 305] width 21 height 21
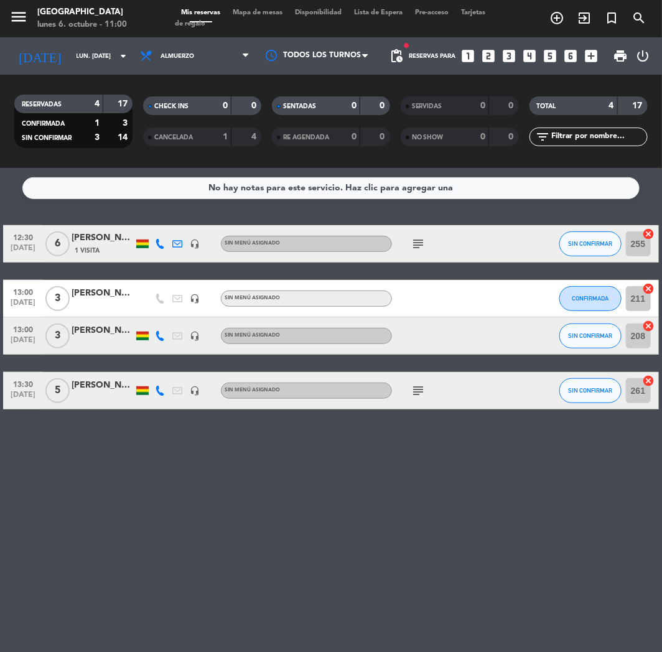
type input "[DEMOGRAPHIC_DATA] [DATE]"
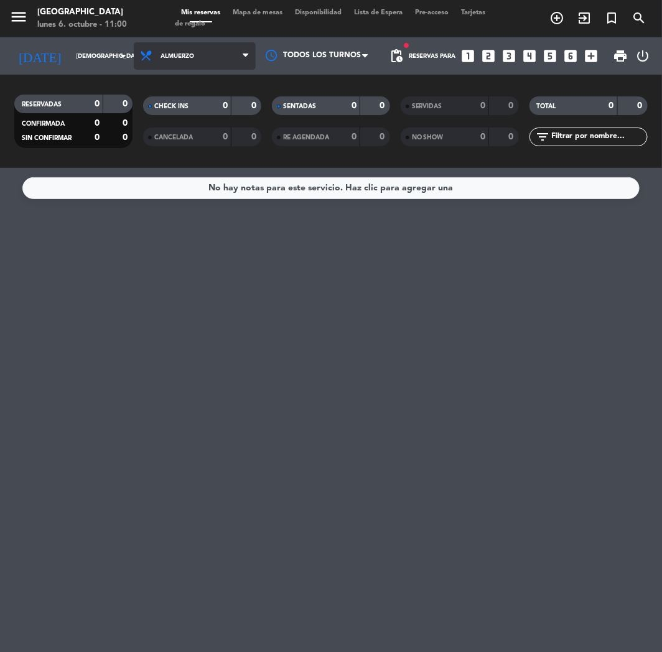
click at [190, 53] on span "Almuerzo" at bounding box center [178, 56] width 34 height 7
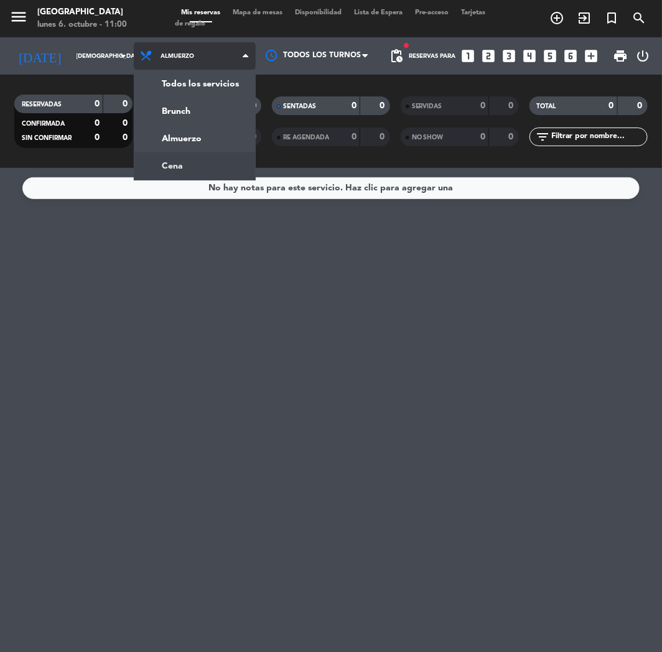
click at [182, 164] on div "menu Jardín de Asia lunes 6. octubre - 11:00 Mis reservas Mapa de mesas Disponi…" at bounding box center [331, 84] width 662 height 168
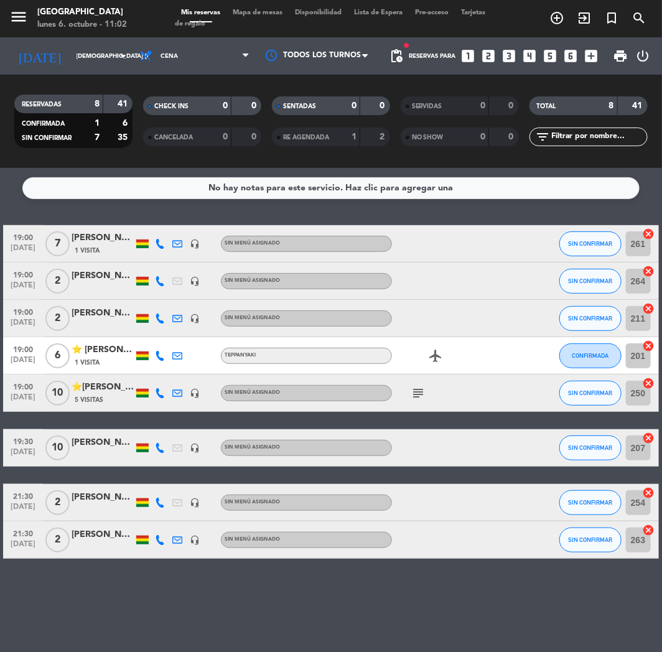
click at [487, 47] on div "Reservas para looks_one looks_two looks_3 looks_4 looks_5 looks_6 add_box" at bounding box center [507, 55] width 195 height 37
click at [487, 53] on icon "looks_two" at bounding box center [489, 56] width 16 height 16
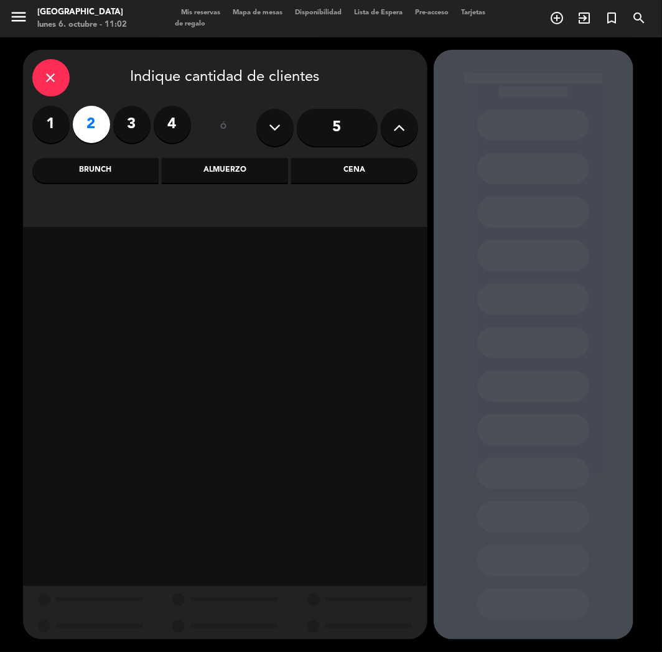
drag, startPoint x: 361, startPoint y: 165, endPoint x: 350, endPoint y: 187, distance: 24.8
click at [361, 166] on div "Cena" at bounding box center [354, 170] width 126 height 25
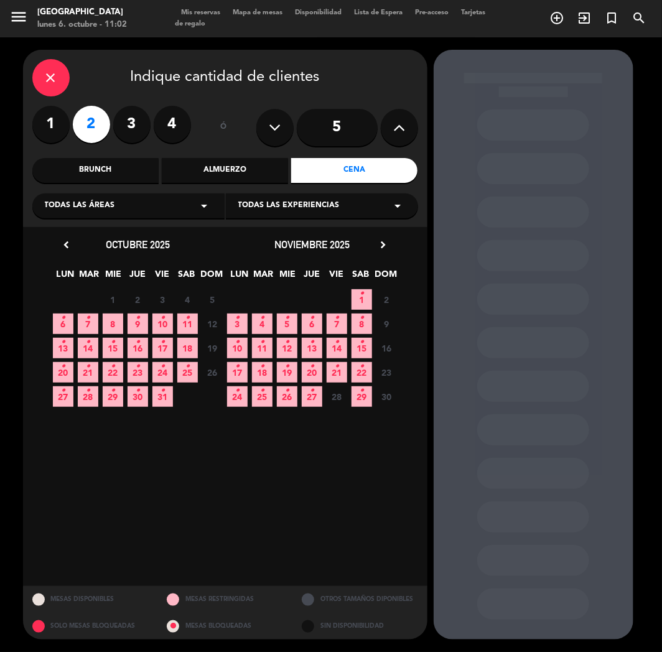
click at [98, 319] on div "6 • 7 • 8 9 • 10 • 11 • 12 Cerrado" at bounding box center [138, 324] width 174 height 24
click at [92, 322] on span "7 •" at bounding box center [88, 324] width 21 height 21
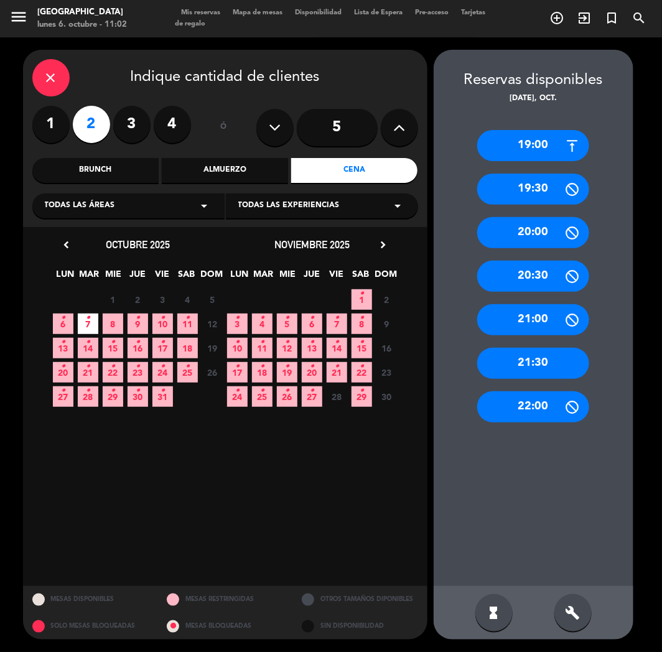
click at [499, 156] on div "19:00" at bounding box center [533, 145] width 112 height 31
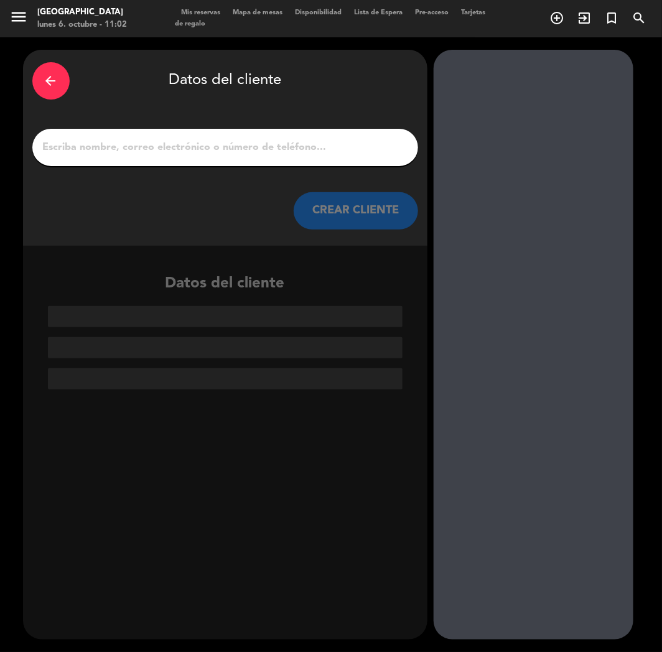
paste input "[PERSON_NAME] [PERSON_NAME]"
click at [282, 147] on input "[PERSON_NAME] [PERSON_NAME]" at bounding box center [225, 147] width 367 height 17
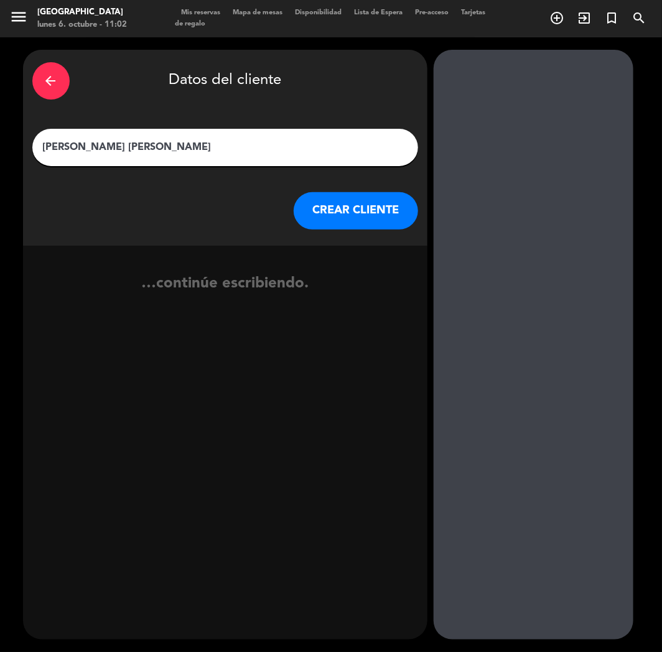
type input "[PERSON_NAME] [PERSON_NAME]"
click at [345, 212] on button "CREAR CLIENTE" at bounding box center [356, 210] width 124 height 37
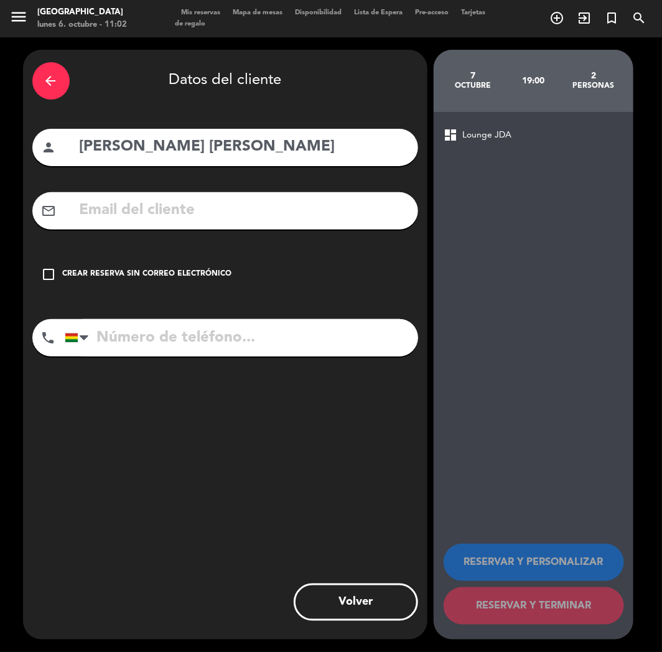
paste input "[PHONE_NUMBER]"
click at [170, 347] on input "[PHONE_NUMBER]" at bounding box center [242, 337] width 354 height 37
type input "[PHONE_NUMBER]"
click at [165, 224] on div "mail_outline" at bounding box center [225, 210] width 386 height 37
click at [184, 210] on input "text" at bounding box center [243, 211] width 331 height 26
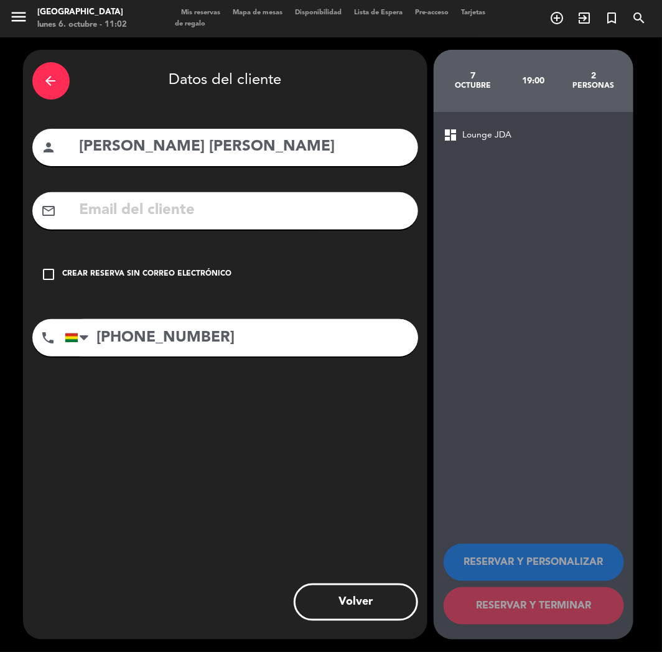
paste input "[EMAIL_ADDRESS][DOMAIN_NAME]"
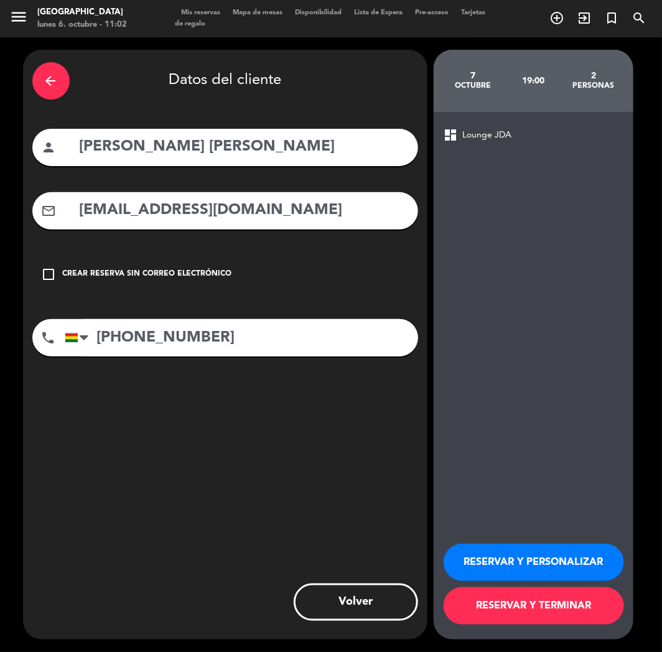
type input "[EMAIL_ADDRESS][DOMAIN_NAME]"
click at [487, 565] on button "RESERVAR Y PERSONALIZAR" at bounding box center [534, 562] width 181 height 37
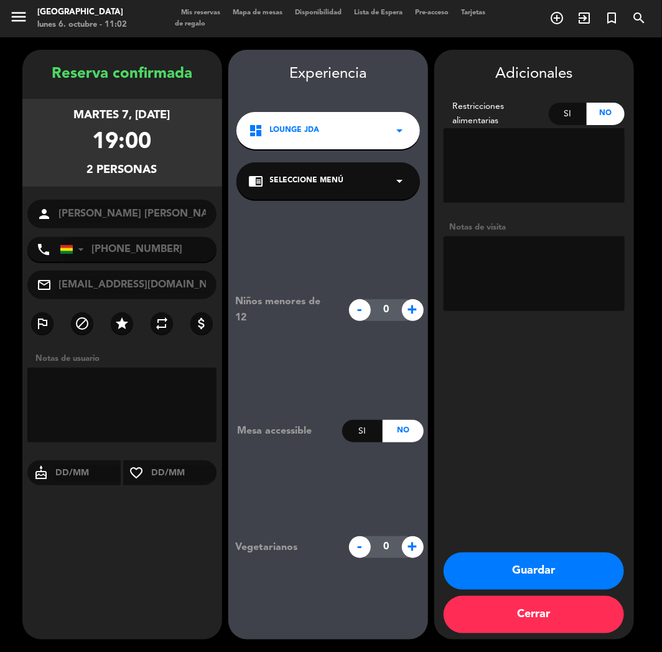
click at [556, 565] on button "Guardar" at bounding box center [534, 571] width 181 height 37
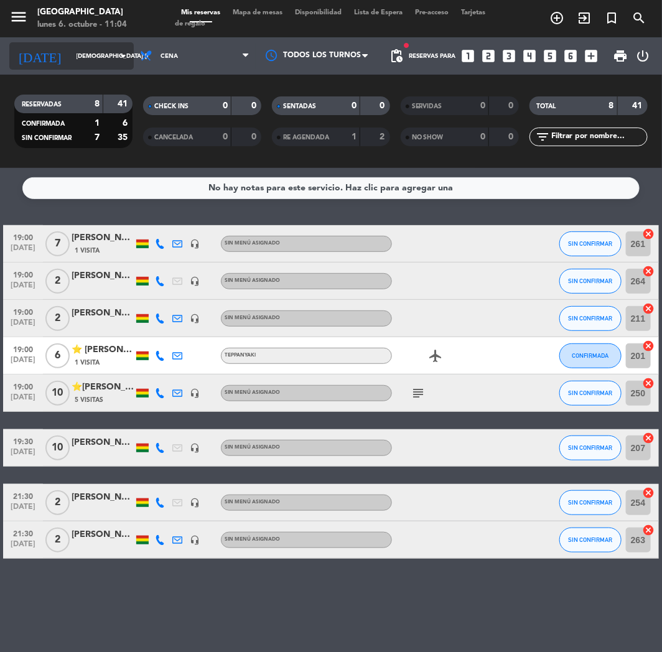
click at [75, 58] on input "[DEMOGRAPHIC_DATA] [DATE]" at bounding box center [112, 56] width 84 height 19
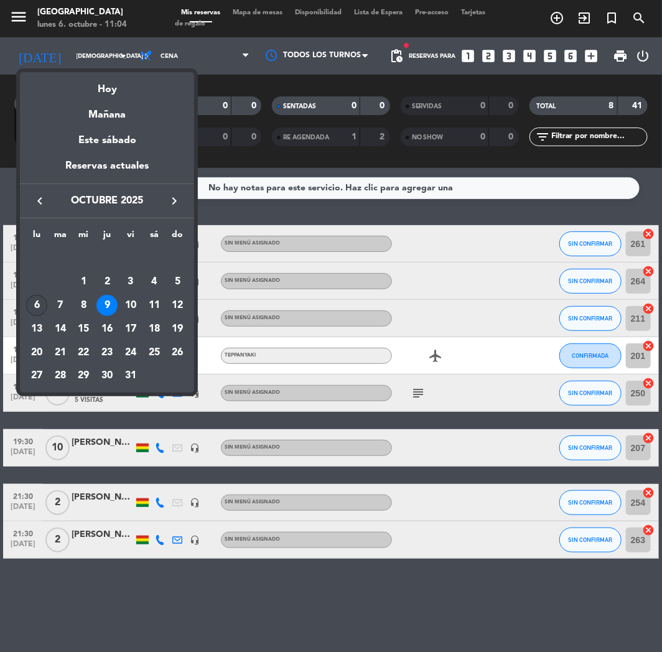
click at [27, 302] on div "6" at bounding box center [36, 305] width 21 height 21
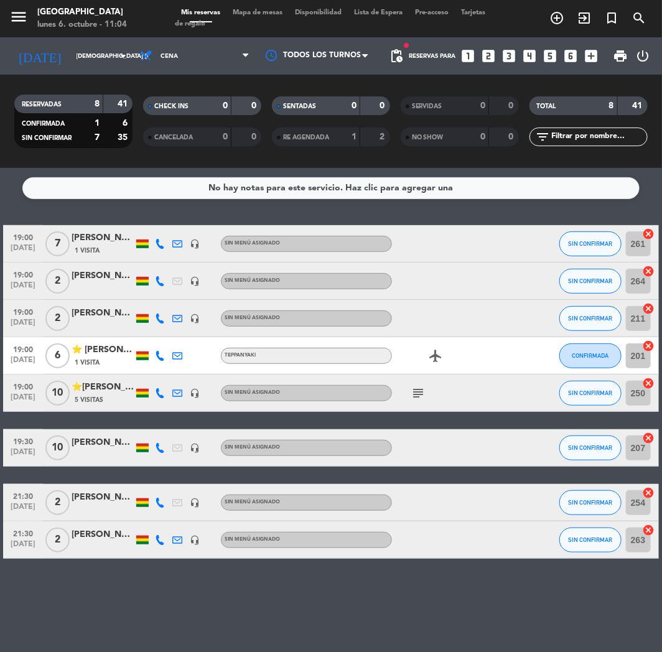
type input "lun. [DATE]"
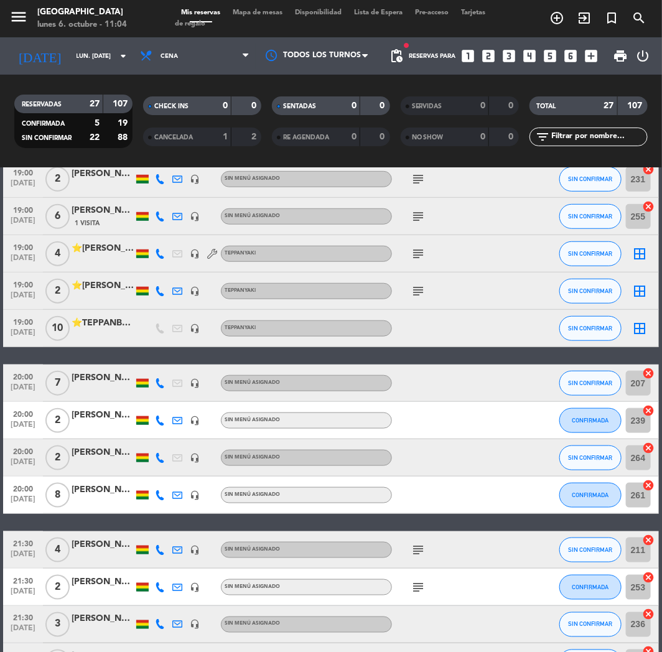
scroll to position [276, 0]
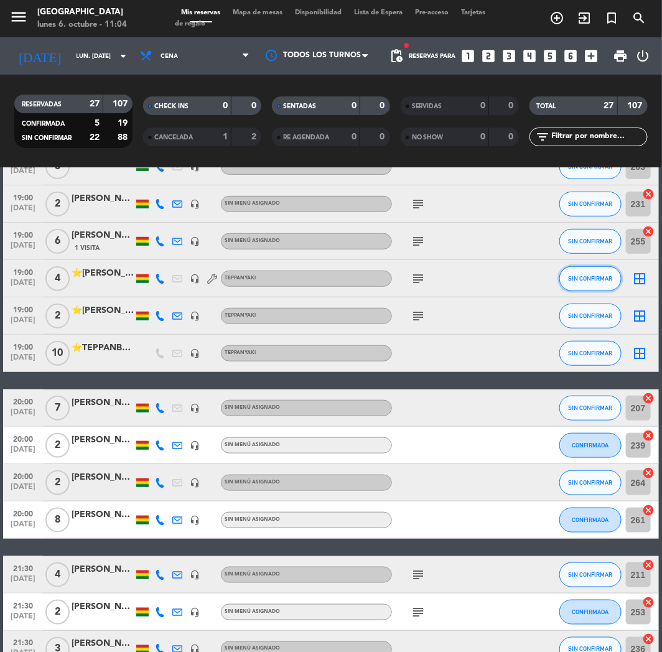
click at [571, 280] on span "SIN CONFIRMAR" at bounding box center [590, 278] width 44 height 7
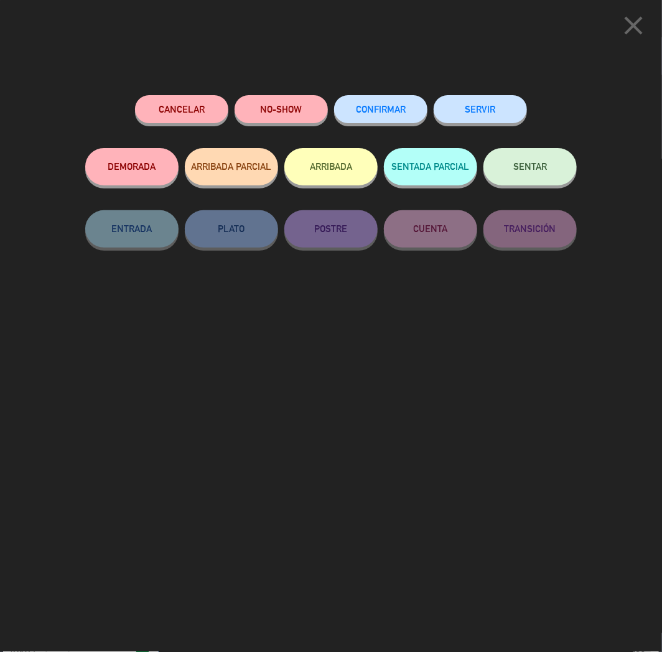
click at [413, 108] on button "CONFIRMAR" at bounding box center [380, 109] width 93 height 28
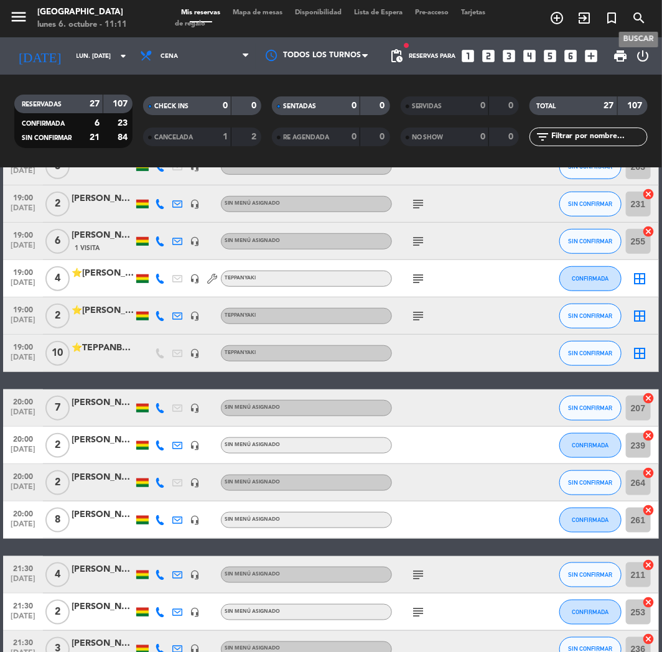
click at [638, 14] on icon "search" at bounding box center [639, 18] width 15 height 15
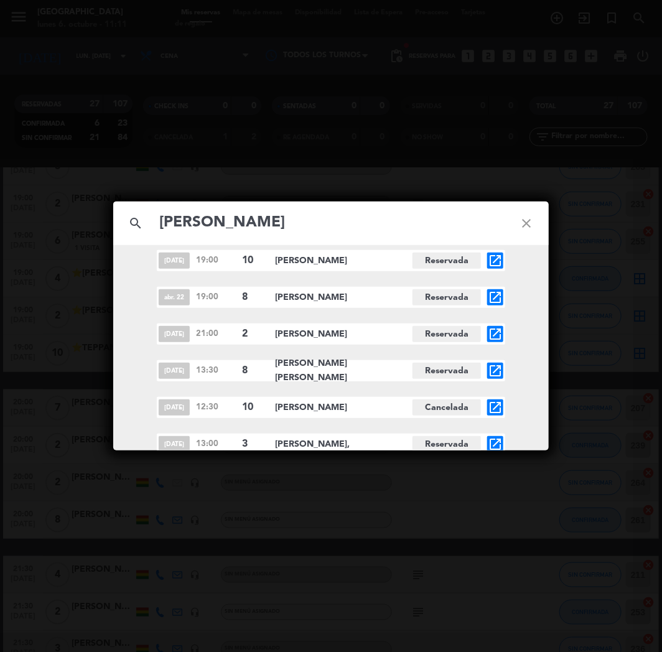
scroll to position [15, 0]
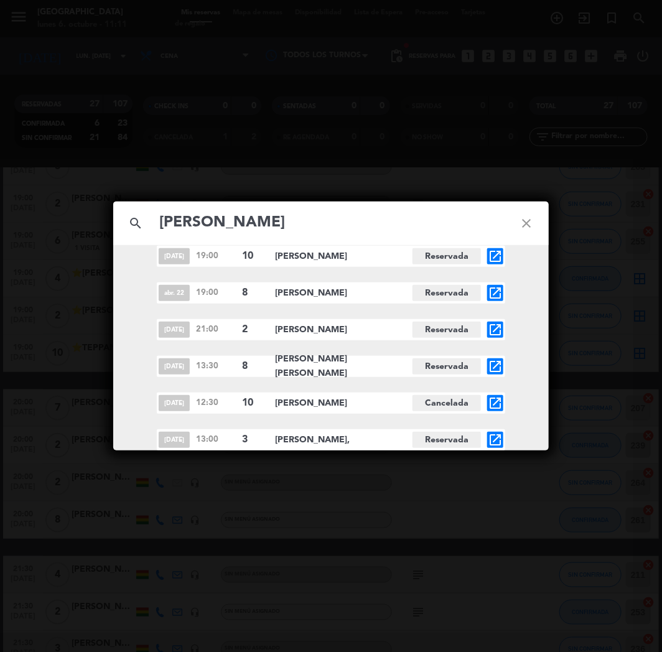
type input "[PERSON_NAME]"
click at [498, 436] on icon "open_in_new" at bounding box center [495, 440] width 15 height 15
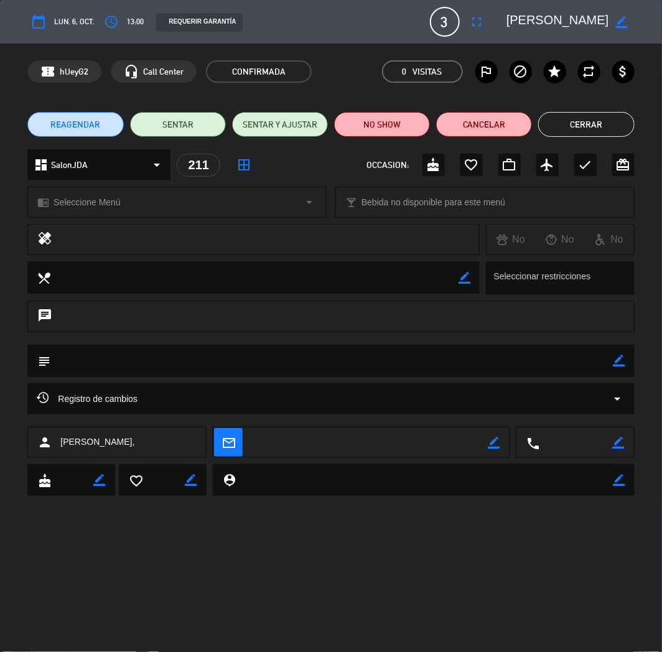
click at [625, 370] on div "border_color" at bounding box center [620, 361] width 12 height 32
drag, startPoint x: 622, startPoint y: 362, endPoint x: 613, endPoint y: 362, distance: 10.0
click at [621, 362] on icon "border_color" at bounding box center [620, 361] width 12 height 12
click at [605, 362] on textarea at bounding box center [331, 361] width 563 height 32
click at [626, 361] on div "subject" at bounding box center [330, 361] width 607 height 32
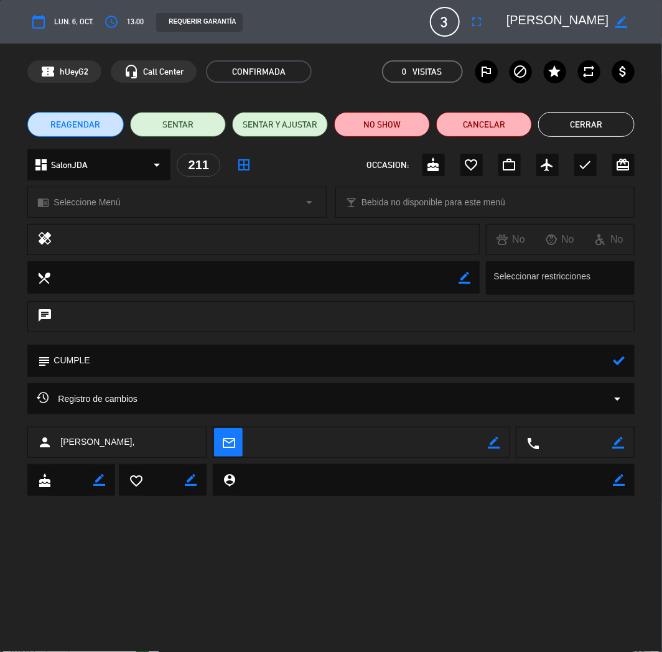
click at [361, 368] on textarea at bounding box center [331, 361] width 563 height 32
type textarea "CUMPLE DE NIÑA"
click at [619, 365] on icon at bounding box center [620, 361] width 12 height 12
click at [575, 131] on button "Cerrar" at bounding box center [586, 124] width 96 height 25
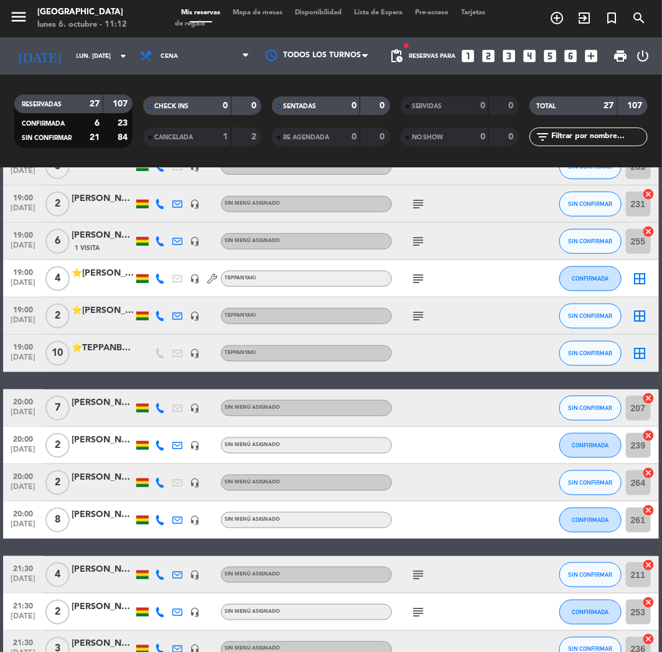
click at [631, 4] on div "menu Jardín de Asia lunes 6. octubre - 11:12 Mis reservas Mapa de mesas Disponi…" at bounding box center [331, 18] width 662 height 37
click at [634, 13] on icon "search" at bounding box center [639, 18] width 15 height 15
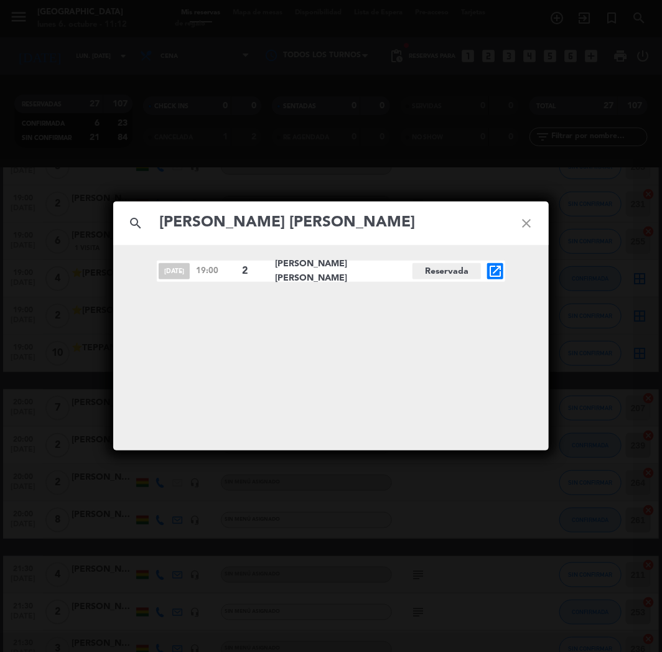
type input "[PERSON_NAME] [PERSON_NAME]"
click at [499, 266] on icon "open_in_new" at bounding box center [495, 271] width 15 height 15
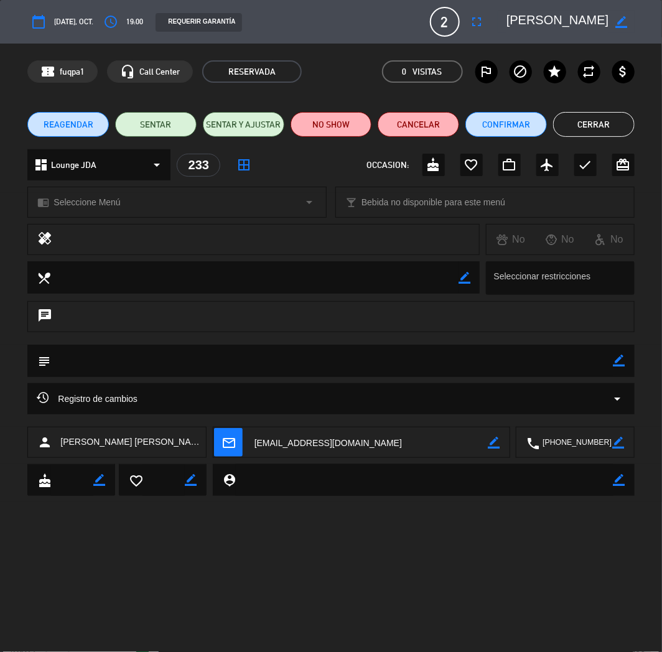
click at [619, 363] on icon "border_color" at bounding box center [620, 361] width 12 height 12
click at [570, 365] on textarea at bounding box center [331, 361] width 563 height 32
type textarea "CUMPLE"
click at [619, 365] on icon at bounding box center [620, 361] width 12 height 12
click at [568, 120] on button "Cerrar" at bounding box center [594, 124] width 82 height 25
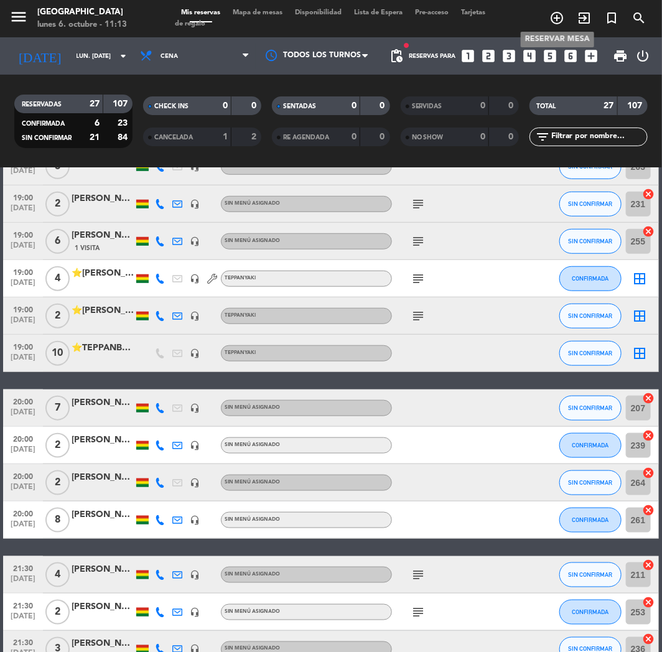
click at [563, 13] on icon "add_circle_outline" at bounding box center [557, 18] width 15 height 15
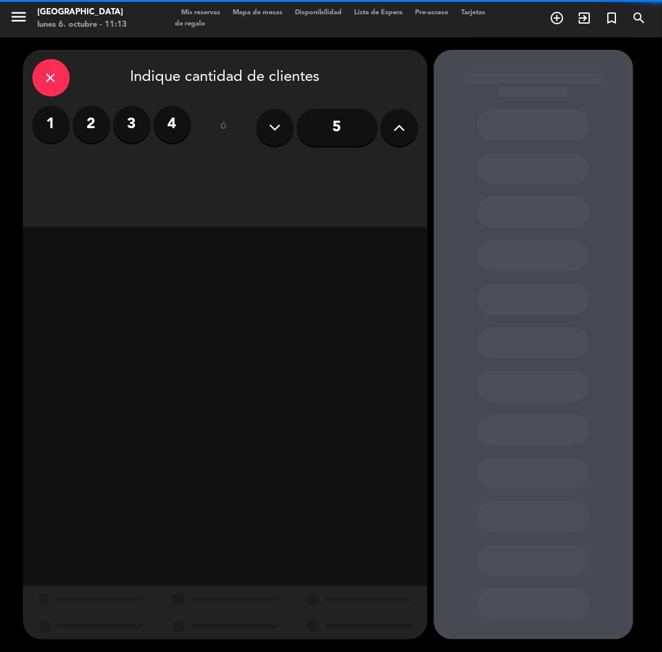
click at [89, 123] on label "2" at bounding box center [91, 124] width 37 height 37
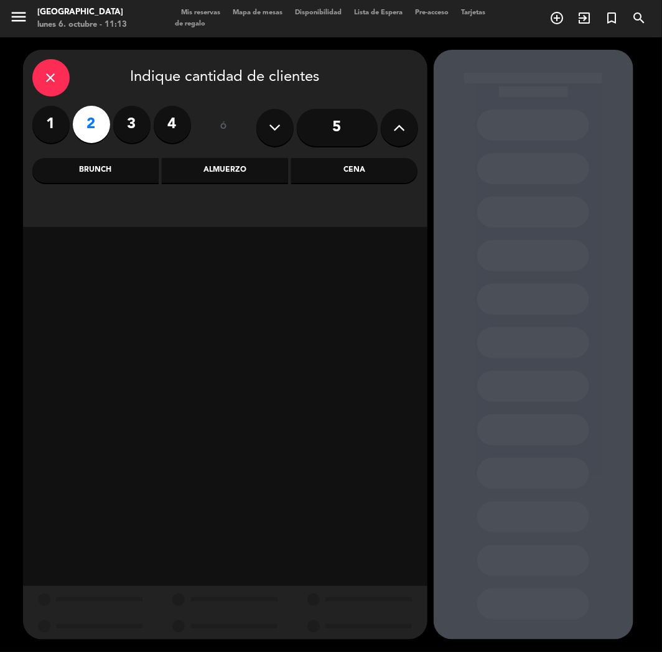
click at [352, 175] on div "Cena" at bounding box center [354, 170] width 126 height 25
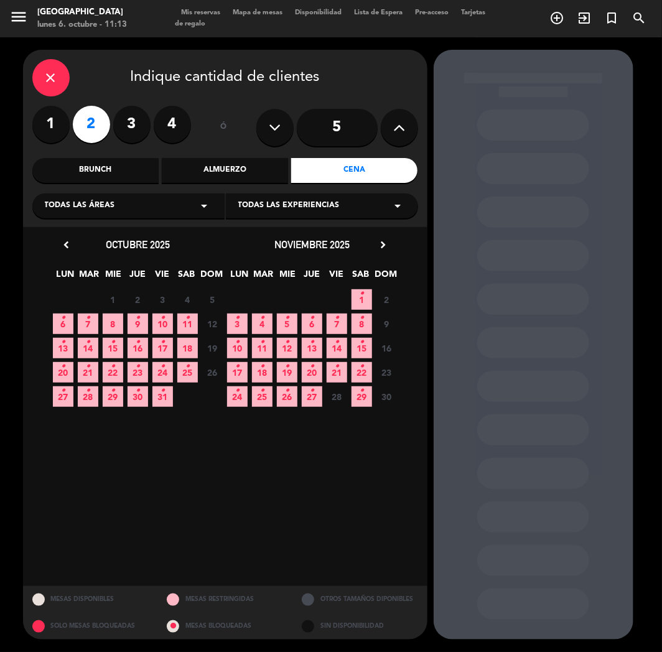
click at [369, 290] on span "1 •" at bounding box center [362, 299] width 21 height 21
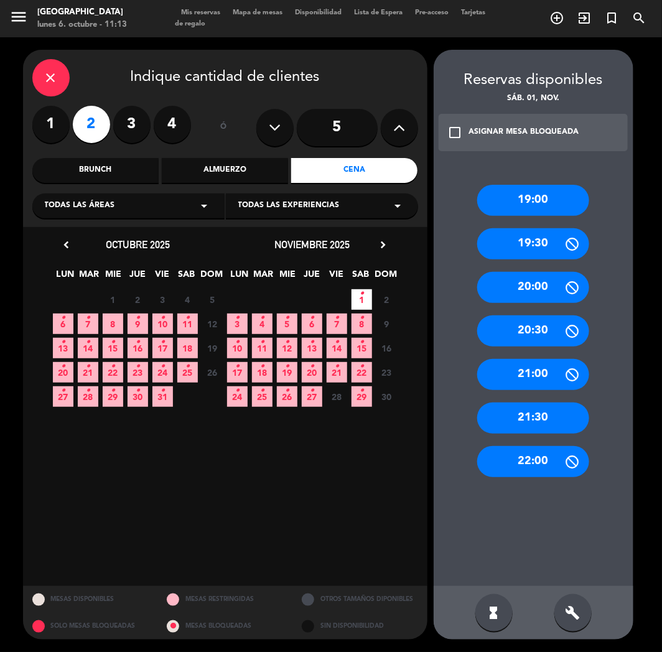
click at [524, 413] on div "21:30" at bounding box center [533, 418] width 112 height 31
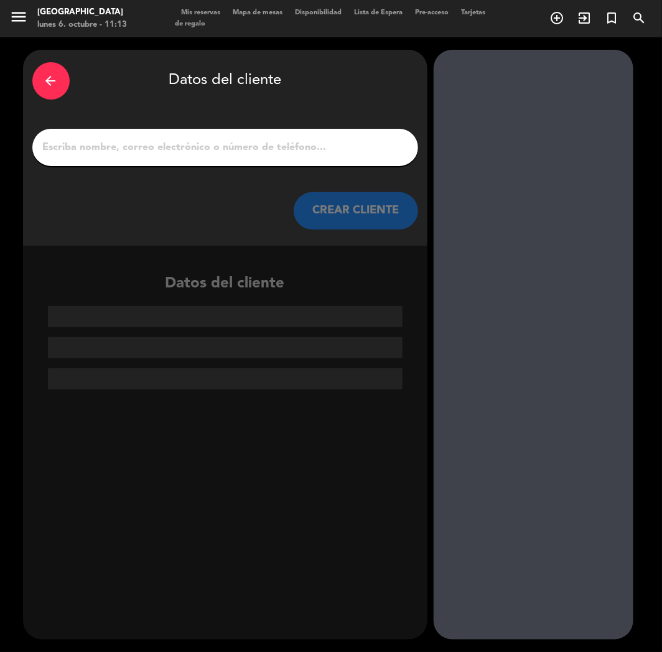
paste input "[PERSON_NAME]"
click at [237, 140] on input "[PERSON_NAME]" at bounding box center [225, 147] width 367 height 17
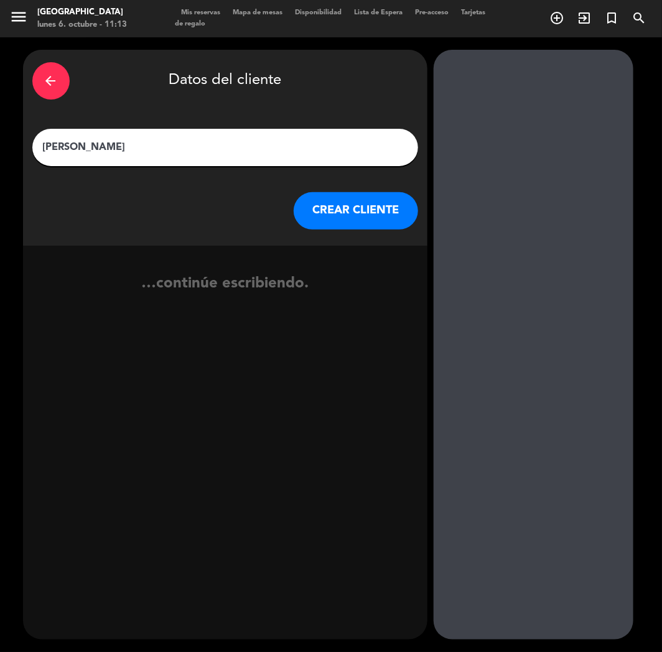
type input "[PERSON_NAME]"
click at [335, 209] on button "CREAR CLIENTE" at bounding box center [356, 210] width 124 height 37
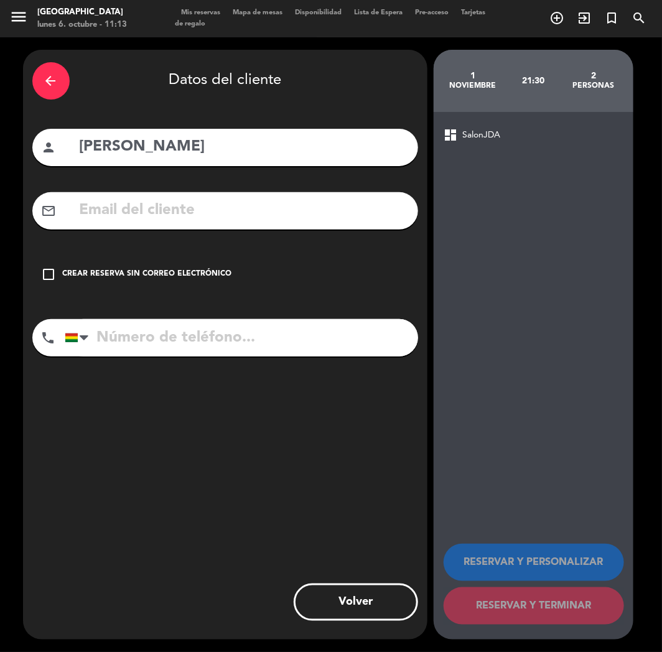
click at [134, 218] on input "text" at bounding box center [243, 211] width 331 height 26
paste input "[EMAIL_ADDRESS][DOMAIN_NAME]"
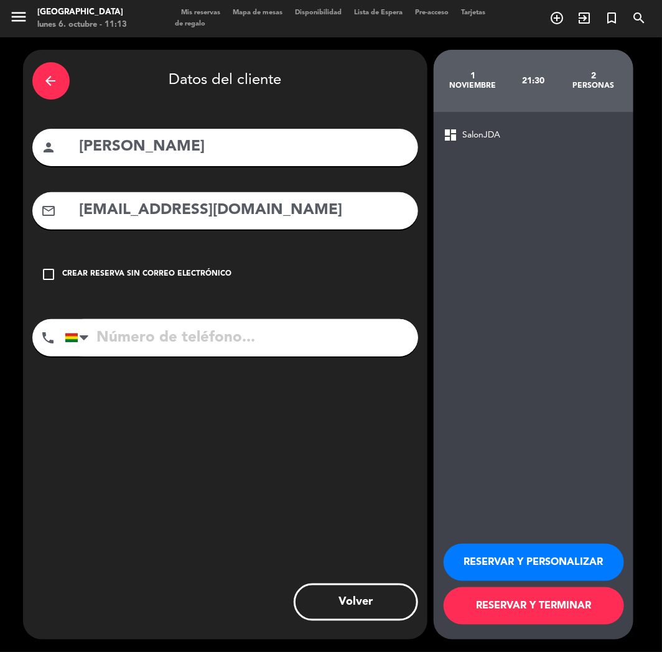
type input "[EMAIL_ADDRESS][DOMAIN_NAME]"
click at [164, 337] on input "tel" at bounding box center [242, 337] width 354 height 37
click at [184, 344] on input "tel" at bounding box center [242, 337] width 354 height 37
paste input "[PHONE_NUMBER]"
type input "[PHONE_NUMBER]"
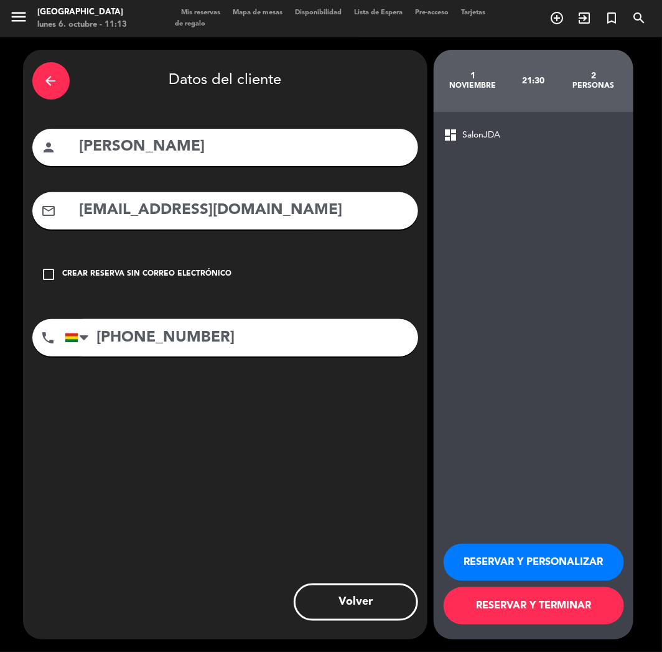
drag, startPoint x: 568, startPoint y: 573, endPoint x: 546, endPoint y: 567, distance: 23.3
click at [559, 573] on button "RESERVAR Y PERSONALIZAR" at bounding box center [534, 562] width 181 height 37
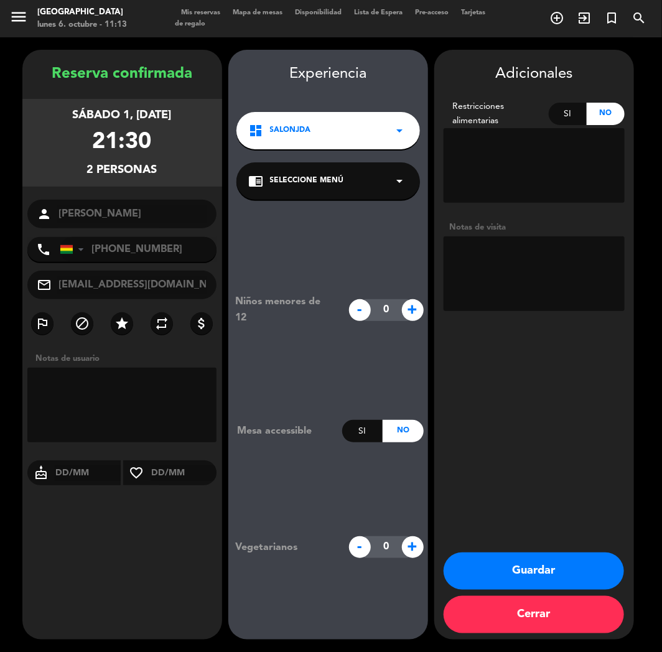
drag, startPoint x: 512, startPoint y: 583, endPoint x: 397, endPoint y: 568, distance: 116.7
click at [509, 583] on button "Guardar" at bounding box center [534, 571] width 181 height 37
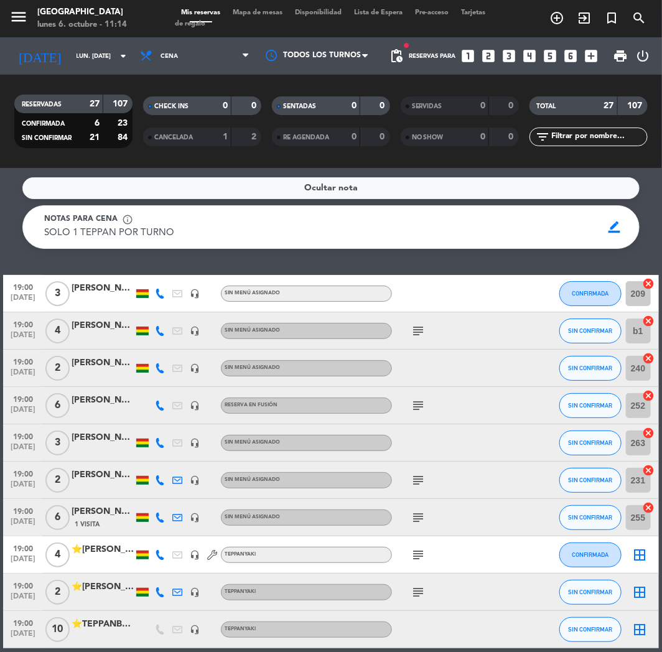
click at [531, 55] on icon "looks_4" at bounding box center [530, 56] width 16 height 16
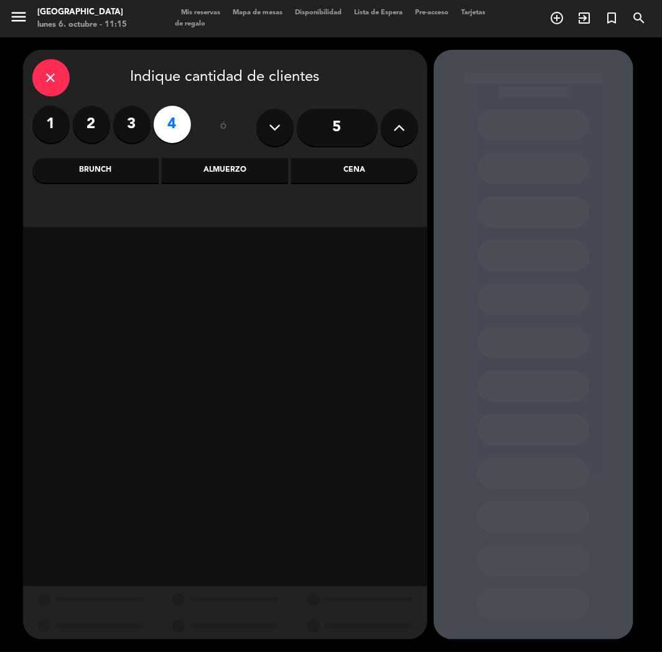
click at [346, 181] on div "Cena" at bounding box center [354, 170] width 126 height 25
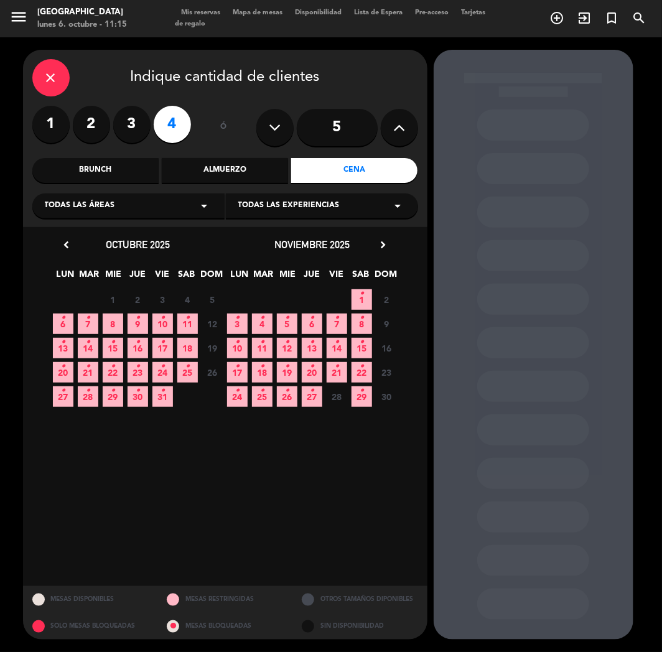
click at [86, 327] on span "7 •" at bounding box center [88, 324] width 21 height 21
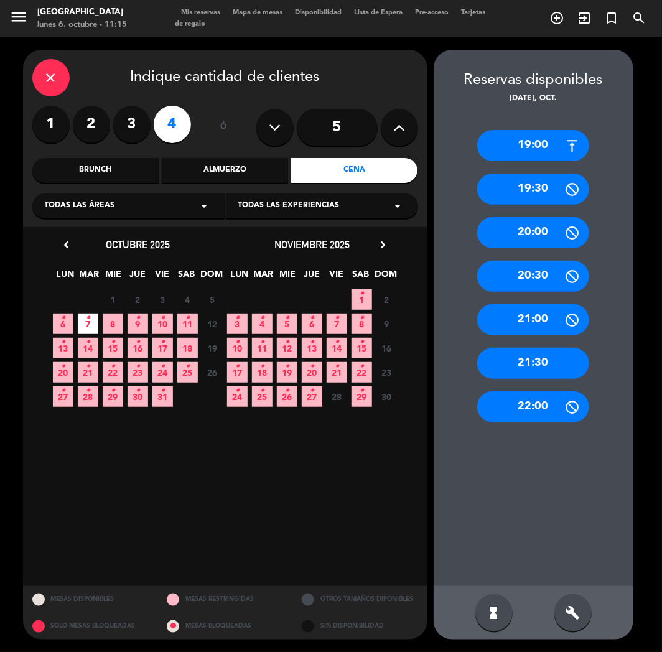
drag, startPoint x: 539, startPoint y: 148, endPoint x: 377, endPoint y: 148, distance: 162.5
click at [538, 148] on div "19:00" at bounding box center [533, 145] width 112 height 31
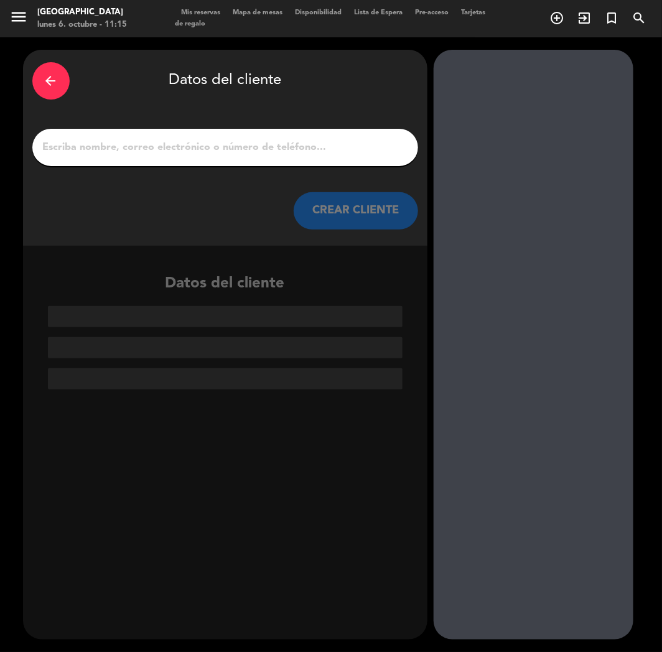
click at [189, 139] on input "1" at bounding box center [225, 147] width 367 height 17
click at [250, 151] on input "1" at bounding box center [225, 147] width 367 height 17
drag, startPoint x: 123, startPoint y: 128, endPoint x: 123, endPoint y: 139, distance: 10.6
click at [123, 133] on div at bounding box center [225, 147] width 386 height 37
click at [121, 153] on input "1" at bounding box center [225, 147] width 367 height 17
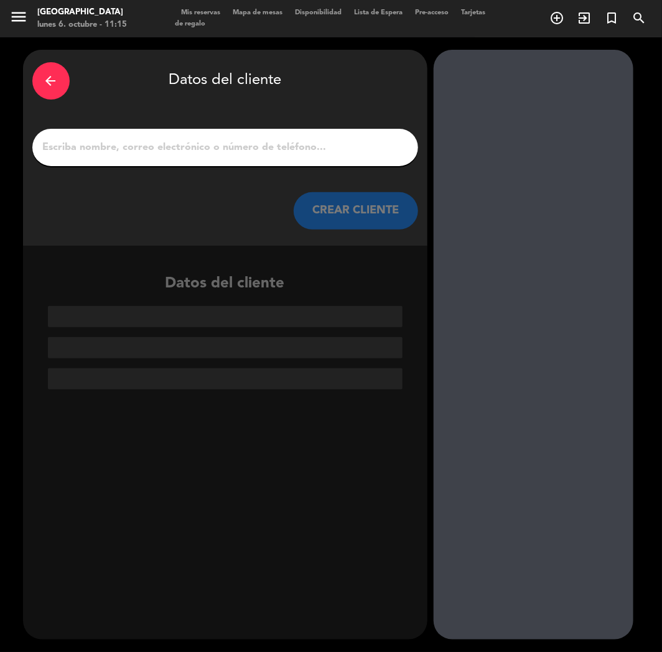
click at [212, 144] on input "1" at bounding box center [225, 147] width 367 height 17
click at [143, 144] on input "1" at bounding box center [225, 147] width 367 height 17
paste input "[PERSON_NAME] [PERSON_NAME]"
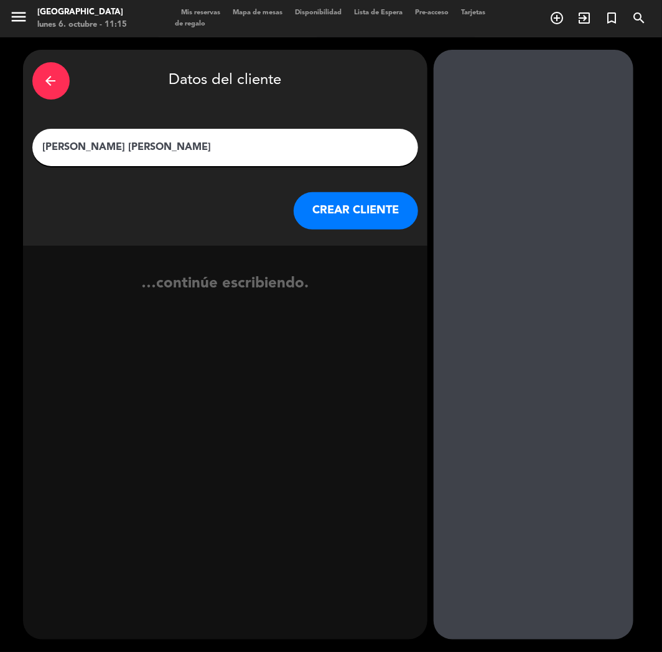
type input "[PERSON_NAME] [PERSON_NAME]"
click at [349, 218] on button "CREAR CLIENTE" at bounding box center [356, 210] width 124 height 37
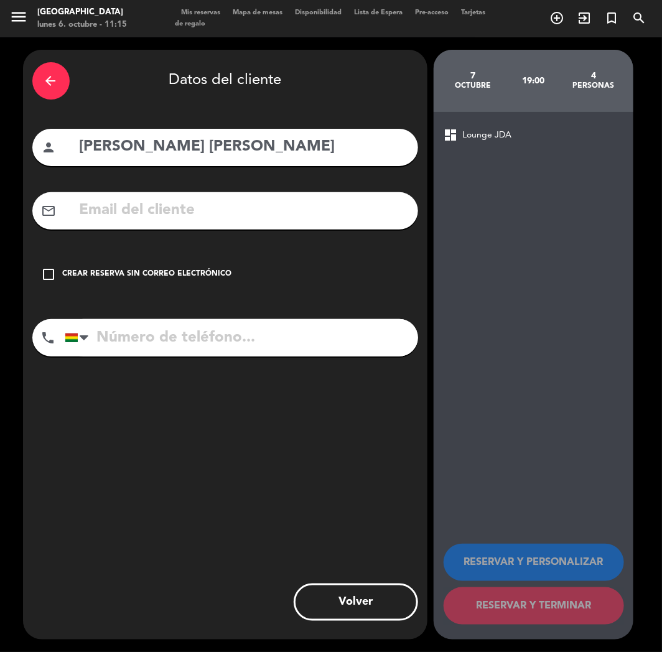
click at [158, 311] on div "arrow_back Datos del cliente person [PERSON_NAME] [PERSON_NAME] mail_outline ch…" at bounding box center [225, 345] width 405 height 590
click at [151, 334] on input "tel" at bounding box center [242, 337] width 354 height 37
paste input "[PHONE_NUMBER]"
type input "[PHONE_NUMBER]"
click at [157, 282] on div "check_box_outline_blank Crear reserva sin correo electrónico" at bounding box center [225, 274] width 386 height 37
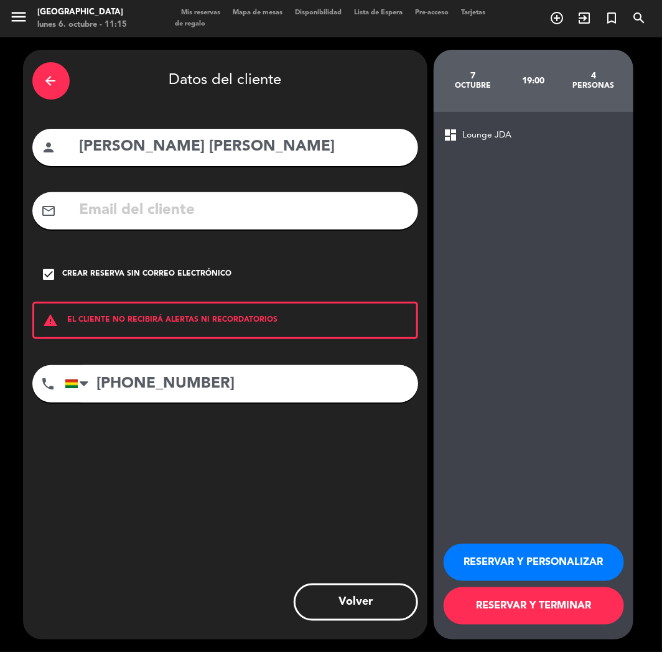
drag, startPoint x: 474, startPoint y: 564, endPoint x: 599, endPoint y: 419, distance: 191.1
click at [487, 564] on button "RESERVAR Y PERSONALIZAR" at bounding box center [534, 562] width 181 height 37
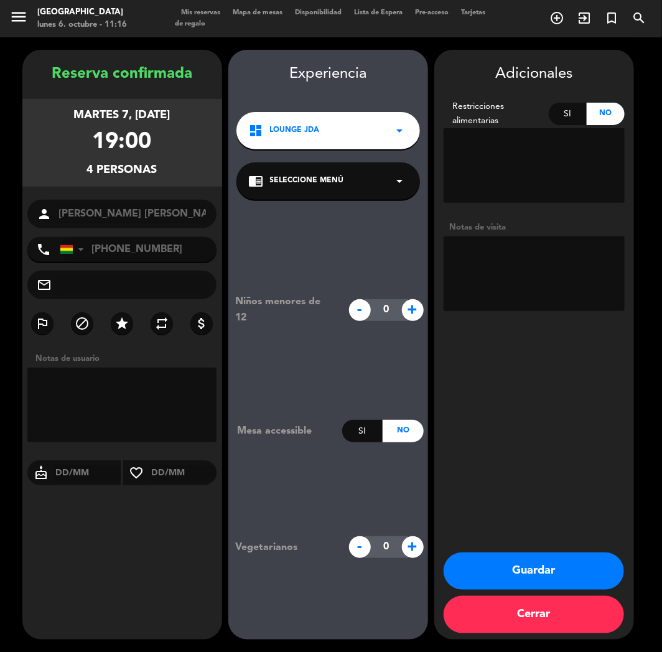
click at [552, 580] on button "Guardar" at bounding box center [534, 571] width 181 height 37
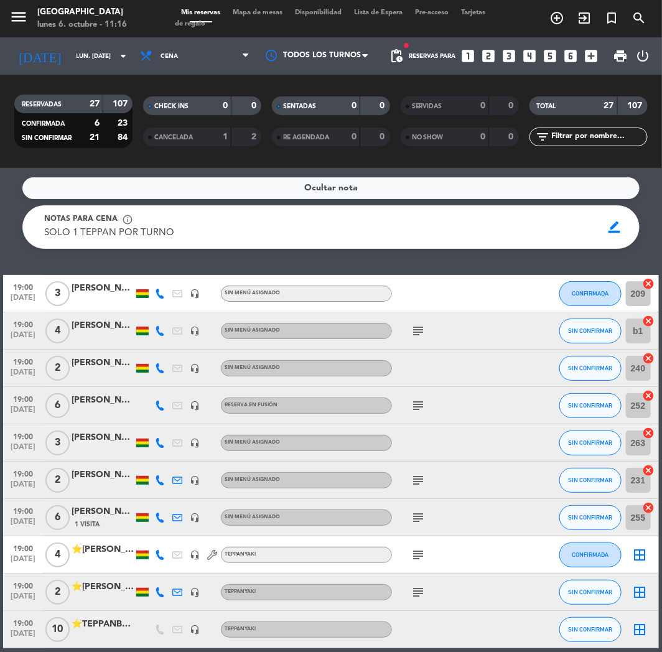
click at [631, 19] on span "search" at bounding box center [639, 17] width 27 height 21
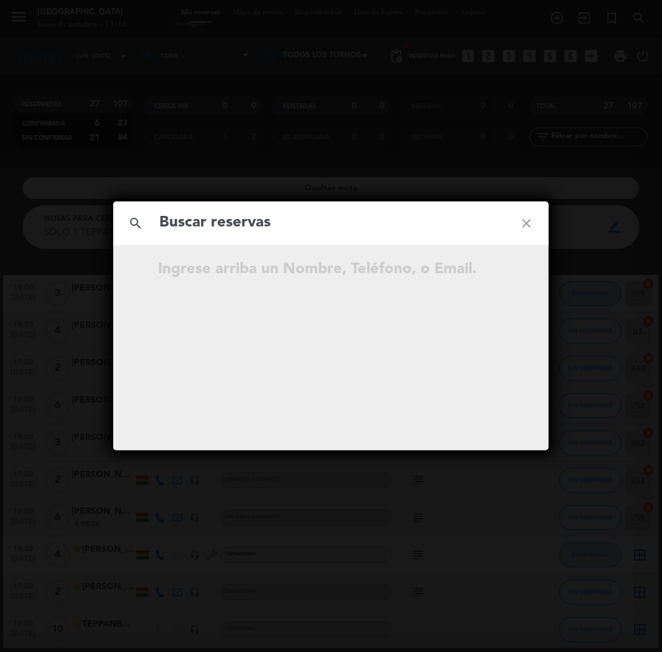
drag, startPoint x: 433, startPoint y: 213, endPoint x: 431, endPoint y: 225, distance: 12.6
click at [433, 222] on input "text" at bounding box center [331, 223] width 346 height 26
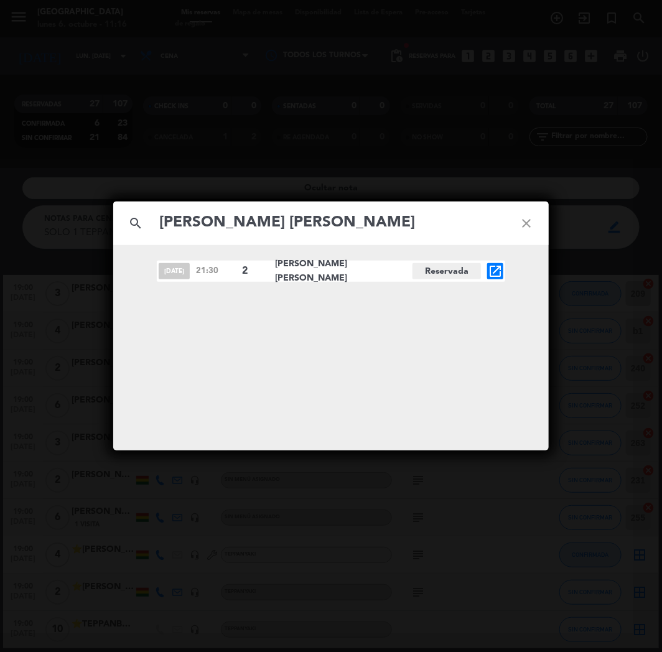
type input "[PERSON_NAME] [PERSON_NAME]"
click at [498, 265] on icon "open_in_new" at bounding box center [495, 271] width 15 height 15
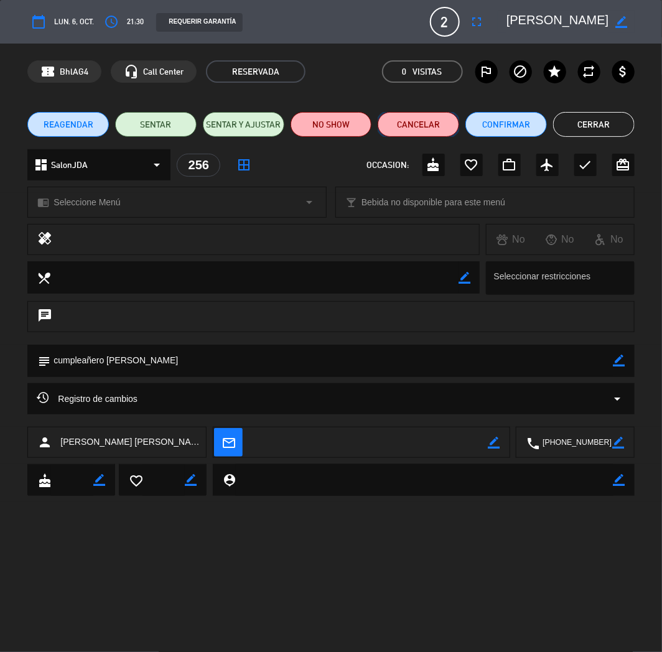
click at [421, 126] on button "Cancelar" at bounding box center [419, 124] width 82 height 25
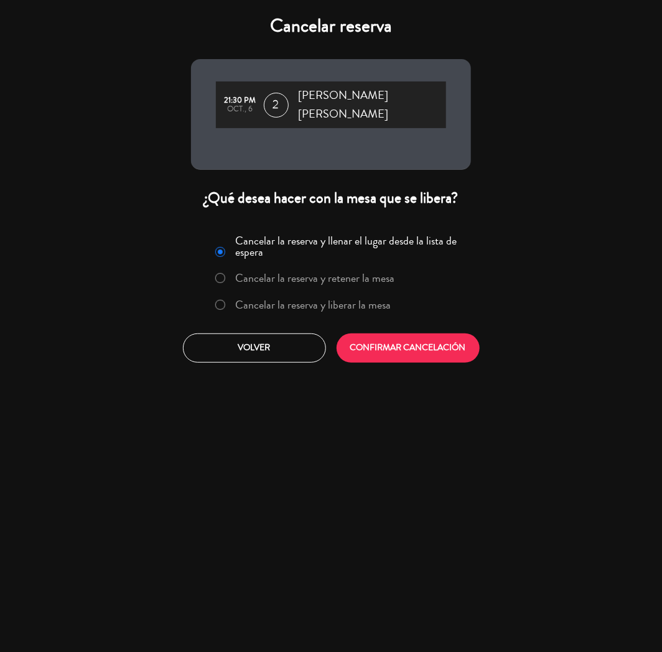
click at [309, 299] on label "Cancelar la reserva y liberar la mesa" at bounding box center [314, 304] width 156 height 11
click at [382, 335] on button "CONFIRMAR CANCELACIÓN" at bounding box center [408, 348] width 143 height 29
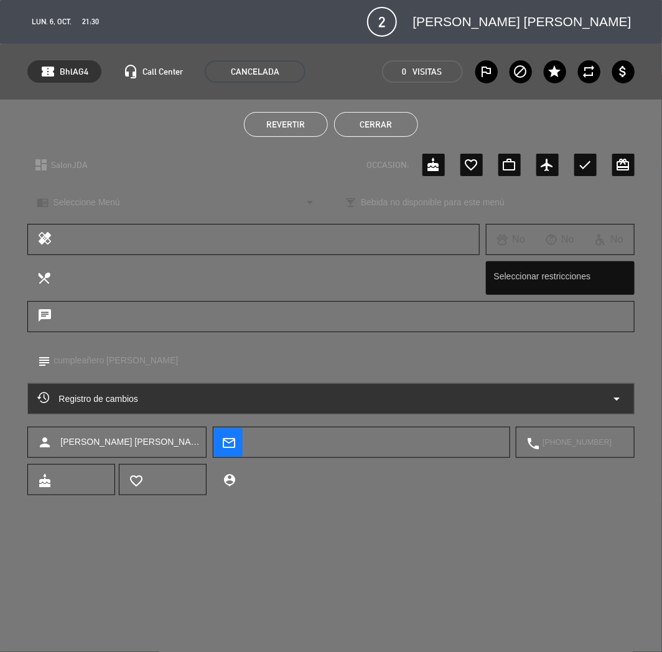
click at [352, 123] on button "Cerrar" at bounding box center [376, 124] width 84 height 25
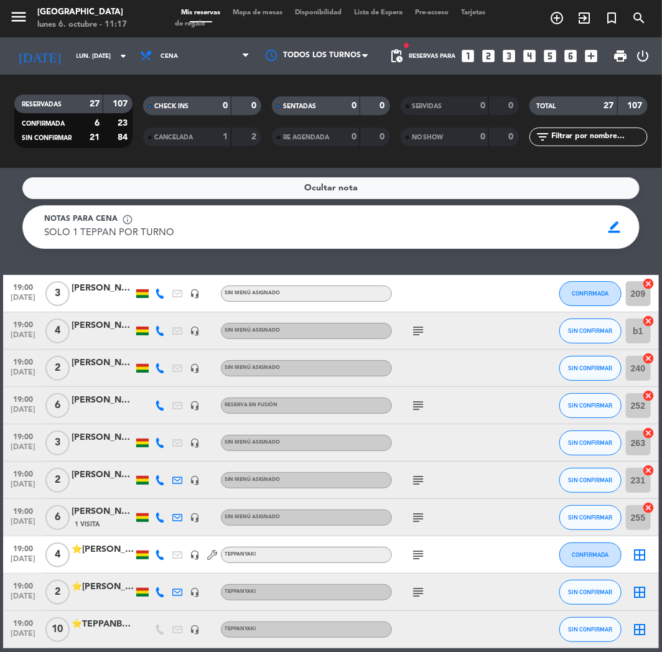
click at [548, 55] on icon "looks_5" at bounding box center [551, 56] width 16 height 16
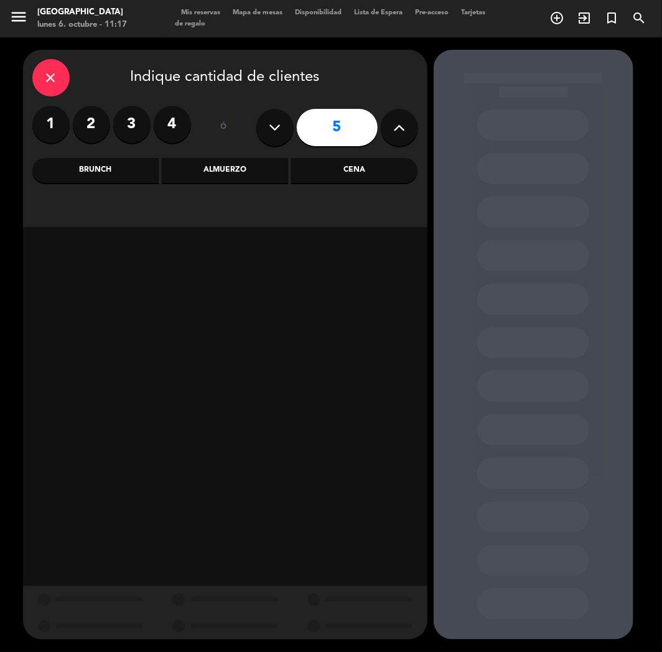
click at [358, 167] on div "Cena" at bounding box center [354, 170] width 126 height 25
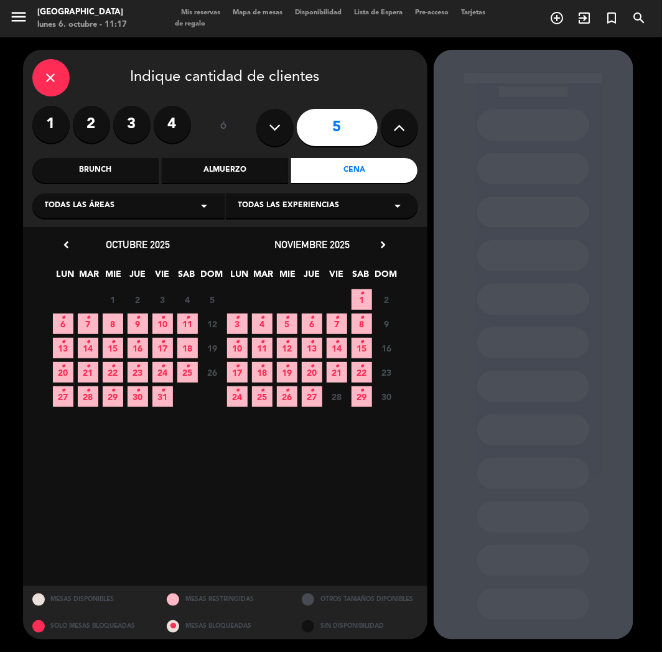
click at [71, 325] on span "6 •" at bounding box center [63, 324] width 21 height 21
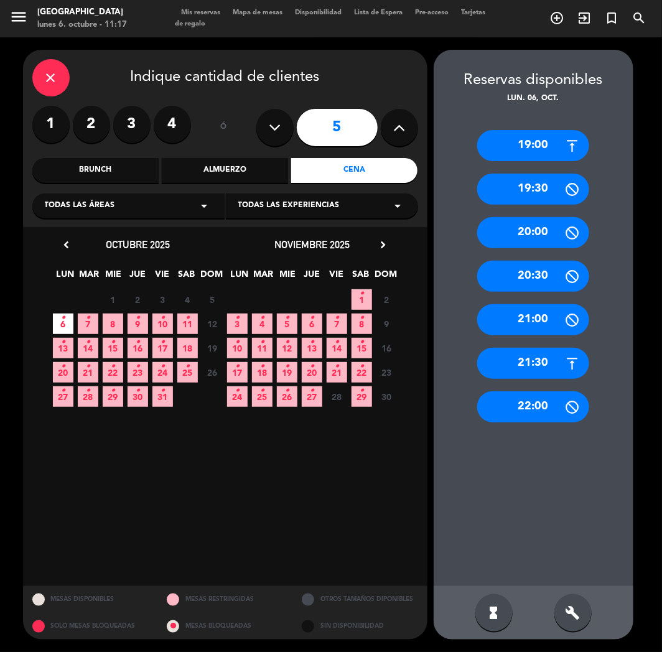
click at [517, 140] on div "19:00" at bounding box center [533, 145] width 112 height 31
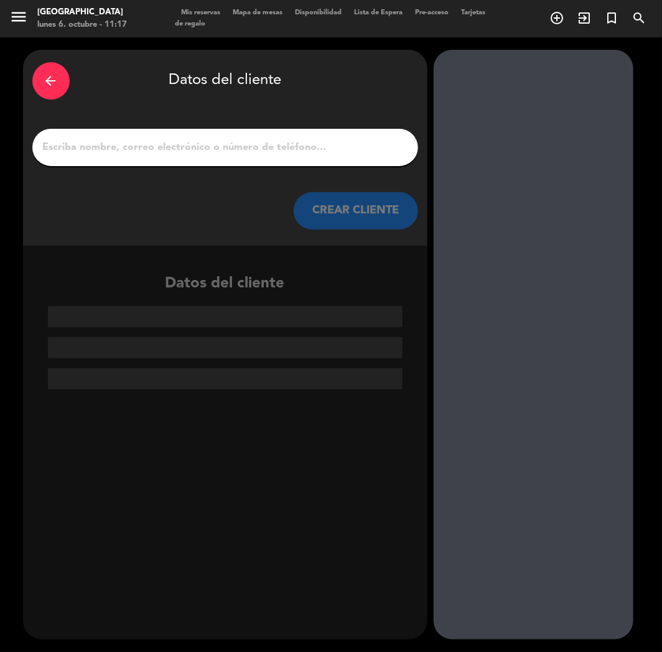
paste input "[PERSON_NAME]"
click at [293, 146] on input "[PERSON_NAME]" at bounding box center [225, 147] width 367 height 17
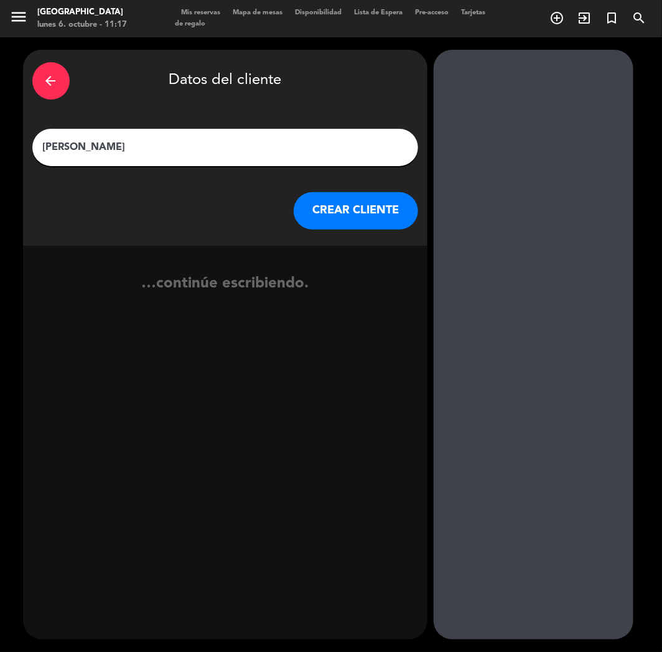
type input "[PERSON_NAME]"
click at [377, 218] on button "CREAR CLIENTE" at bounding box center [356, 210] width 124 height 37
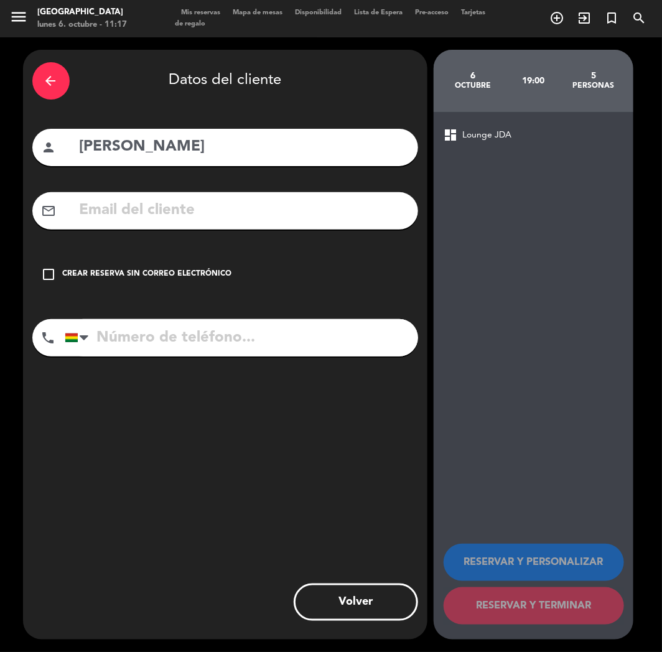
paste input "[PHONE_NUMBER]"
click at [214, 339] on input "tel" at bounding box center [242, 337] width 354 height 37
type input "[PHONE_NUMBER]"
click at [201, 266] on div "check_box_outline_blank Crear reserva sin correo electrónico" at bounding box center [225, 274] width 386 height 37
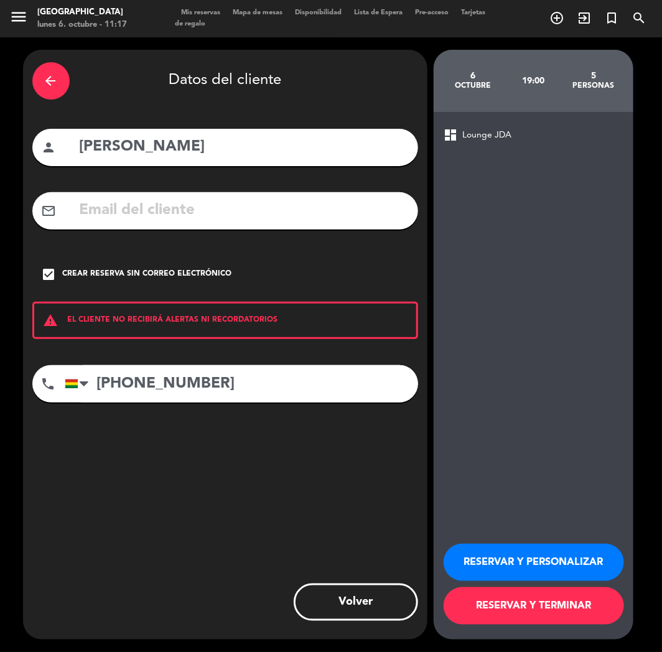
click at [524, 563] on button "RESERVAR Y PERSONALIZAR" at bounding box center [534, 562] width 181 height 37
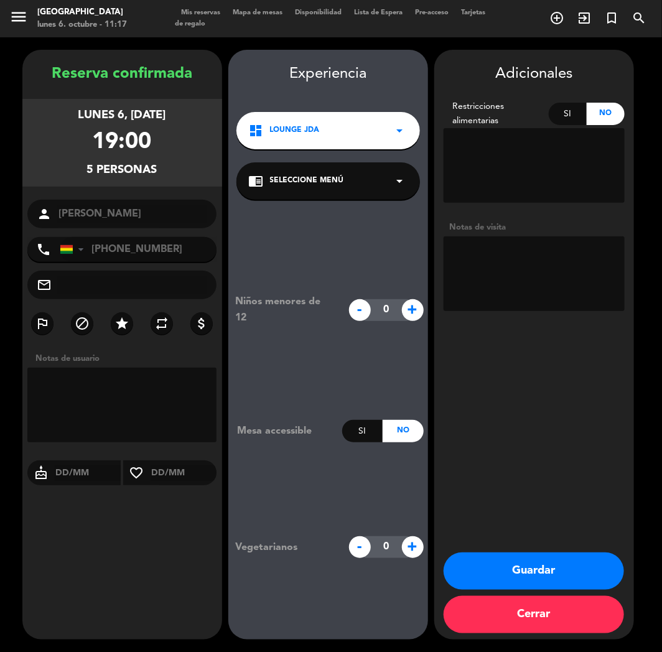
click at [500, 565] on button "Guardar" at bounding box center [534, 571] width 181 height 37
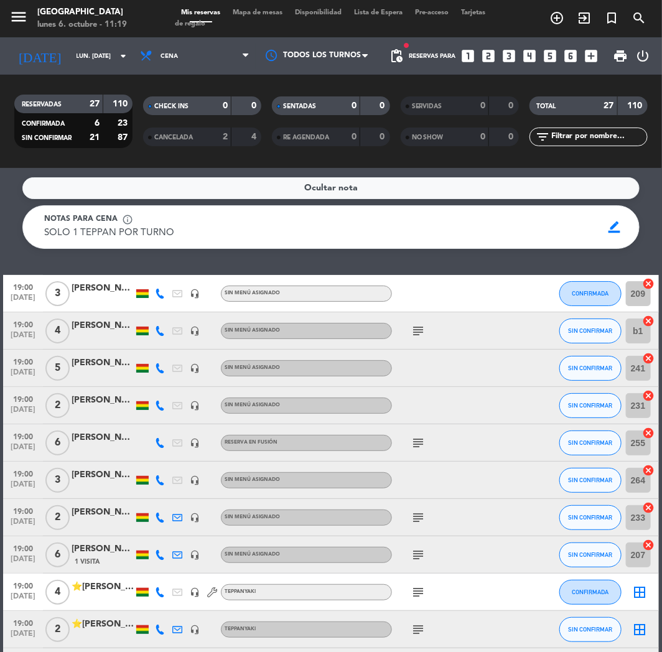
click at [484, 57] on icon "looks_two" at bounding box center [489, 56] width 16 height 16
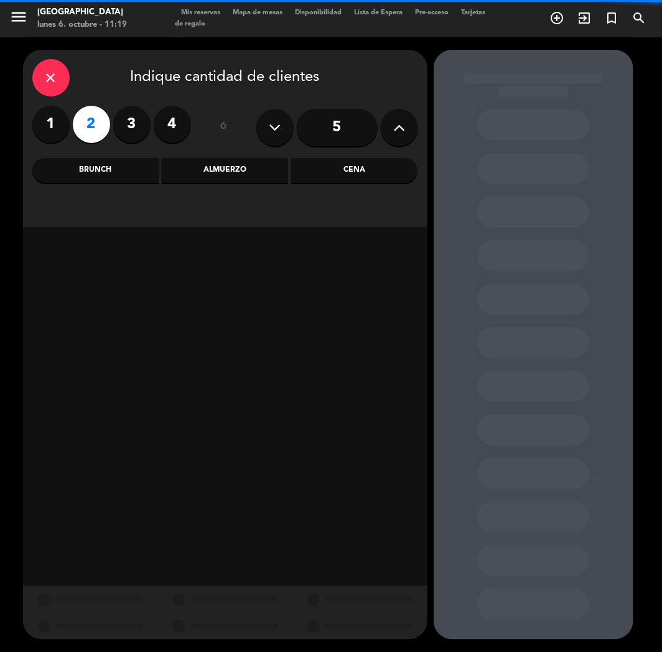
click at [338, 170] on div "Cena" at bounding box center [354, 170] width 126 height 25
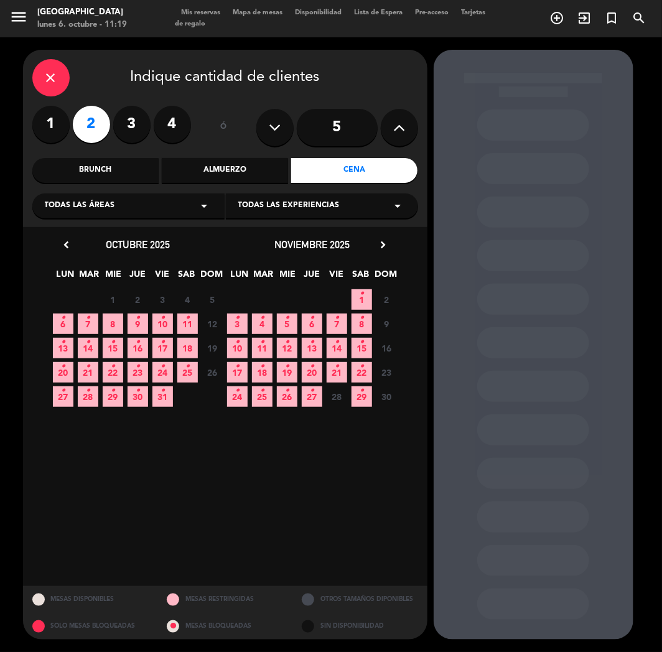
click at [171, 326] on span "10 •" at bounding box center [163, 324] width 21 height 21
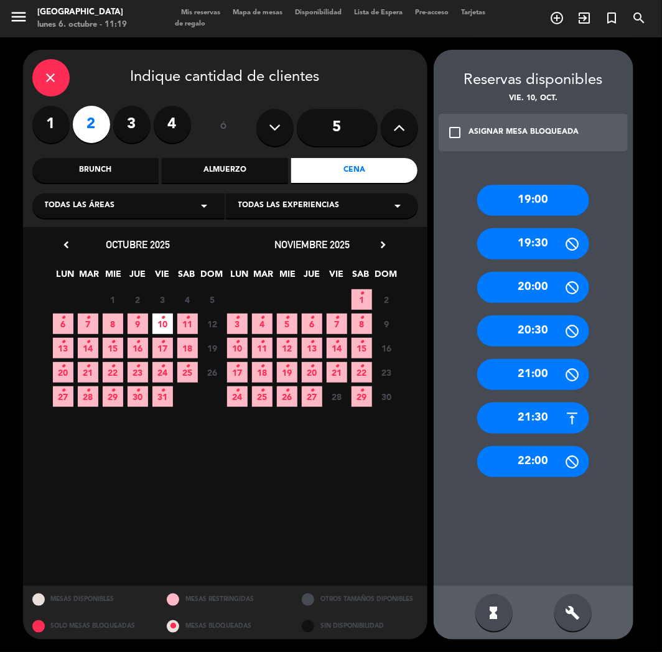
drag, startPoint x: 537, startPoint y: 424, endPoint x: 394, endPoint y: 270, distance: 210.5
click at [537, 423] on div "21:30" at bounding box center [533, 418] width 112 height 31
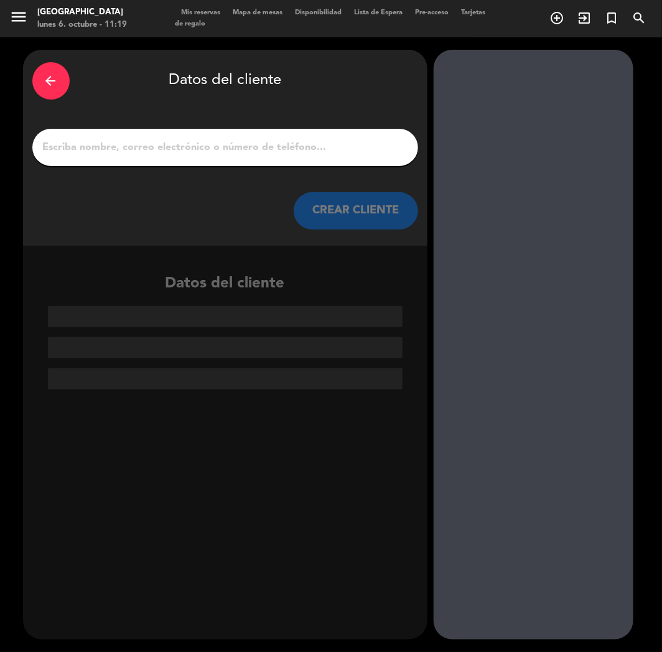
click at [230, 157] on div at bounding box center [225, 147] width 386 height 37
paste input ": [PERSON_NAME]"
click at [225, 149] on input ": [PERSON_NAME]" at bounding box center [225, 147] width 367 height 17
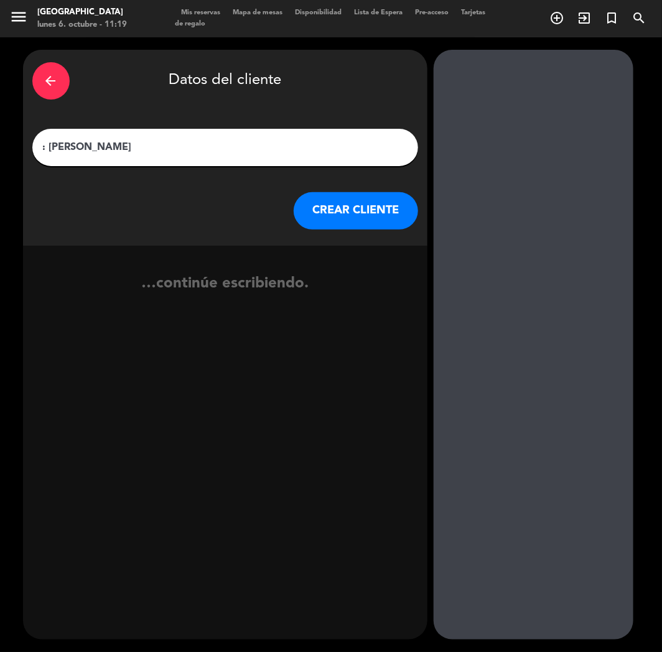
type input ": [PERSON_NAME]"
click at [340, 203] on button "CREAR CLIENTE" at bounding box center [356, 210] width 124 height 37
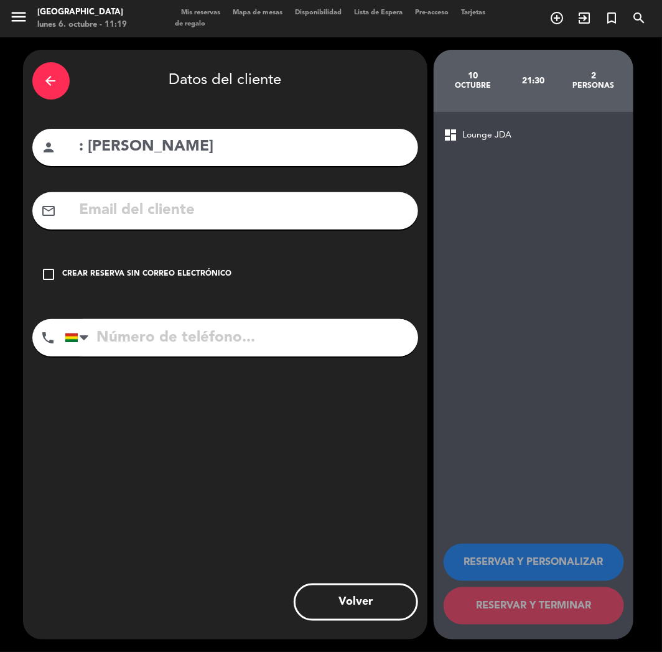
click at [89, 138] on input ": [PERSON_NAME]" at bounding box center [243, 147] width 331 height 26
type input "[PERSON_NAME]"
drag, startPoint x: 161, startPoint y: 334, endPoint x: 146, endPoint y: 338, distance: 15.6
click at [159, 333] on input "tel" at bounding box center [242, 337] width 354 height 37
click at [165, 201] on input "text" at bounding box center [243, 211] width 331 height 26
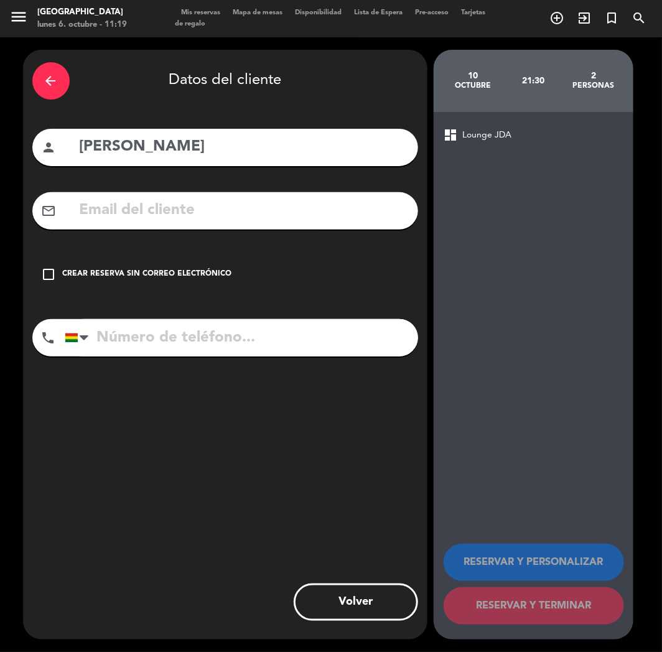
paste input "[EMAIL_ADDRESS][DOMAIN_NAME]"
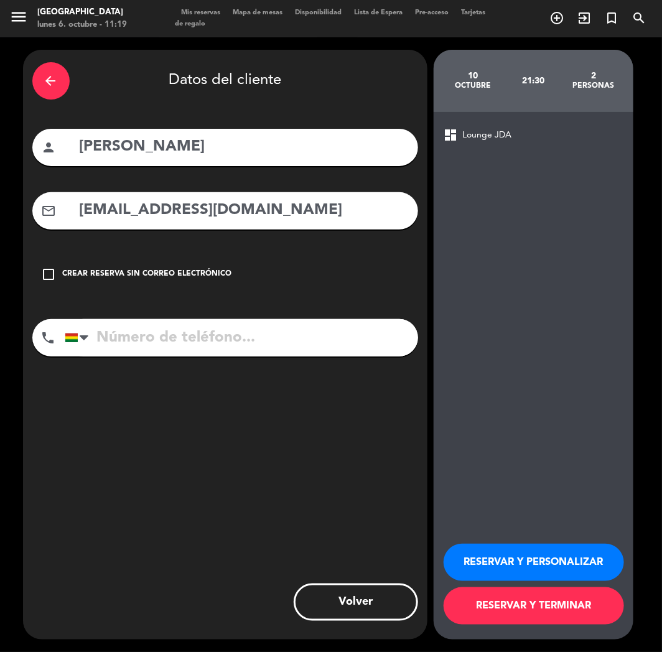
type input "[EMAIL_ADDRESS][DOMAIN_NAME]"
drag, startPoint x: 176, startPoint y: 326, endPoint x: 9, endPoint y: 148, distance: 243.5
click at [171, 324] on input "tel" at bounding box center [242, 337] width 354 height 37
paste input "[PHONE_NUMBER]"
click at [157, 351] on input "tel" at bounding box center [242, 337] width 354 height 37
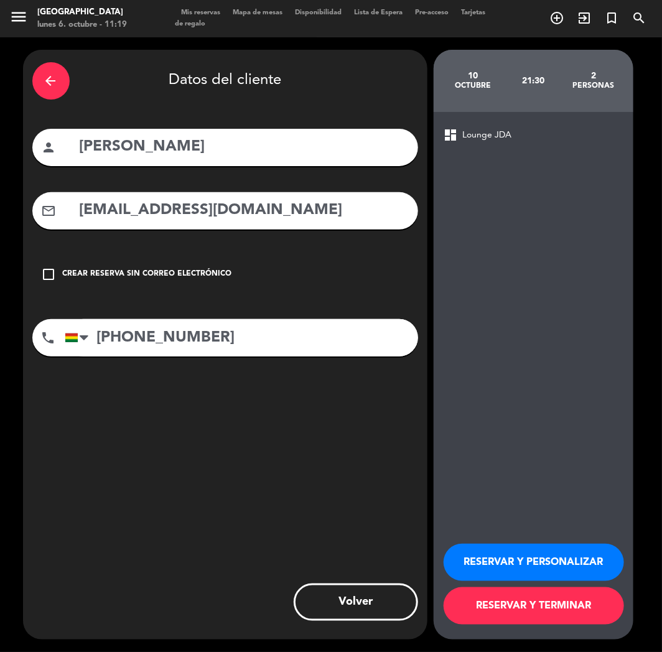
type input "[PHONE_NUMBER]"
drag, startPoint x: 498, startPoint y: 566, endPoint x: 431, endPoint y: 518, distance: 82.9
click at [497, 566] on button "RESERVAR Y PERSONALIZAR" at bounding box center [534, 562] width 181 height 37
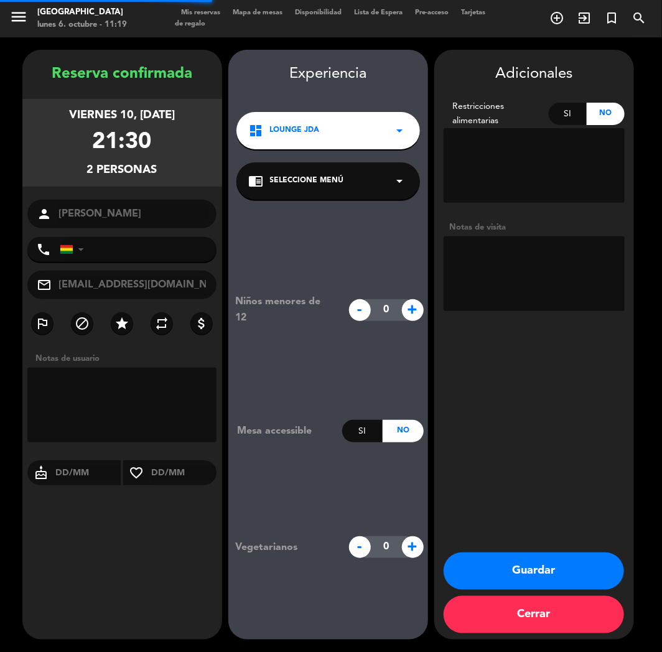
type input "[PHONE_NUMBER]"
click at [492, 558] on button "Guardar" at bounding box center [534, 571] width 181 height 37
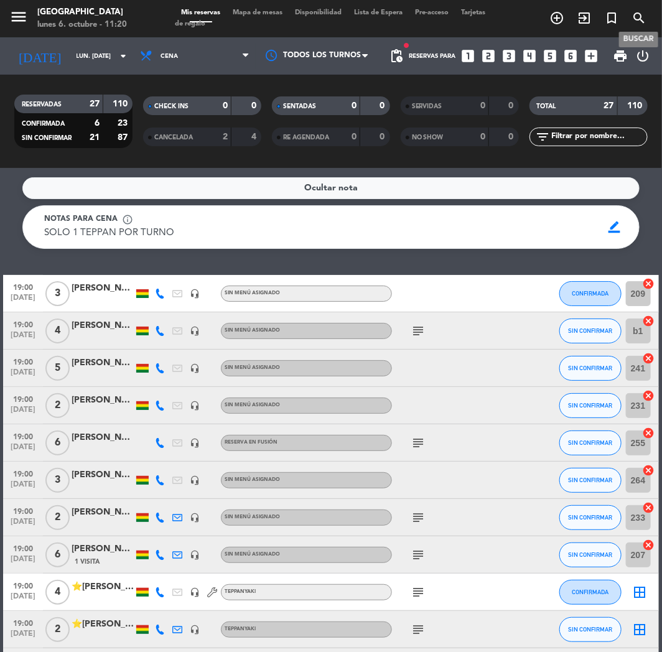
click at [635, 21] on icon "search" at bounding box center [639, 18] width 15 height 15
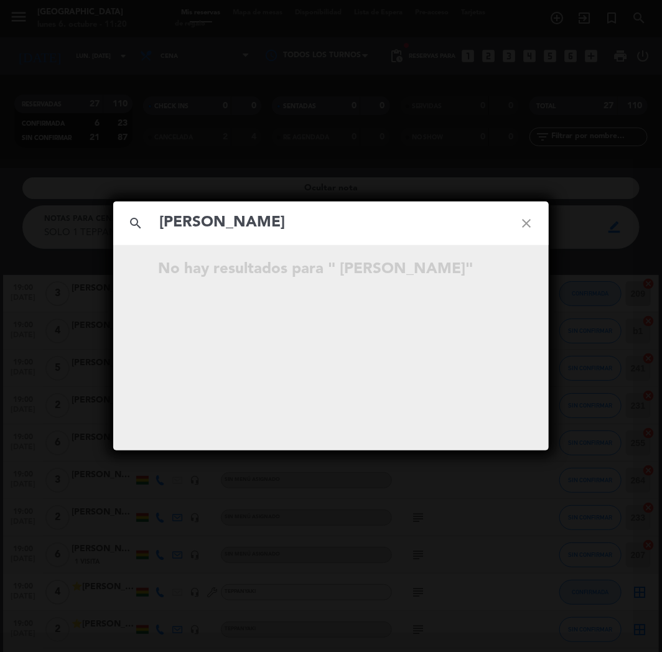
click at [165, 226] on input "[PERSON_NAME]" at bounding box center [331, 223] width 346 height 26
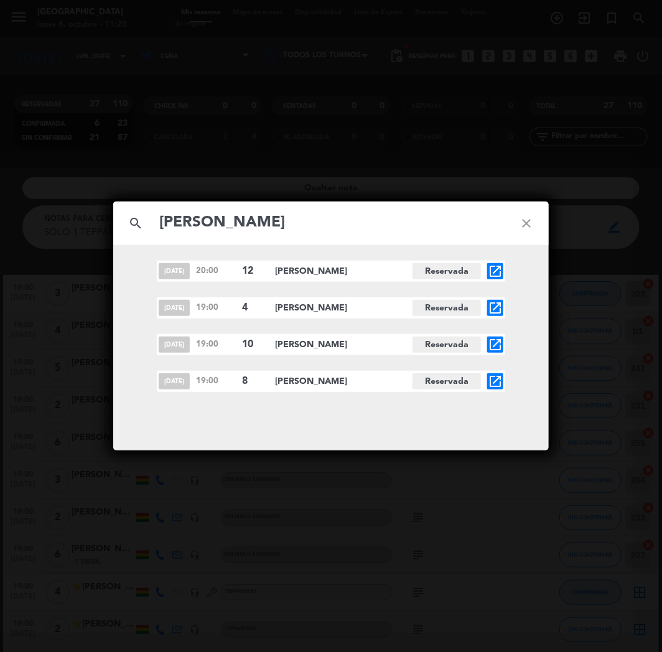
type input "[PERSON_NAME]"
click at [499, 382] on icon "open_in_new" at bounding box center [495, 381] width 15 height 15
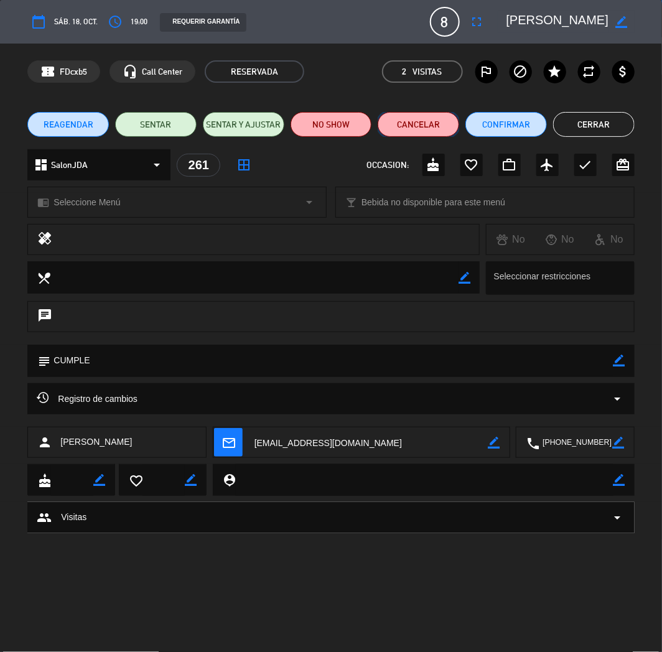
click at [425, 120] on button "Cancelar" at bounding box center [419, 124] width 82 height 25
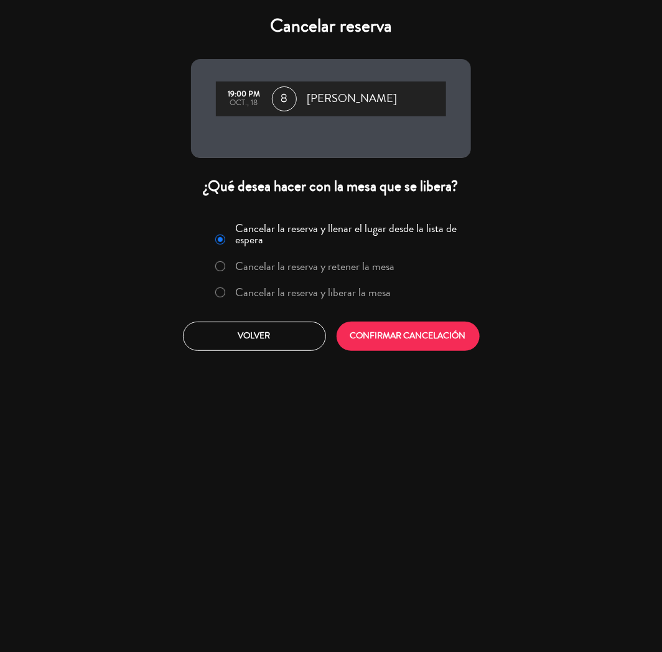
click at [342, 289] on label "Cancelar la reserva y liberar la mesa" at bounding box center [314, 292] width 156 height 11
click at [387, 343] on button "CONFIRMAR CANCELACIÓN" at bounding box center [408, 336] width 143 height 29
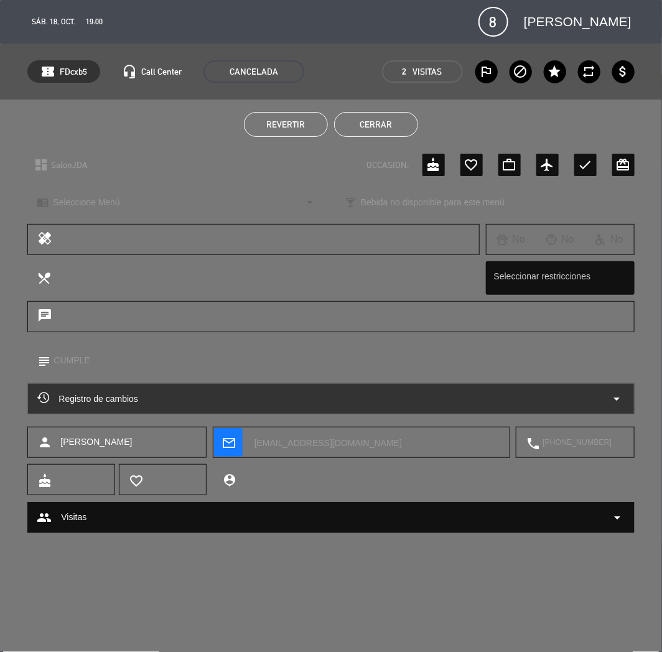
click at [392, 120] on button "Cerrar" at bounding box center [376, 124] width 84 height 25
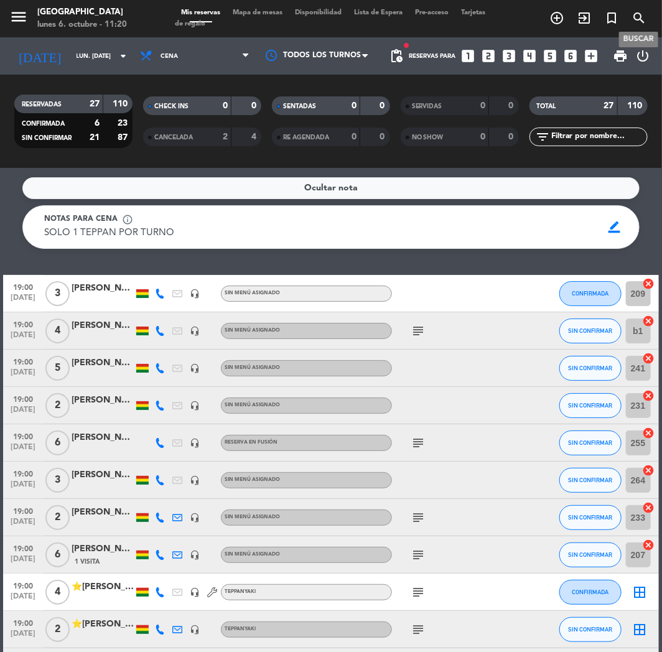
click at [641, 17] on icon "search" at bounding box center [639, 18] width 15 height 15
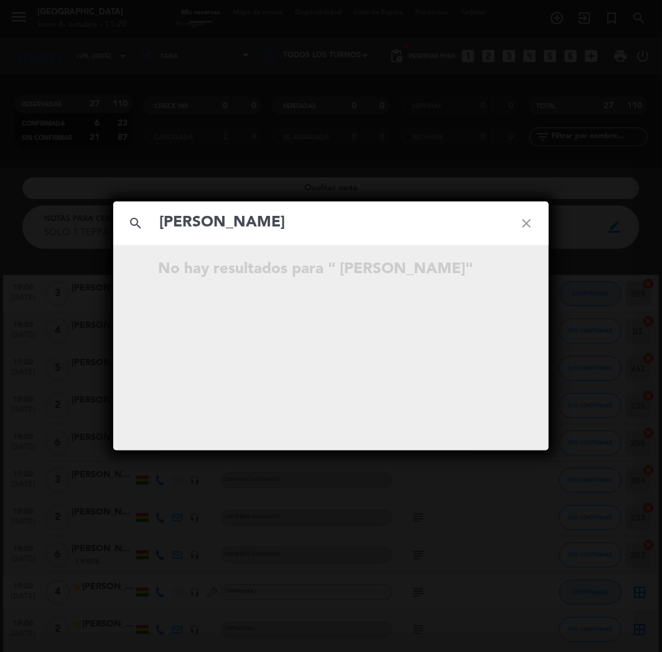
click at [164, 228] on input "[PERSON_NAME]" at bounding box center [331, 223] width 346 height 26
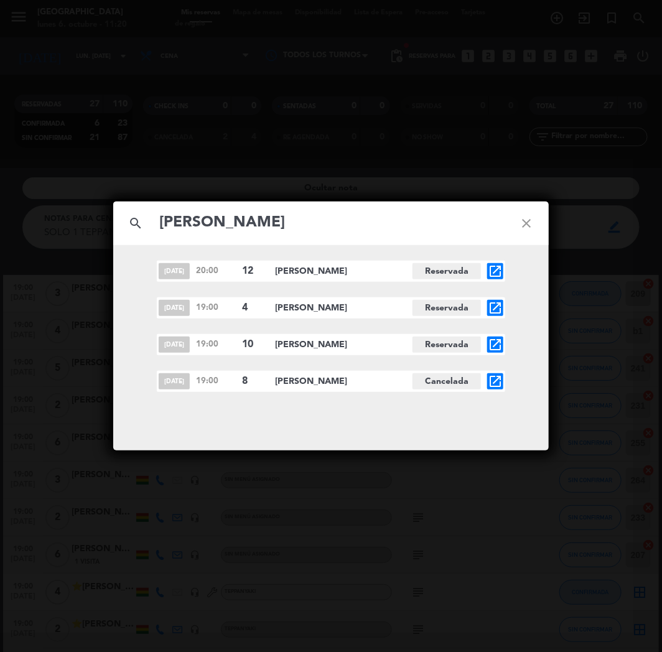
type input "[PERSON_NAME]"
click at [494, 344] on icon "open_in_new" at bounding box center [495, 344] width 15 height 15
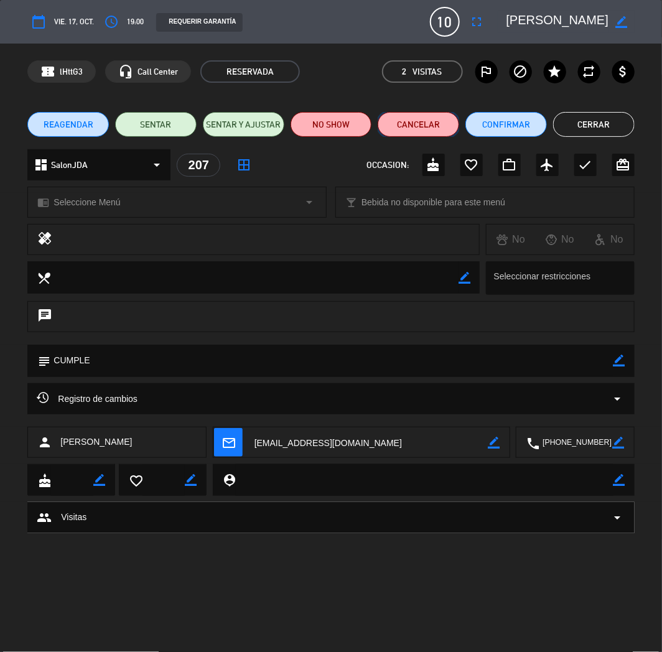
click at [400, 125] on button "Cancelar" at bounding box center [419, 124] width 82 height 25
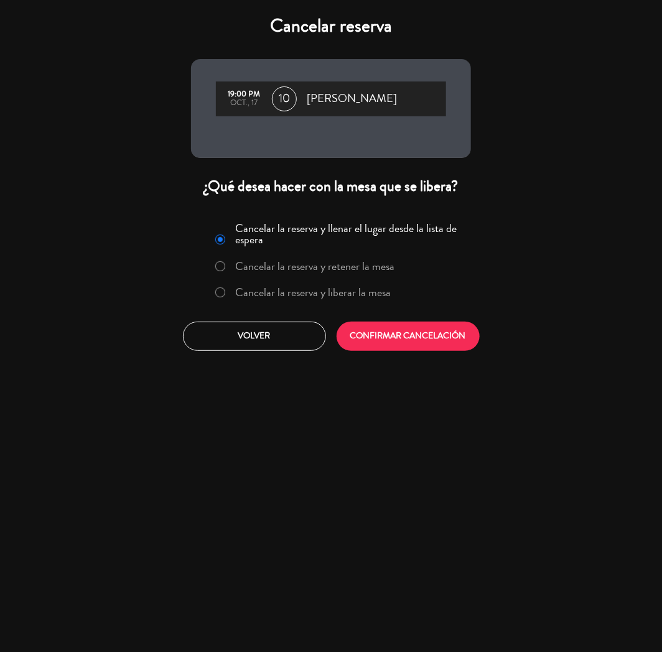
click at [281, 301] on label "Cancelar la reserva y liberar la mesa" at bounding box center [303, 293] width 189 height 22
click at [418, 340] on button "CONFIRMAR CANCELACIÓN" at bounding box center [408, 336] width 143 height 29
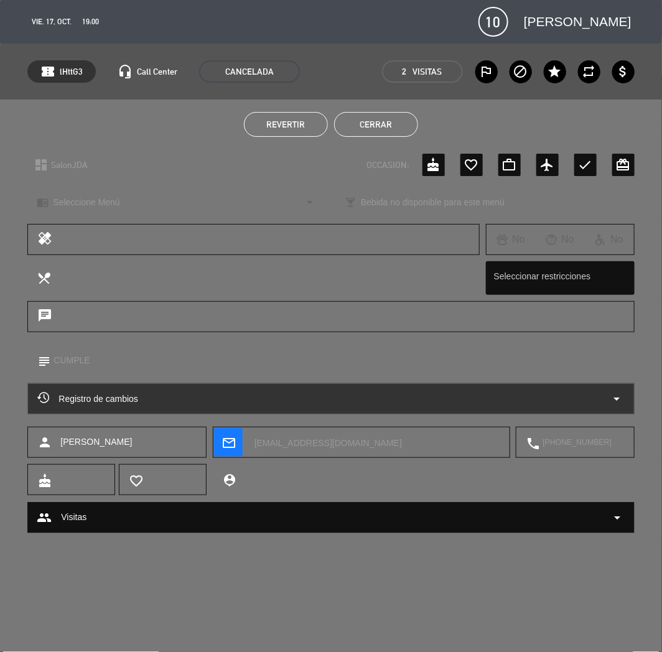
drag, startPoint x: 386, startPoint y: 121, endPoint x: 268, endPoint y: 29, distance: 149.4
click at [387, 121] on button "Cerrar" at bounding box center [376, 124] width 84 height 25
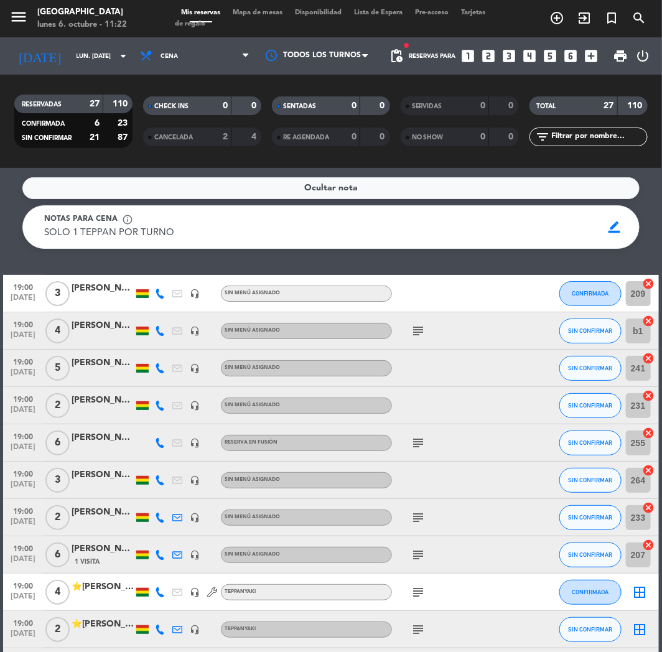
click at [486, 55] on icon "looks_two" at bounding box center [489, 56] width 16 height 16
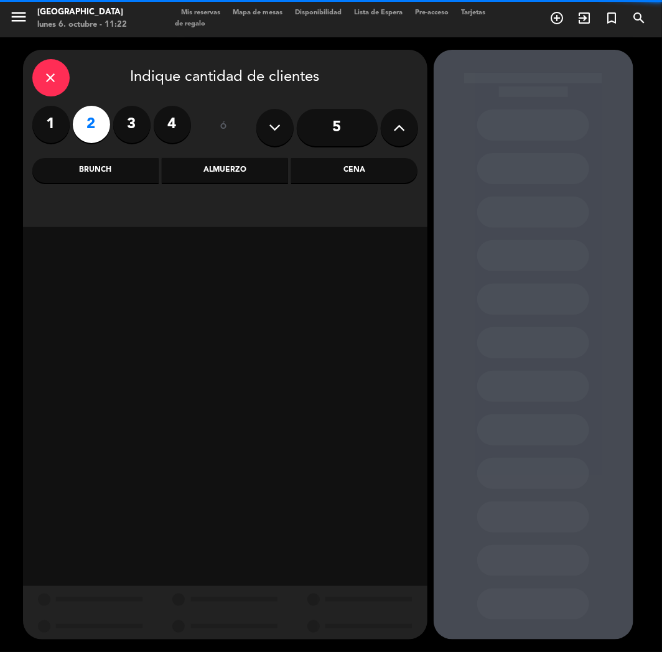
click at [329, 174] on div "Cena" at bounding box center [354, 170] width 126 height 25
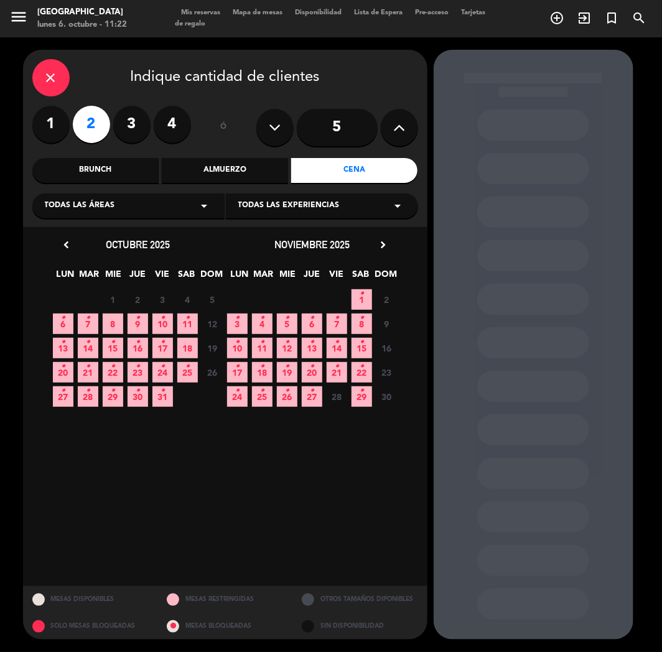
click at [116, 327] on span "8" at bounding box center [113, 324] width 21 height 21
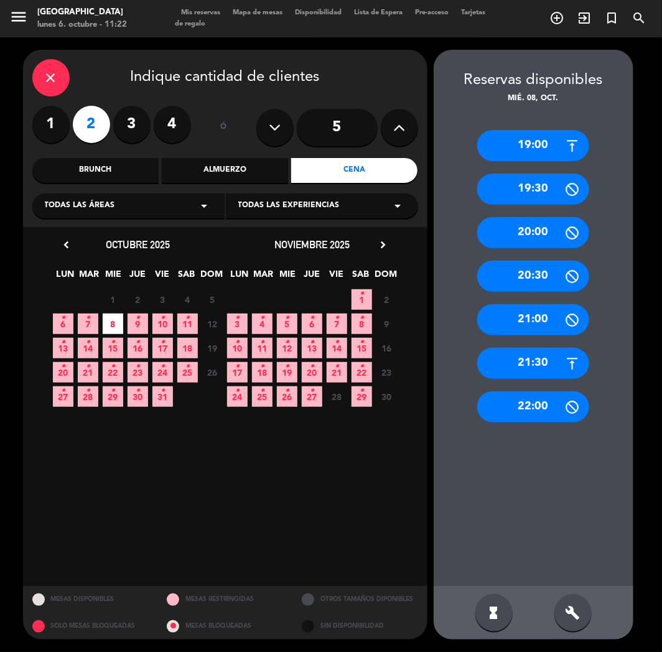
click at [525, 152] on div "19:00" at bounding box center [533, 145] width 112 height 31
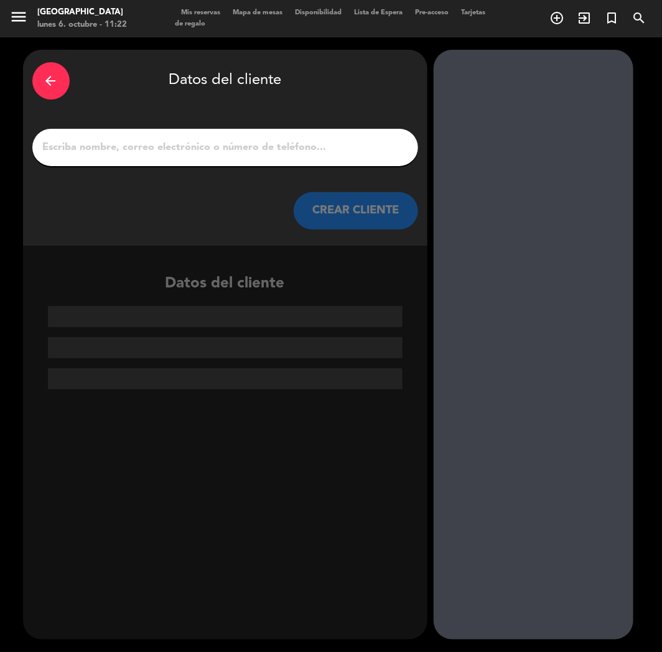
paste input "[PERSON_NAME]"
click at [259, 142] on input "1" at bounding box center [225, 147] width 367 height 17
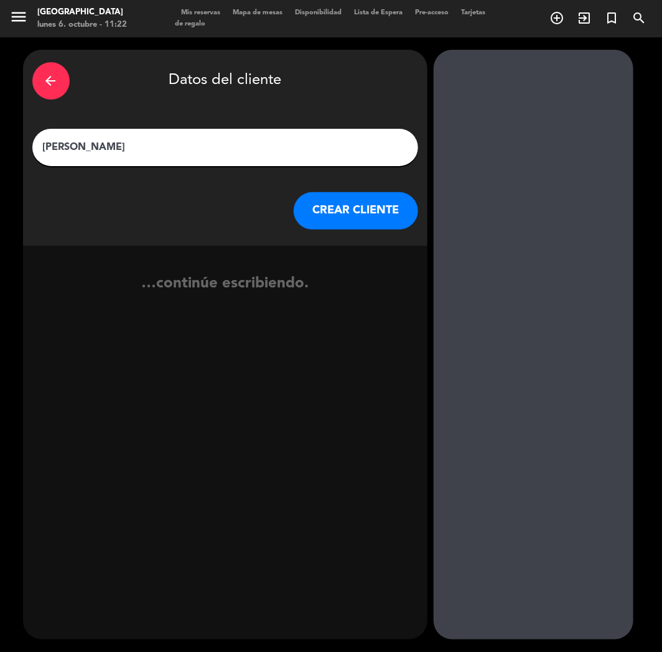
type input "[PERSON_NAME]"
click at [324, 209] on button "CREAR CLIENTE" at bounding box center [356, 210] width 124 height 37
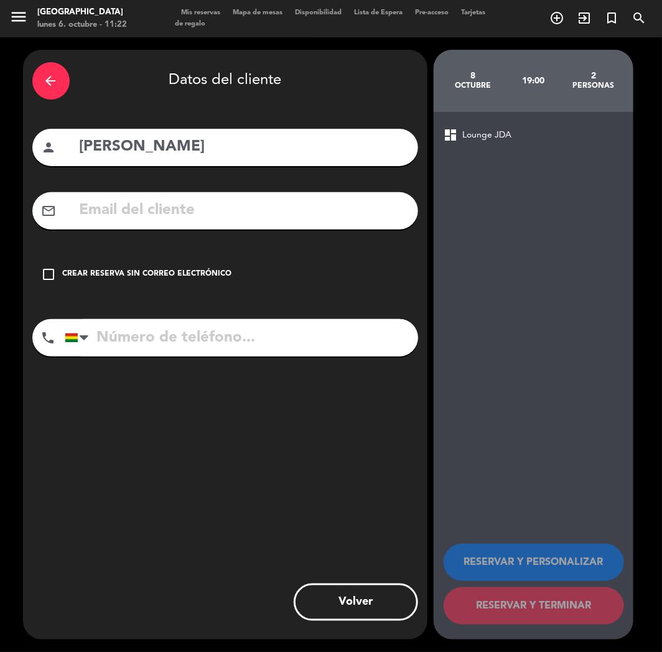
paste input "[EMAIL_ADDRESS][DOMAIN_NAME]"
click at [174, 207] on input "[EMAIL_ADDRESS][DOMAIN_NAME]" at bounding box center [243, 211] width 331 height 26
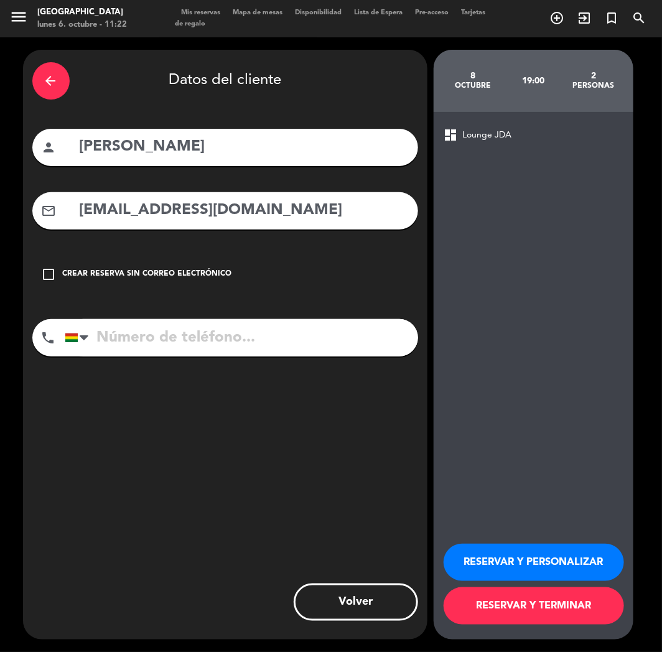
type input "[EMAIL_ADDRESS][DOMAIN_NAME]"
paste input "[PHONE_NUMBER]"
drag, startPoint x: 156, startPoint y: 338, endPoint x: 177, endPoint y: 349, distance: 23.7
click at [157, 339] on input "tel" at bounding box center [242, 337] width 354 height 37
type input "[PHONE_NUMBER]"
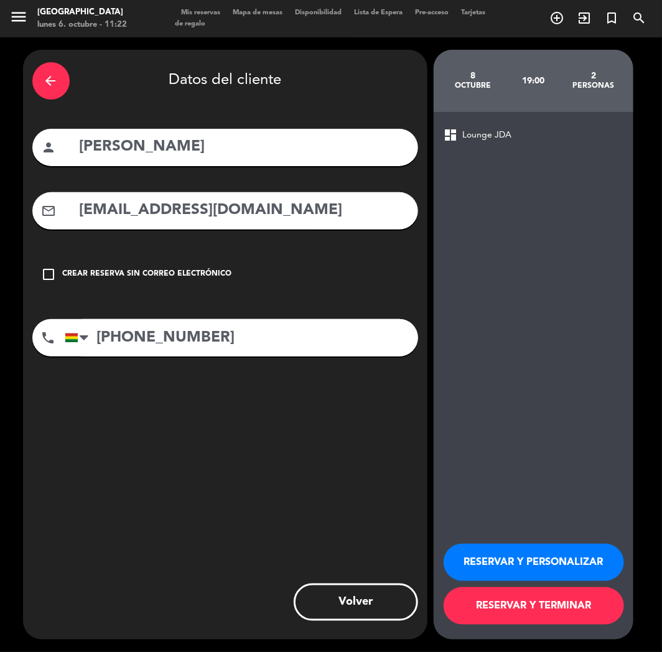
drag, startPoint x: 554, startPoint y: 564, endPoint x: 2, endPoint y: 243, distance: 638.4
click at [553, 562] on button "RESERVAR Y PERSONALIZAR" at bounding box center [534, 562] width 181 height 37
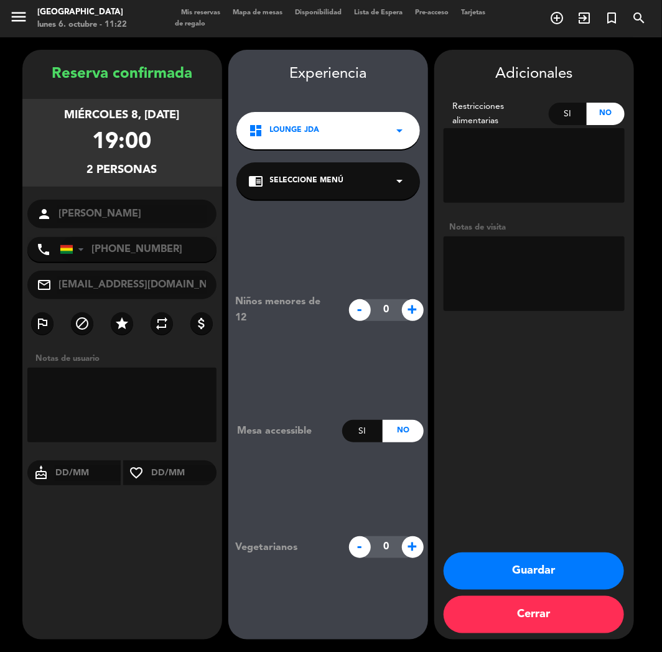
click at [546, 271] on textarea at bounding box center [534, 274] width 181 height 75
type textarea "cumple"
click at [496, 565] on button "Guardar" at bounding box center [534, 571] width 181 height 37
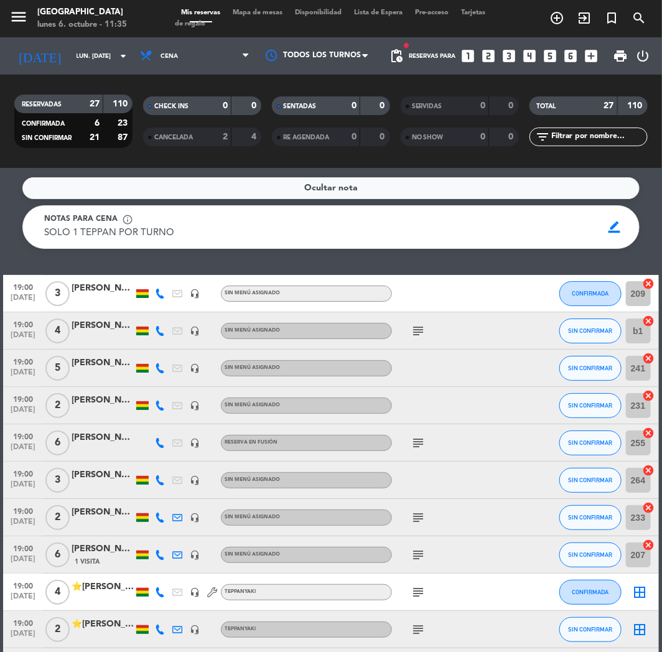
click at [484, 56] on icon "looks_two" at bounding box center [489, 56] width 16 height 16
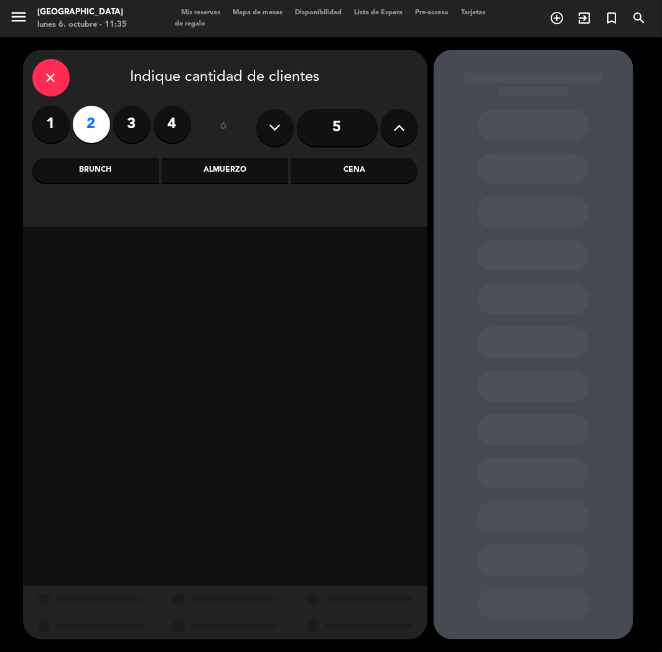
click at [234, 162] on div "Almuerzo" at bounding box center [225, 170] width 126 height 25
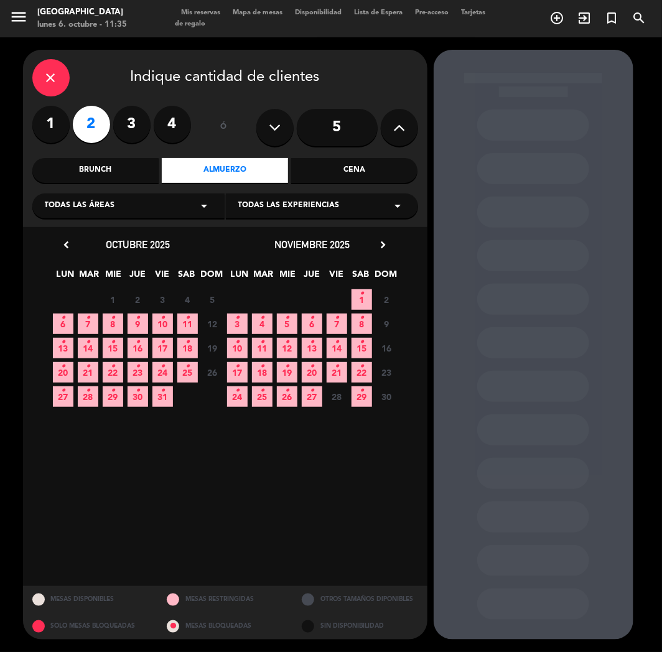
click at [188, 319] on icon "•" at bounding box center [187, 318] width 4 height 20
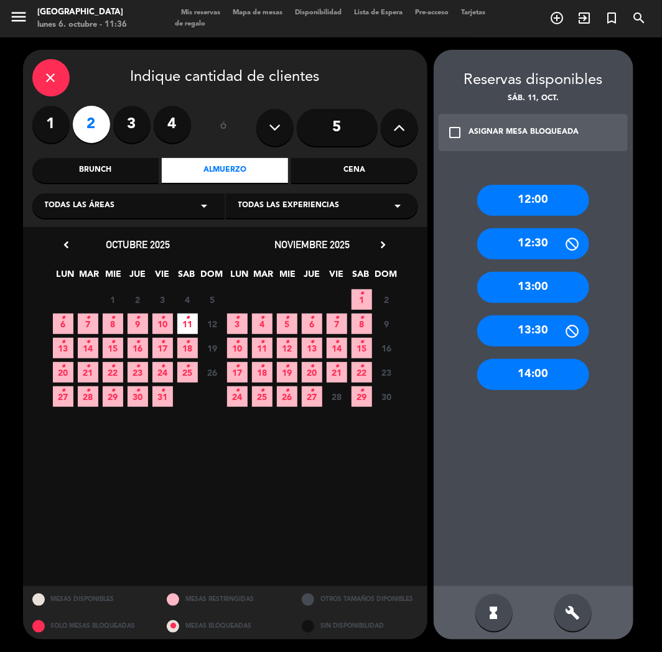
drag, startPoint x: 525, startPoint y: 329, endPoint x: 319, endPoint y: 164, distance: 263.5
click at [525, 327] on div "13:30" at bounding box center [533, 331] width 112 height 31
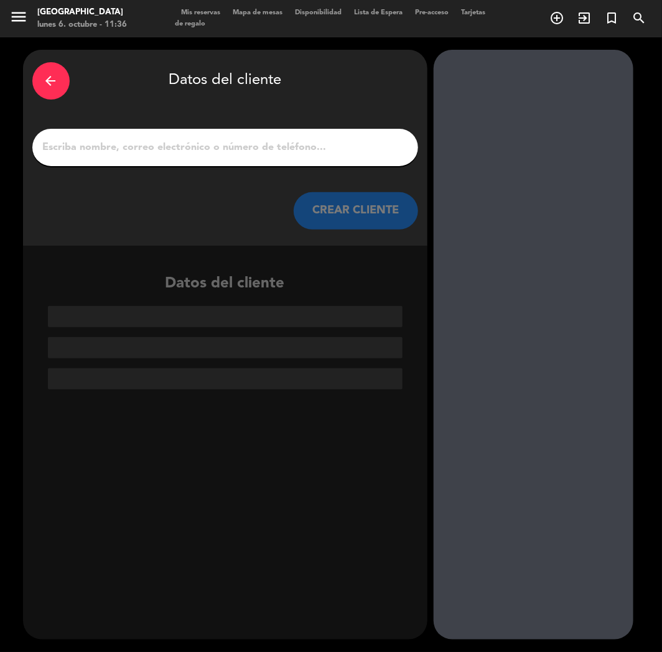
click at [270, 151] on input "1" at bounding box center [225, 147] width 367 height 17
paste input "[PERSON_NAME]"
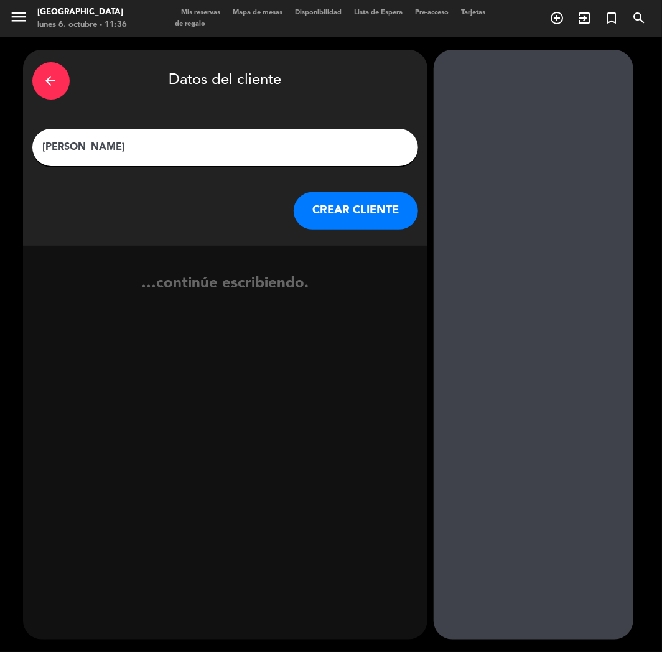
type input "[PERSON_NAME]"
click at [349, 231] on div "arrow_back Datos del cliente [PERSON_NAME] [PERSON_NAME] CLIENTE" at bounding box center [225, 148] width 405 height 196
click at [343, 213] on button "CREAR CLIENTE" at bounding box center [356, 210] width 124 height 37
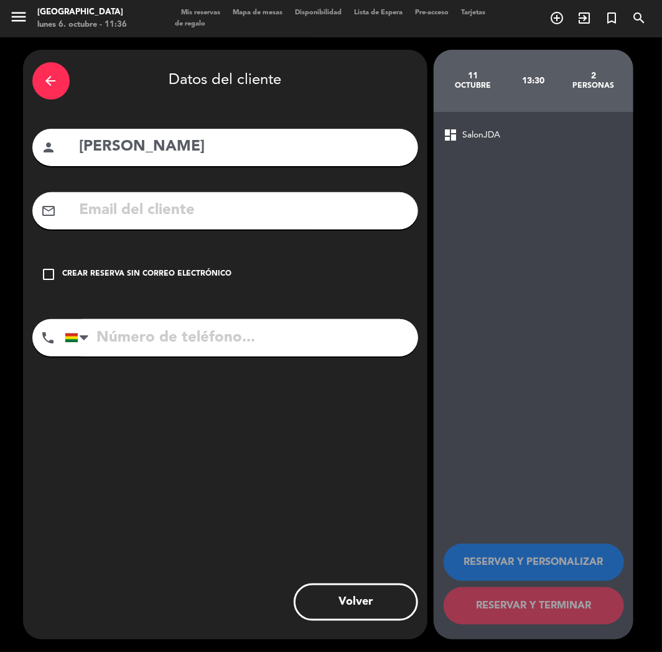
paste input "[PHONE_NUMBER]"
click at [187, 344] on input "tel" at bounding box center [242, 337] width 354 height 37
type input "[PHONE_NUMBER]"
drag, startPoint x: 177, startPoint y: 277, endPoint x: 465, endPoint y: 428, distance: 325.5
click at [183, 277] on div "Crear reserva sin correo electrónico" at bounding box center [147, 274] width 169 height 12
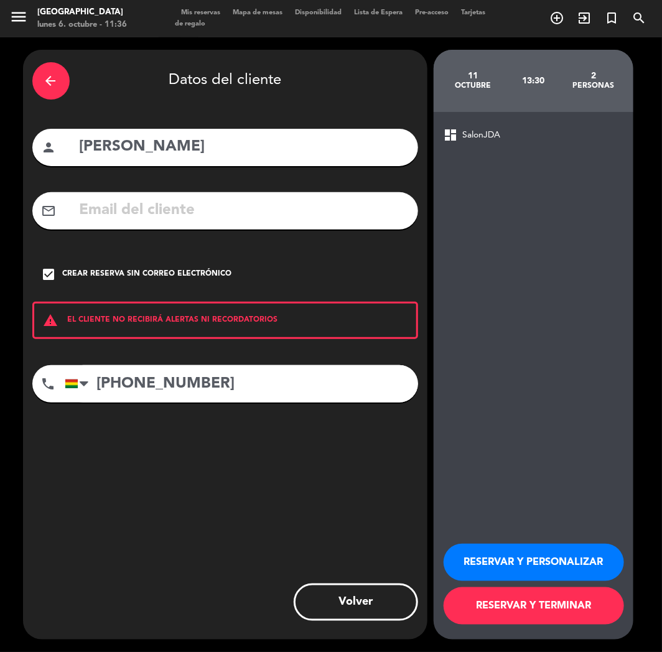
click at [488, 548] on div "RESERVAR Y PERSONALIZAR RESERVAR Y TERMINAR" at bounding box center [534, 579] width 180 height 122
click at [488, 554] on button "RESERVAR Y PERSONALIZAR" at bounding box center [534, 562] width 181 height 37
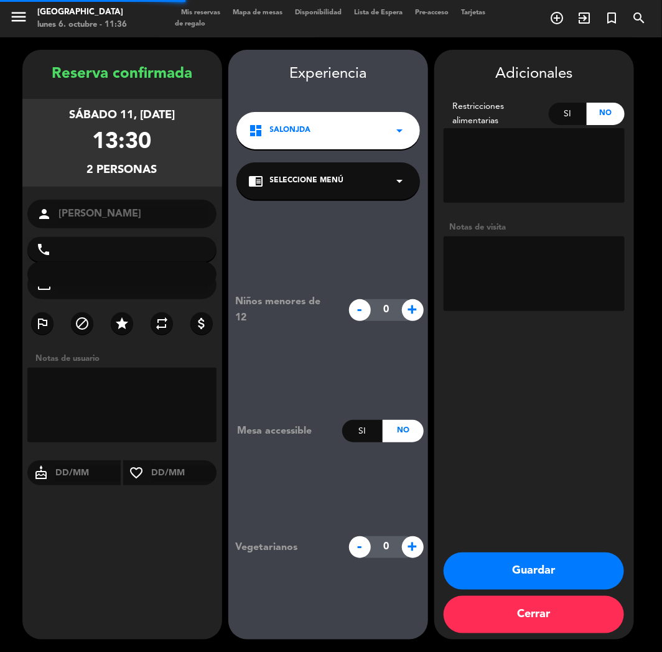
type input "[PHONE_NUMBER]"
click at [505, 563] on button "Guardar" at bounding box center [534, 571] width 181 height 37
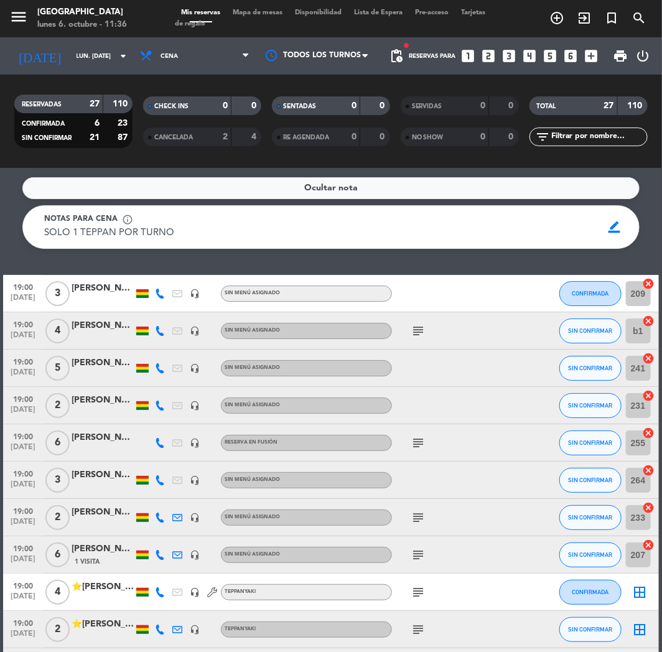
click at [492, 59] on icon "looks_two" at bounding box center [489, 56] width 16 height 16
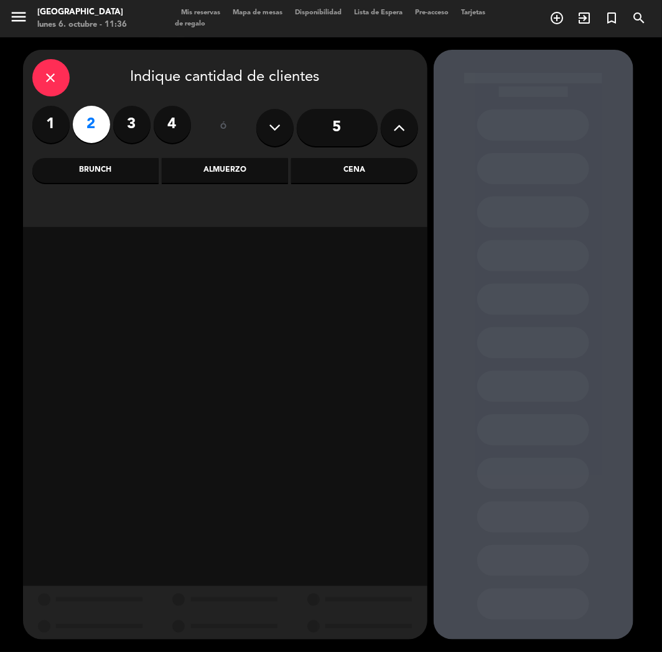
drag, startPoint x: 368, startPoint y: 172, endPoint x: 307, endPoint y: 189, distance: 63.3
click at [368, 172] on div "Cena" at bounding box center [354, 170] width 126 height 25
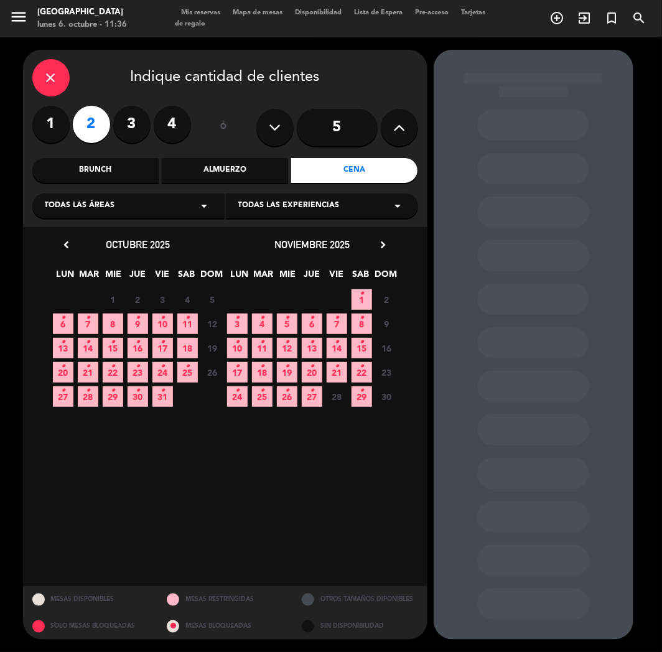
click at [184, 352] on span "18" at bounding box center [187, 348] width 21 height 21
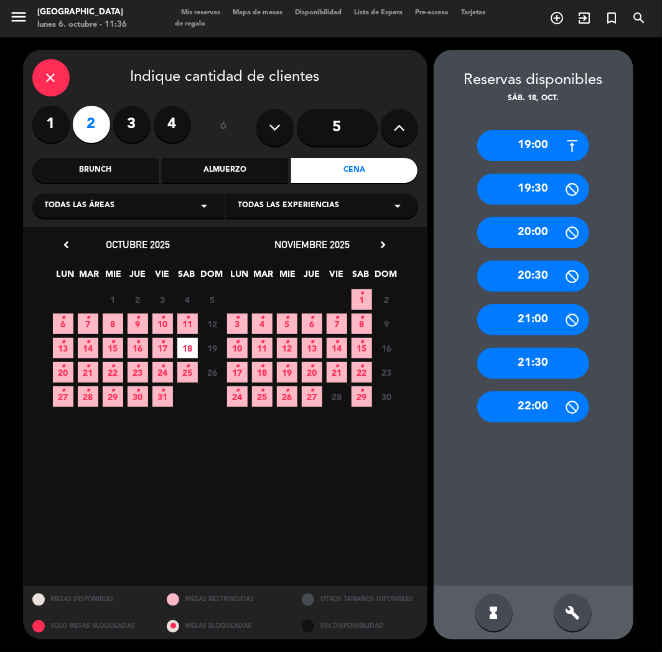
click at [534, 362] on div "21:30" at bounding box center [533, 363] width 112 height 31
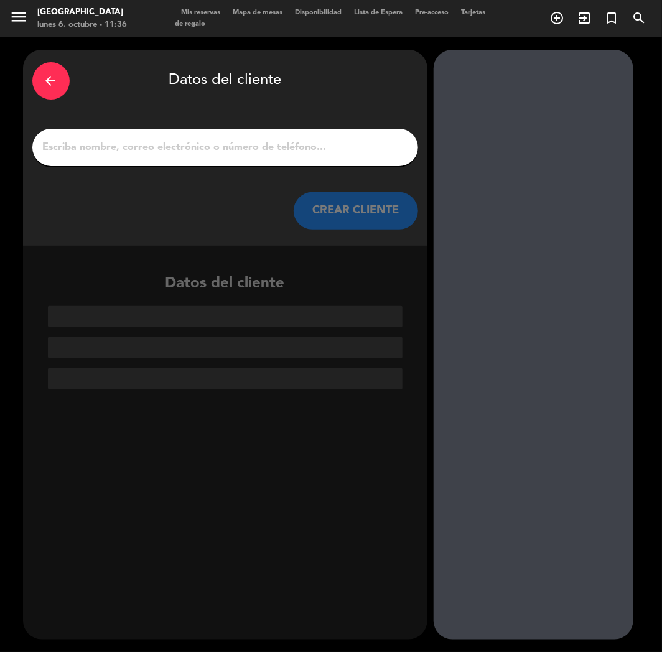
click at [182, 152] on input "1" at bounding box center [225, 147] width 367 height 17
paste input "[PERSON_NAME] [PERSON_NAME]"
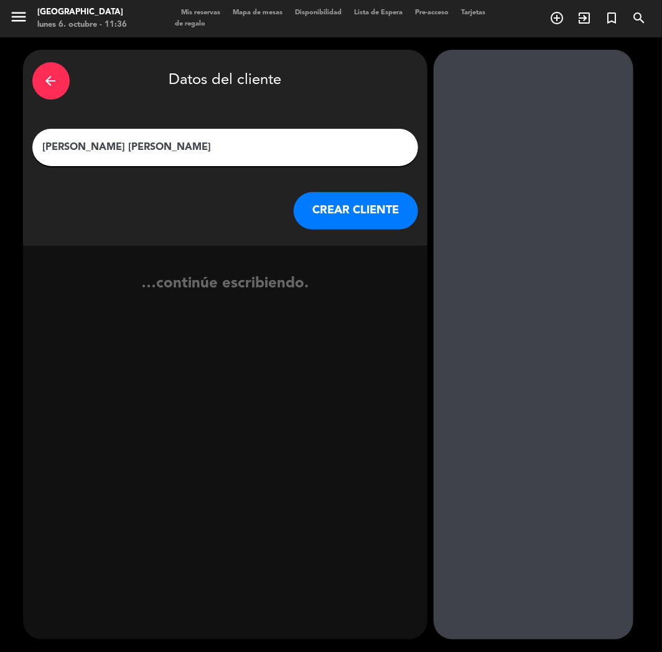
type input "[PERSON_NAME] [PERSON_NAME]"
click at [333, 202] on button "CREAR CLIENTE" at bounding box center [356, 210] width 124 height 37
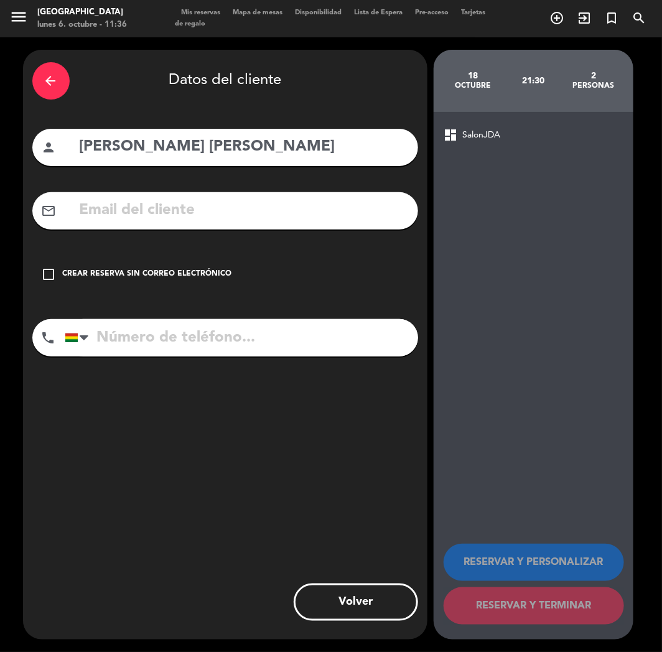
click at [157, 210] on input "text" at bounding box center [243, 211] width 331 height 26
paste input "[EMAIL_ADDRESS][DOMAIN_NAME]"
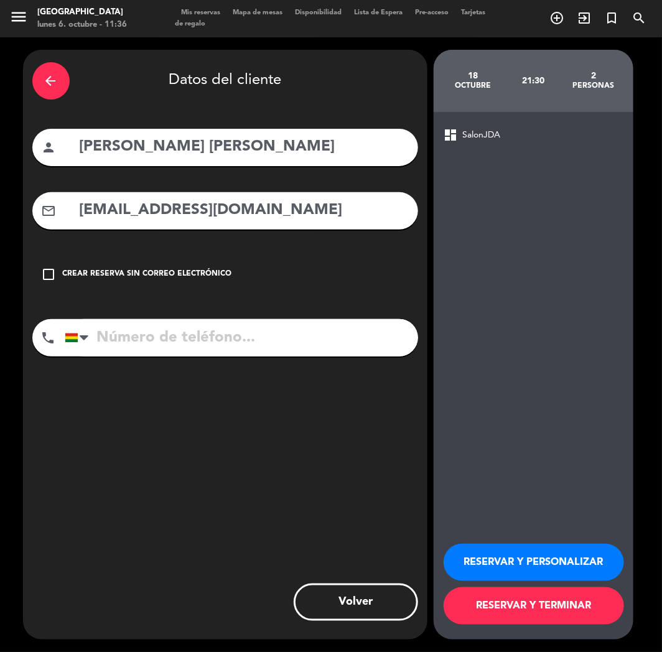
type input "[EMAIL_ADDRESS][DOMAIN_NAME]"
click at [131, 144] on input "[PERSON_NAME] [PERSON_NAME]" at bounding box center [243, 147] width 331 height 26
click at [207, 150] on input "[PERSON_NAME] [PERSON_NAME]" at bounding box center [243, 147] width 331 height 26
type input "[PERSON_NAME] [PERSON_NAME]"
click at [133, 337] on input "tel" at bounding box center [242, 337] width 354 height 37
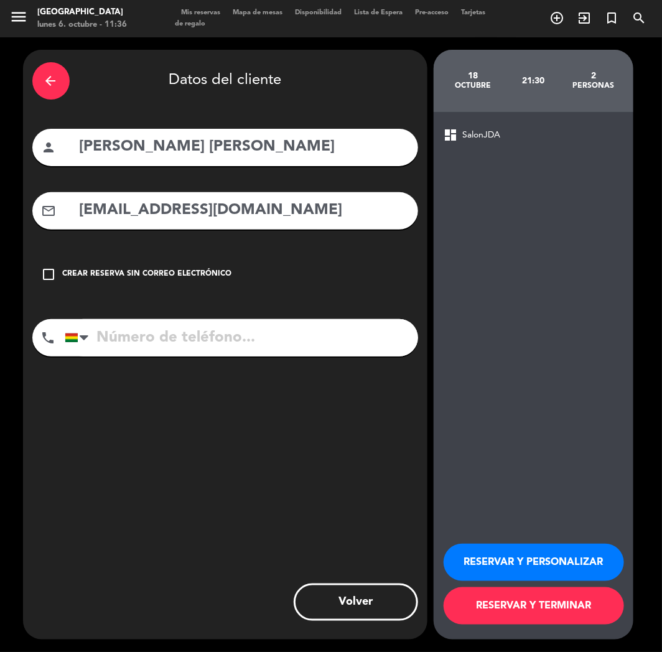
click at [181, 349] on input "tel" at bounding box center [242, 337] width 354 height 37
paste input "[PHONE_NUMBER]"
type input "[PHONE_NUMBER]"
click at [502, 550] on button "RESERVAR Y PERSONALIZAR" at bounding box center [534, 562] width 181 height 37
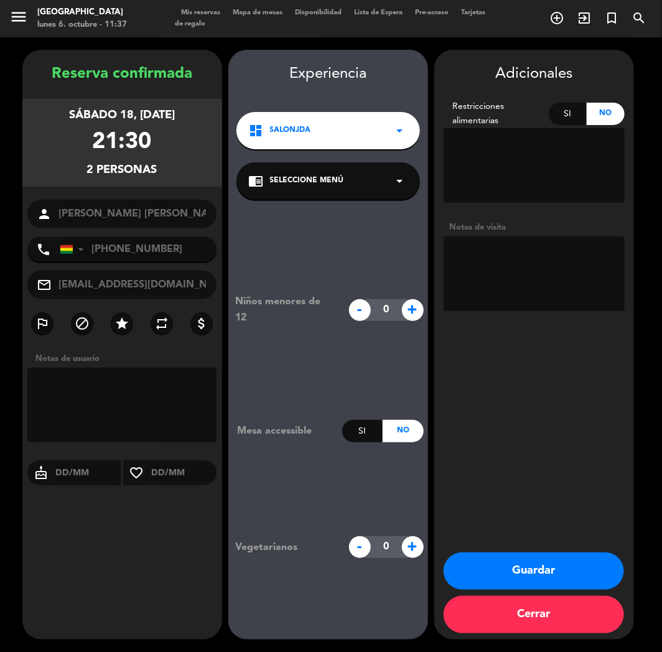
click at [502, 554] on button "Guardar" at bounding box center [534, 571] width 181 height 37
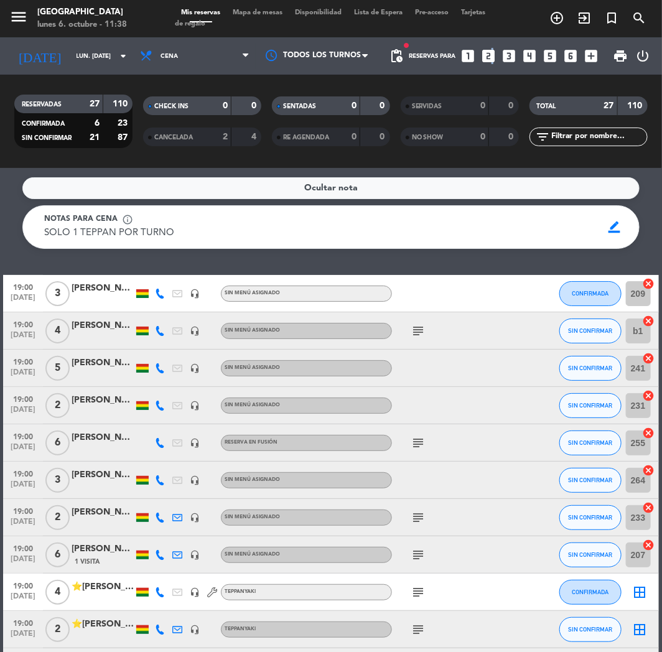
click at [491, 50] on icon "looks_two" at bounding box center [489, 56] width 16 height 16
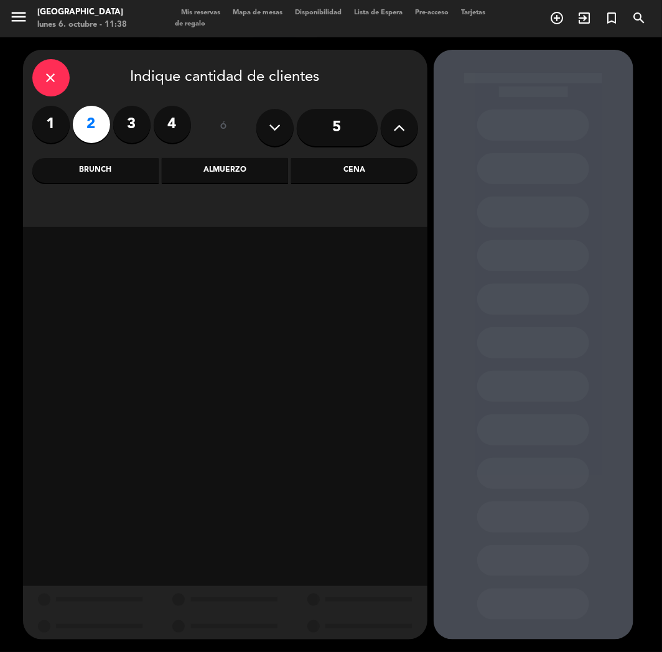
click at [366, 164] on div "Cena" at bounding box center [354, 170] width 126 height 25
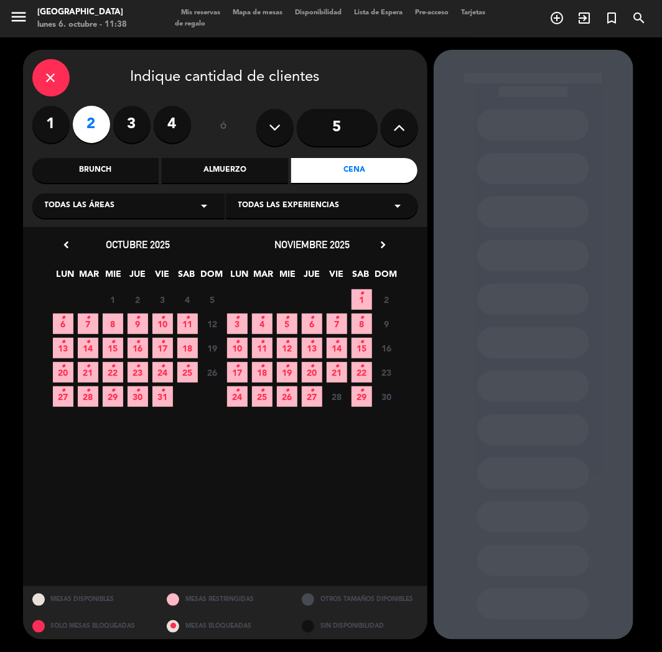
click at [55, 324] on span "6 •" at bounding box center [63, 324] width 21 height 21
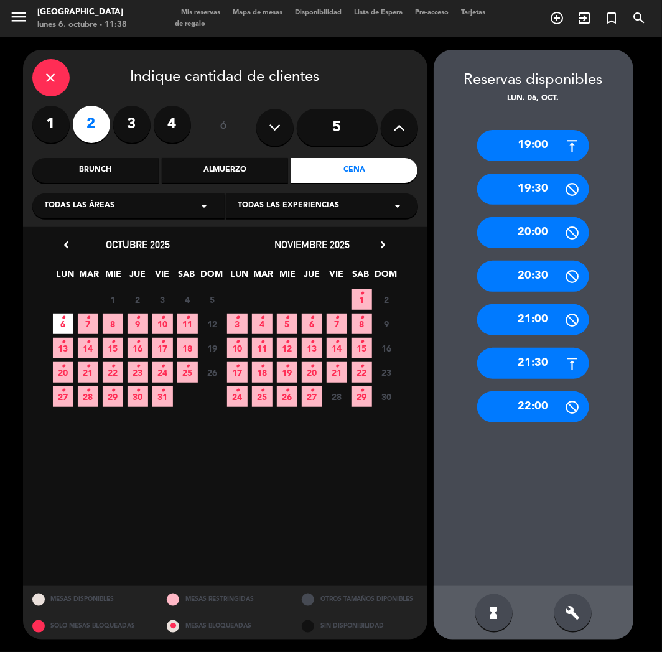
click at [547, 142] on div "19:00" at bounding box center [533, 145] width 112 height 31
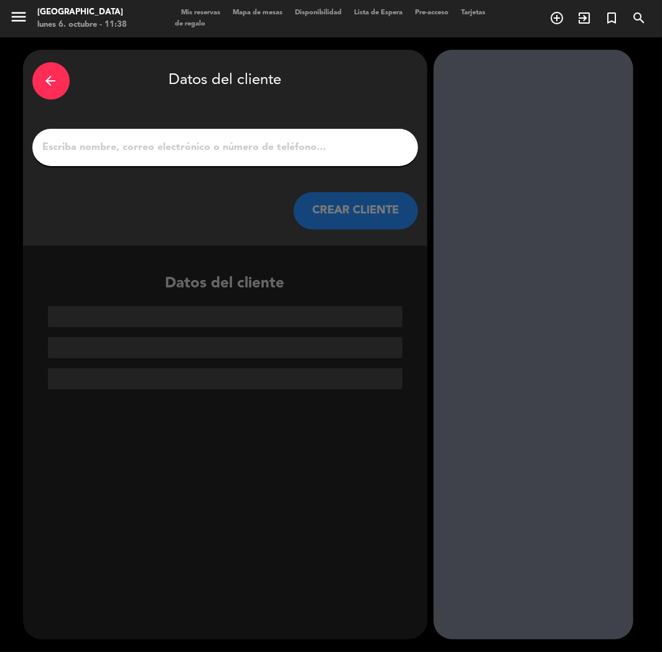
click at [181, 135] on div at bounding box center [225, 147] width 386 height 37
click at [181, 146] on div at bounding box center [225, 147] width 386 height 37
click at [181, 147] on input "1" at bounding box center [225, 147] width 367 height 17
click at [176, 159] on div at bounding box center [225, 147] width 386 height 37
paste input "[PERSON_NAME]"
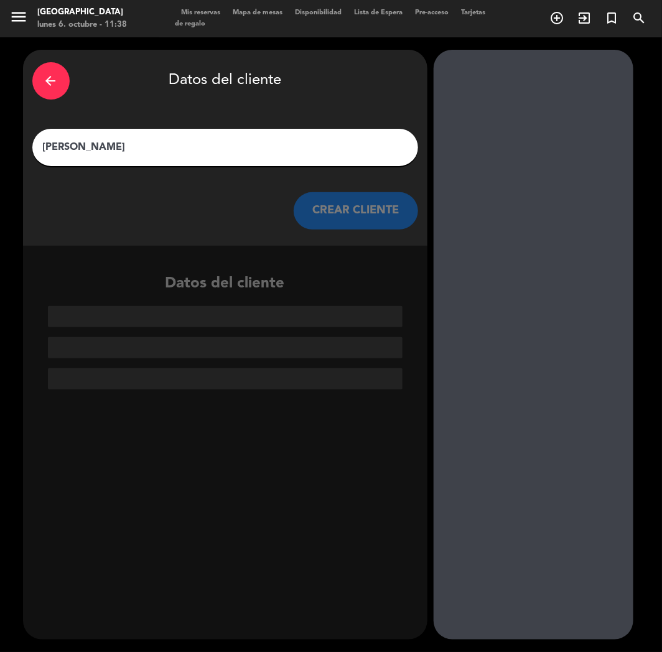
click at [176, 152] on input "[PERSON_NAME]" at bounding box center [225, 147] width 367 height 17
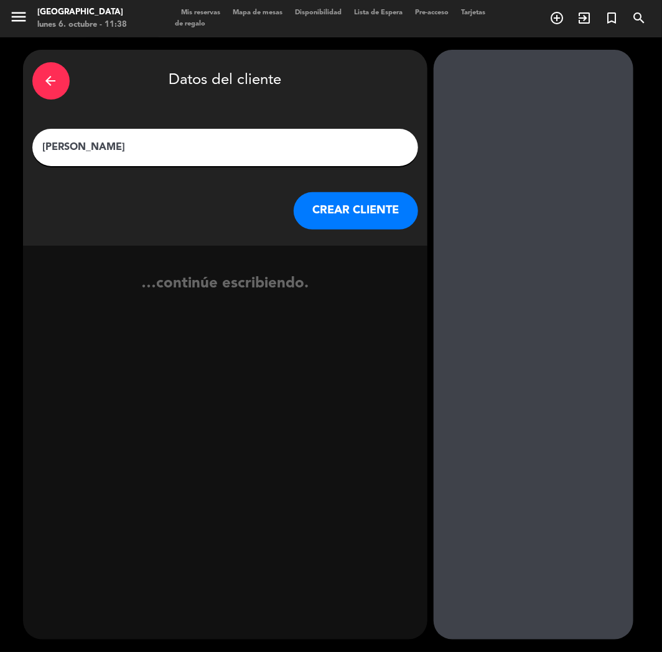
type input "[PERSON_NAME]"
click at [358, 204] on button "CREAR CLIENTE" at bounding box center [356, 210] width 124 height 37
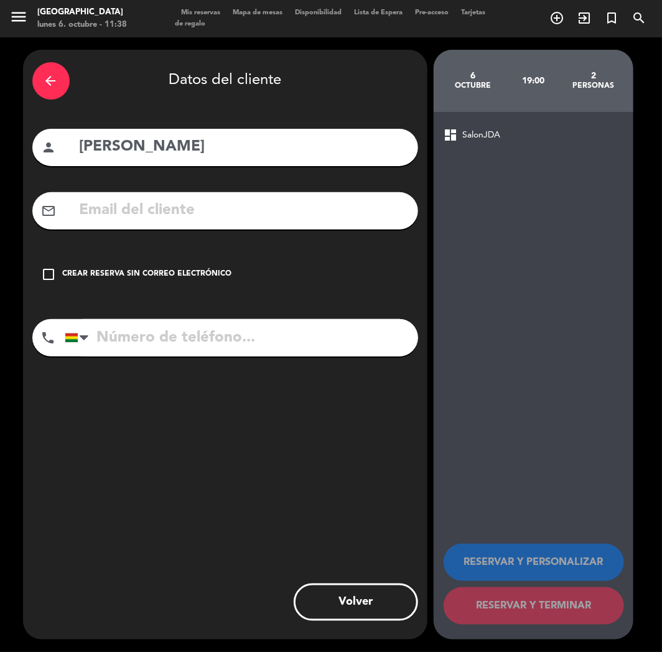
paste input "[EMAIL_ADDRESS][DOMAIN_NAME]"
click at [134, 214] on input "text" at bounding box center [243, 211] width 331 height 26
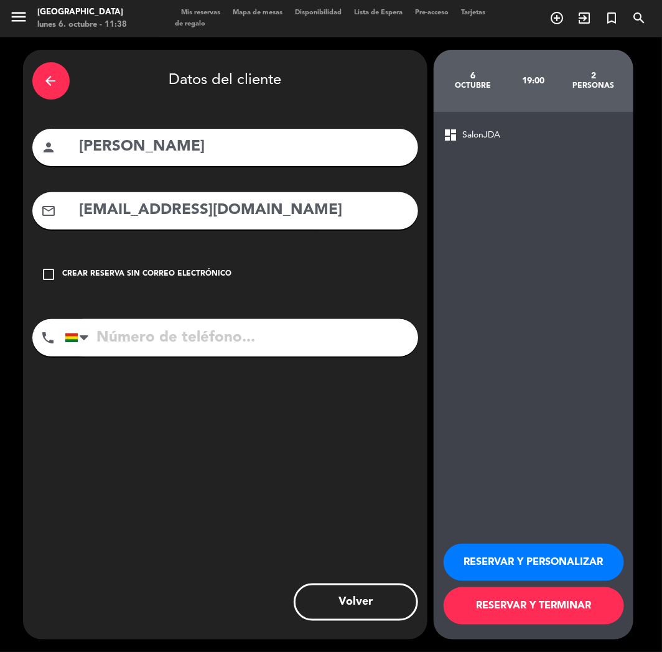
type input "[EMAIL_ADDRESS][DOMAIN_NAME]"
paste input "[PHONE_NUMBER]"
click at [179, 337] on input "[PHONE_NUMBER]" at bounding box center [242, 337] width 354 height 37
type input "[PHONE_NUMBER]"
click at [487, 578] on button "RESERVAR Y PERSONALIZAR" at bounding box center [534, 562] width 181 height 37
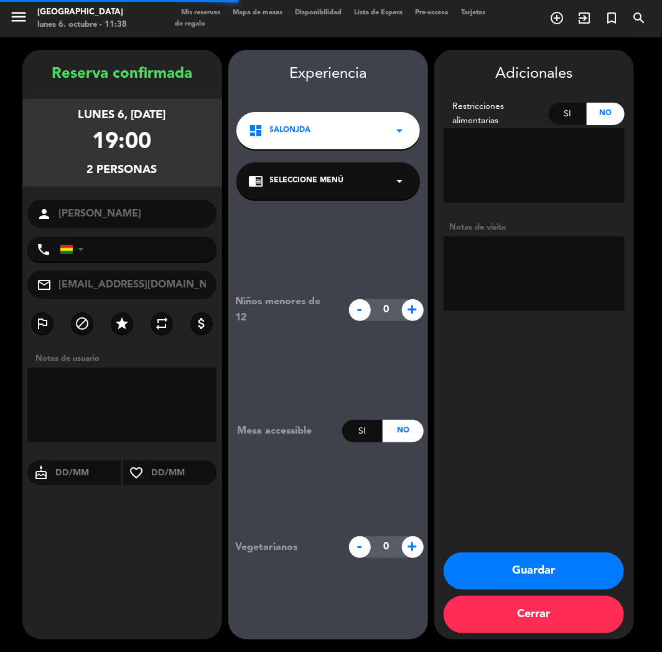
type input "[PHONE_NUMBER]"
click at [513, 563] on button "Guardar" at bounding box center [534, 571] width 181 height 37
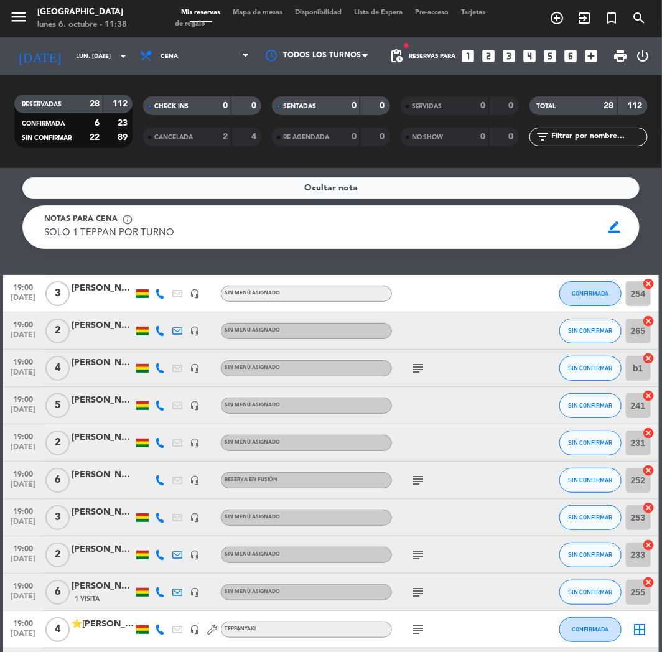
click at [549, 52] on icon "looks_5" at bounding box center [551, 56] width 16 height 16
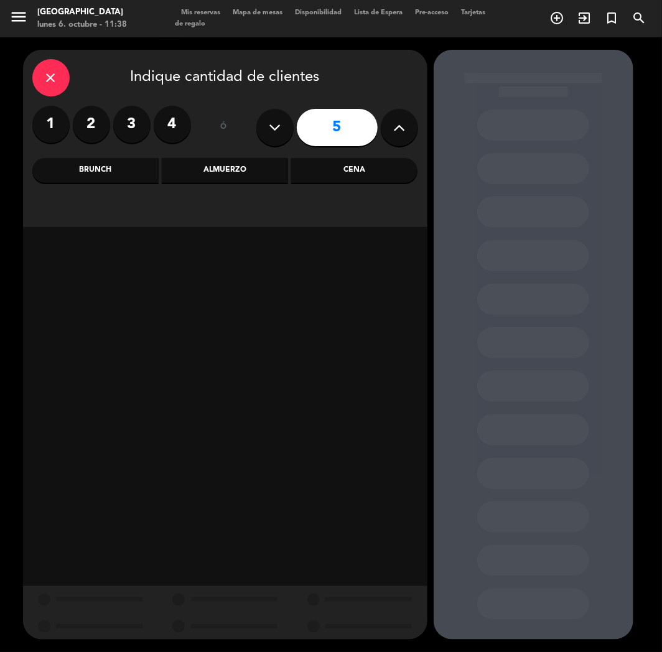
click at [365, 169] on div "Cena" at bounding box center [354, 170] width 126 height 25
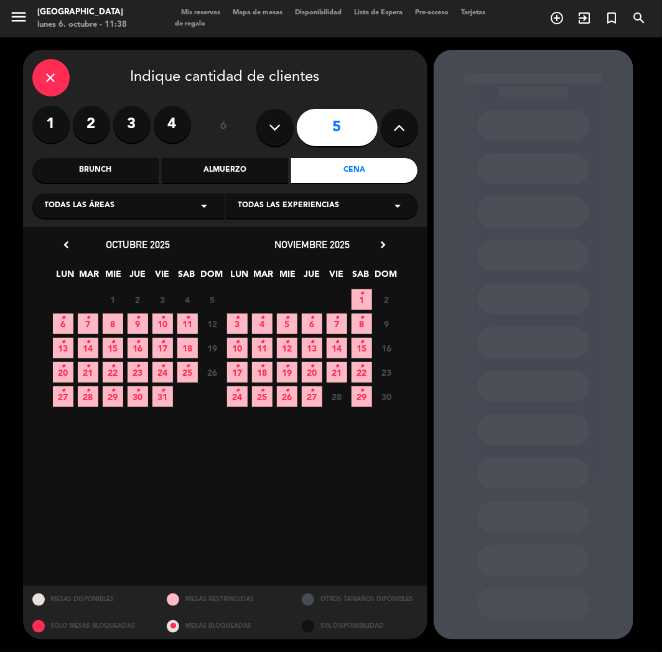
click at [140, 315] on span "9 •" at bounding box center [138, 324] width 21 height 21
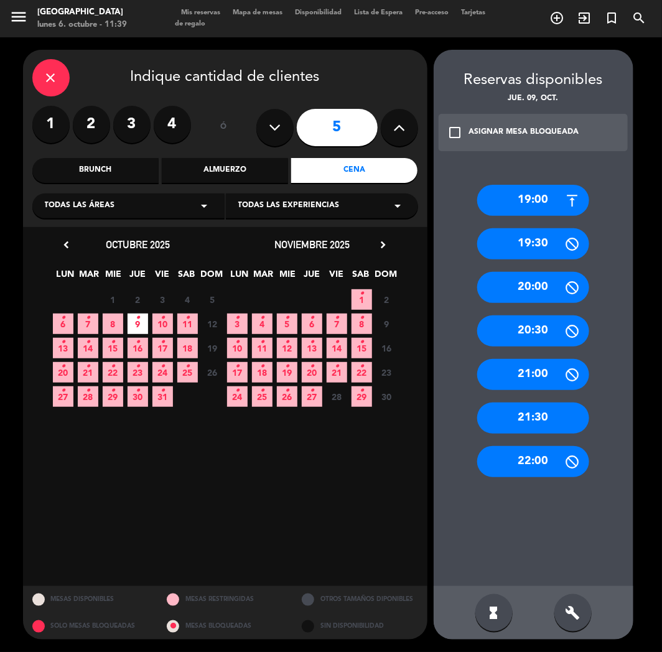
click at [511, 202] on div "19:00" at bounding box center [533, 200] width 112 height 31
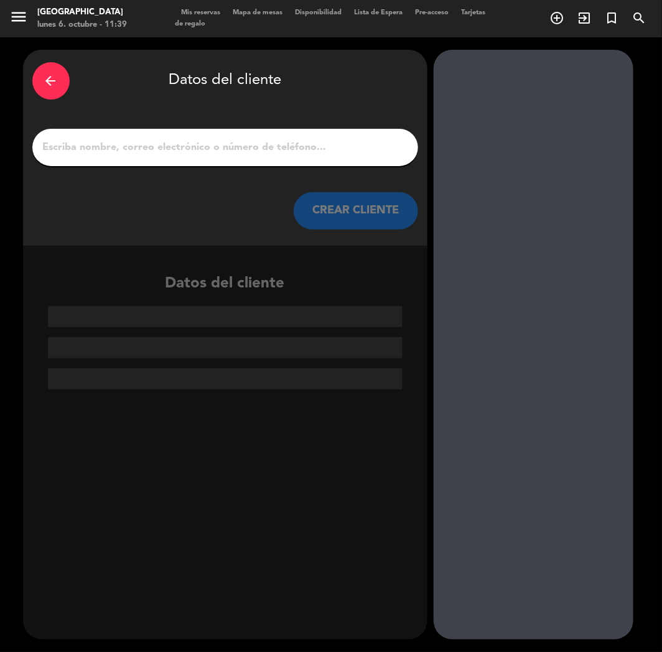
click at [150, 149] on input "1" at bounding box center [225, 147] width 367 height 17
paste input "[PERSON_NAME]"
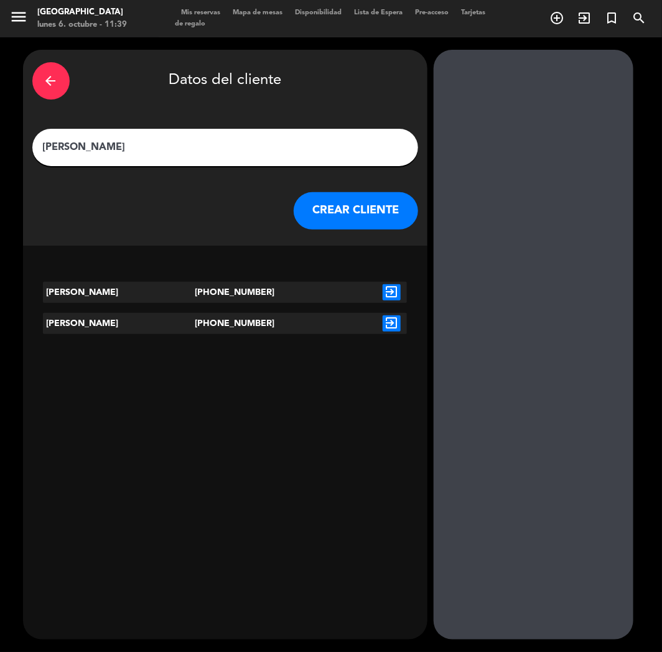
click at [42, 148] on input "[PERSON_NAME]" at bounding box center [225, 147] width 367 height 17
paste input "⭐"
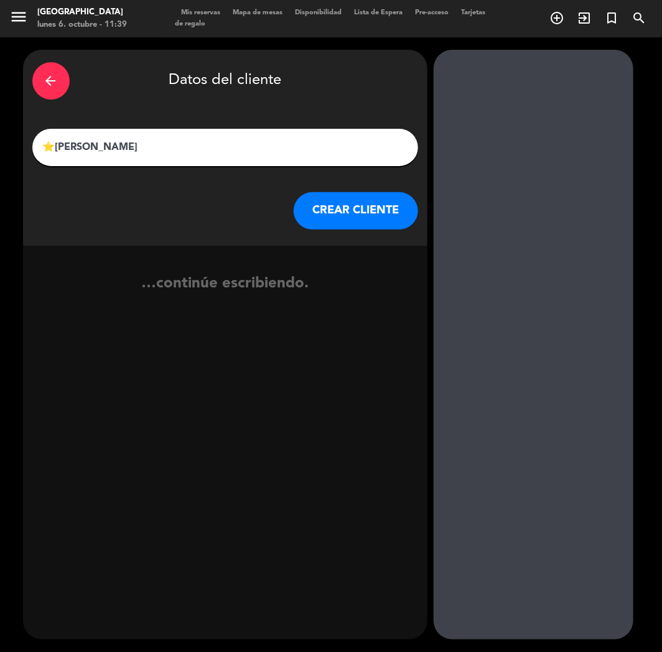
type input "⭐[PERSON_NAME]"
click at [363, 218] on button "CREAR CLIENTE" at bounding box center [356, 210] width 124 height 37
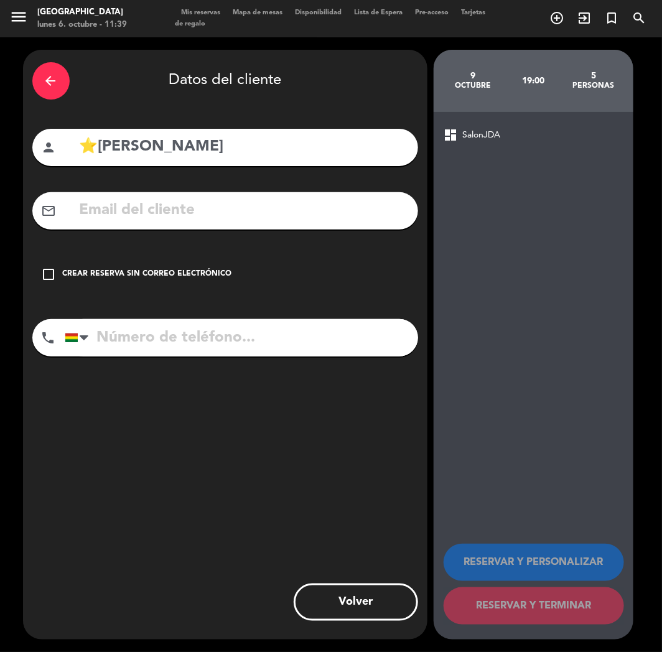
paste input "[EMAIL_ADDRESS][DOMAIN_NAME]"
click at [179, 220] on input "text" at bounding box center [243, 211] width 331 height 26
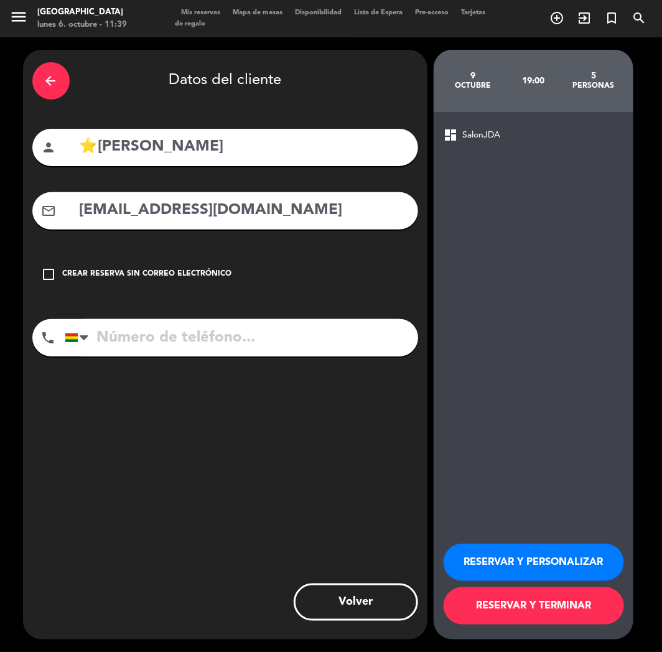
type input "[EMAIL_ADDRESS][DOMAIN_NAME]"
paste input "[PHONE_NUMBER]"
click at [245, 347] on input "tel" at bounding box center [242, 337] width 354 height 37
type input "[PHONE_NUMBER]"
click at [501, 571] on button "RESERVAR Y PERSONALIZAR" at bounding box center [534, 562] width 181 height 37
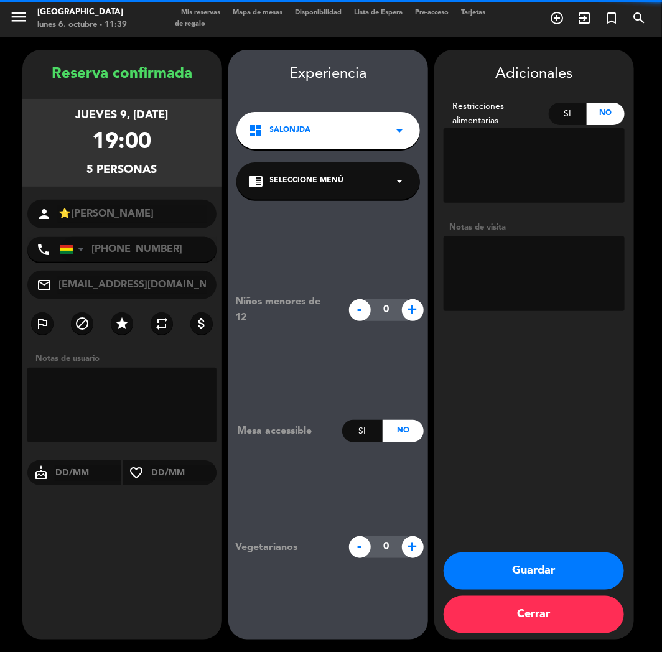
click at [511, 257] on textarea at bounding box center [534, 274] width 181 height 75
click at [394, 134] on icon "arrow_drop_down" at bounding box center [400, 130] width 15 height 15
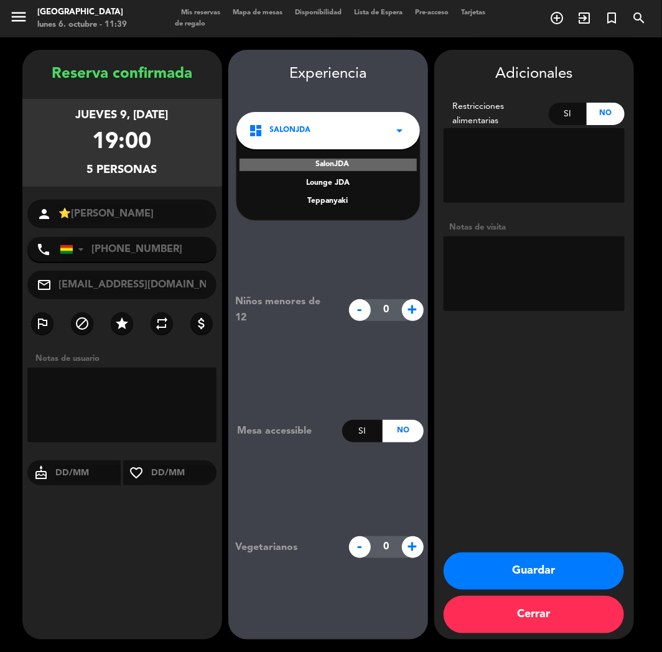
click at [324, 206] on div "Teppanyaki" at bounding box center [328, 201] width 159 height 12
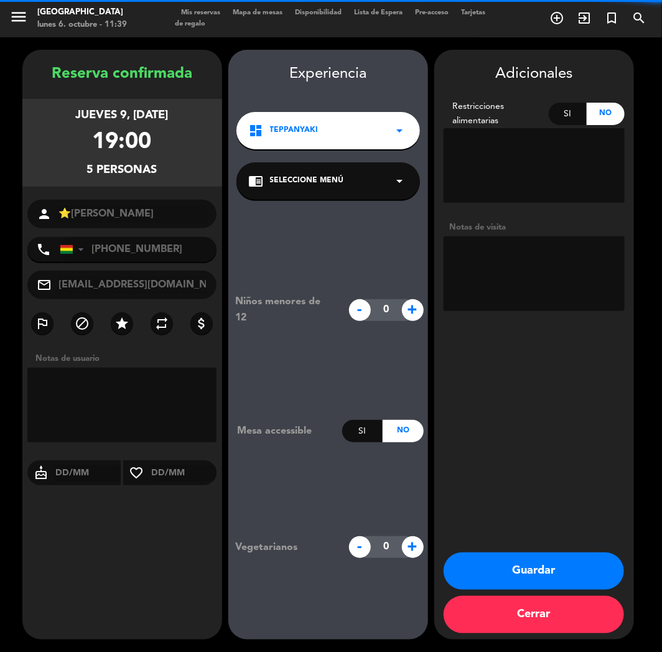
click at [342, 177] on span "Seleccione Menú" at bounding box center [307, 181] width 74 height 12
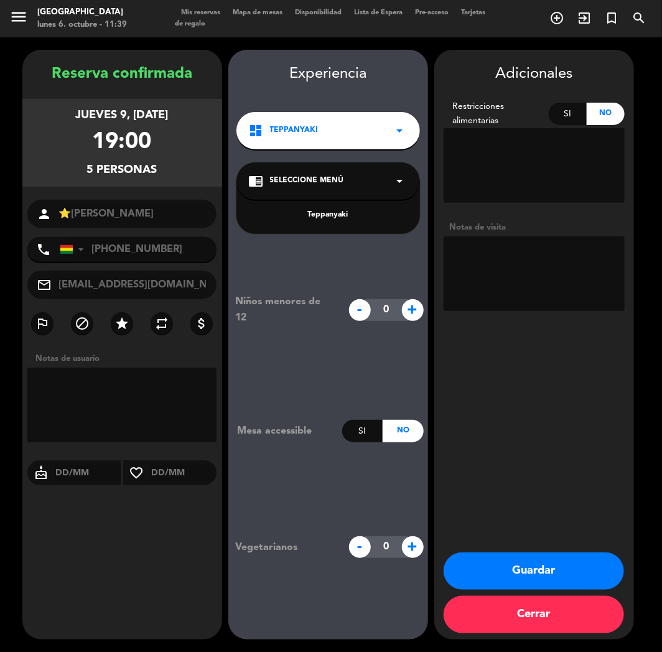
click at [314, 217] on div "Teppanyaki" at bounding box center [328, 215] width 159 height 12
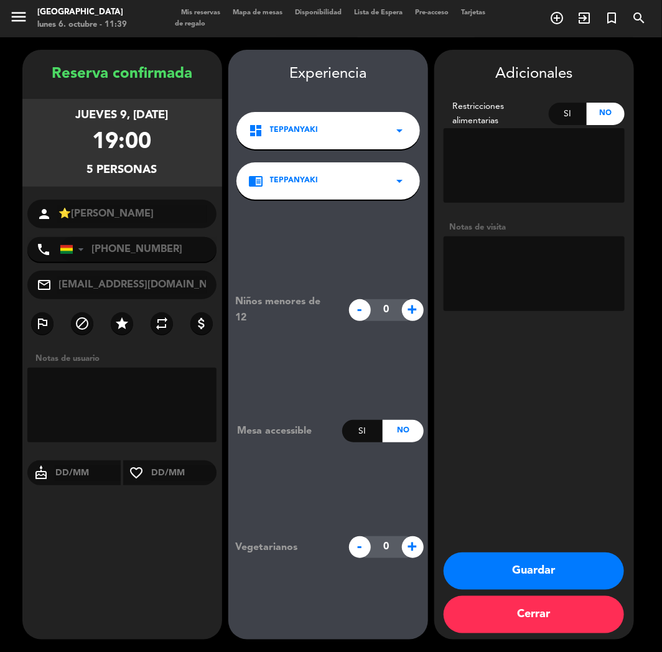
click at [493, 259] on textarea at bounding box center [534, 274] width 181 height 75
type textarea "cumple"
click at [184, 519] on div "Reserva confirmada jueves 9, [DATE] 19:00 5 personas person ⭐[PERSON_NAME] phon…" at bounding box center [122, 357] width 200 height 590
click at [484, 564] on button "Guardar" at bounding box center [534, 571] width 181 height 37
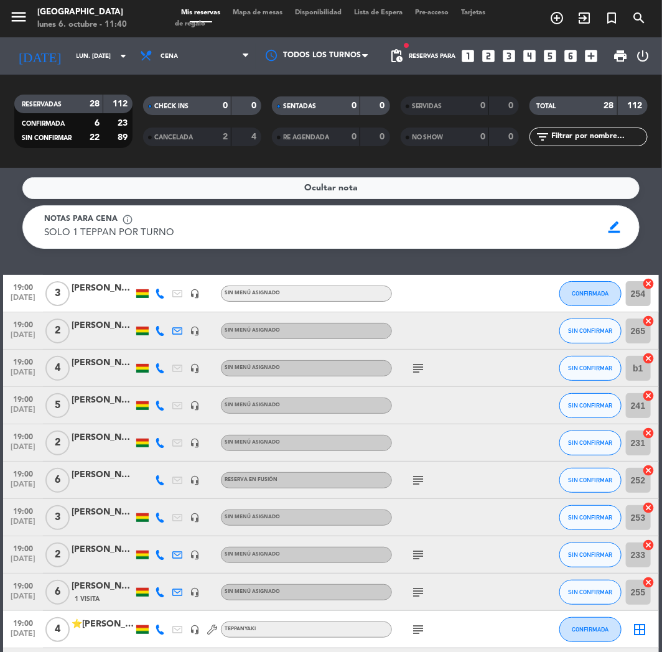
click at [496, 59] on icon "looks_two" at bounding box center [489, 56] width 16 height 16
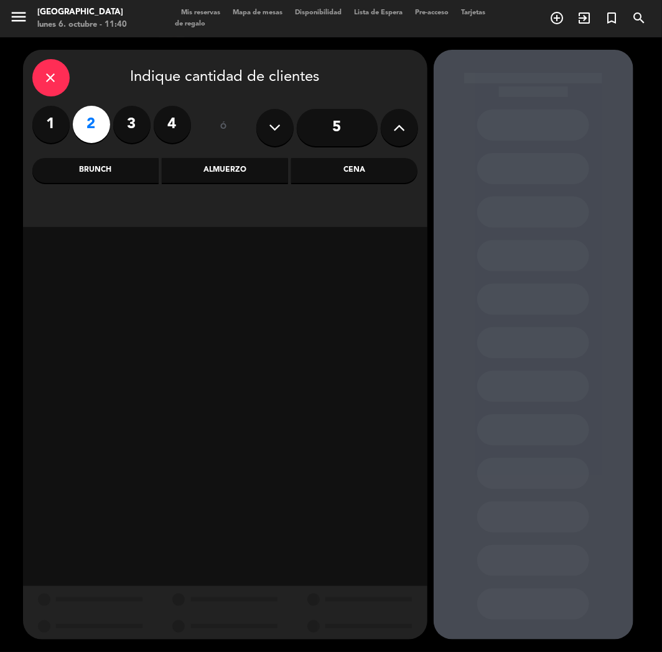
click at [306, 162] on div "Cena" at bounding box center [354, 170] width 126 height 25
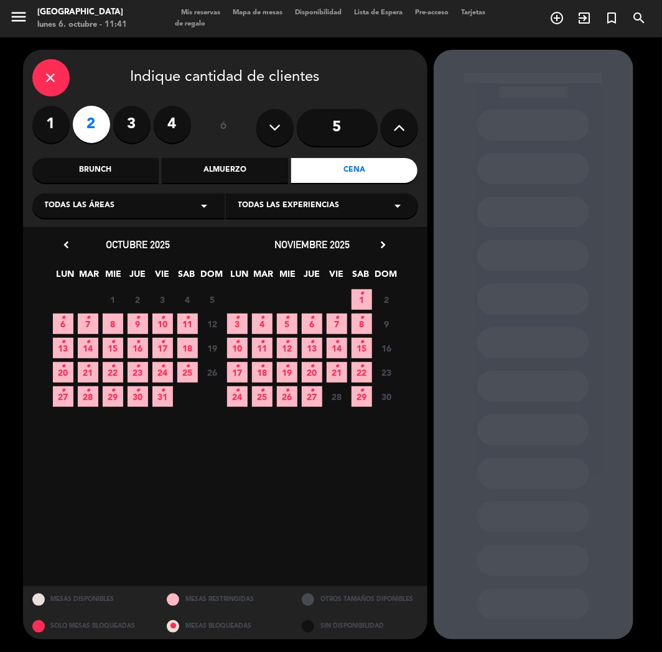
click at [177, 326] on span "11 •" at bounding box center [187, 324] width 21 height 21
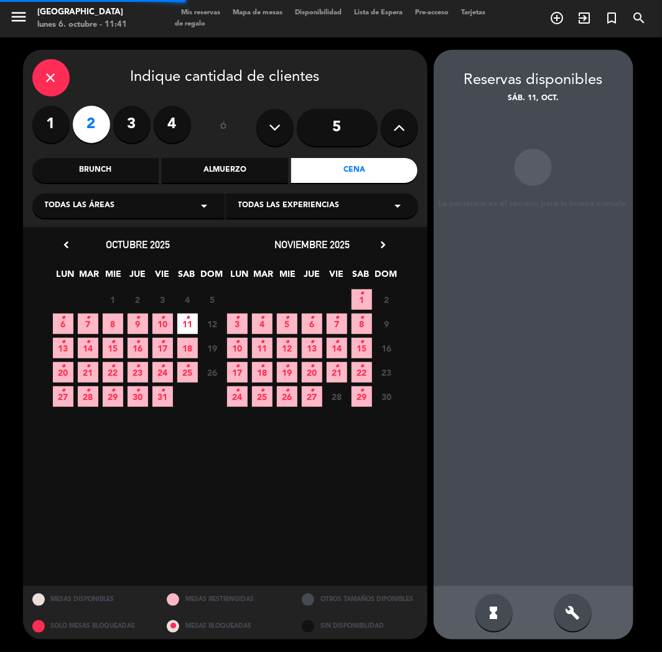
click at [171, 326] on span "10 •" at bounding box center [163, 324] width 21 height 21
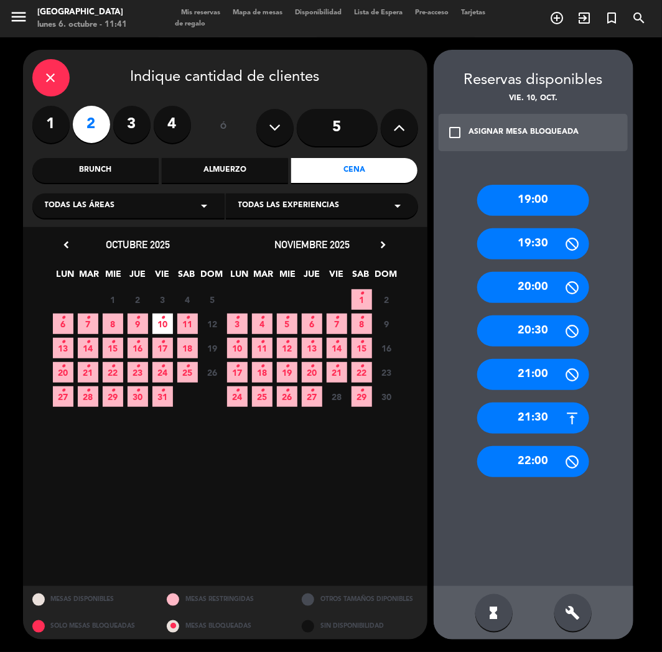
click at [543, 418] on div "21:30" at bounding box center [533, 418] width 112 height 31
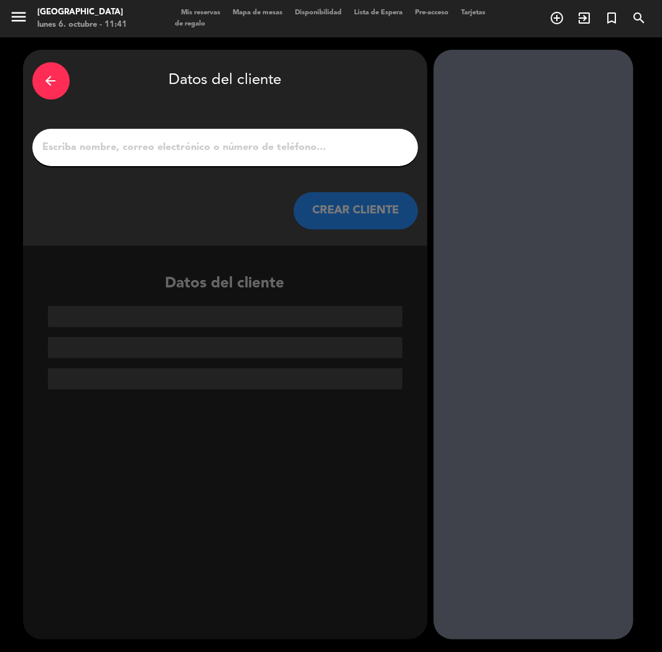
click at [260, 157] on div at bounding box center [225, 147] width 386 height 37
paste input "[PERSON_NAME]"
click at [260, 146] on input "[PERSON_NAME]" at bounding box center [225, 147] width 367 height 17
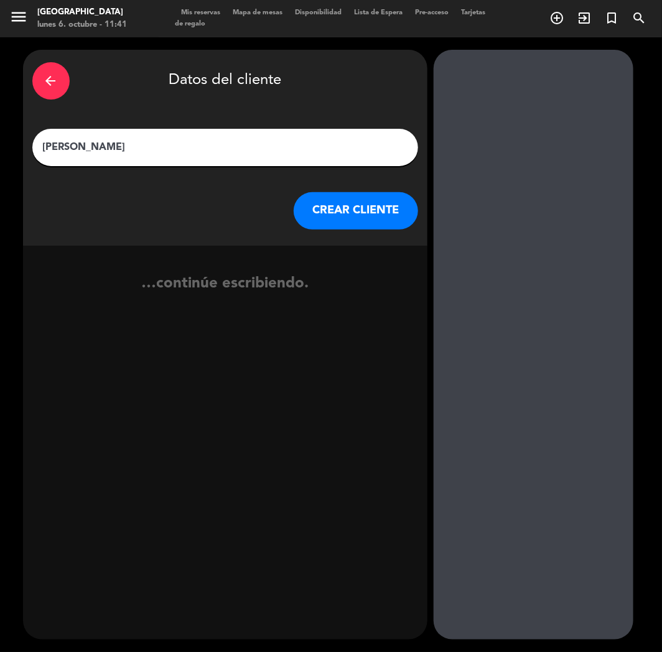
type input "[PERSON_NAME]"
click at [376, 225] on button "CREAR CLIENTE" at bounding box center [356, 210] width 124 height 37
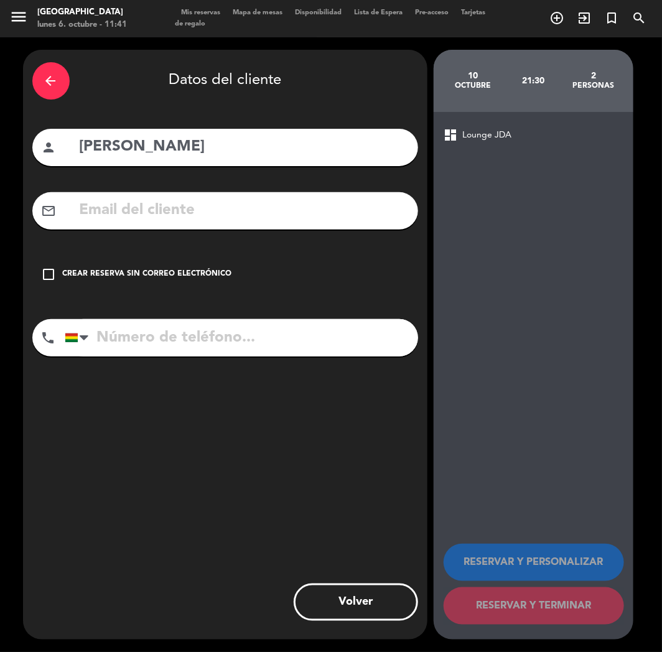
click at [96, 216] on input "text" at bounding box center [243, 211] width 331 height 26
paste input "[EMAIL_ADDRESS][DOMAIN_NAME]"
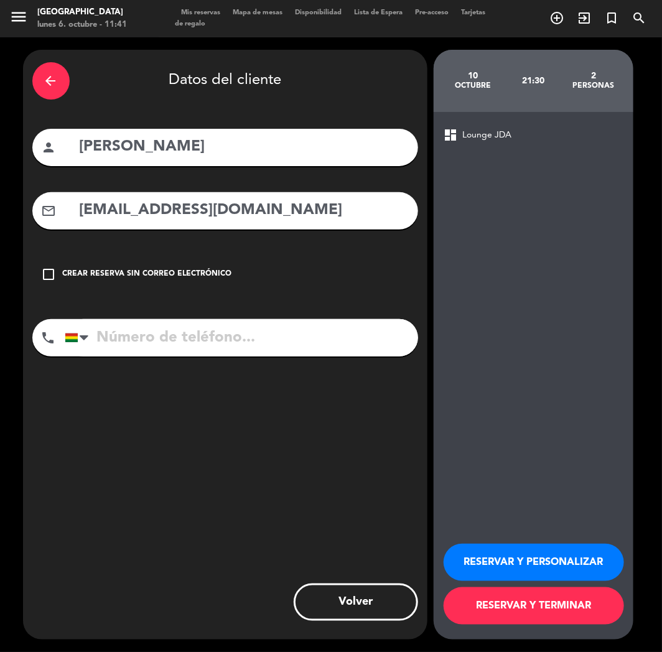
type input "[EMAIL_ADDRESS][DOMAIN_NAME]"
click at [140, 353] on input "tel" at bounding box center [242, 337] width 354 height 37
click at [177, 347] on input "tel" at bounding box center [242, 337] width 354 height 37
paste input "[PHONE_NUMBER]"
type input "[PHONE_NUMBER]"
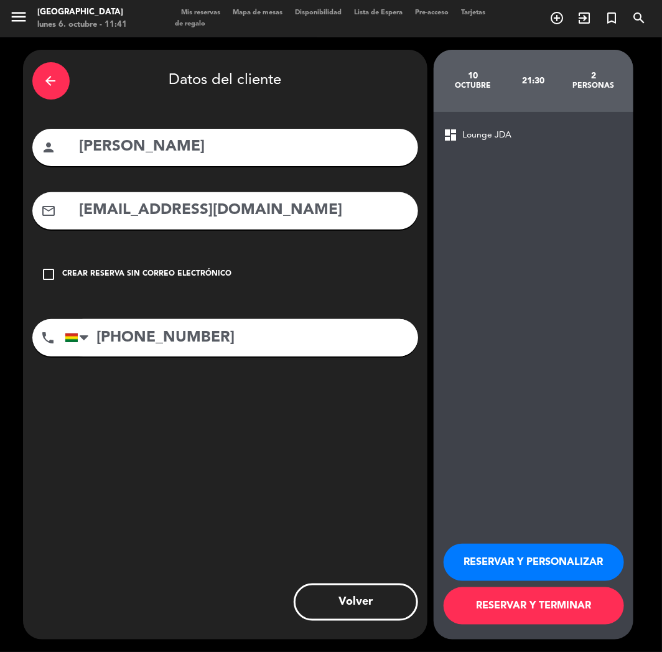
click at [530, 569] on button "RESERVAR Y PERSONALIZAR" at bounding box center [534, 562] width 181 height 37
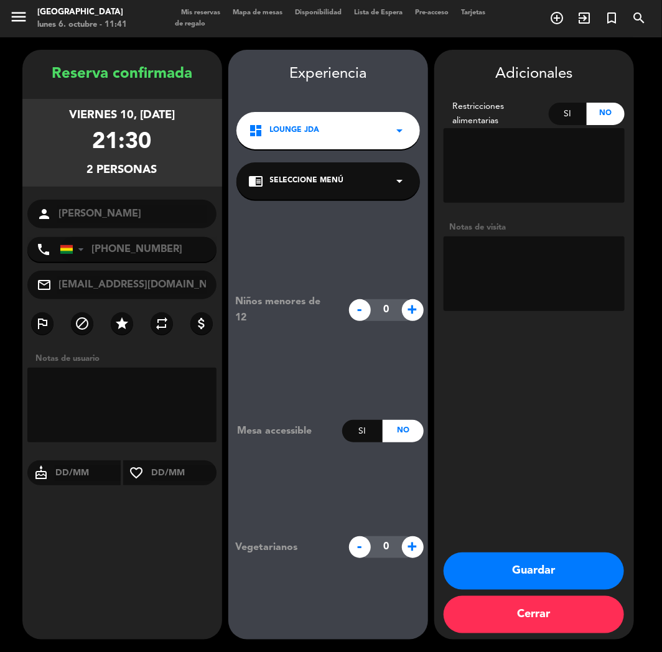
click at [559, 575] on button "Guardar" at bounding box center [534, 571] width 181 height 37
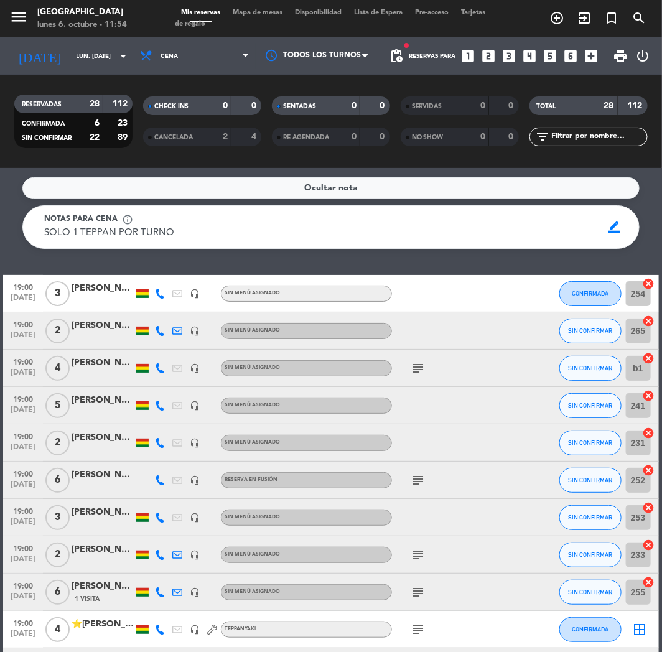
click at [505, 57] on icon "looks_3" at bounding box center [510, 56] width 16 height 16
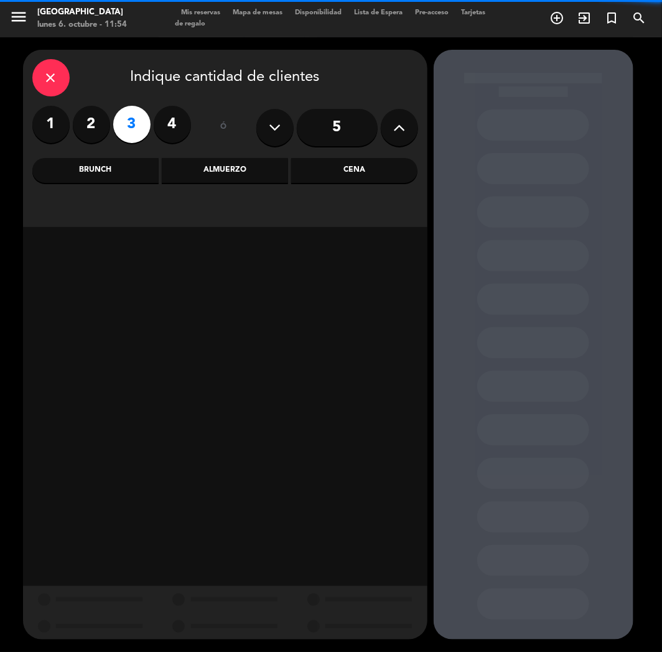
click at [332, 164] on div "Cena" at bounding box center [354, 170] width 126 height 25
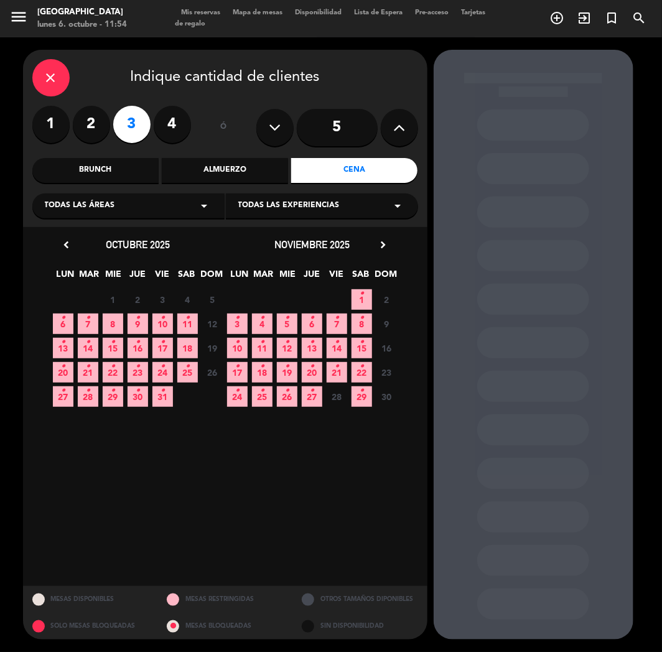
click at [90, 322] on span "7 •" at bounding box center [88, 324] width 21 height 21
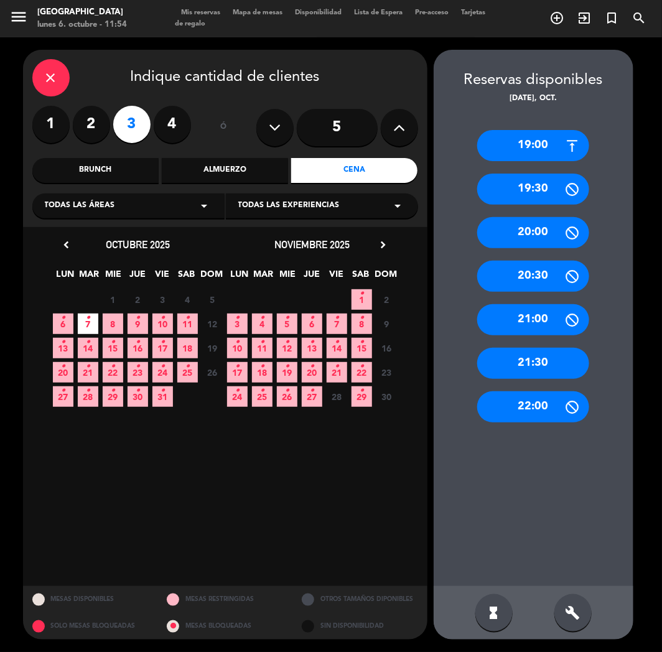
click at [522, 134] on div "19:00" at bounding box center [533, 145] width 112 height 31
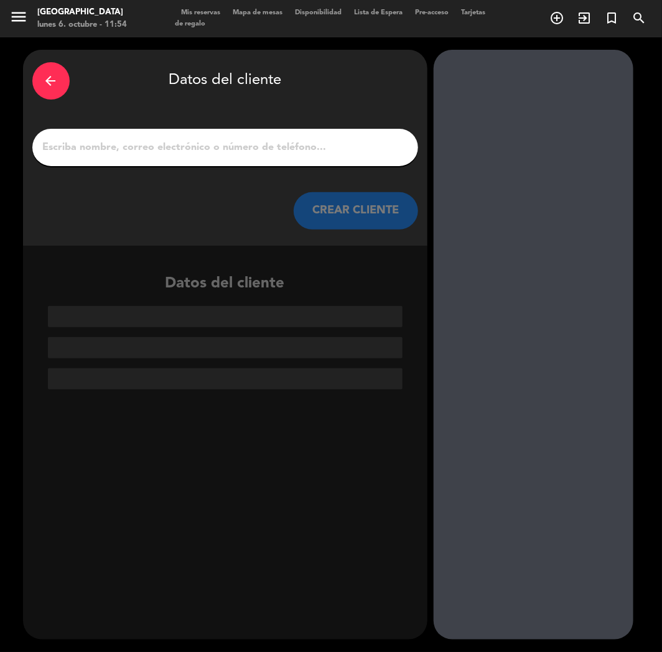
click at [224, 145] on input "1" at bounding box center [225, 147] width 367 height 17
paste input "[PERSON_NAME]"
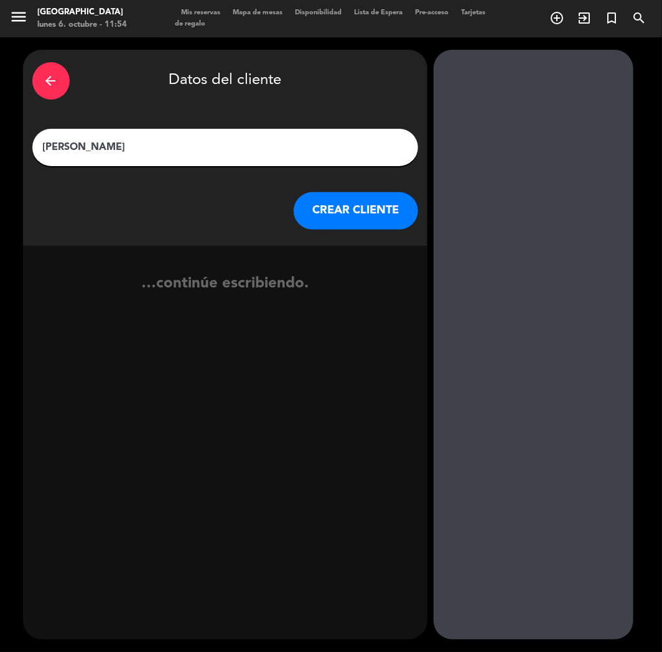
click at [85, 148] on input "[PERSON_NAME]" at bounding box center [225, 147] width 367 height 17
type input "[PERSON_NAME]"
click at [350, 216] on button "CREAR CLIENTE" at bounding box center [356, 210] width 124 height 37
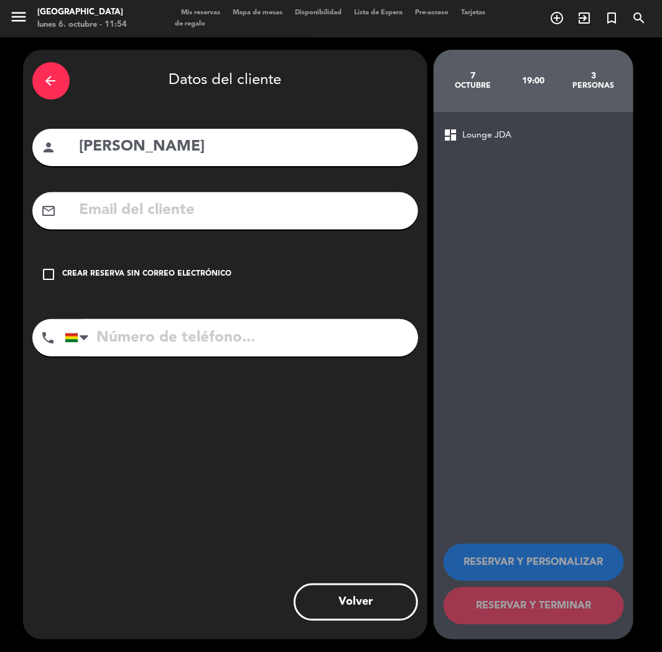
paste input "[PHONE_NUMBER]"
click at [146, 342] on input "[PHONE_NUMBER]" at bounding box center [242, 337] width 354 height 37
type input "[PHONE_NUMBER]"
drag, startPoint x: 153, startPoint y: 288, endPoint x: 352, endPoint y: 393, distance: 226.1
click at [154, 287] on div "check_box_outline_blank Crear reserva sin correo electrónico" at bounding box center [225, 274] width 386 height 37
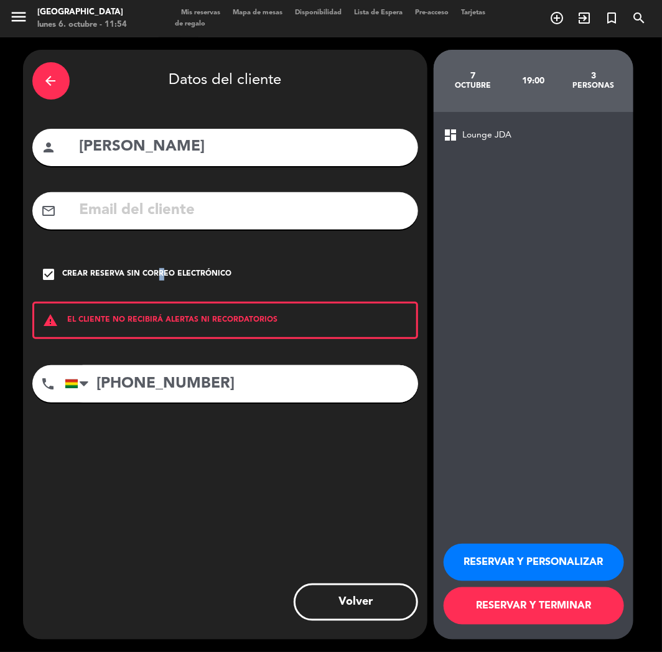
click at [543, 560] on button "RESERVAR Y PERSONALIZAR" at bounding box center [534, 562] width 181 height 37
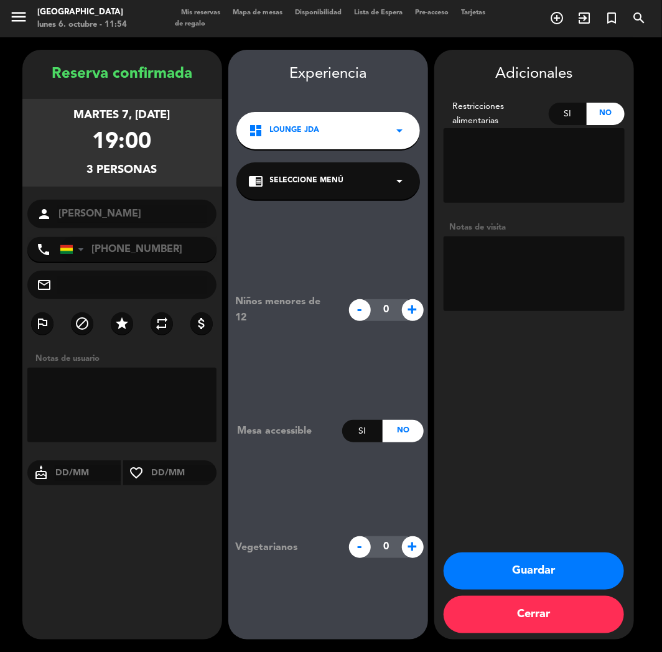
drag, startPoint x: 538, startPoint y: 573, endPoint x: 502, endPoint y: 561, distance: 38.6
click at [538, 573] on button "Guardar" at bounding box center [534, 571] width 181 height 37
